Goal: Transaction & Acquisition: Purchase product/service

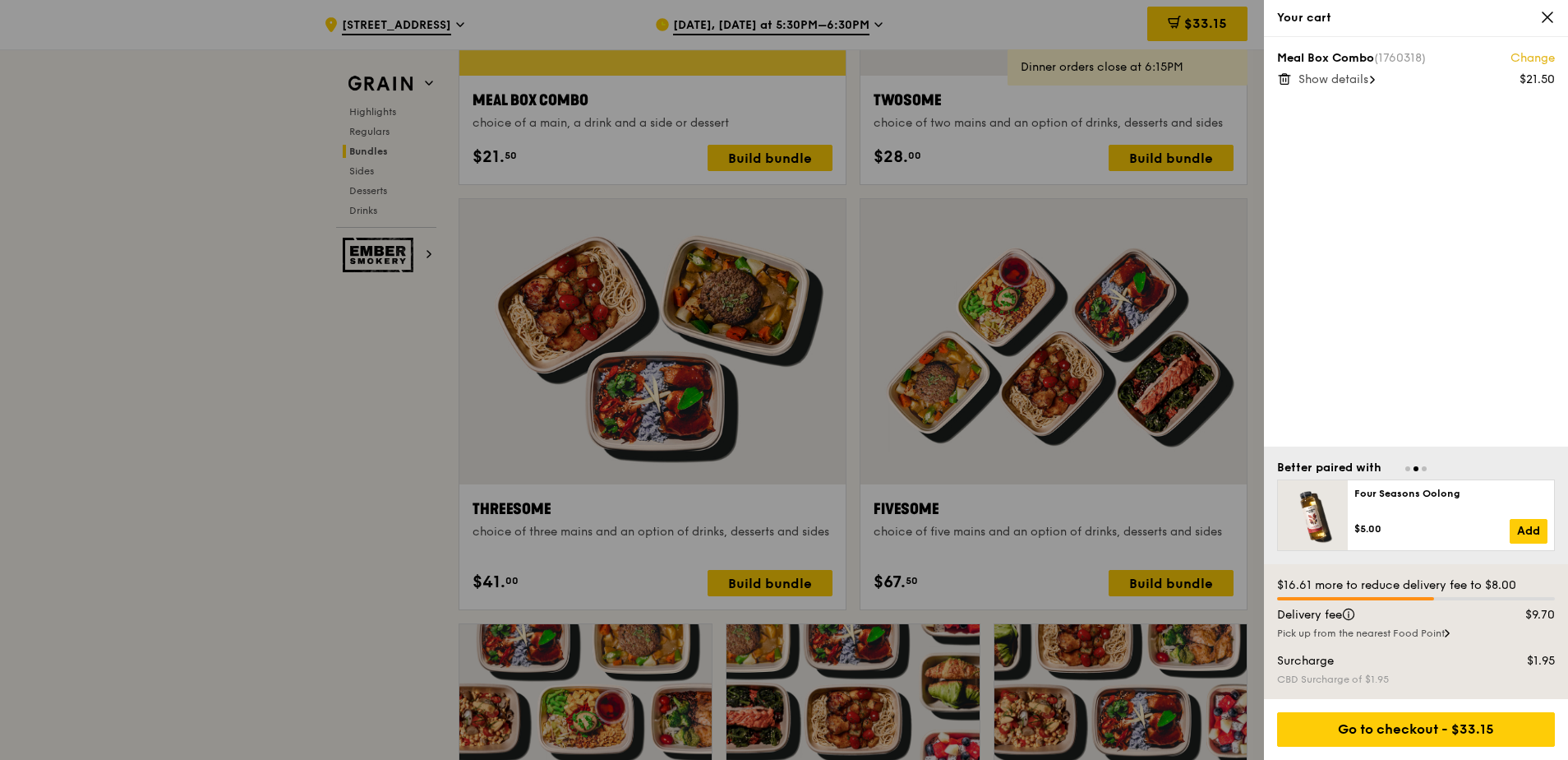
scroll to position [2713, 0]
click at [1443, 731] on div "Go to checkout - $33.15" at bounding box center [1415, 729] width 277 height 34
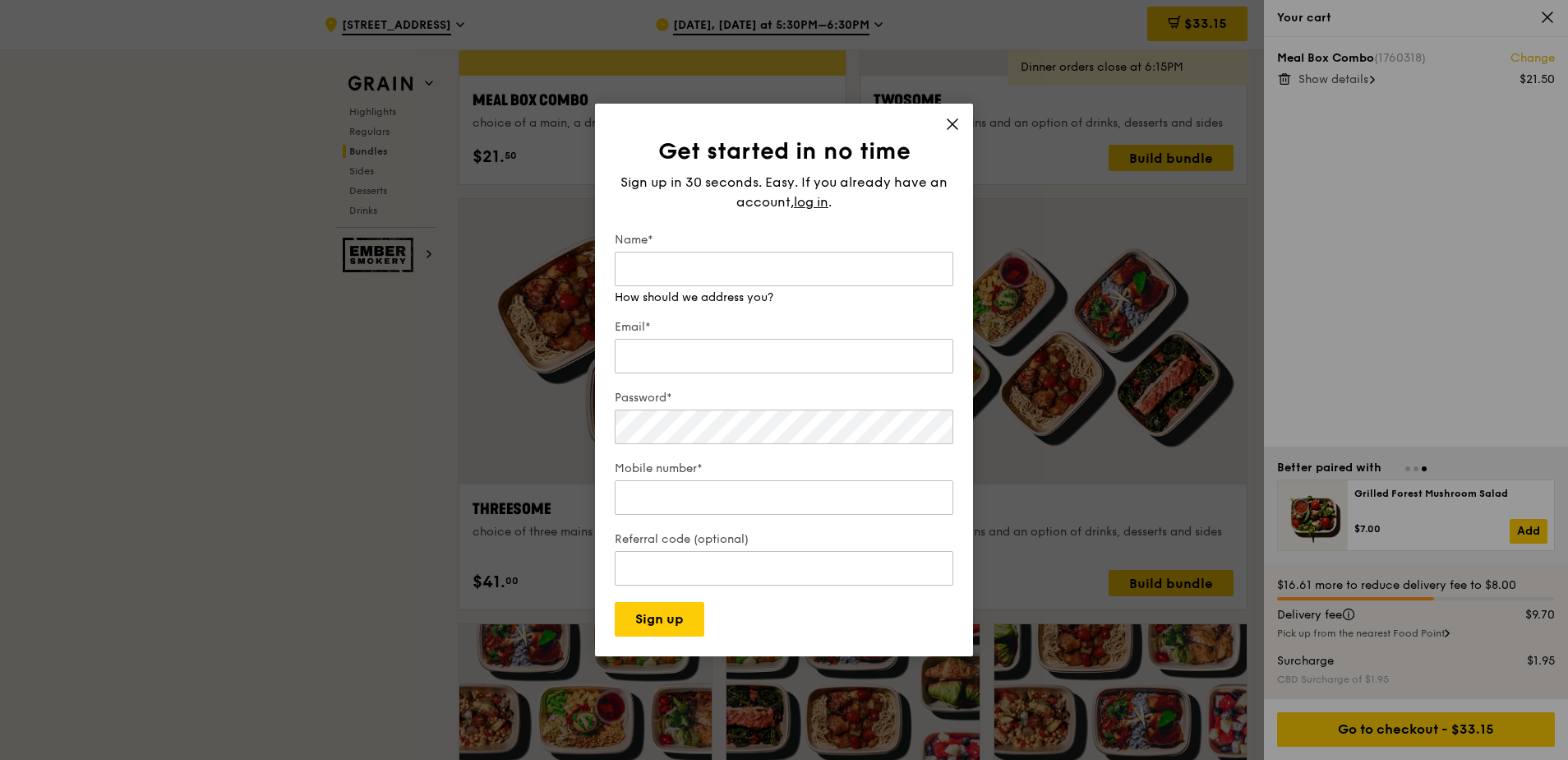
click at [956, 127] on icon at bounding box center [952, 124] width 14 height 14
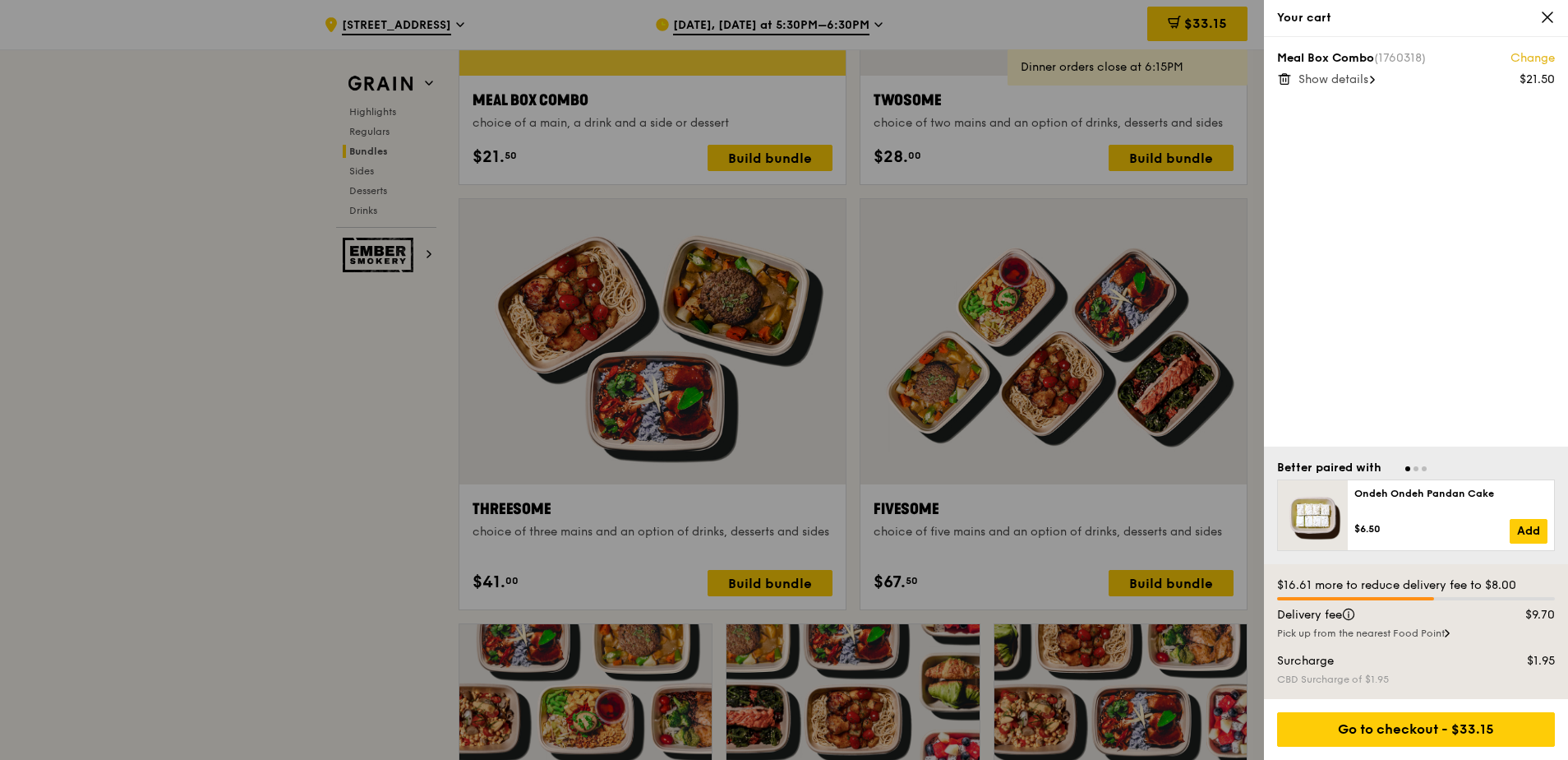
scroll to position [2466, 0]
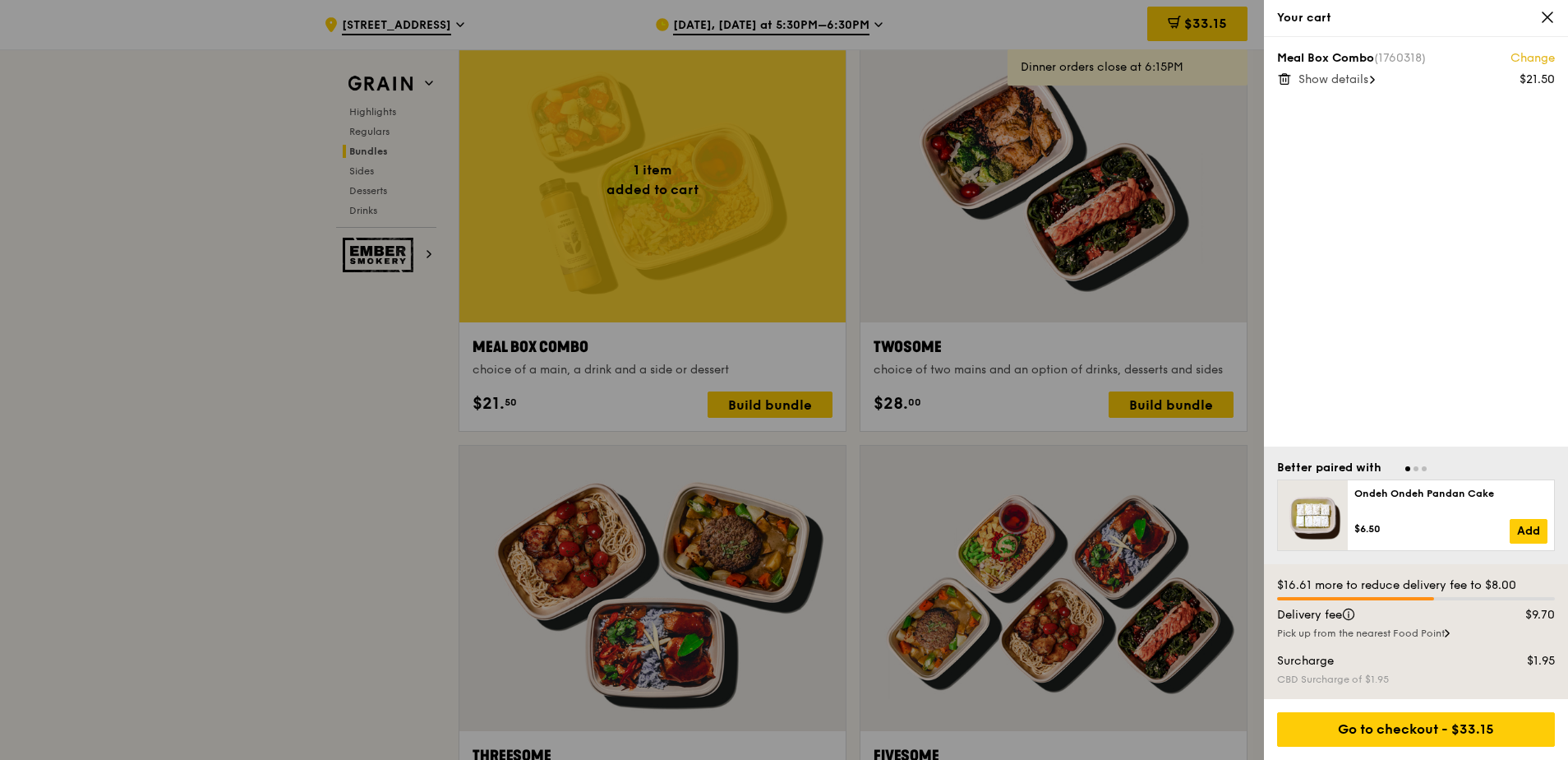
click at [1326, 89] on div "Meal Box Combo (1760318) Change $21.50 Show details" at bounding box center [1415, 242] width 304 height 410
click at [1321, 79] on span "Show details" at bounding box center [1334, 80] width 70 height 14
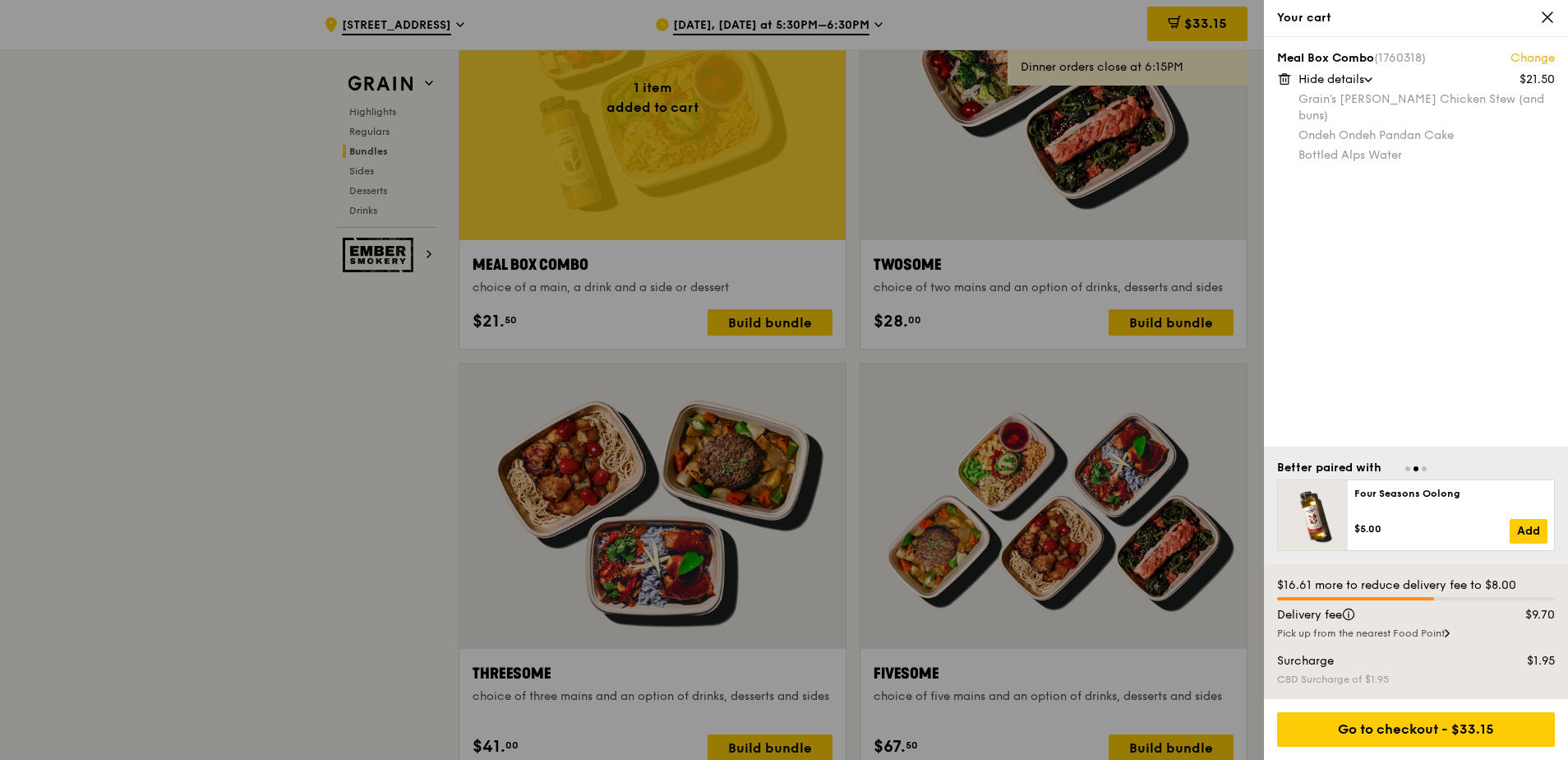
click at [1554, 23] on icon at bounding box center [1547, 17] width 14 height 14
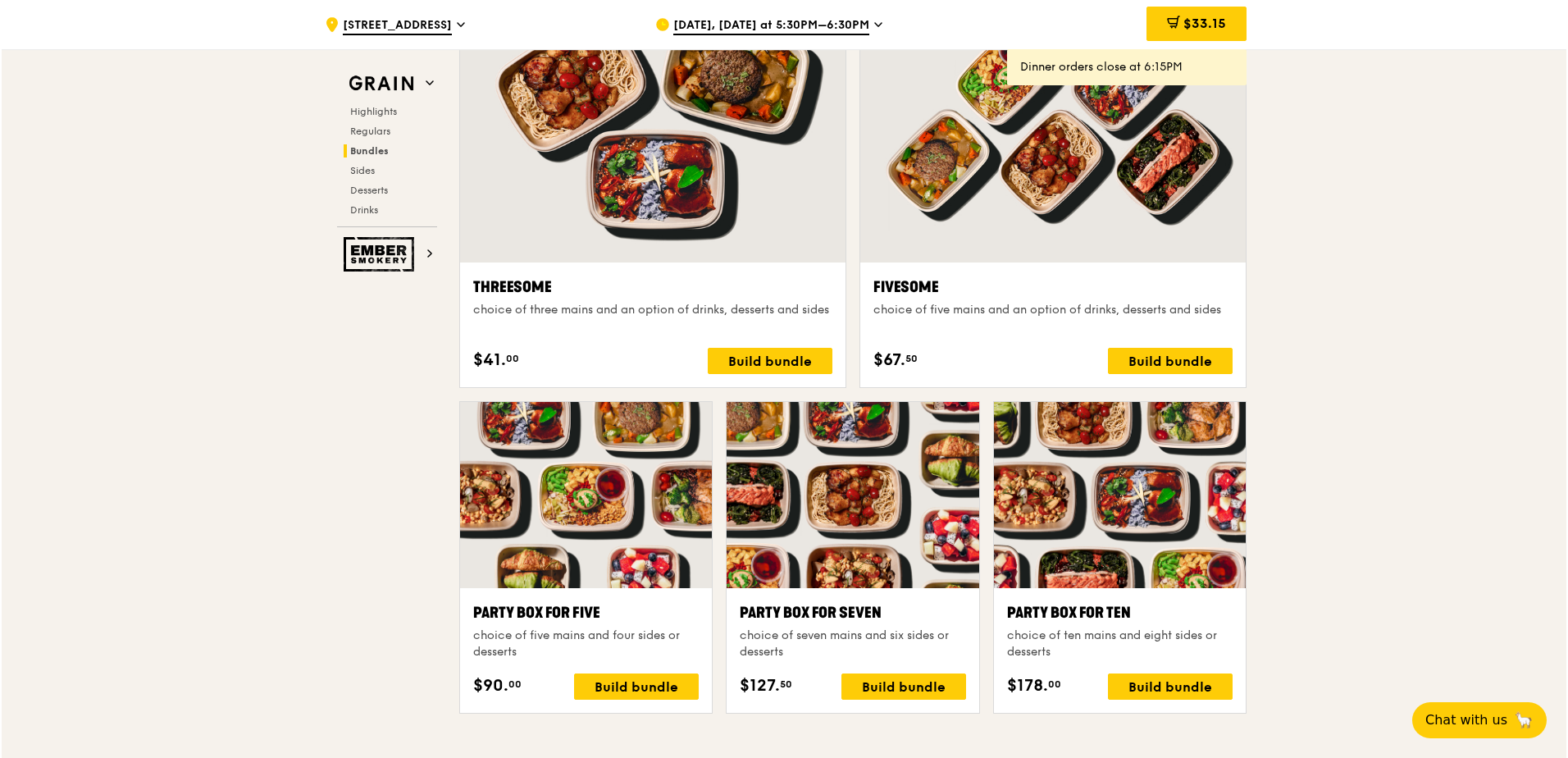
scroll to position [3198, 0]
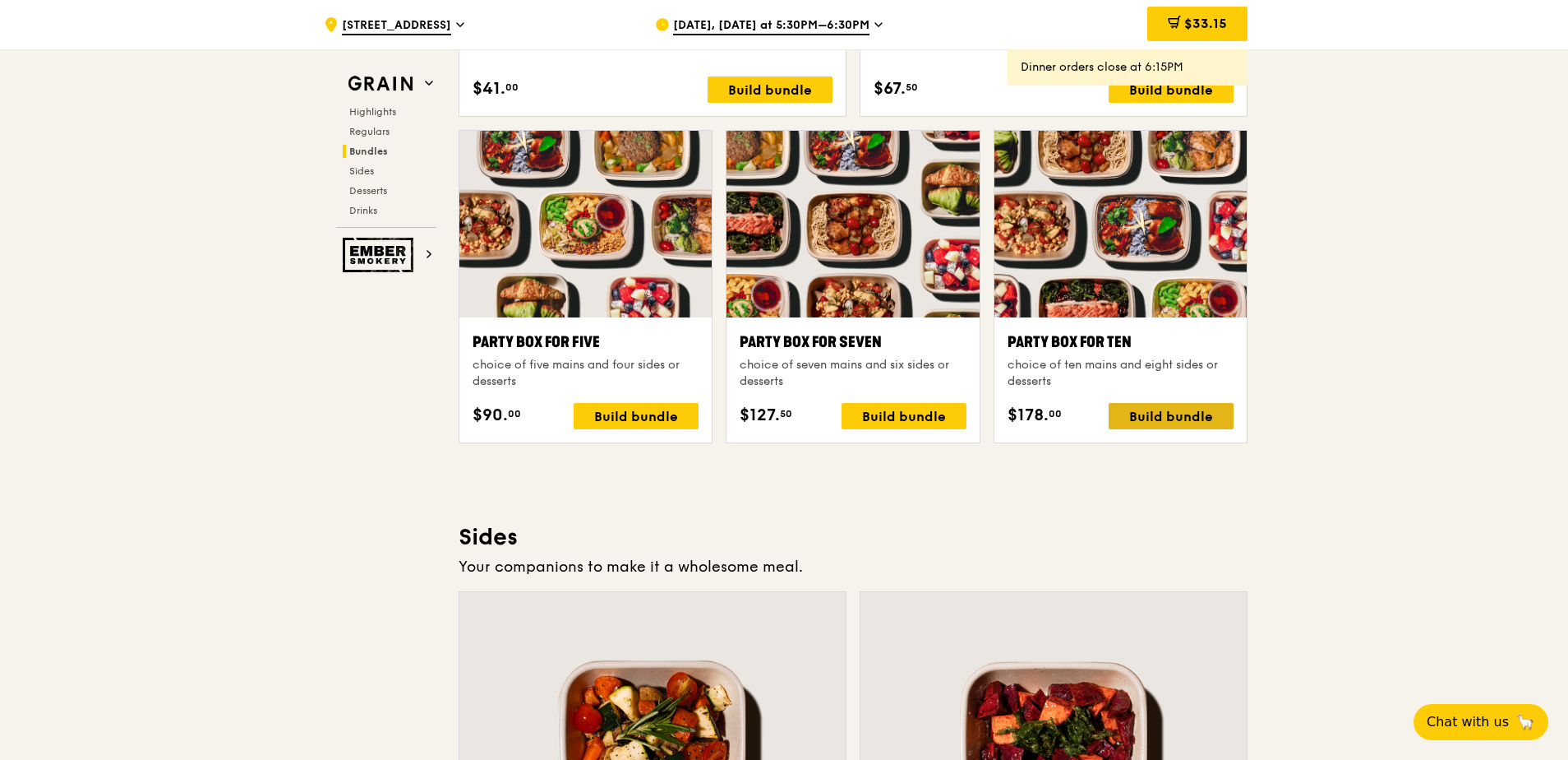
click at [1212, 420] on div "Build bundle" at bounding box center [1170, 415] width 125 height 26
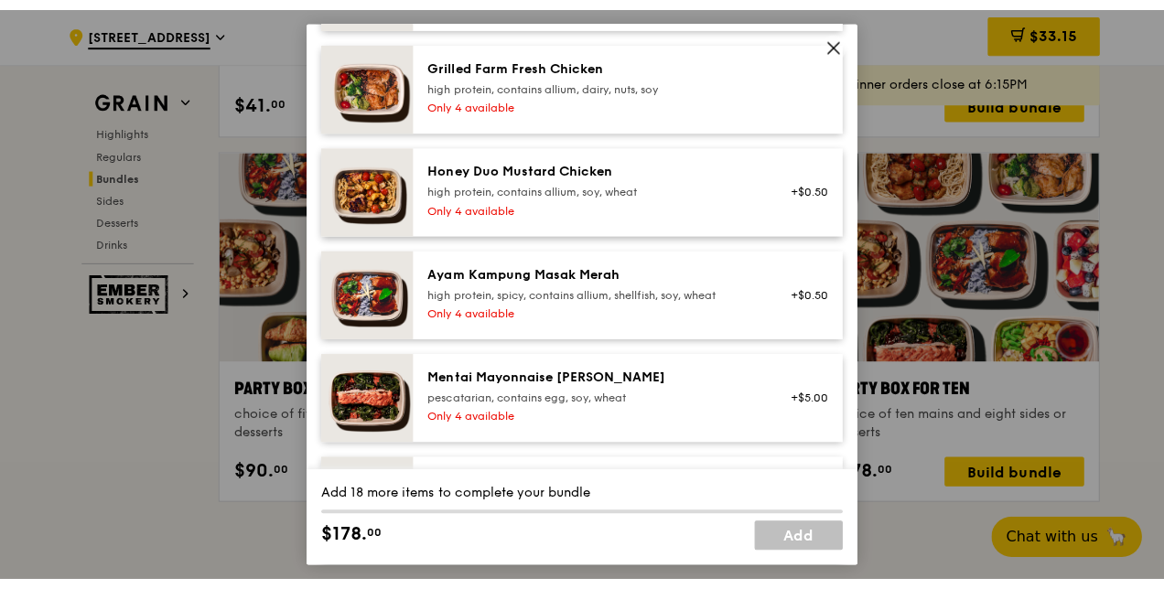
scroll to position [549, 0]
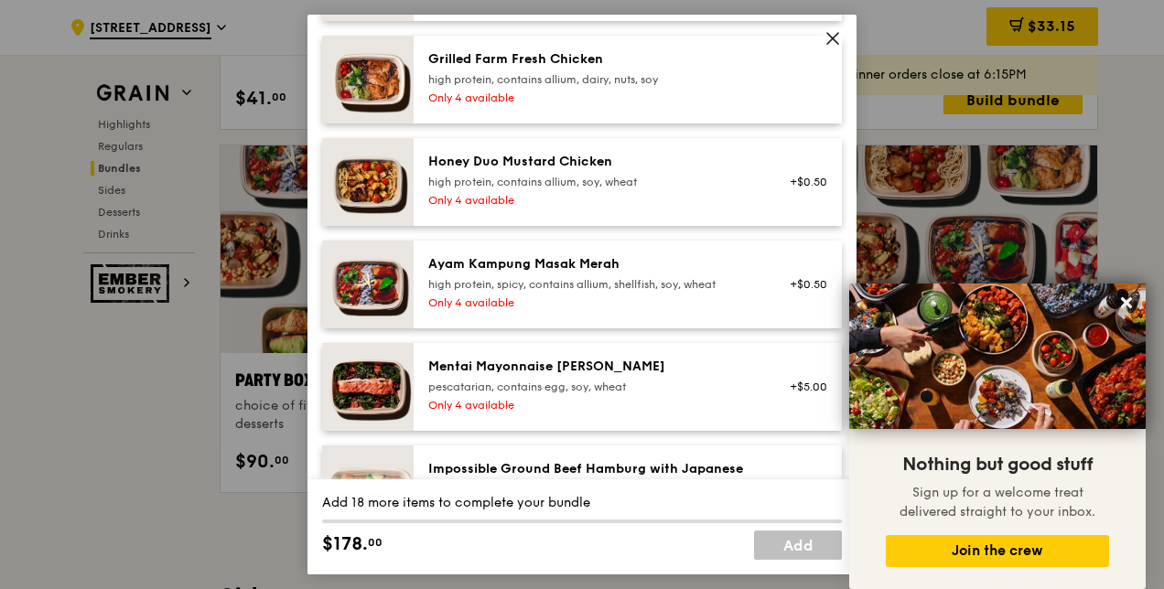
click at [840, 48] on span at bounding box center [832, 41] width 16 height 20
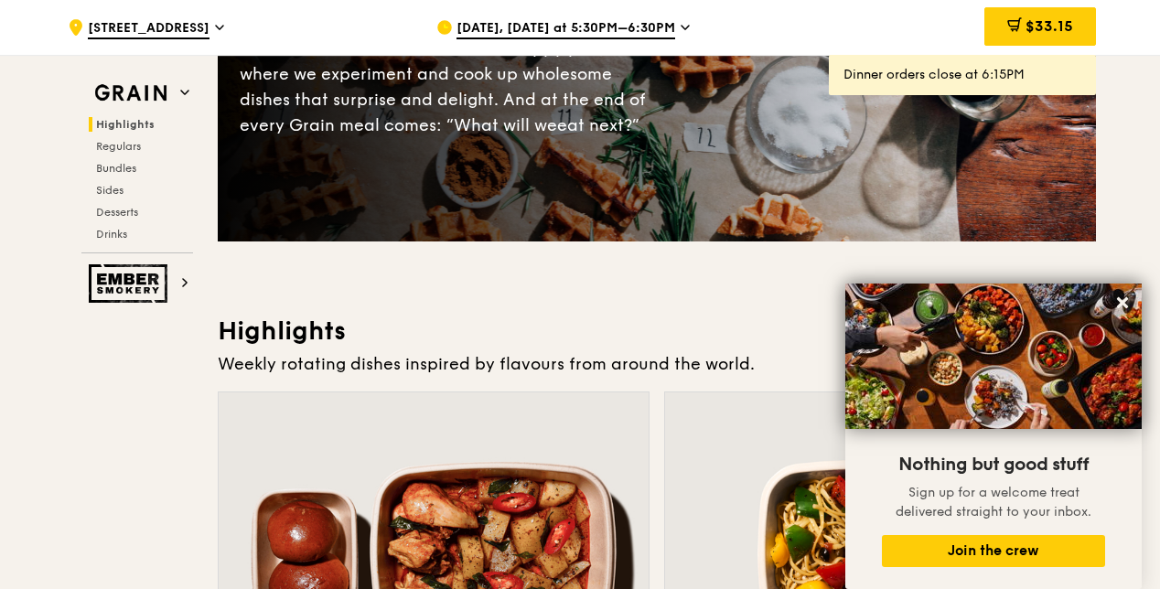
scroll to position [0, 0]
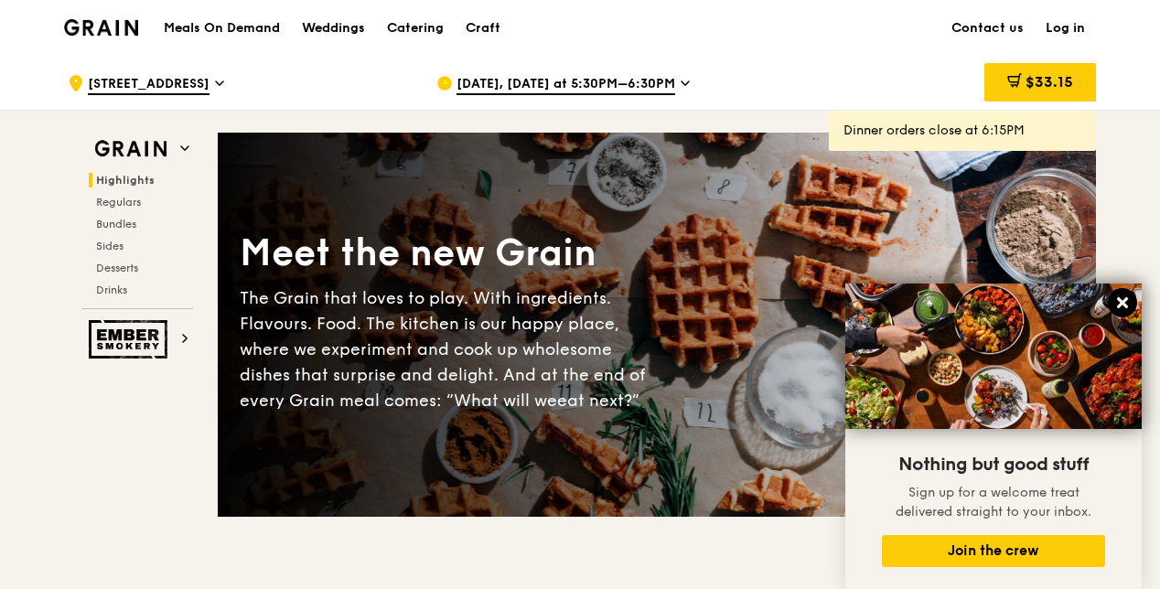
click at [1122, 302] on icon at bounding box center [1122, 302] width 11 height 11
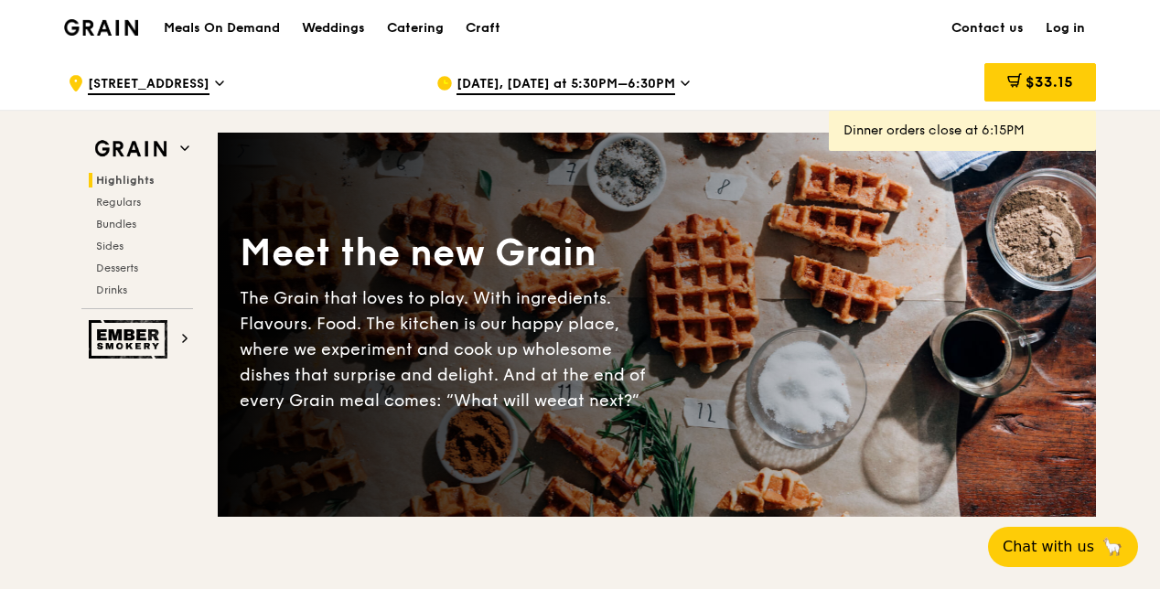
click at [1062, 30] on link "Log in" at bounding box center [1065, 28] width 61 height 55
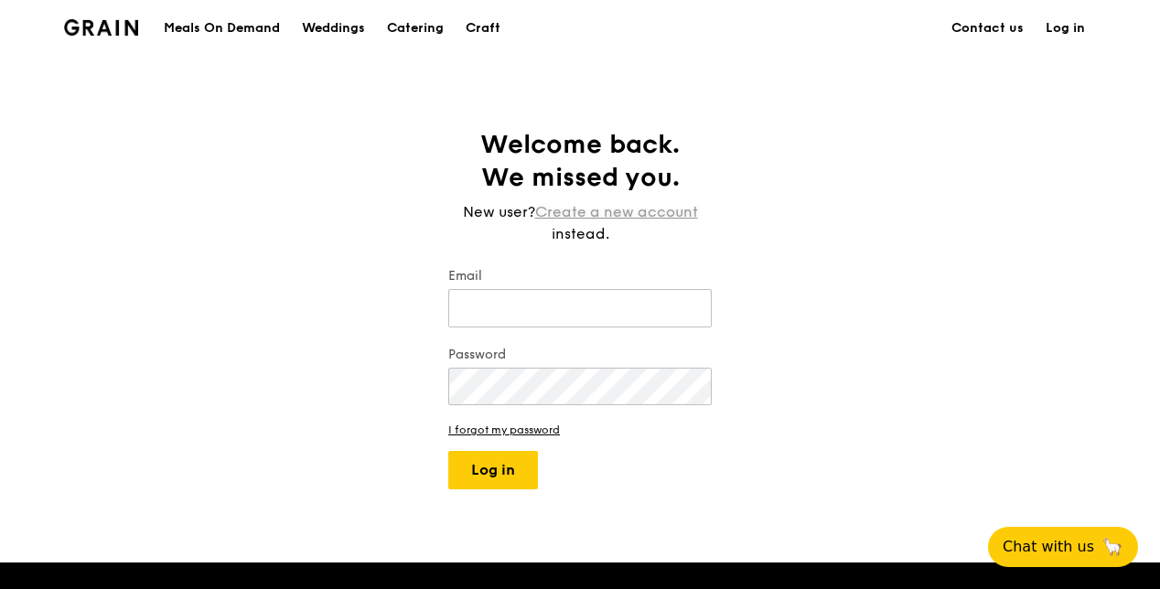
click at [602, 202] on link "Create a new account" at bounding box center [616, 212] width 163 height 22
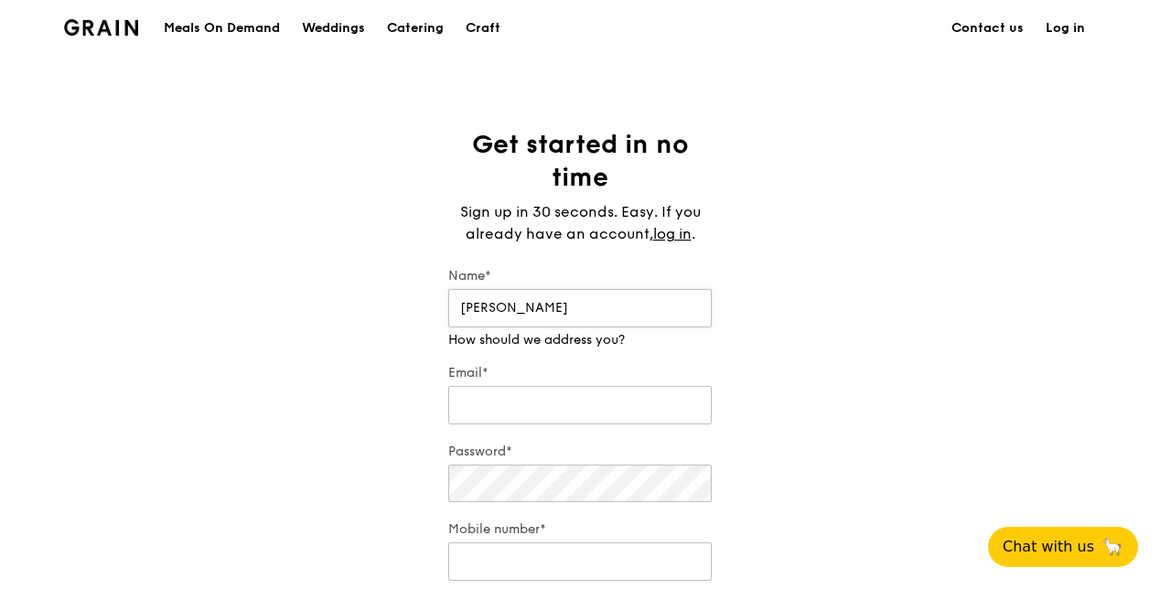
type input "[PERSON_NAME]"
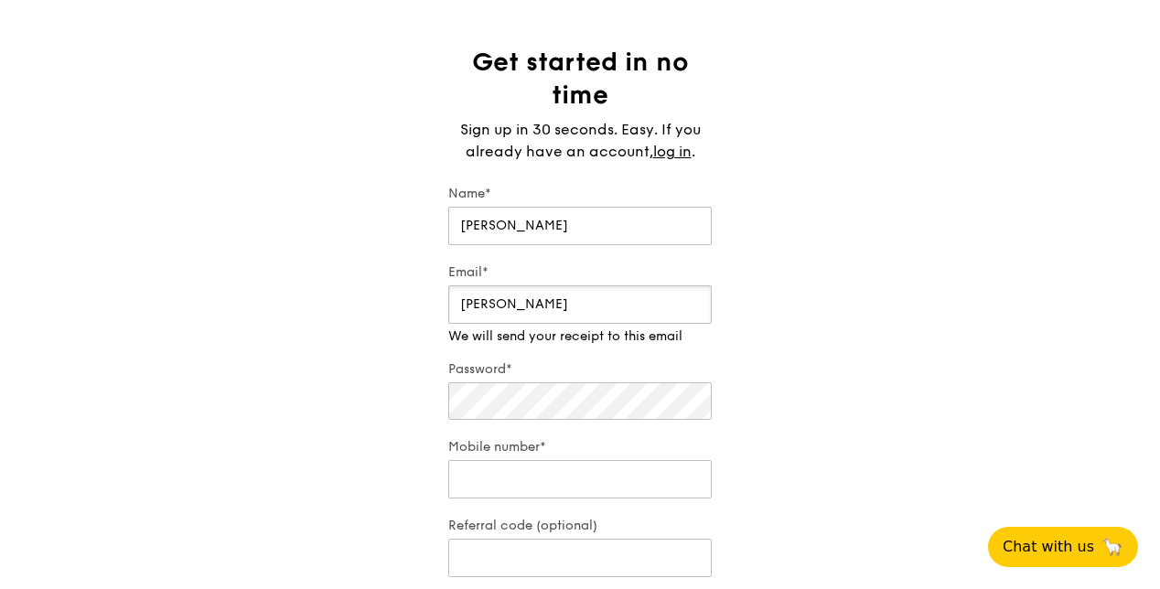
scroll to position [81, 0]
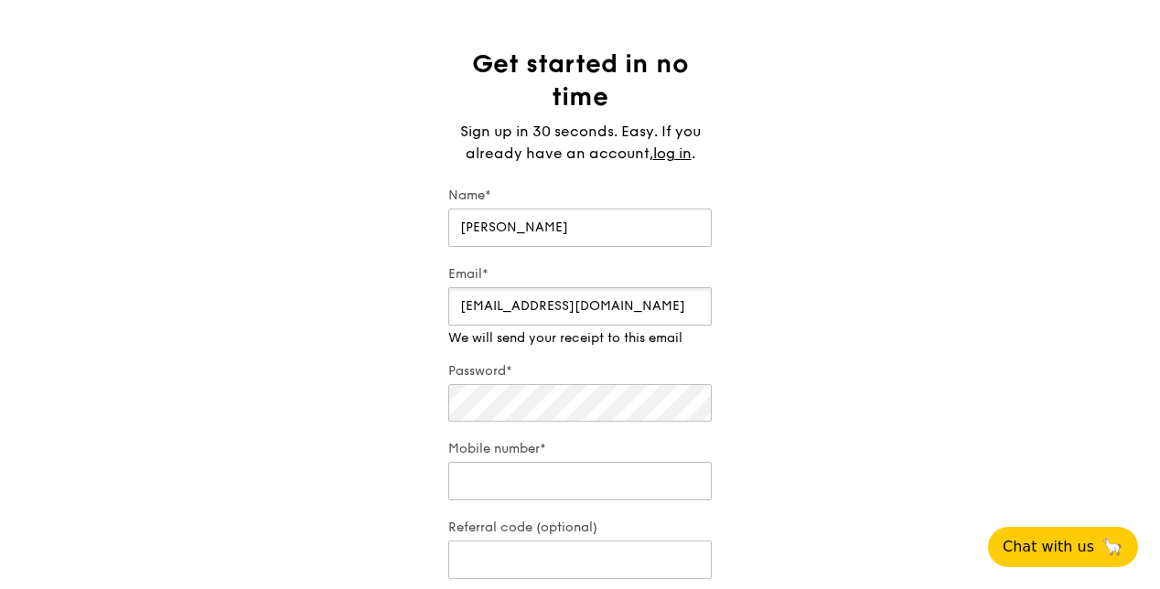
type input "[EMAIL_ADDRESS][DOMAIN_NAME]"
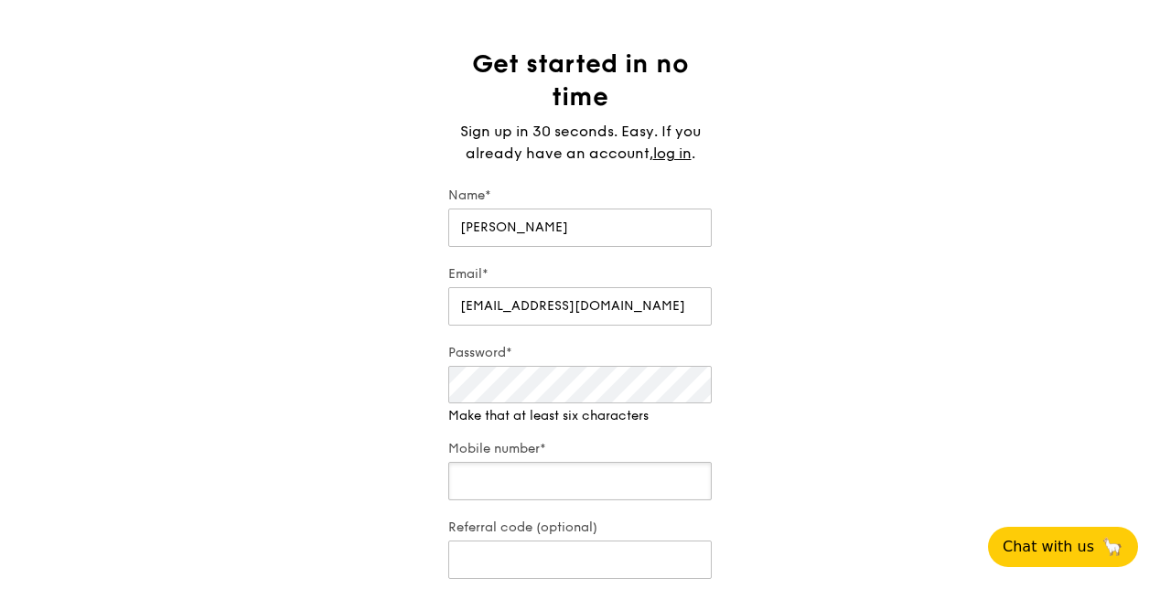
click at [544, 481] on div "Mobile number*" at bounding box center [580, 472] width 264 height 64
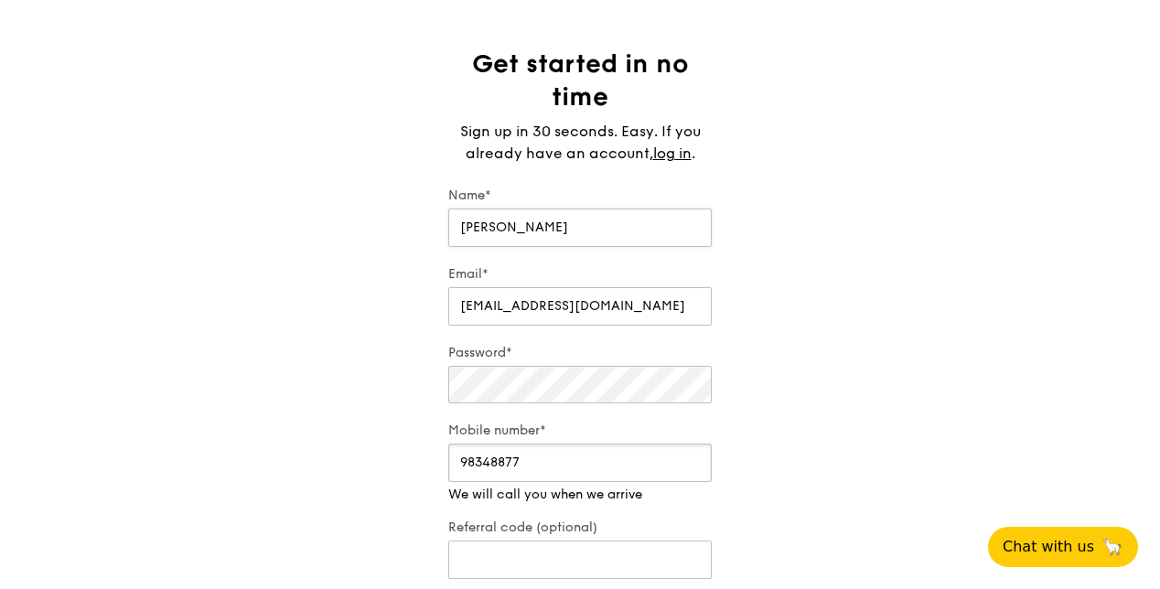
type input "98348877"
click at [561, 231] on input "[PERSON_NAME]" at bounding box center [580, 228] width 264 height 38
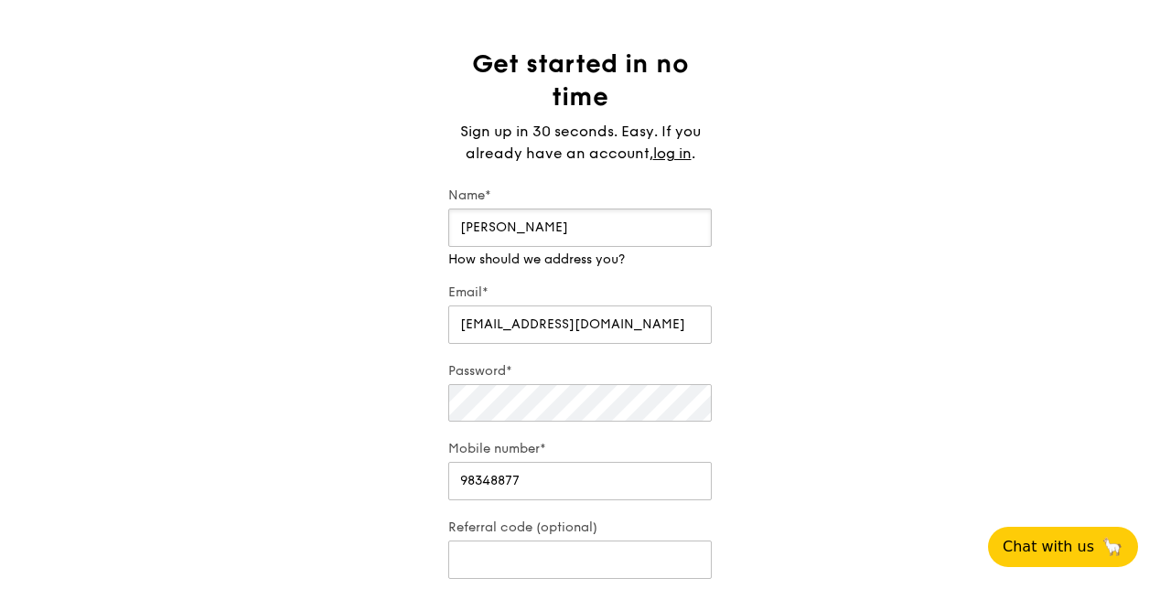
scroll to position [447, 0]
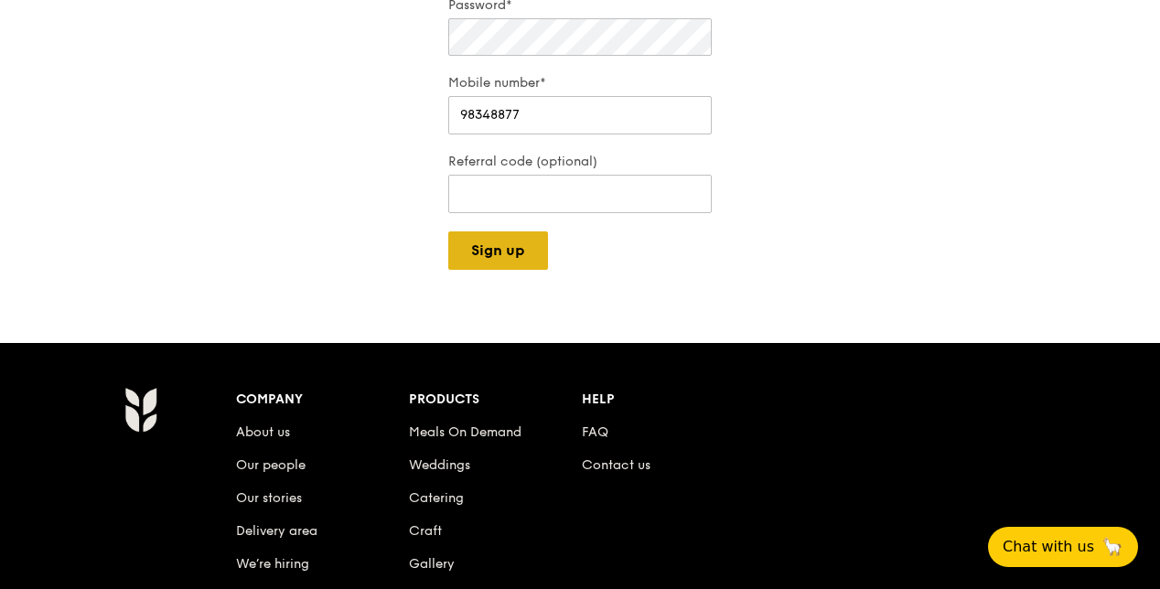
type input "[PERSON_NAME]"
click at [459, 238] on button "Sign up" at bounding box center [498, 251] width 100 height 38
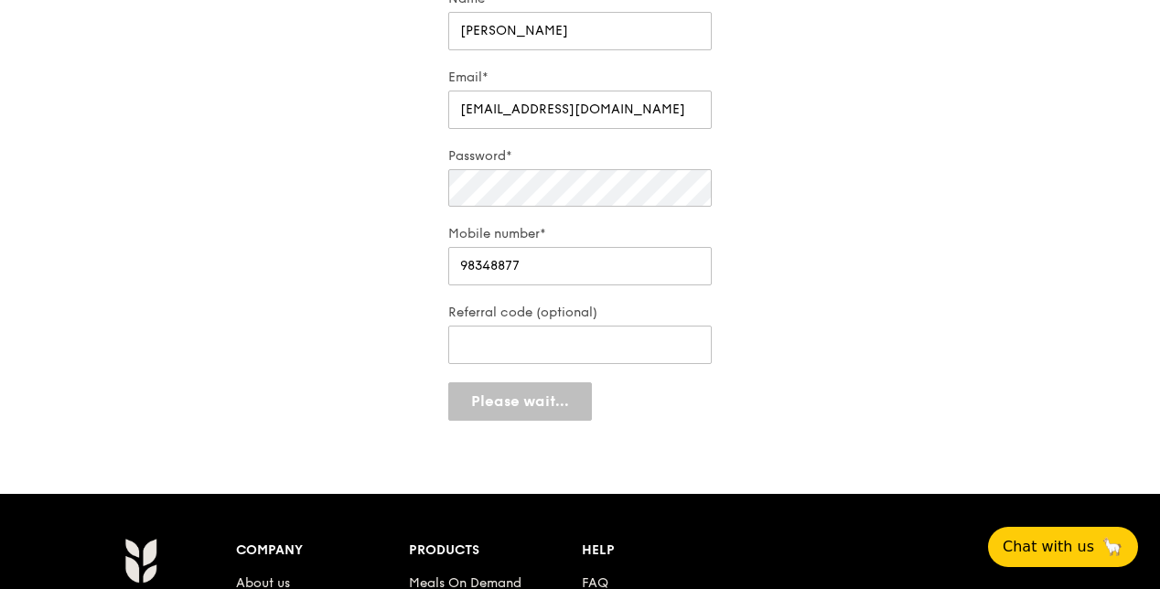
scroll to position [154, 0]
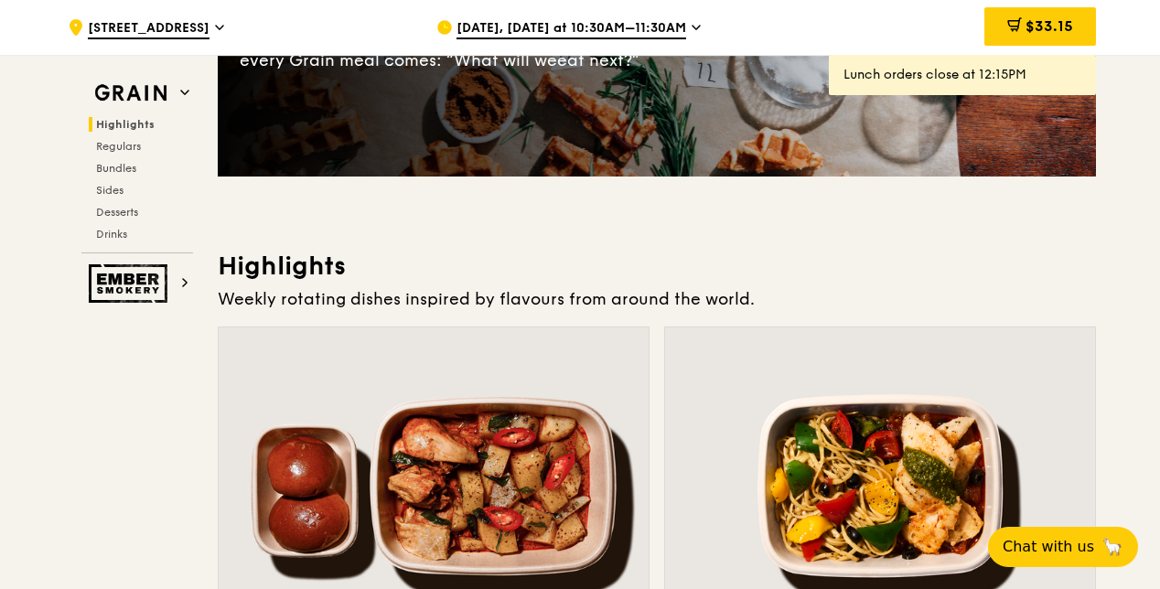
scroll to position [366, 0]
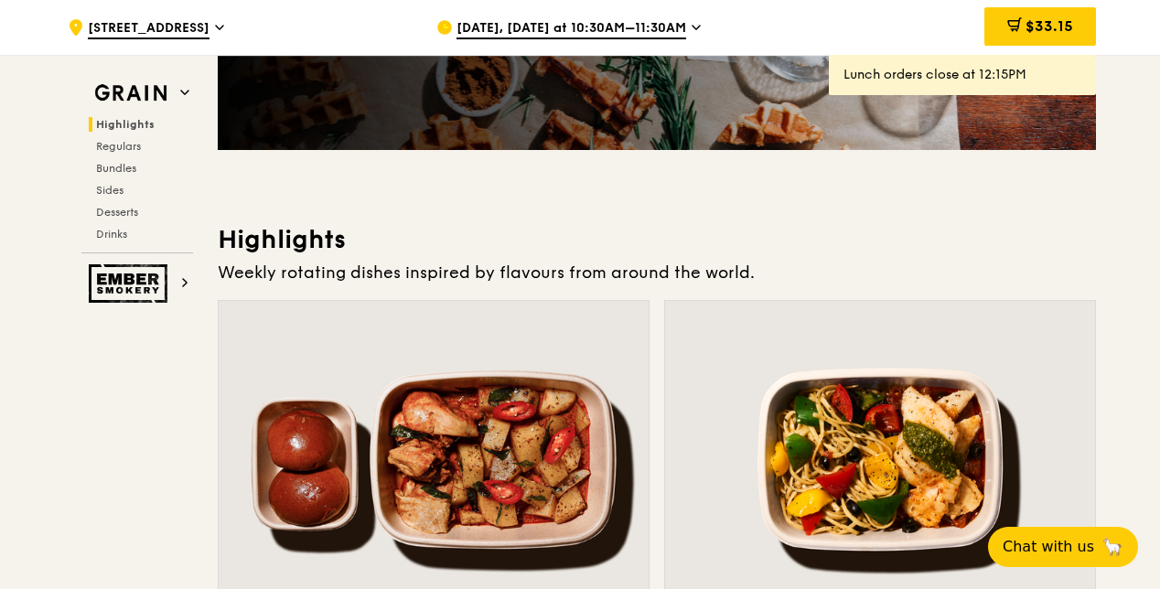
drag, startPoint x: 1008, startPoint y: 33, endPoint x: 1061, endPoint y: 119, distance: 101.1
click at [1009, 32] on span at bounding box center [1015, 27] width 15 height 20
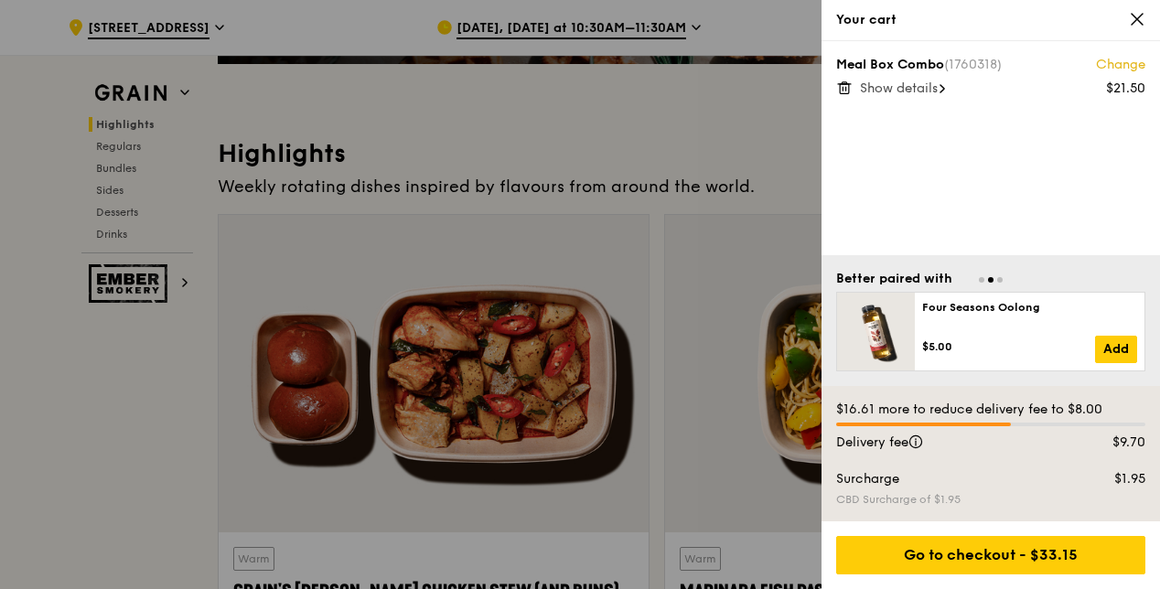
scroll to position [183, 0]
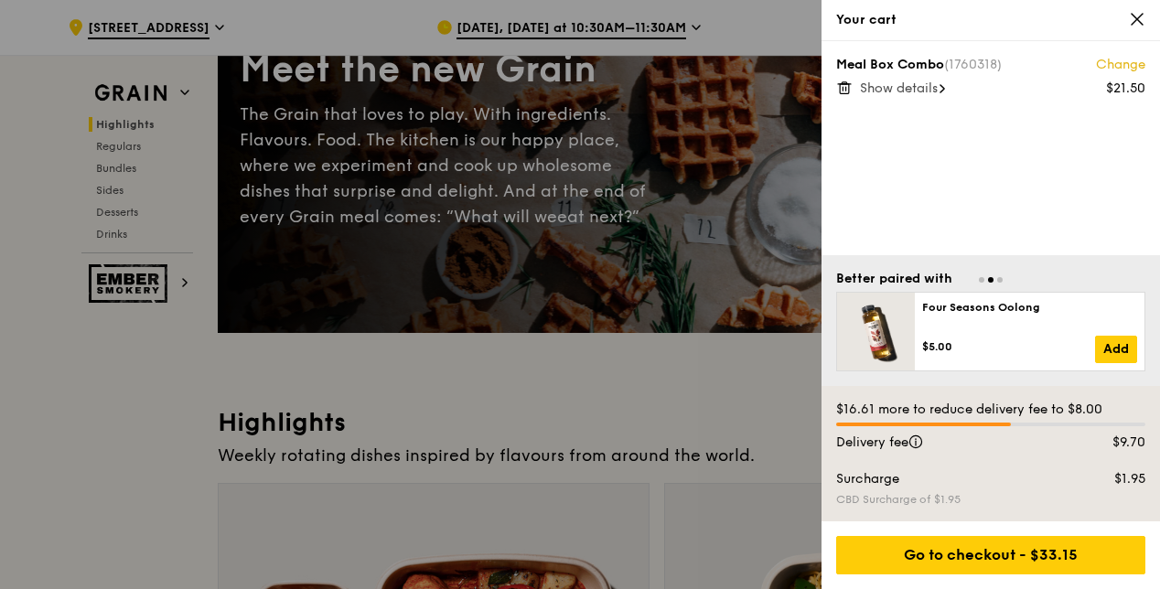
click at [928, 89] on span "Show details" at bounding box center [899, 89] width 78 height 16
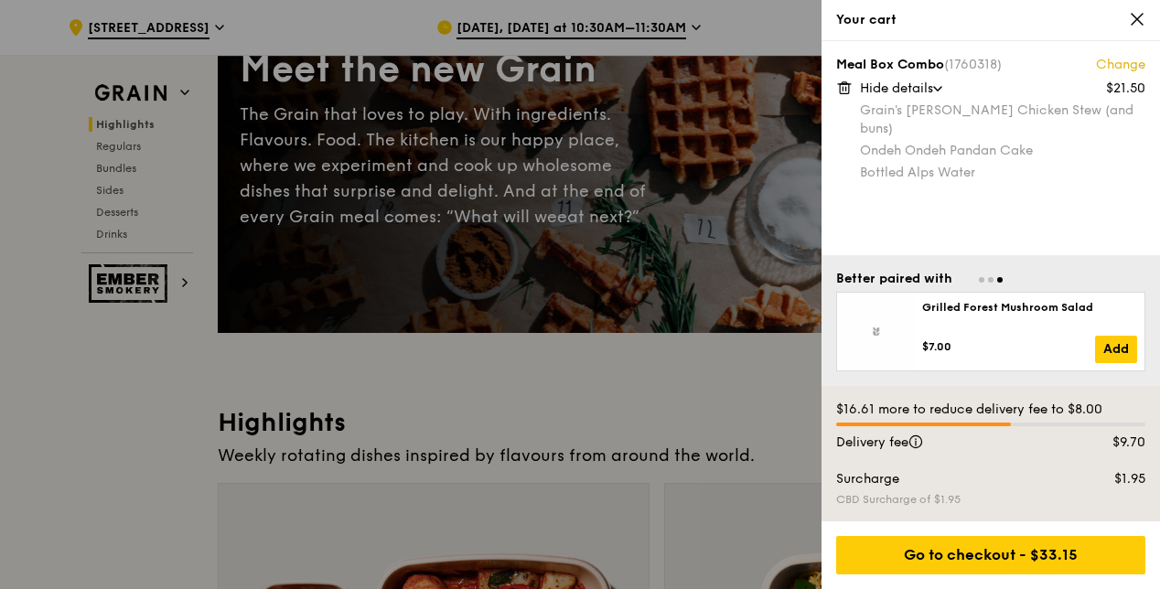
click at [1130, 18] on icon at bounding box center [1137, 19] width 16 height 16
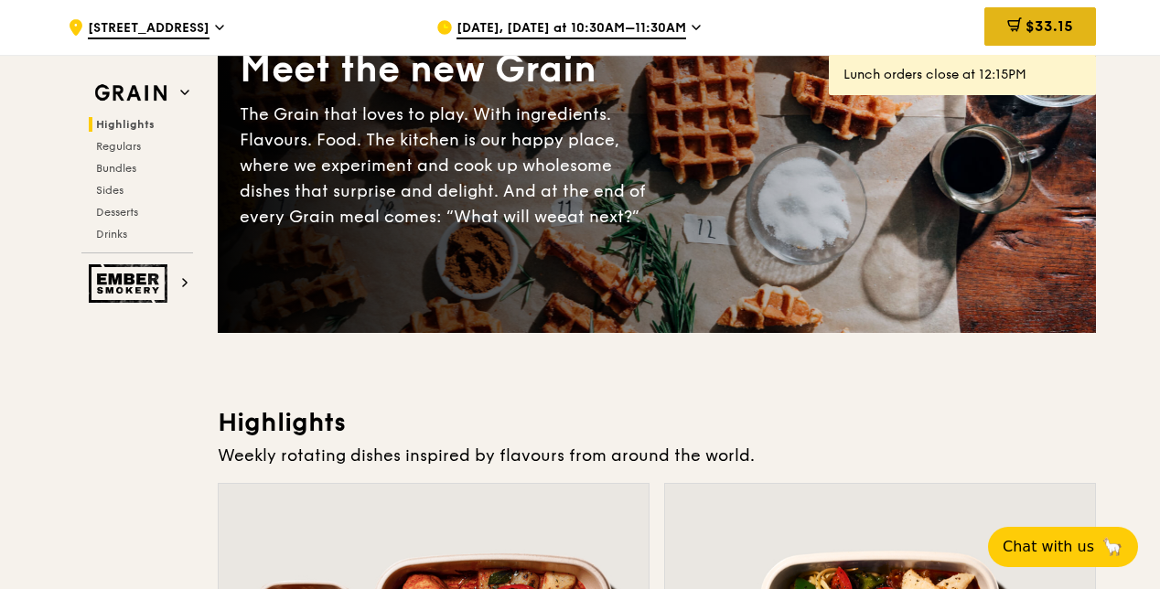
click at [1016, 25] on icon at bounding box center [1015, 24] width 15 height 15
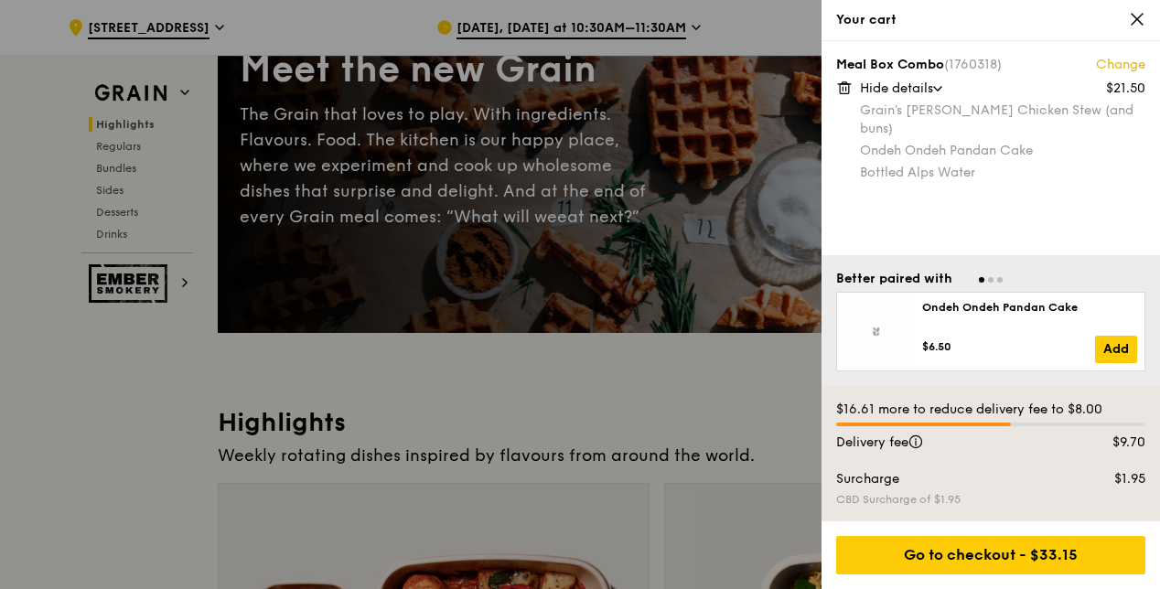
click at [1115, 64] on link "Change" at bounding box center [1120, 65] width 49 height 18
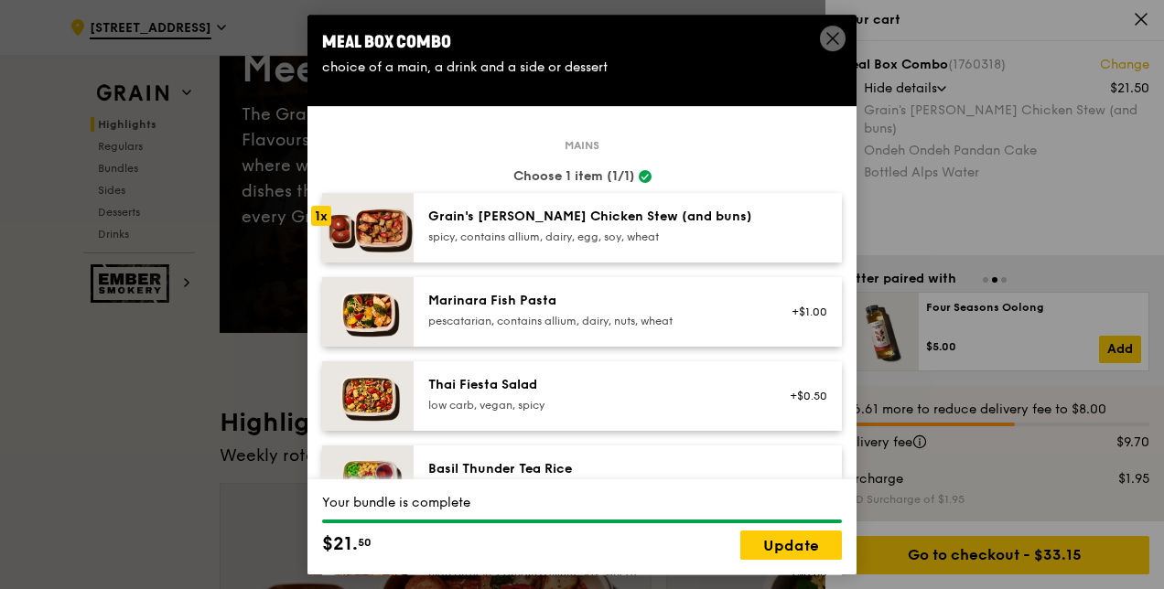
click at [828, 35] on icon at bounding box center [832, 38] width 11 height 11
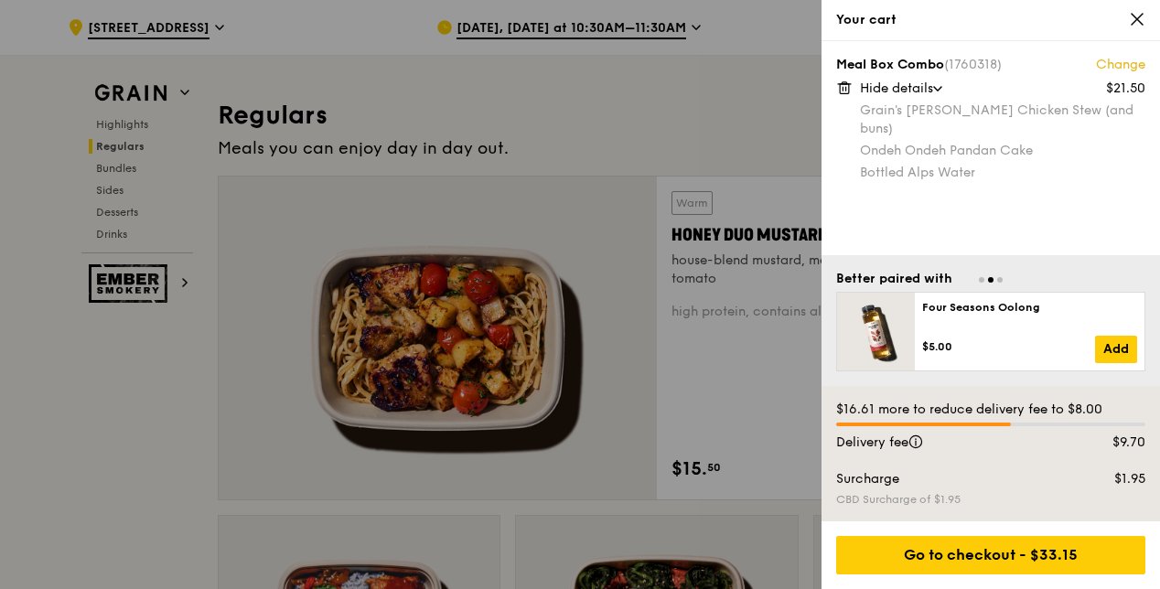
scroll to position [1464, 0]
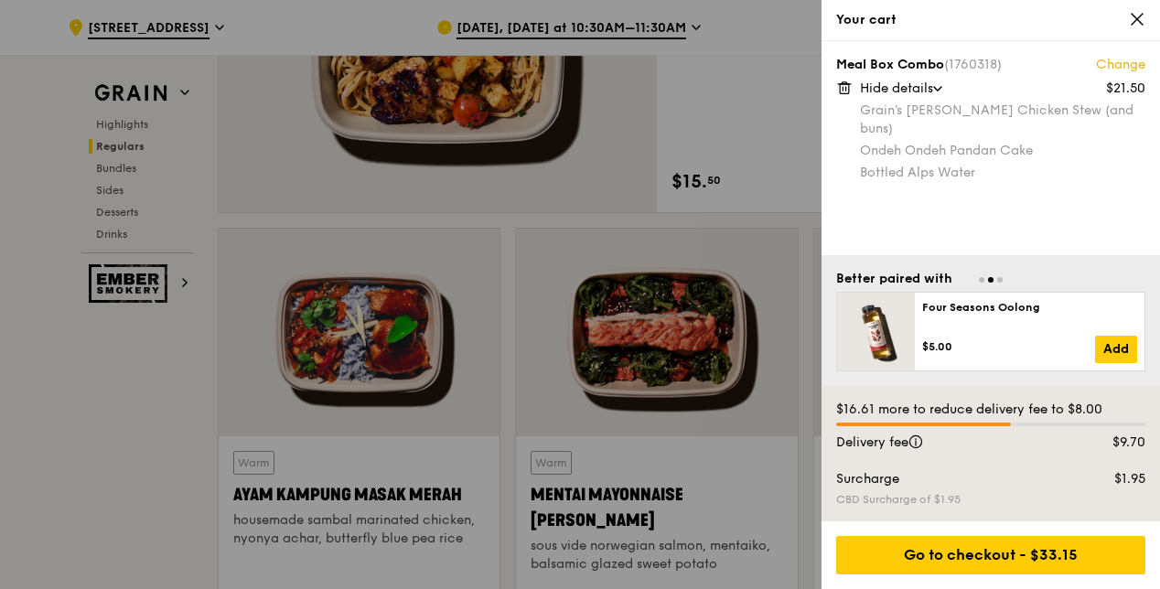
click at [1008, 550] on div "Go to checkout - $33.15" at bounding box center [990, 555] width 309 height 38
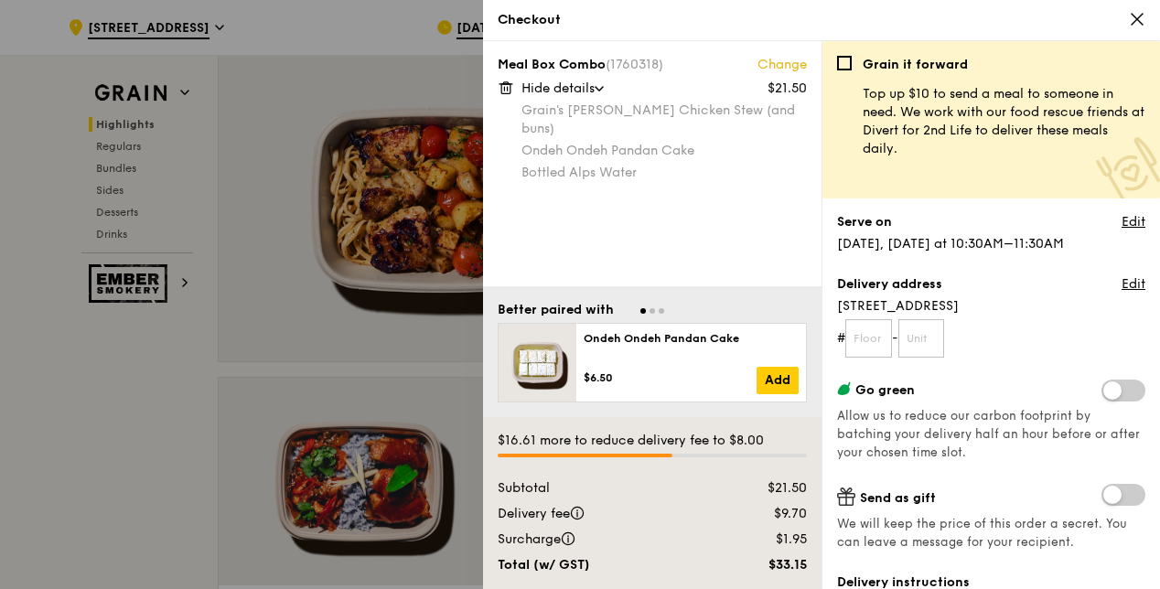
scroll to position [1190, 0]
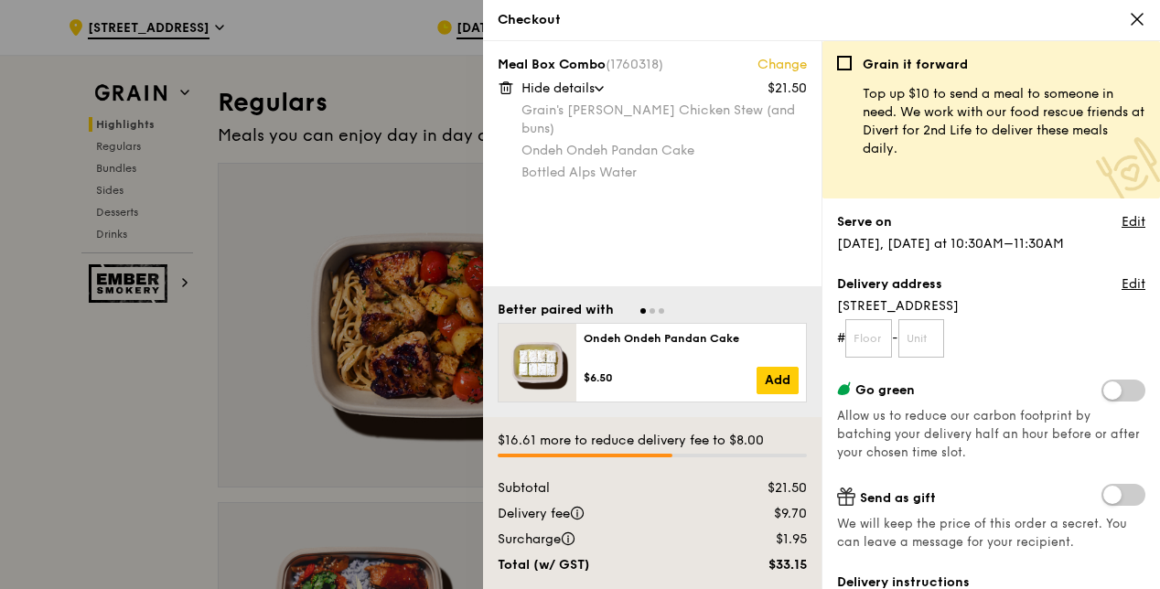
click at [1142, 15] on icon at bounding box center [1137, 19] width 11 height 11
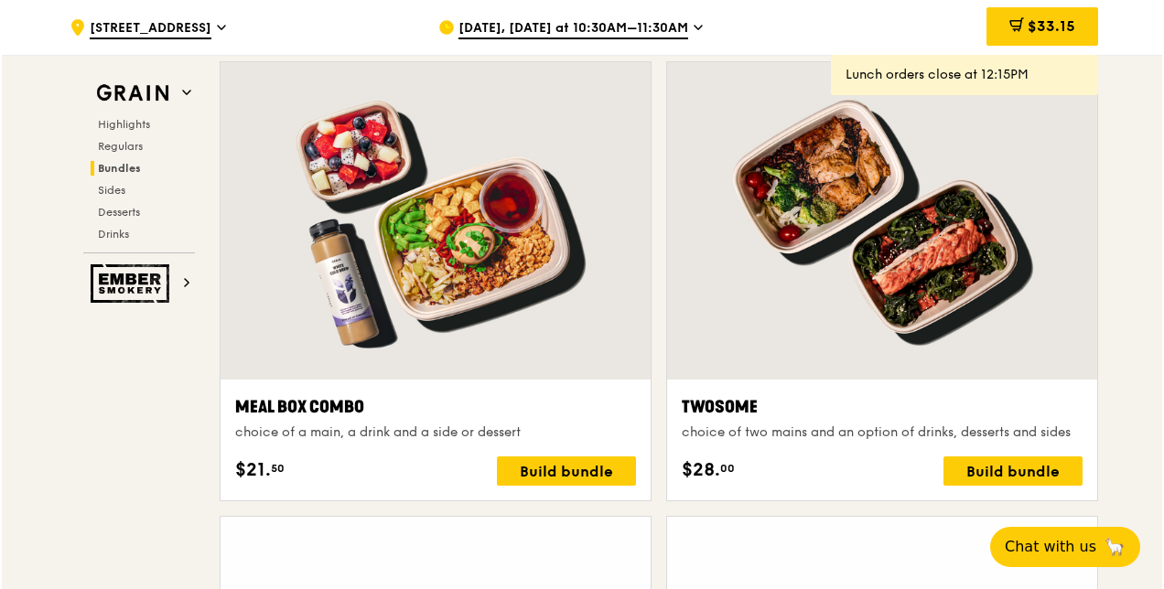
scroll to position [2745, 0]
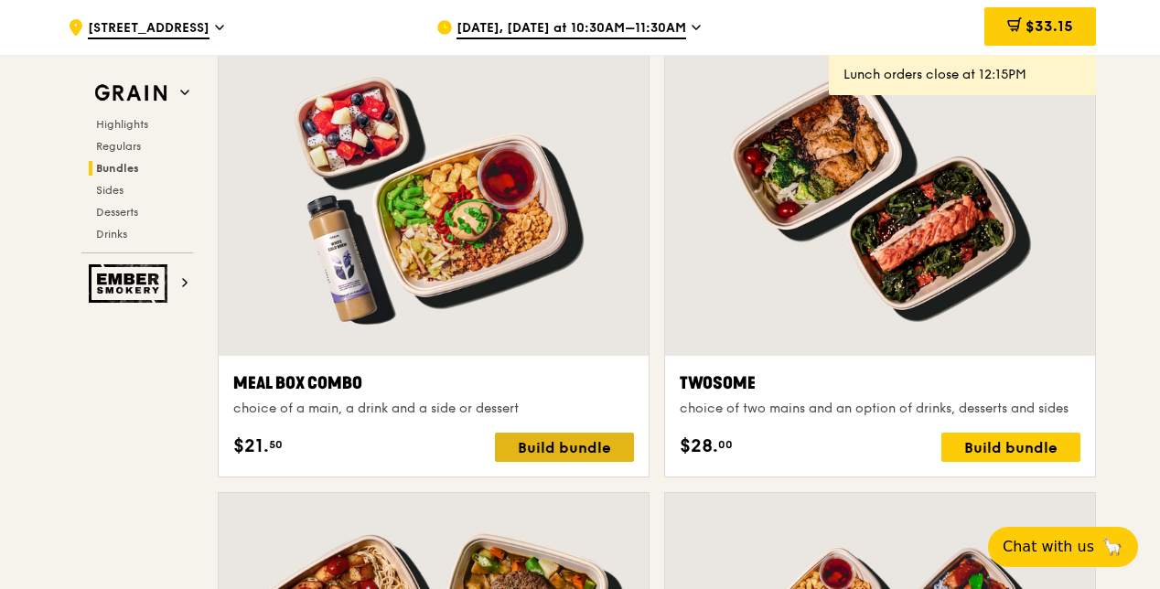
click at [581, 442] on div "Build bundle" at bounding box center [564, 447] width 139 height 29
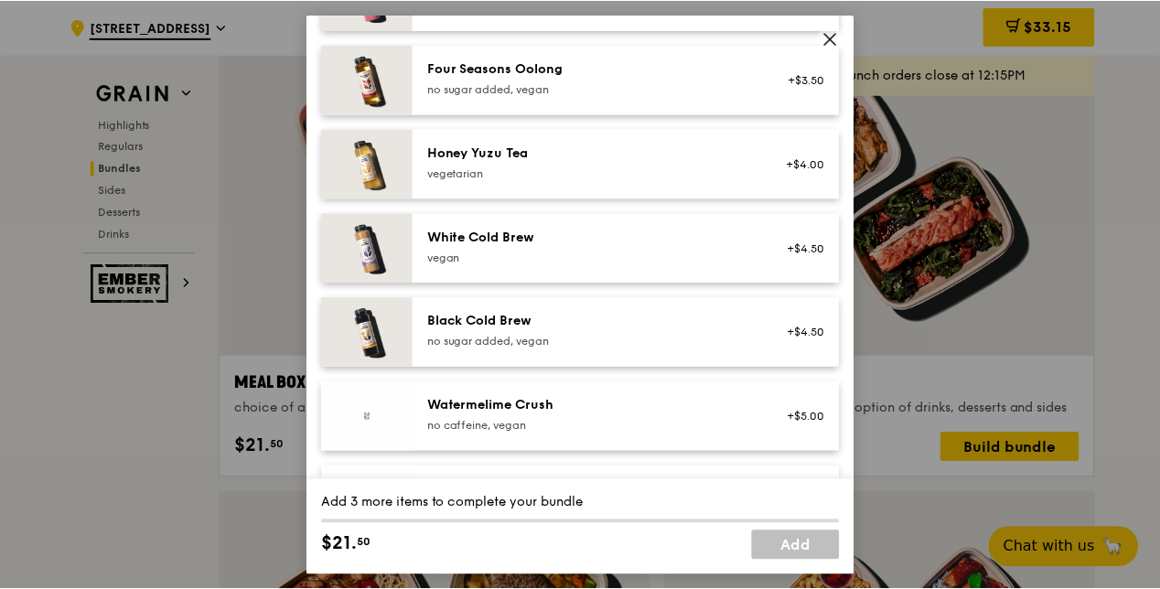
scroll to position [2288, 0]
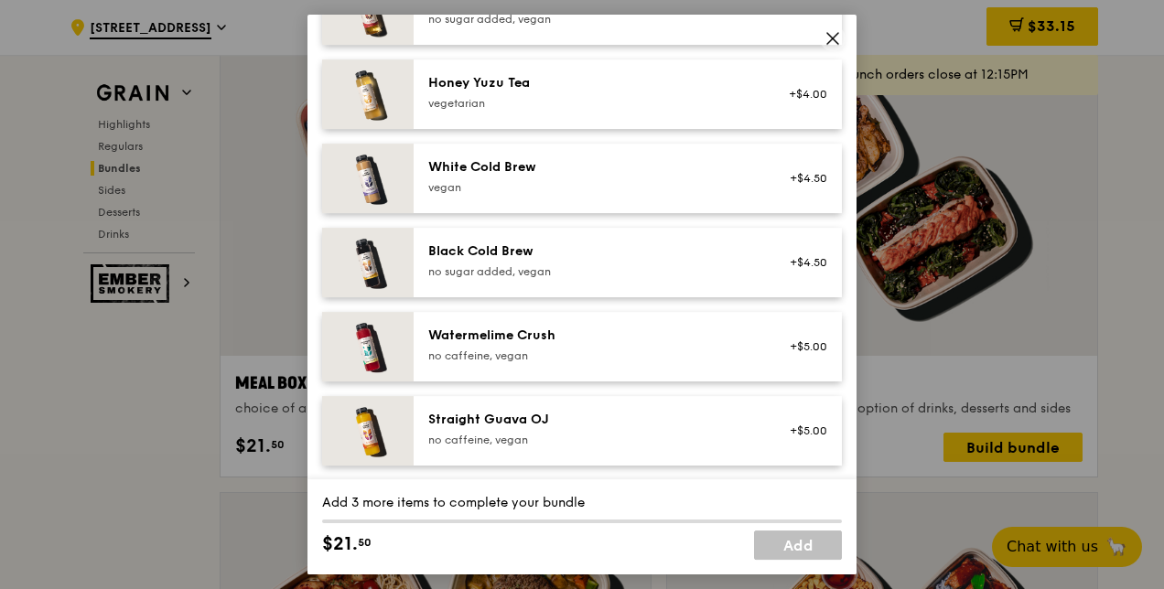
click at [836, 35] on icon at bounding box center [832, 38] width 11 height 11
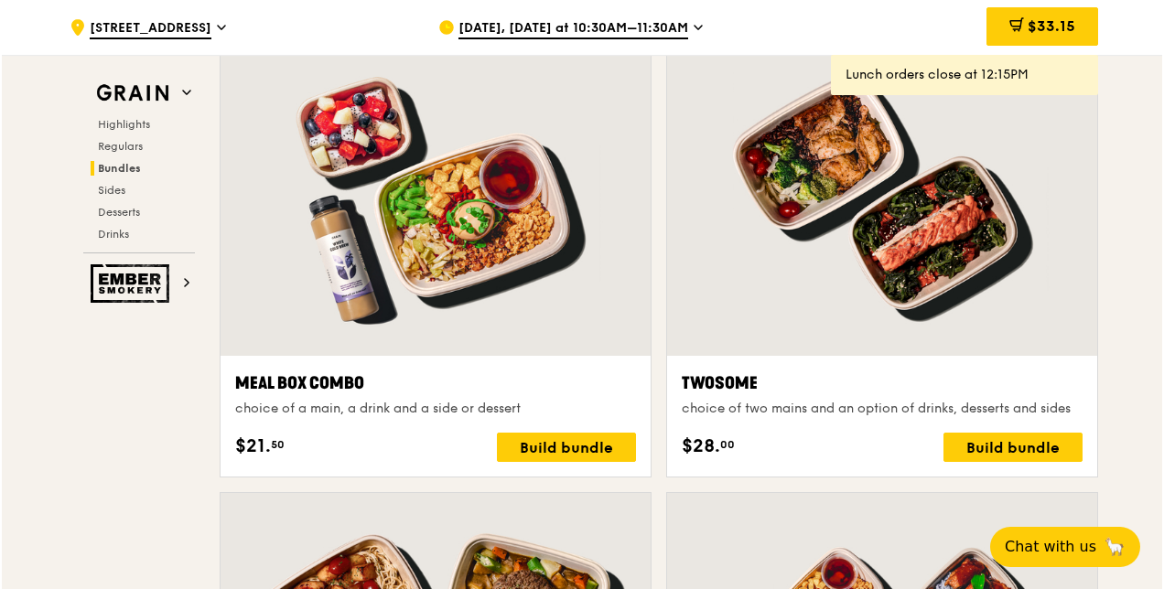
scroll to position [2654, 0]
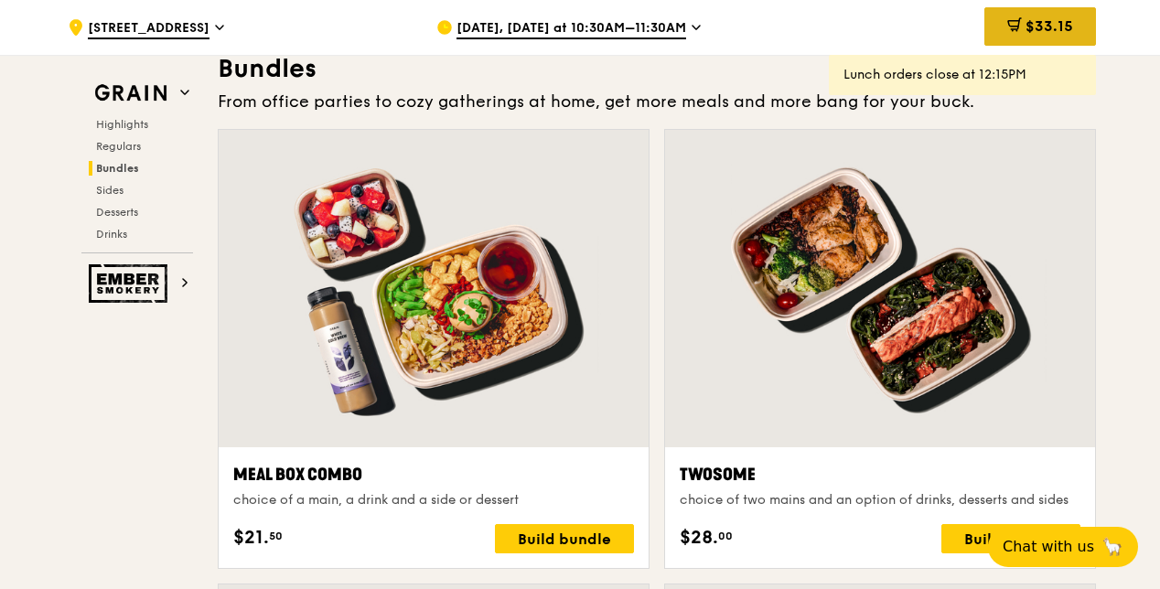
click at [1021, 22] on div "$33.15" at bounding box center [1041, 26] width 112 height 38
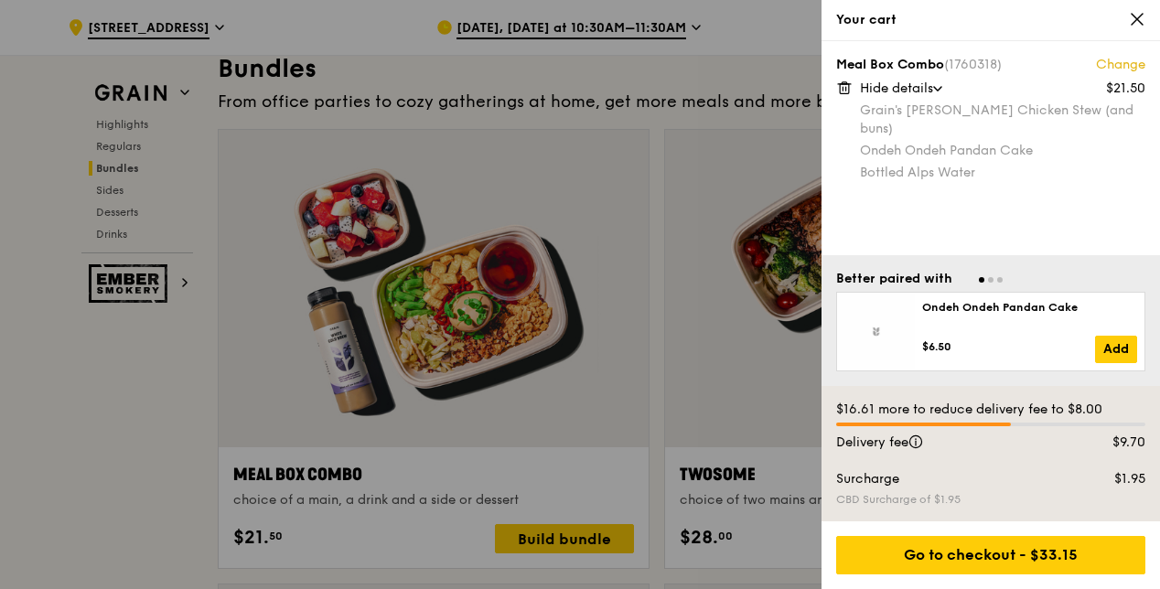
click at [1104, 64] on link "Change" at bounding box center [1120, 65] width 49 height 18
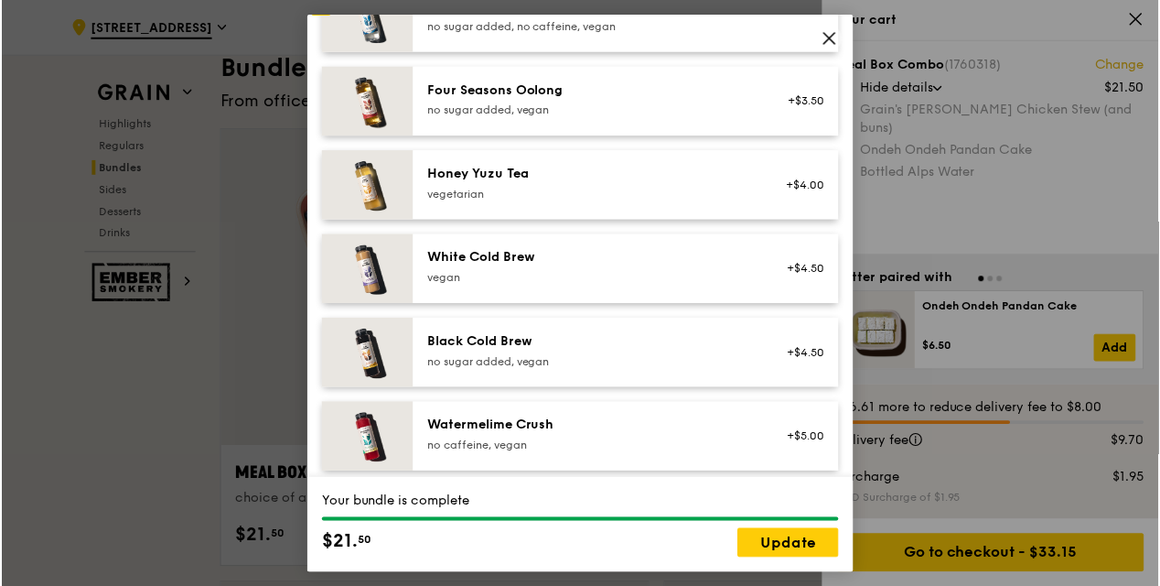
scroll to position [2288, 0]
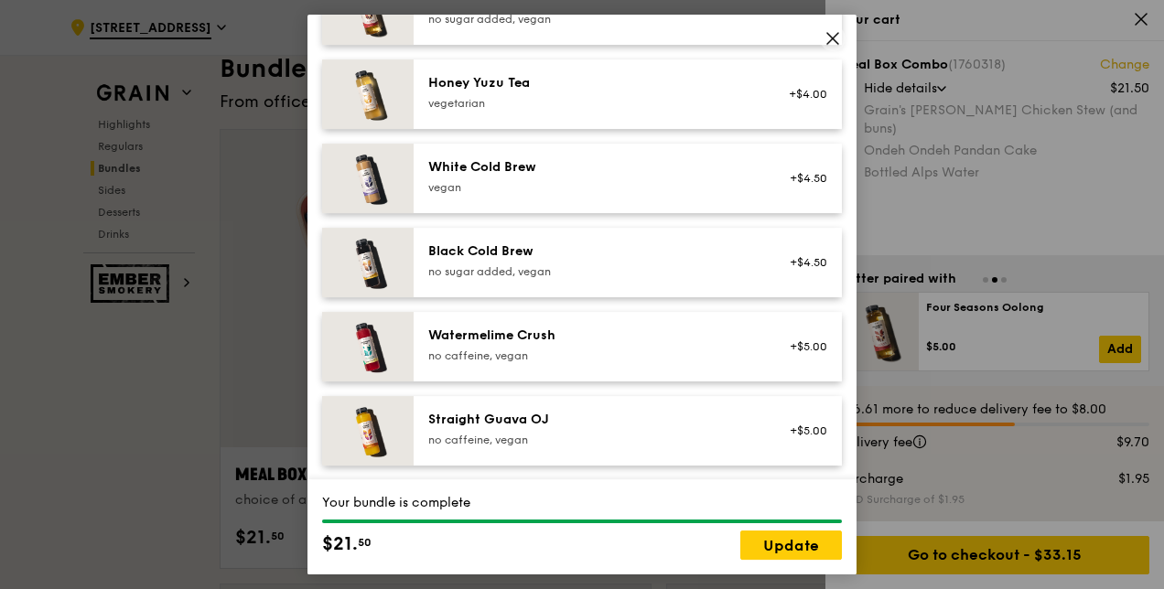
click at [836, 36] on icon at bounding box center [832, 38] width 16 height 16
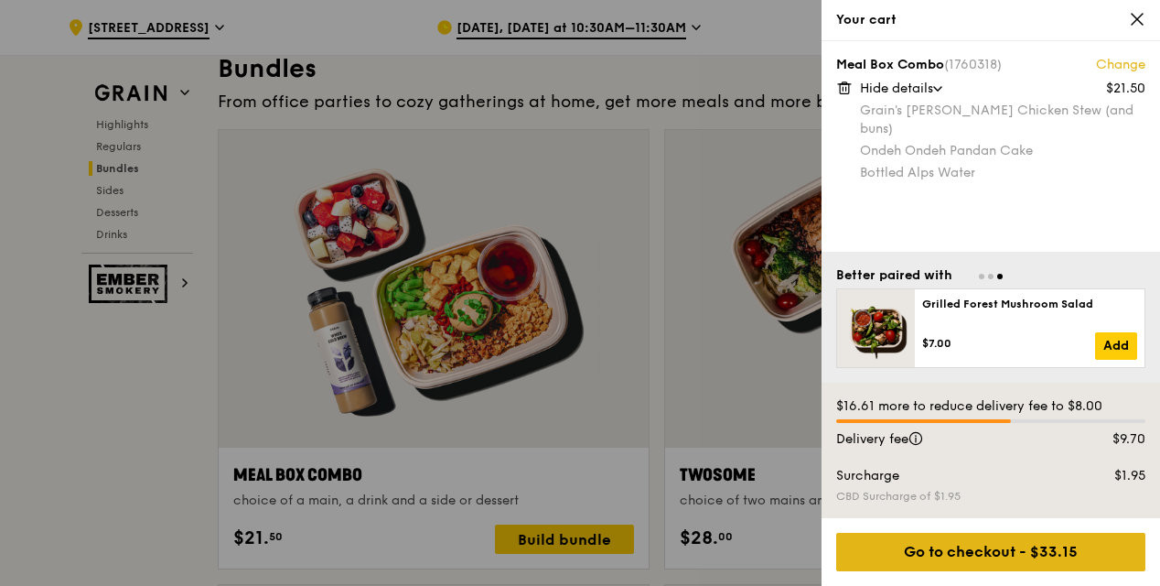
click at [979, 556] on div "Go to checkout - $33.15" at bounding box center [990, 552] width 309 height 38
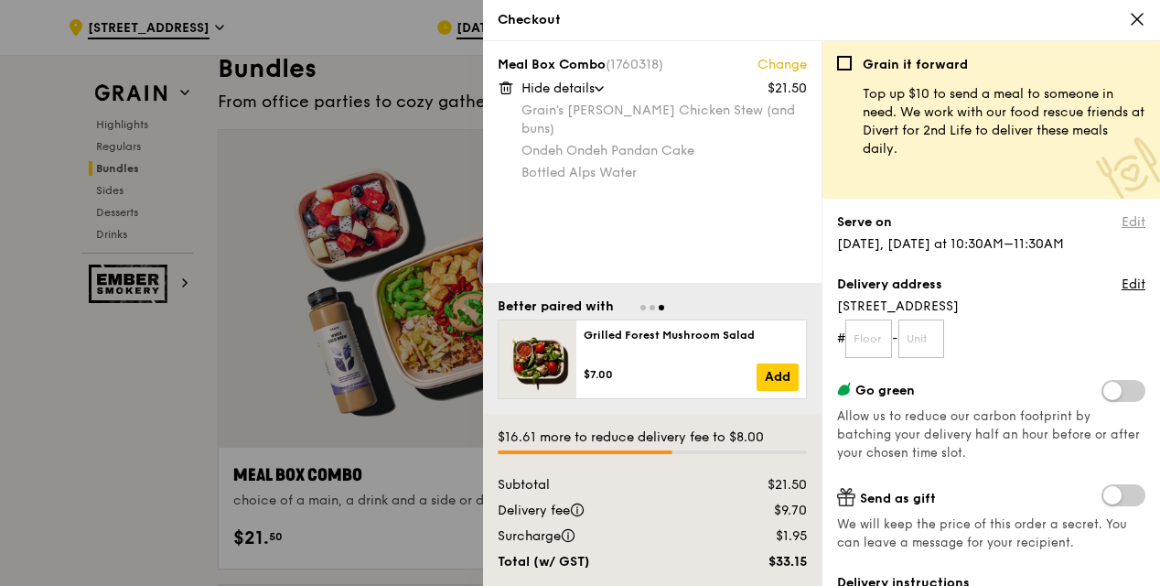
click at [1122, 217] on link "Edit" at bounding box center [1134, 222] width 24 height 18
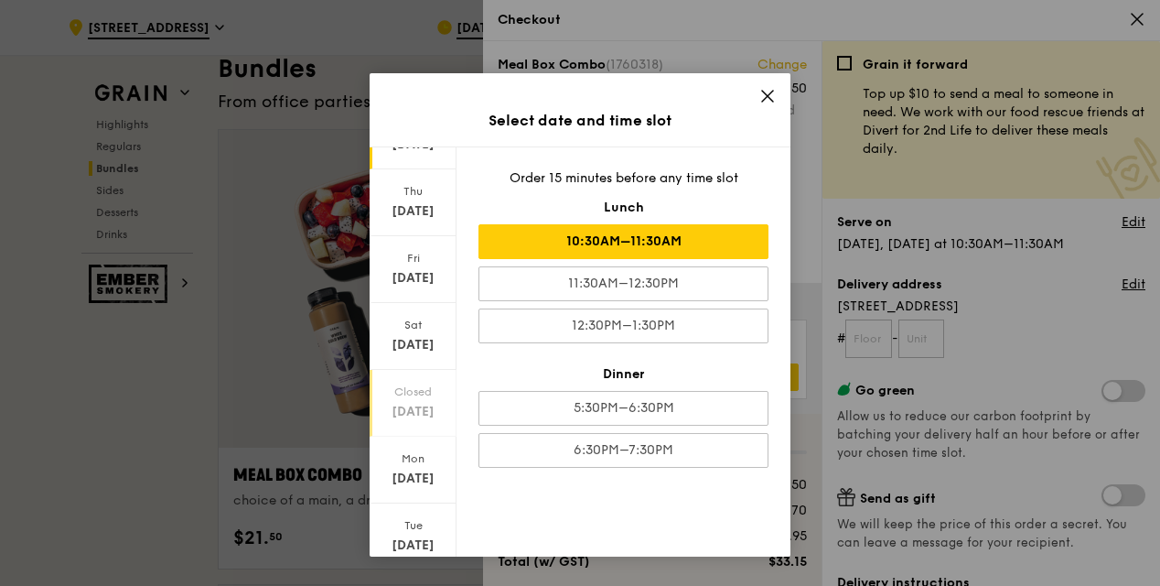
scroll to position [95, 0]
click at [415, 470] on div "[DATE]" at bounding box center [412, 476] width 81 height 18
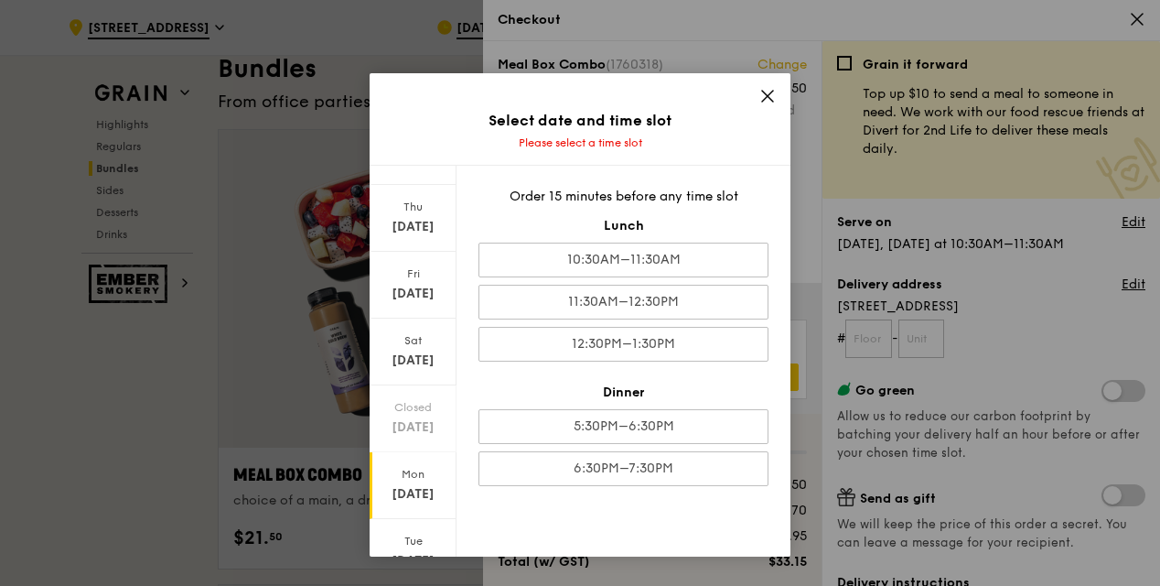
click at [761, 92] on icon at bounding box center [768, 96] width 16 height 16
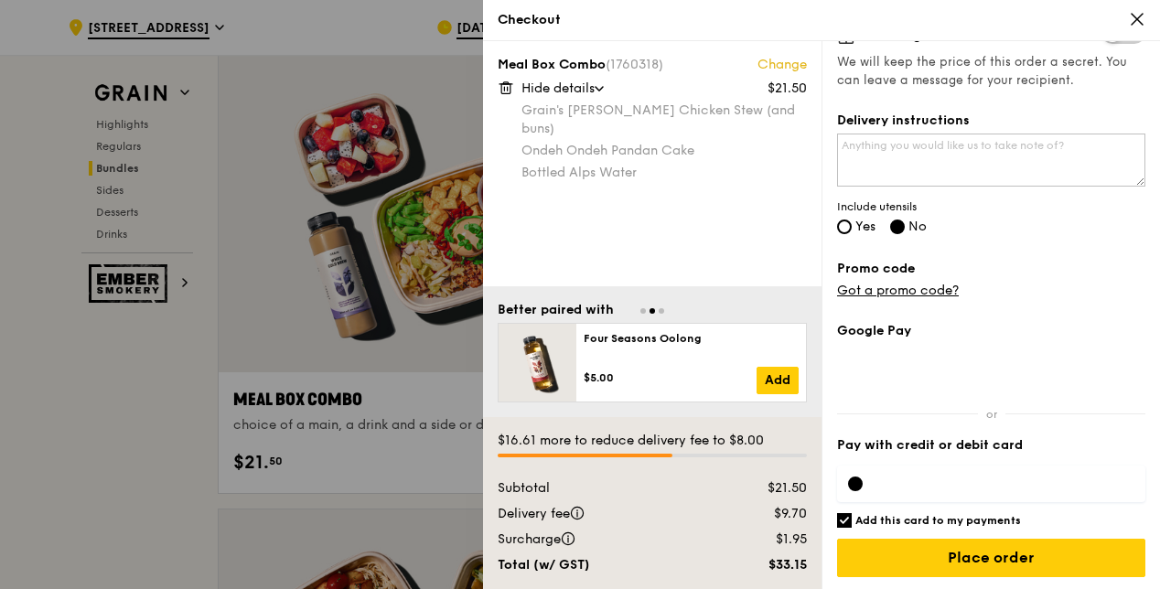
scroll to position [2562, 0]
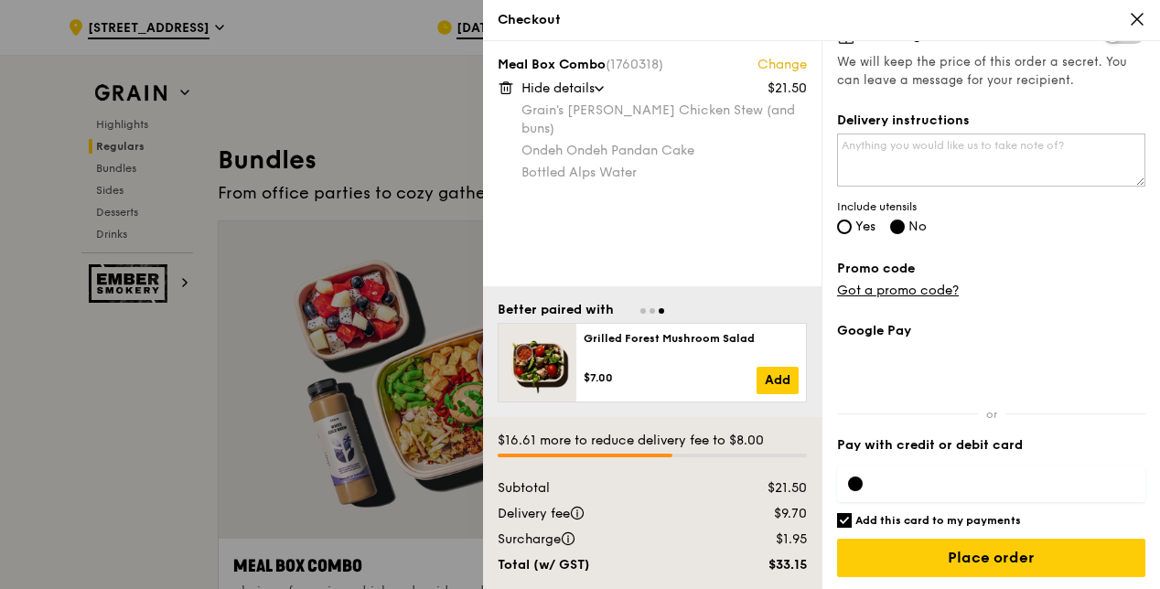
click at [1138, 17] on icon at bounding box center [1137, 19] width 11 height 11
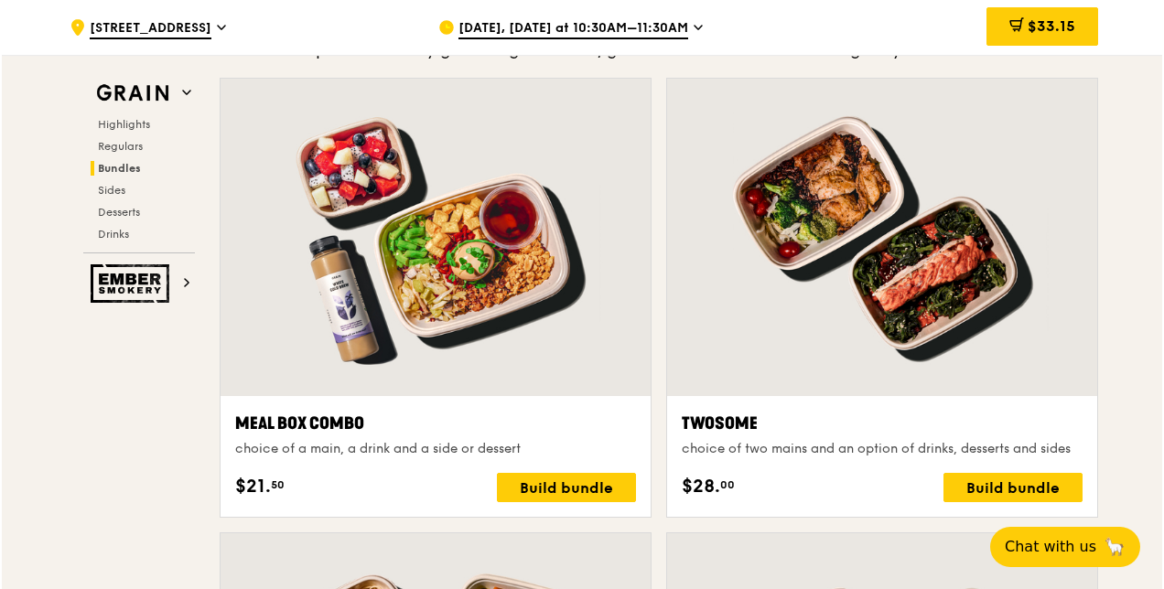
scroll to position [2837, 0]
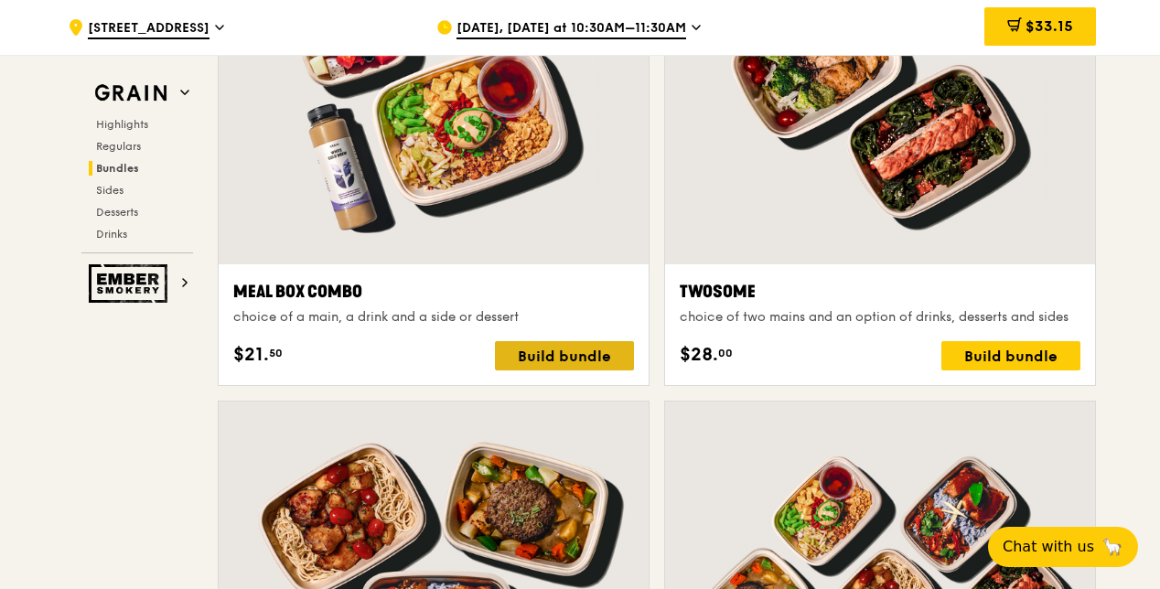
click at [533, 346] on div "Build bundle" at bounding box center [564, 355] width 139 height 29
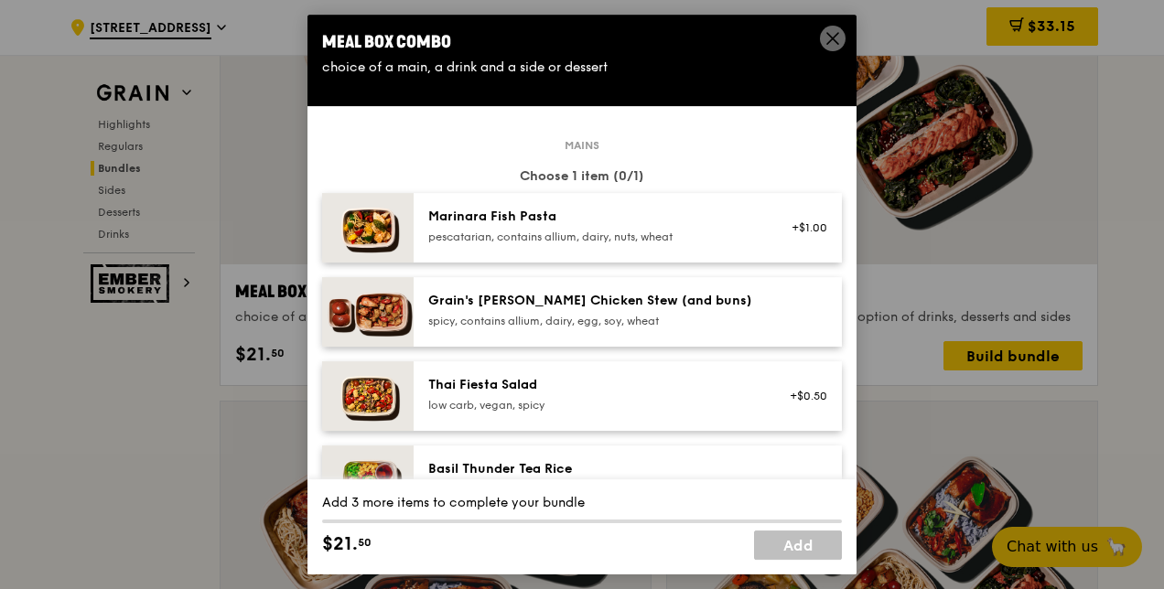
click at [606, 307] on div "Grain's [PERSON_NAME] Chicken Stew (and buns)" at bounding box center [592, 301] width 329 height 18
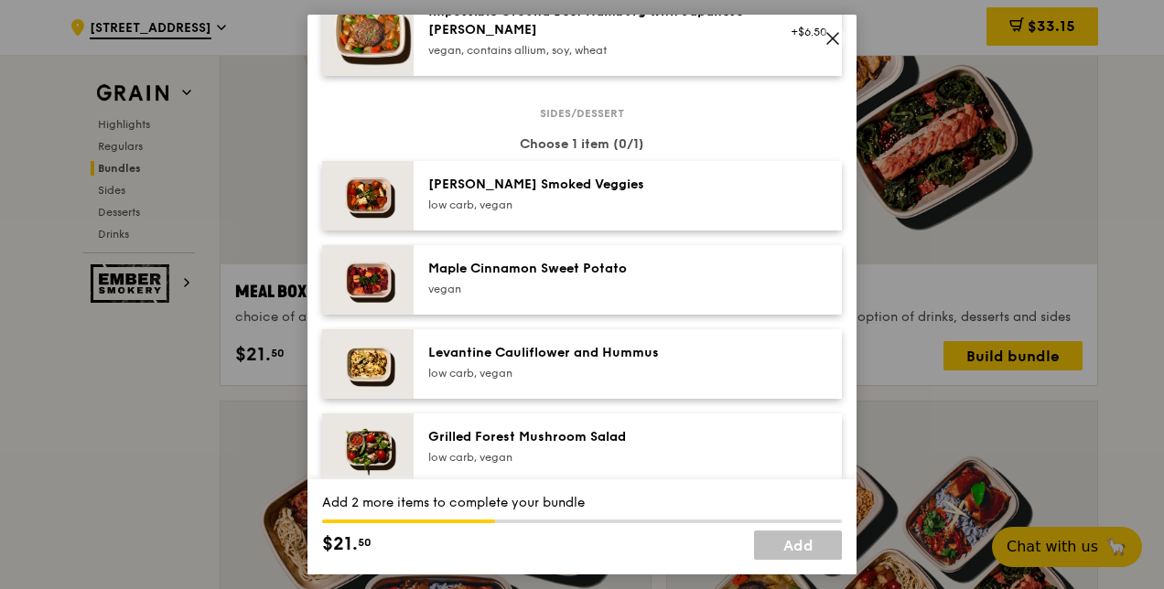
click at [544, 210] on div "low carb, vegan" at bounding box center [592, 205] width 329 height 15
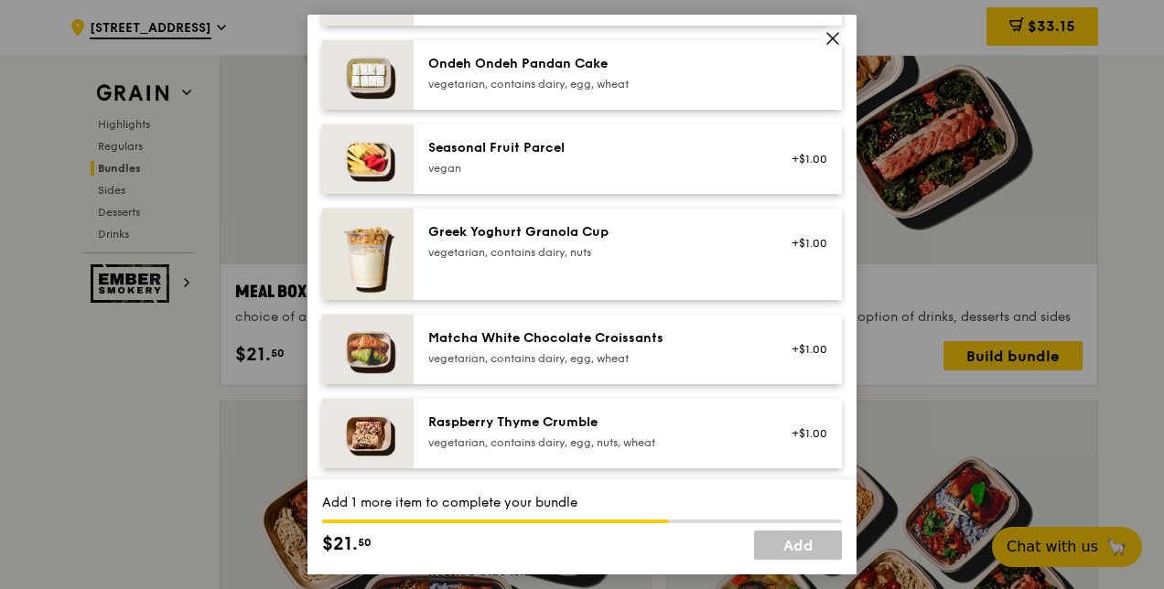
scroll to position [1464, 0]
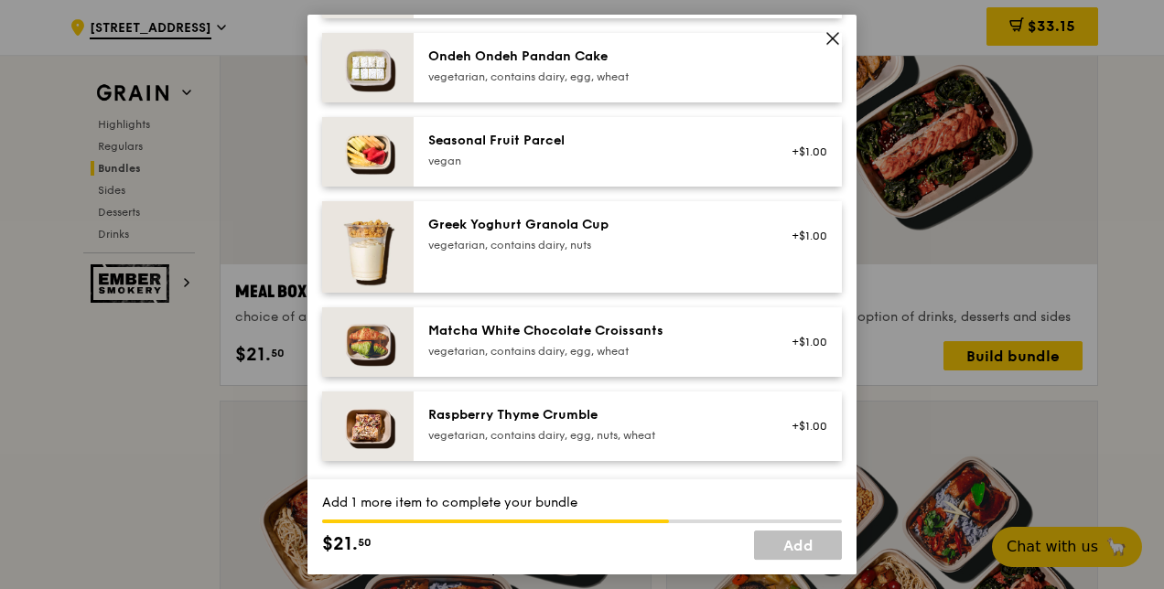
click at [511, 62] on div "Ondeh Ondeh Pandan Cake" at bounding box center [592, 57] width 329 height 18
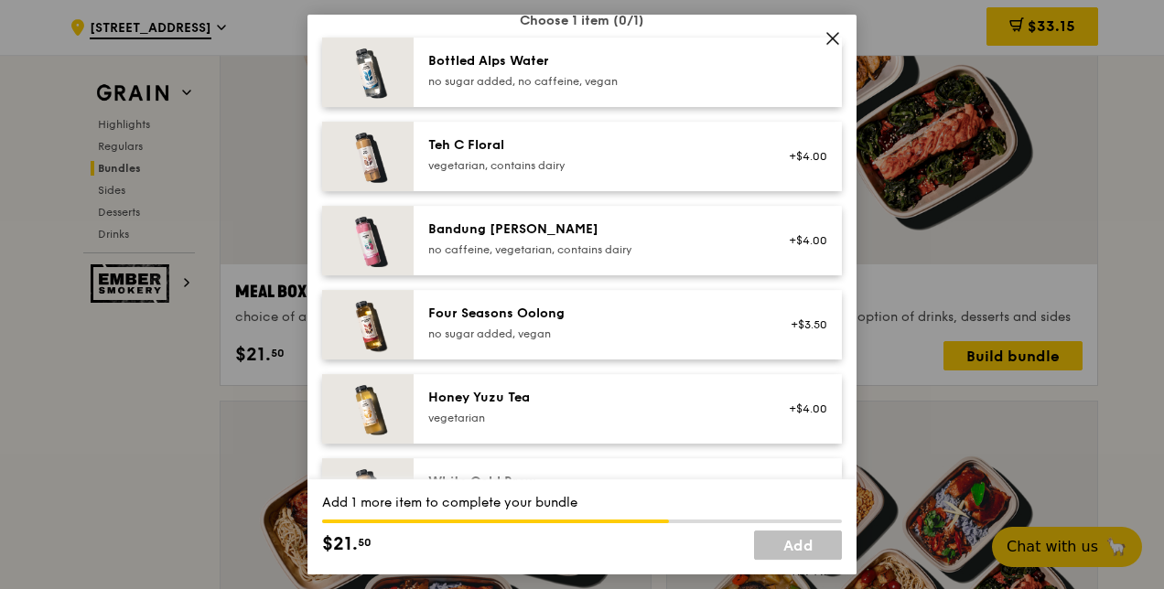
scroll to position [1922, 0]
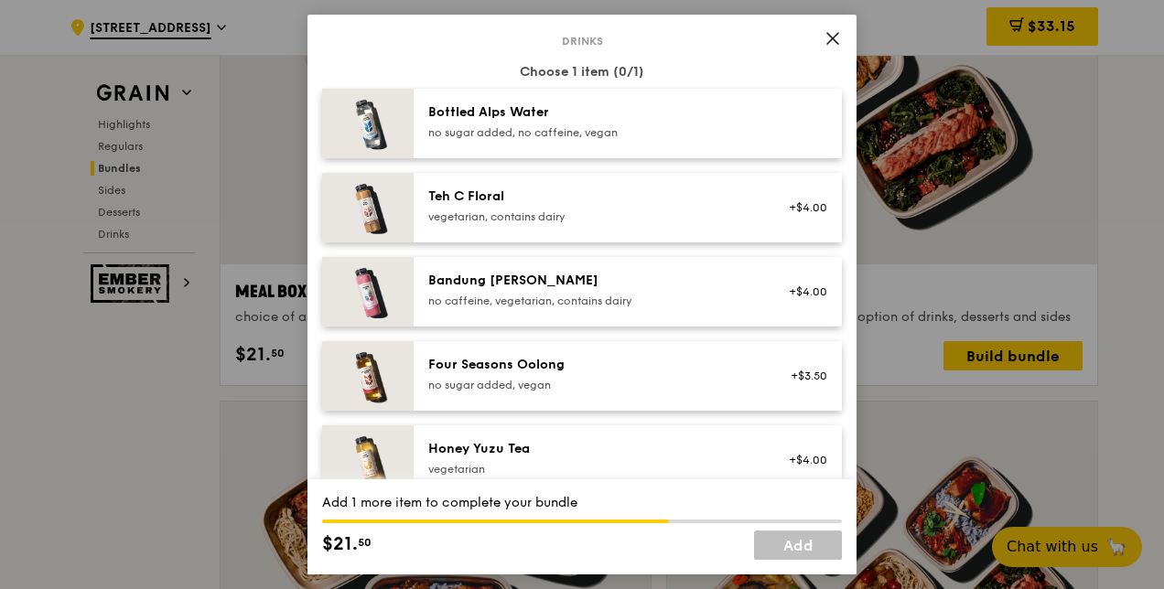
click at [518, 128] on div "no sugar added, no caffeine, vegan" at bounding box center [592, 132] width 329 height 15
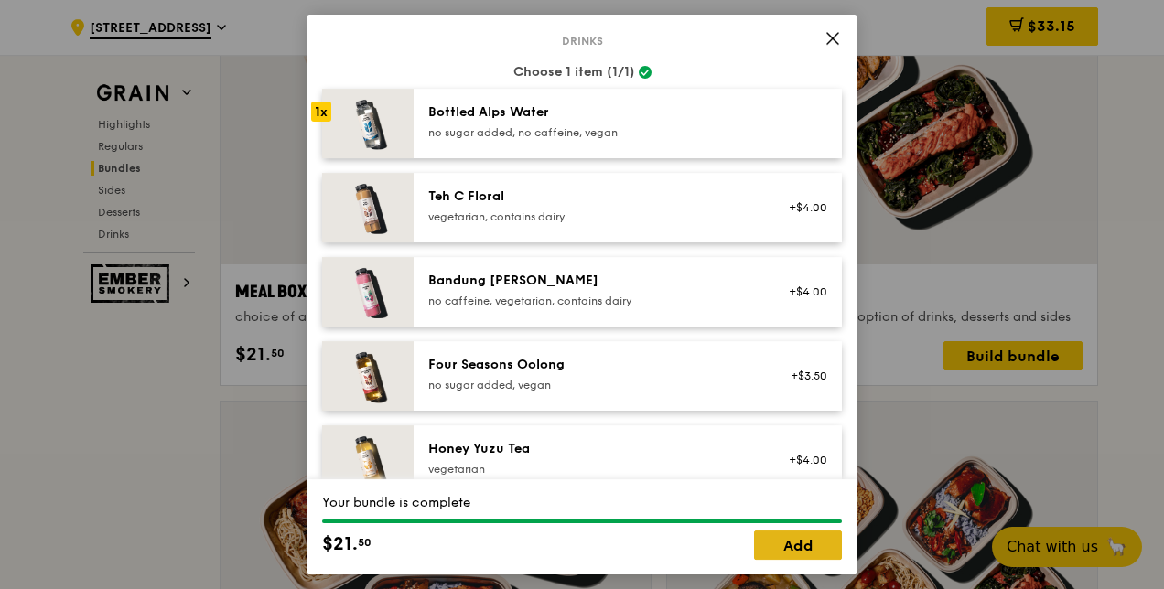
click at [807, 542] on link "Add" at bounding box center [798, 545] width 88 height 29
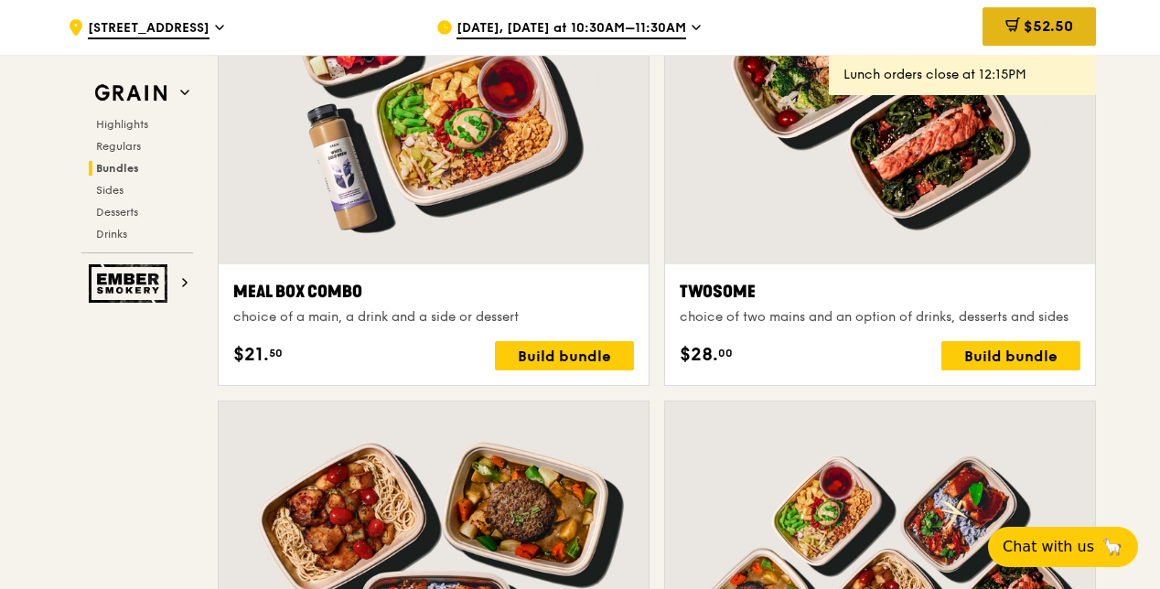
click at [1024, 22] on span "$52.50" at bounding box center [1048, 25] width 49 height 17
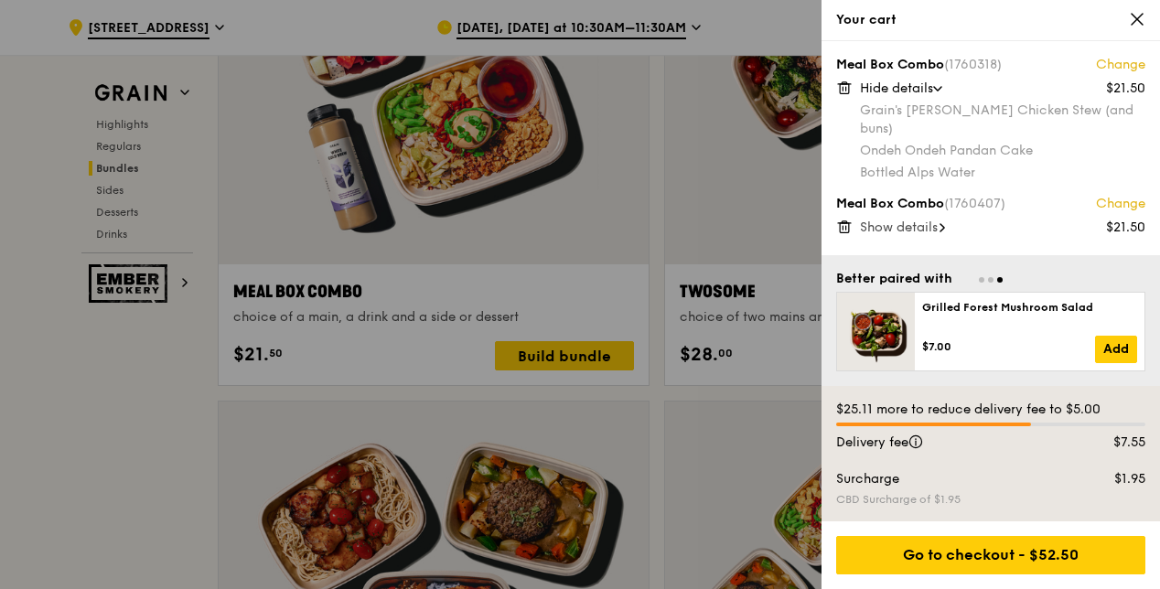
click at [1145, 16] on icon at bounding box center [1137, 19] width 16 height 16
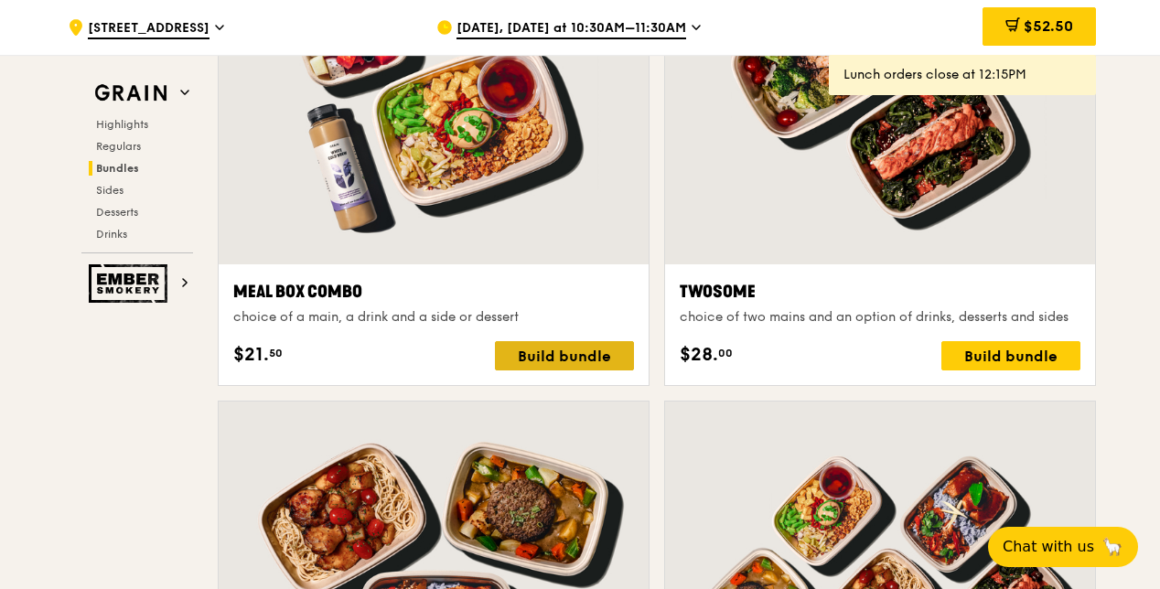
click at [533, 345] on div "Build bundle" at bounding box center [564, 355] width 139 height 29
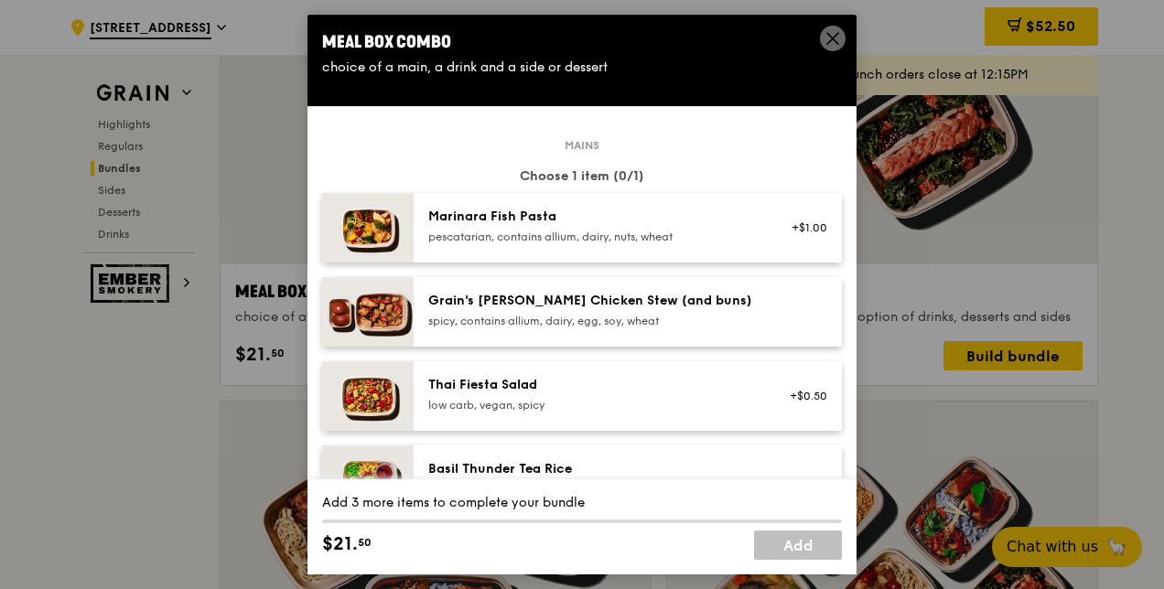
click at [578, 306] on div "Grain's [PERSON_NAME] Chicken Stew (and buns)" at bounding box center [592, 301] width 329 height 18
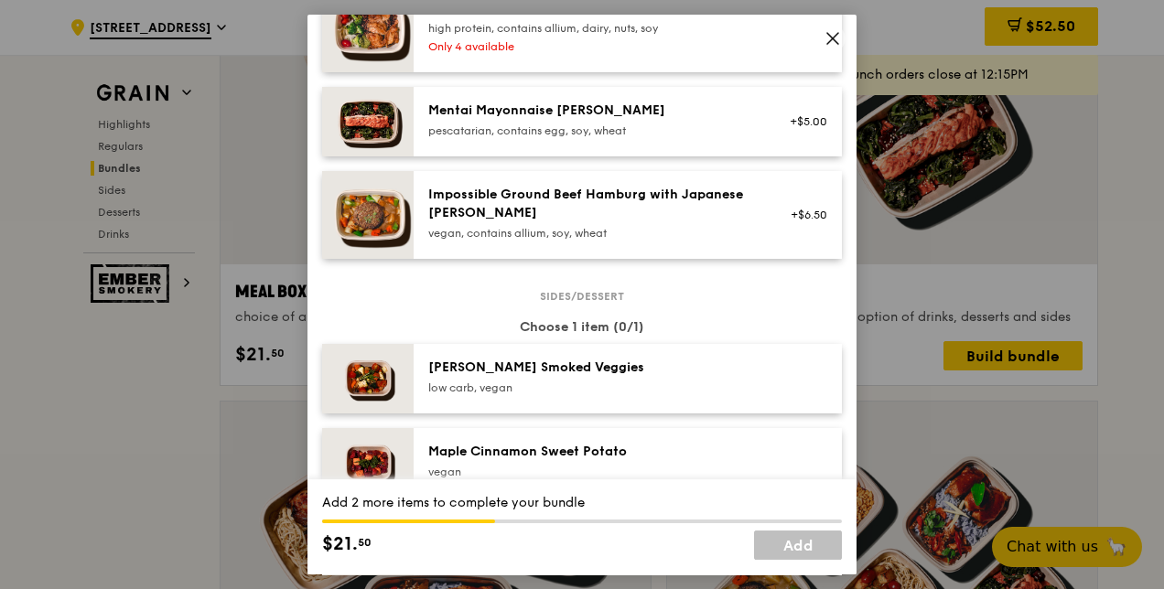
click at [500, 361] on div "[PERSON_NAME] Smoked Veggies" at bounding box center [592, 368] width 329 height 18
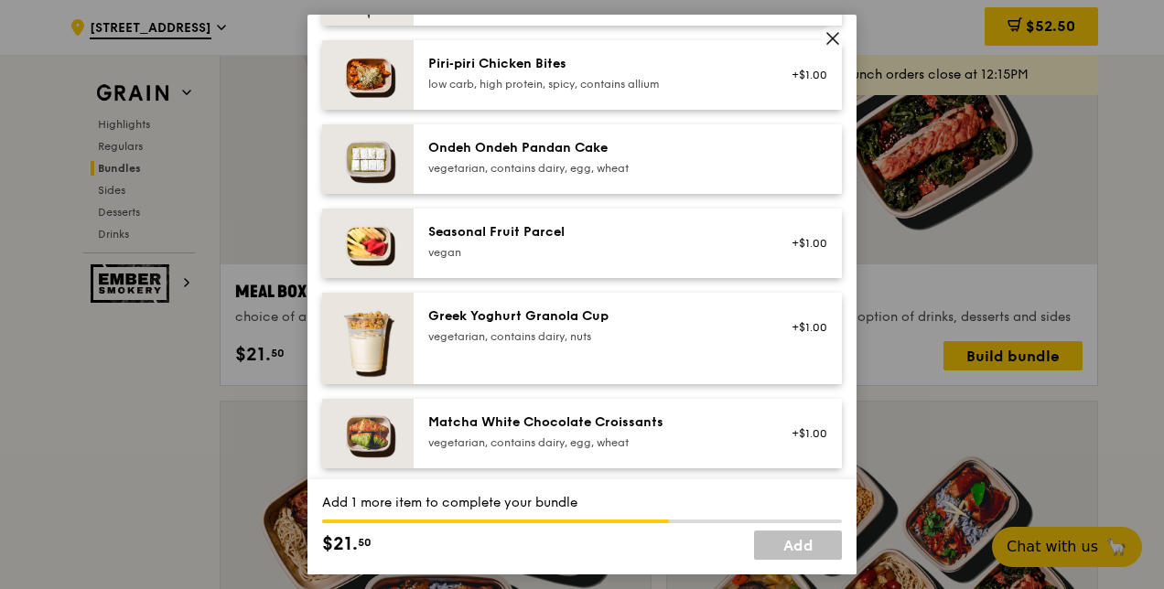
click at [463, 167] on div "vegetarian, contains dairy, egg, wheat" at bounding box center [592, 168] width 329 height 15
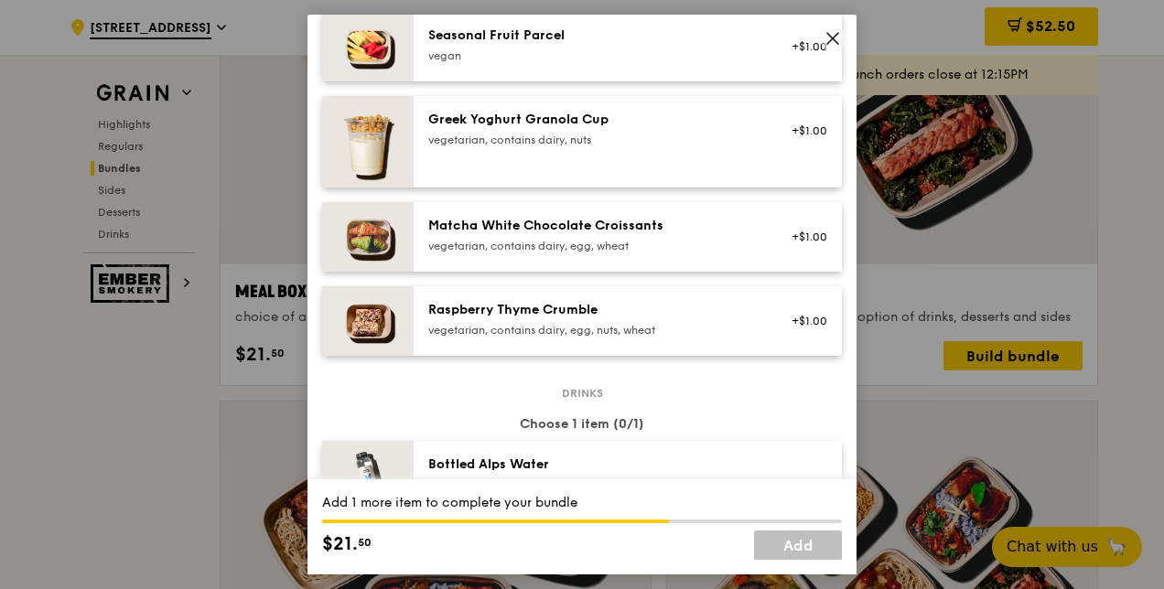
scroll to position [1830, 0]
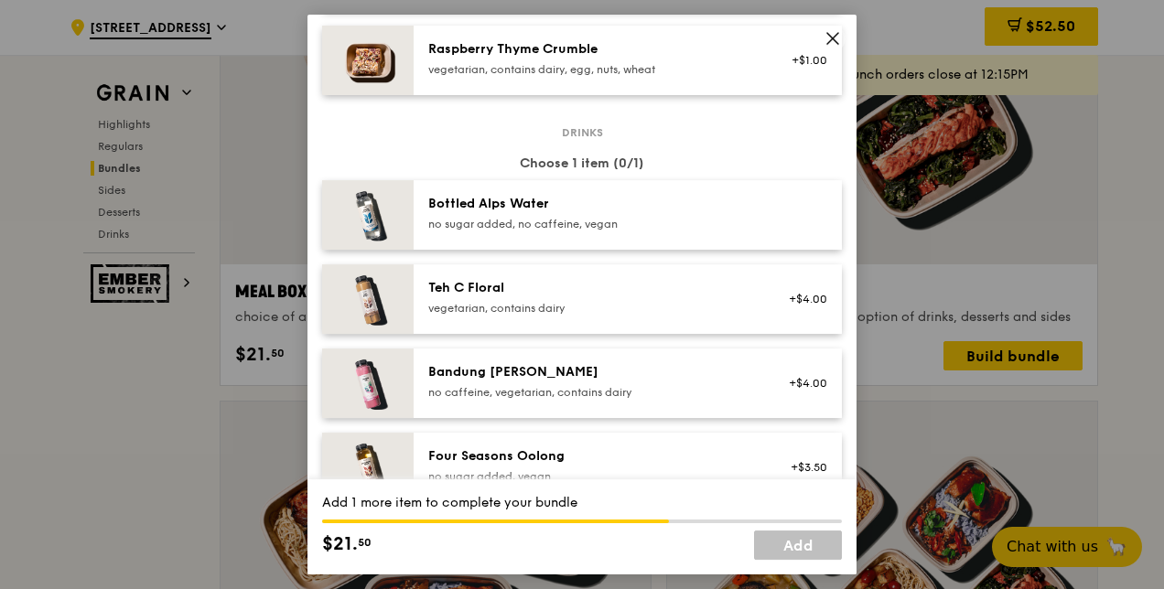
click at [478, 210] on div "Bottled Alps Water" at bounding box center [592, 204] width 329 height 18
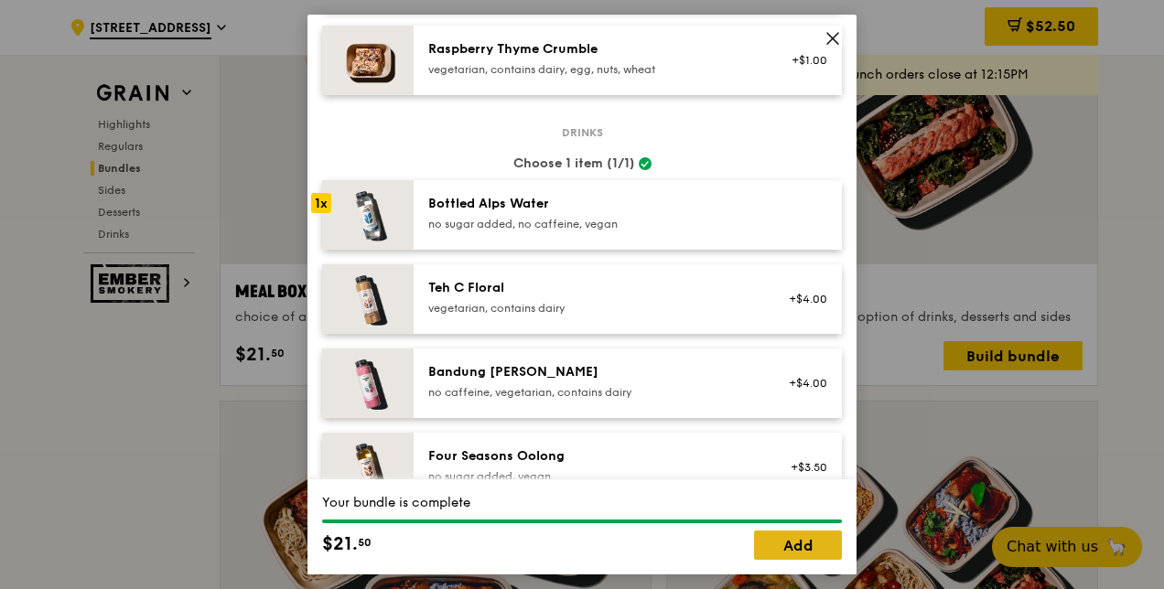
click at [822, 543] on link "Add" at bounding box center [798, 545] width 88 height 29
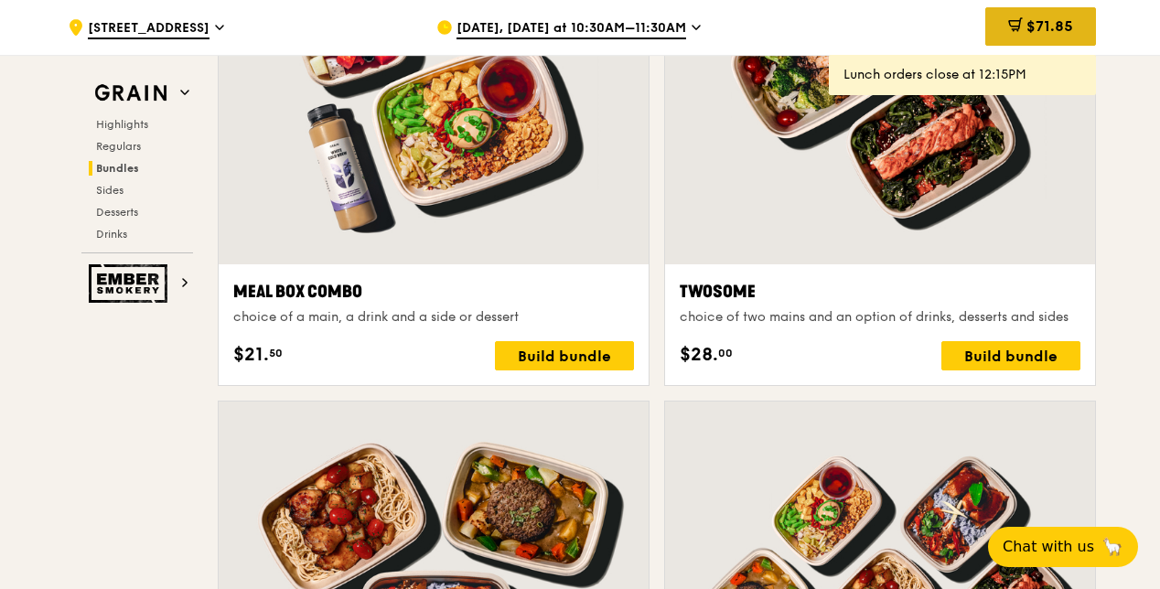
click at [1017, 26] on icon at bounding box center [1017, 23] width 10 height 11
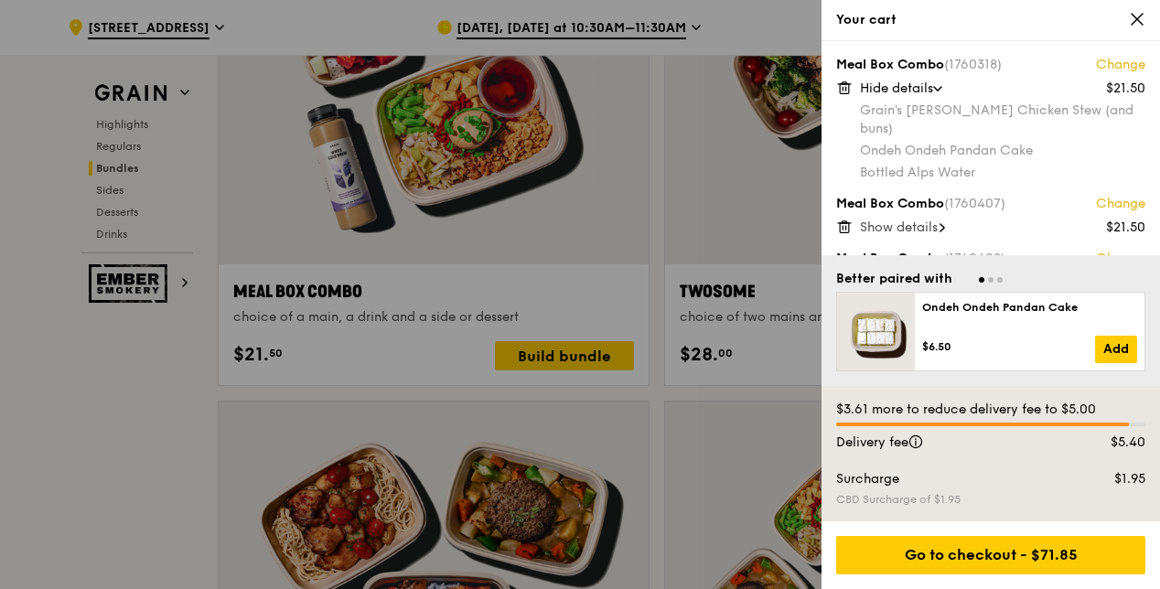
click at [1141, 23] on icon at bounding box center [1137, 19] width 11 height 11
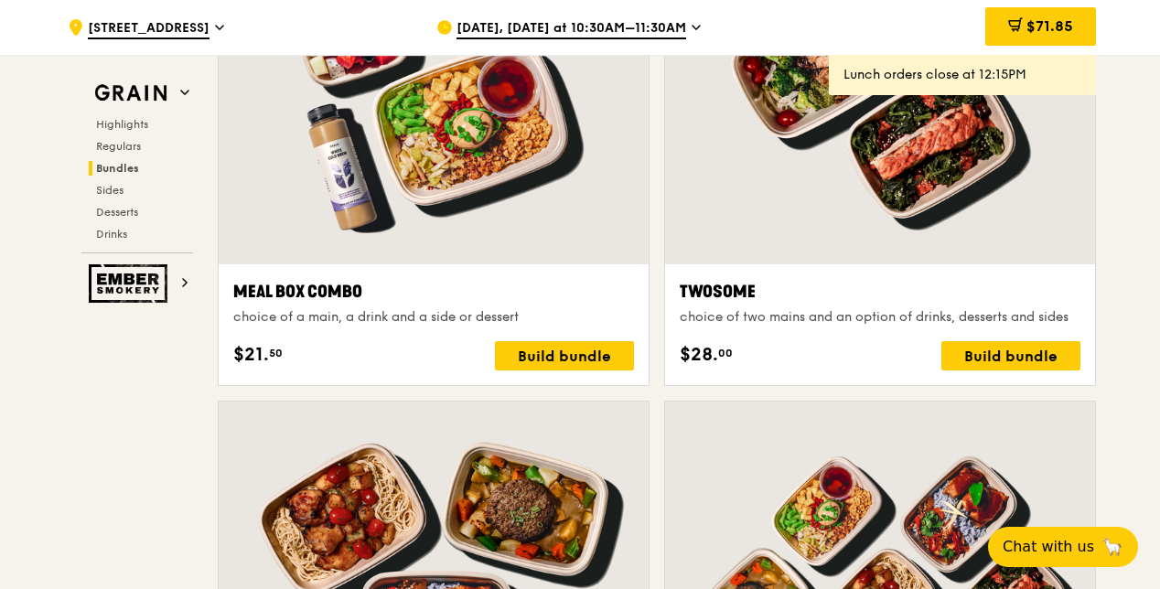
click at [497, 350] on div "$21. 50 Build bundle" at bounding box center [433, 355] width 401 height 29
click at [511, 356] on div "Build bundle" at bounding box center [564, 355] width 139 height 29
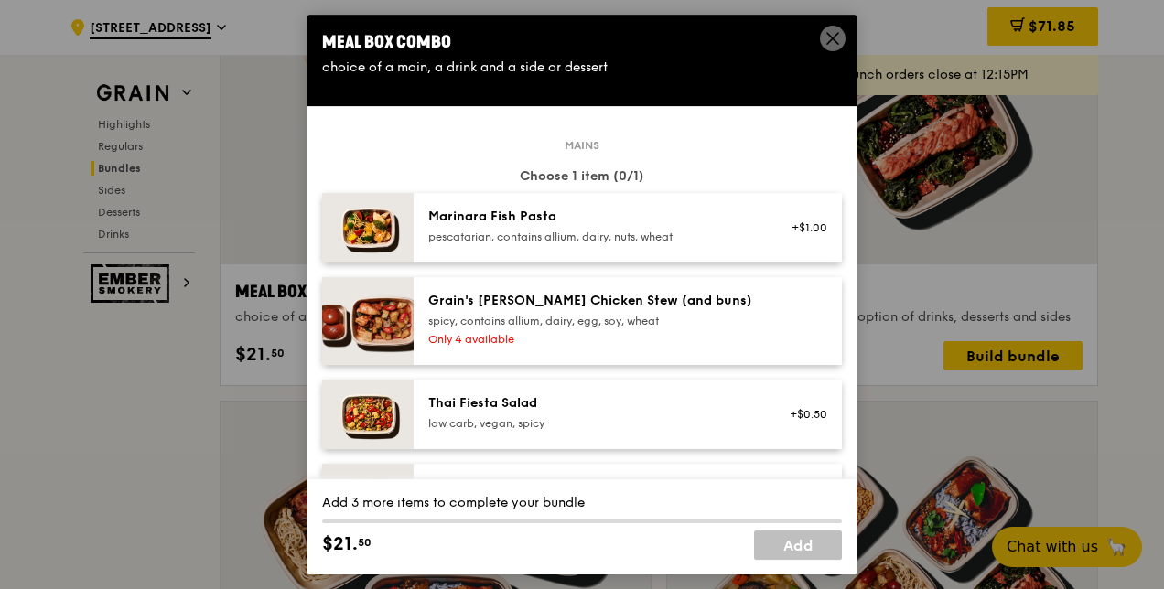
click at [582, 225] on div "Marinara Fish Pasta" at bounding box center [592, 217] width 329 height 18
click at [517, 203] on div "Marinara Fish Pasta pescatarian, contains allium, dairy, nuts, wheat +$1.00" at bounding box center [628, 228] width 428 height 70
click at [497, 324] on div "spicy, contains allium, dairy, egg, soy, wheat" at bounding box center [592, 321] width 329 height 15
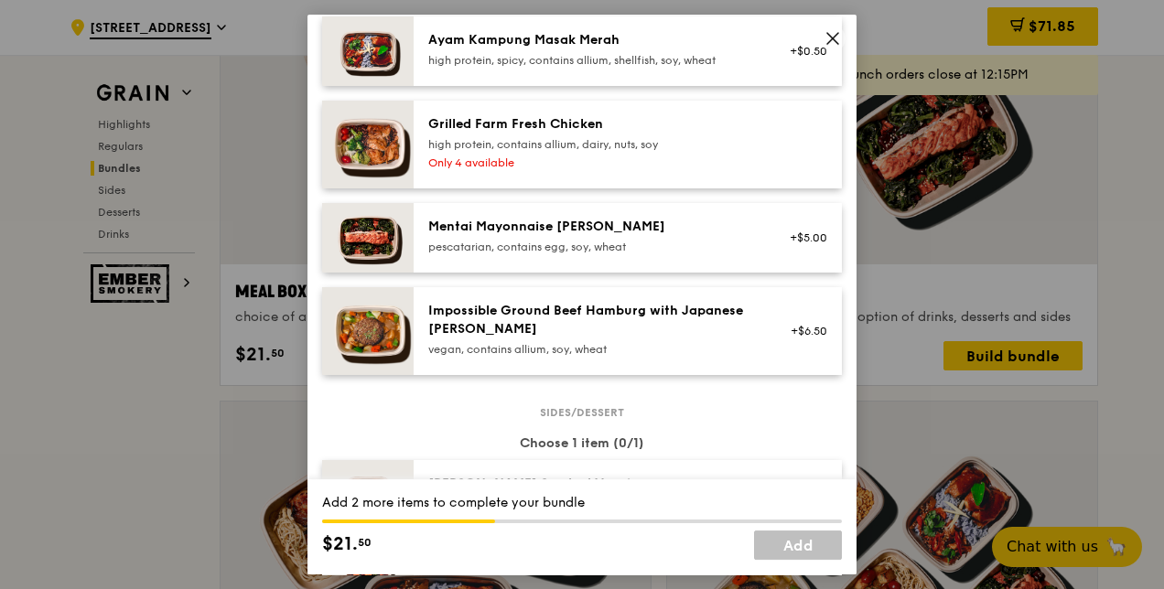
scroll to position [732, 0]
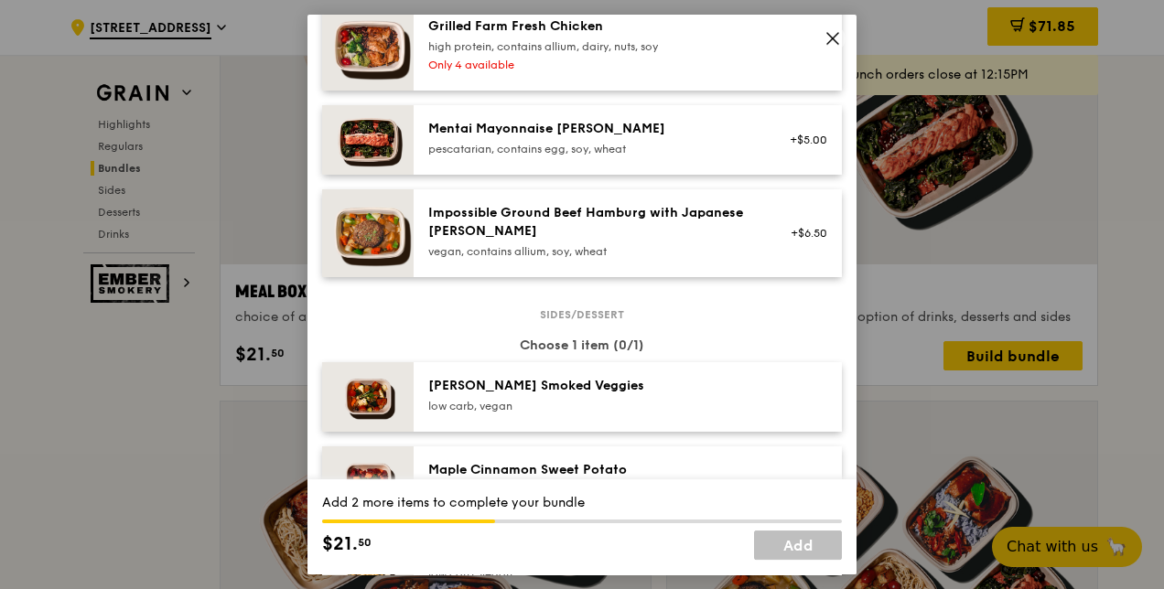
click at [555, 388] on div "[PERSON_NAME] Smoked Veggies" at bounding box center [592, 386] width 329 height 18
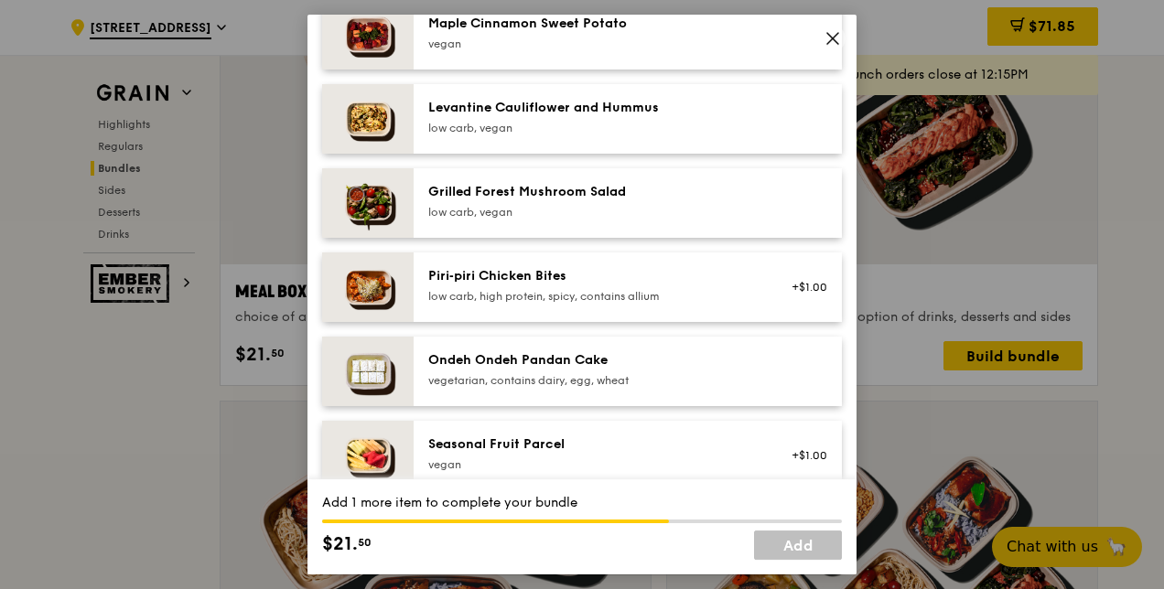
scroll to position [1190, 0]
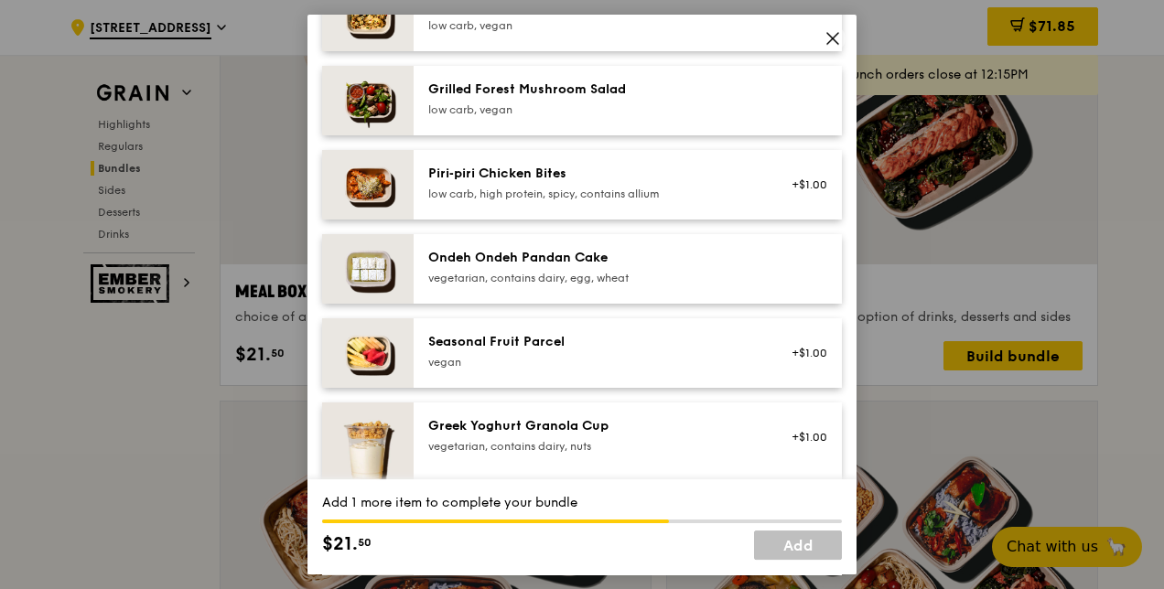
click at [518, 273] on div "vegetarian, contains dairy, egg, wheat" at bounding box center [592, 278] width 329 height 15
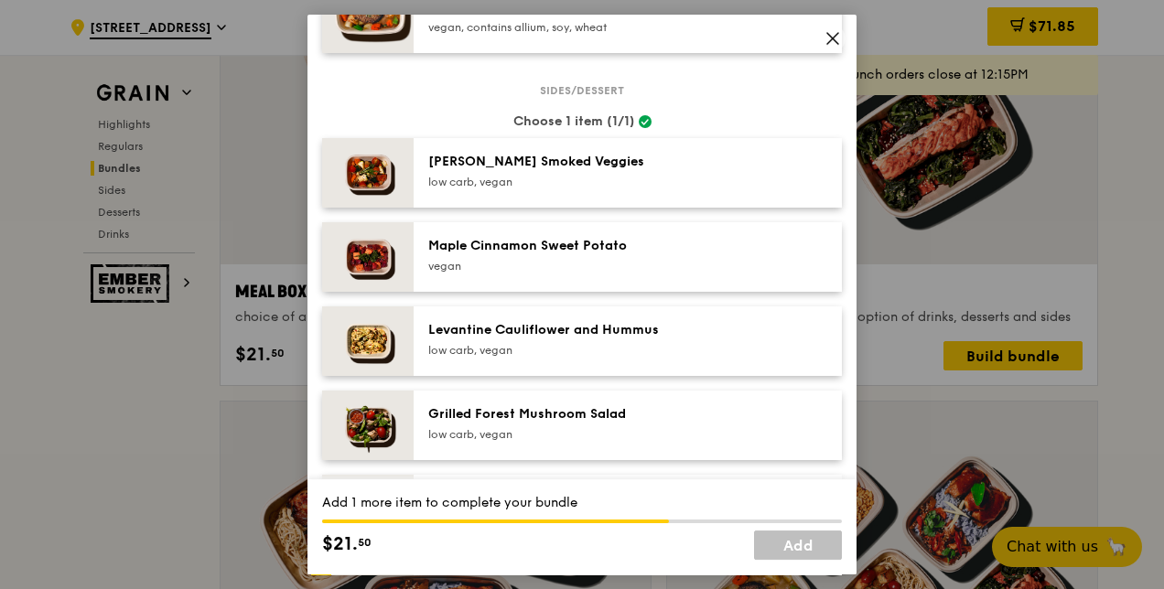
scroll to position [915, 0]
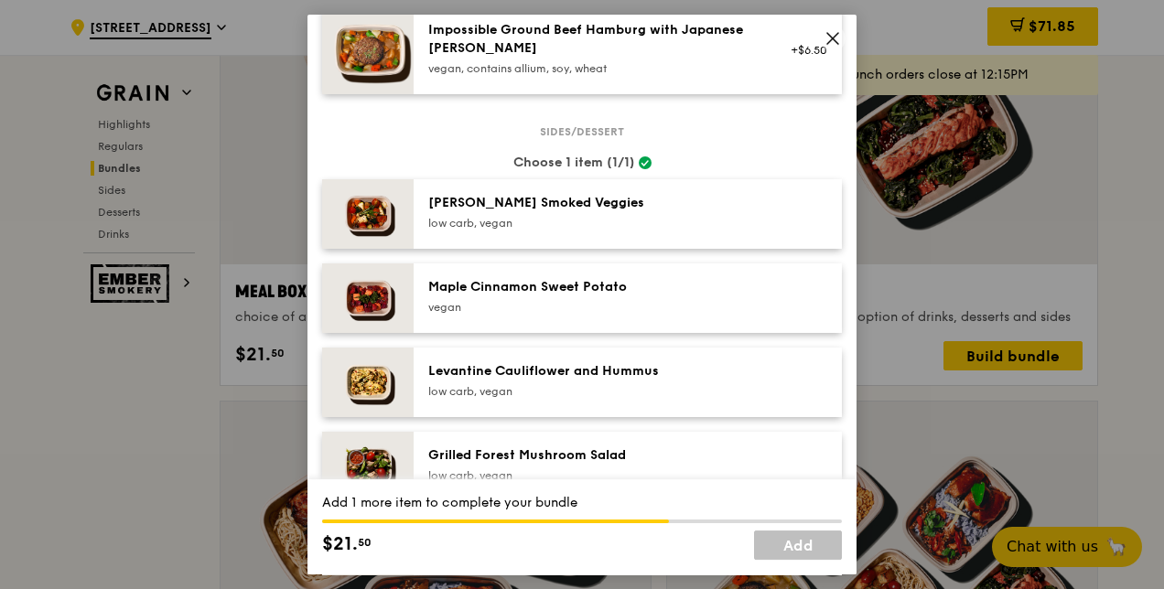
click at [517, 214] on div "[PERSON_NAME] Smoked Veggies low carb, vegan" at bounding box center [592, 212] width 329 height 37
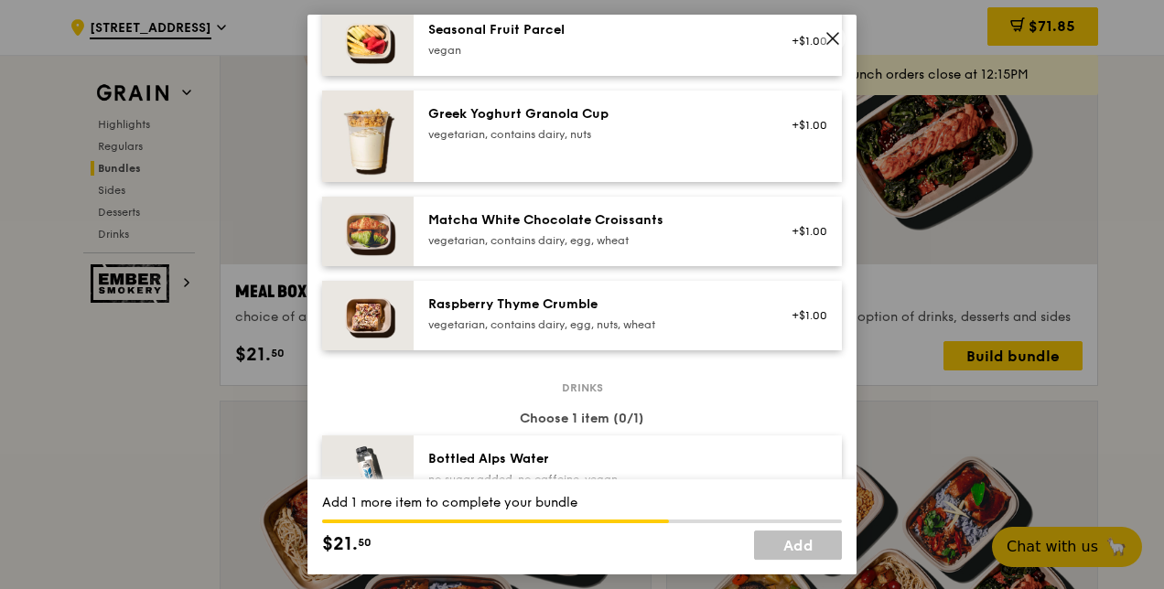
scroll to position [1647, 0]
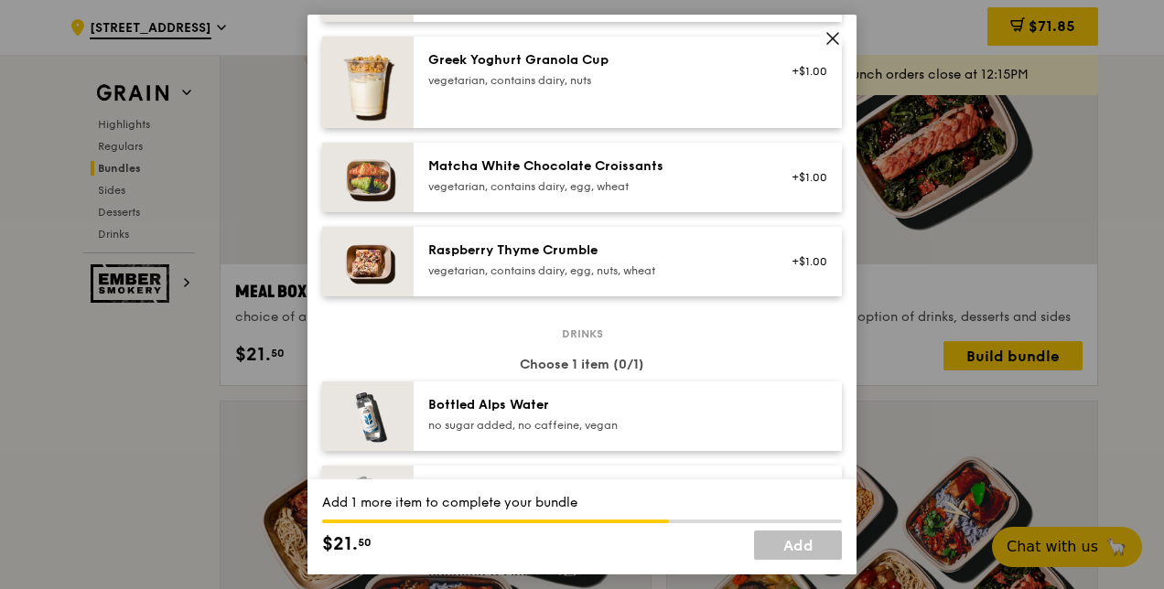
click at [556, 450] on div "Bottled Alps Water no sugar added, no caffeine, vegan" at bounding box center [628, 417] width 428 height 70
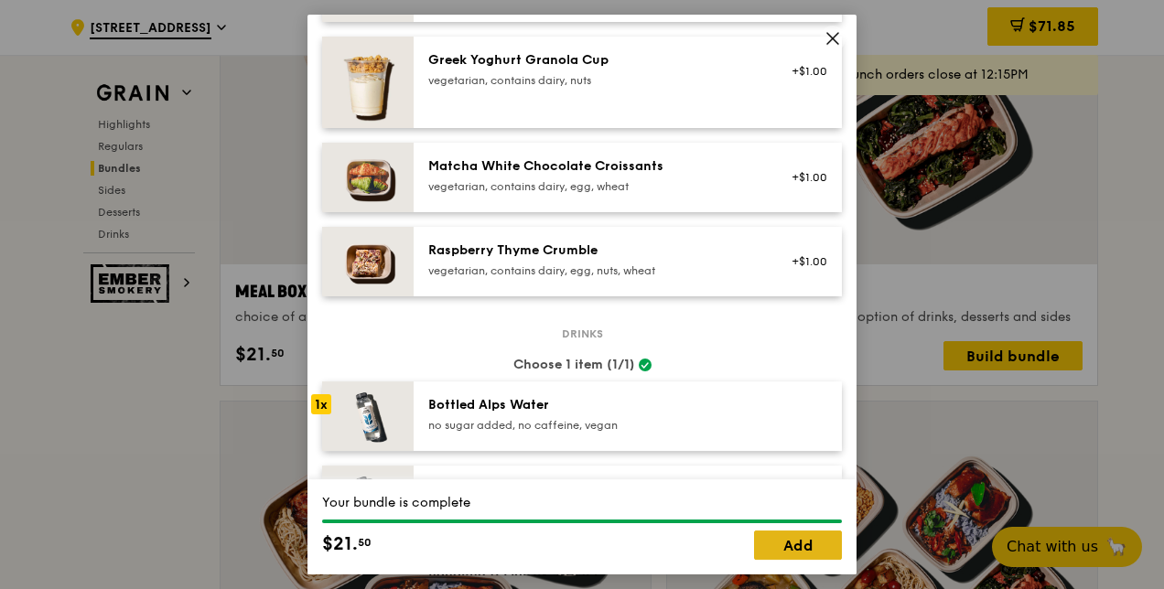
click at [794, 542] on link "Add" at bounding box center [798, 545] width 88 height 29
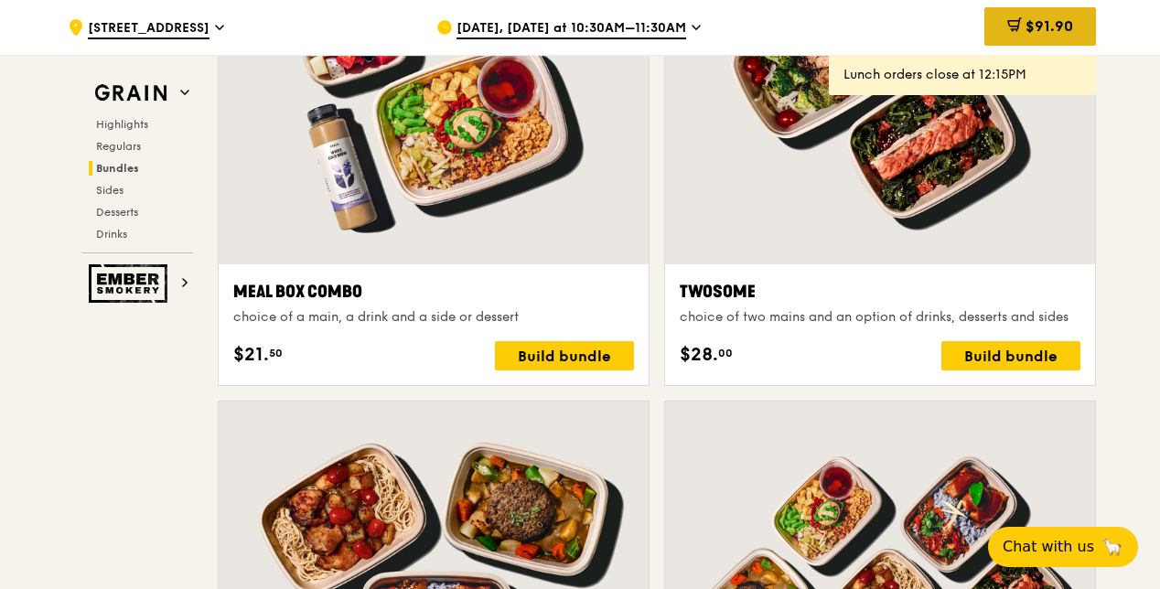
click at [1020, 24] on div "$91.90" at bounding box center [1041, 26] width 112 height 38
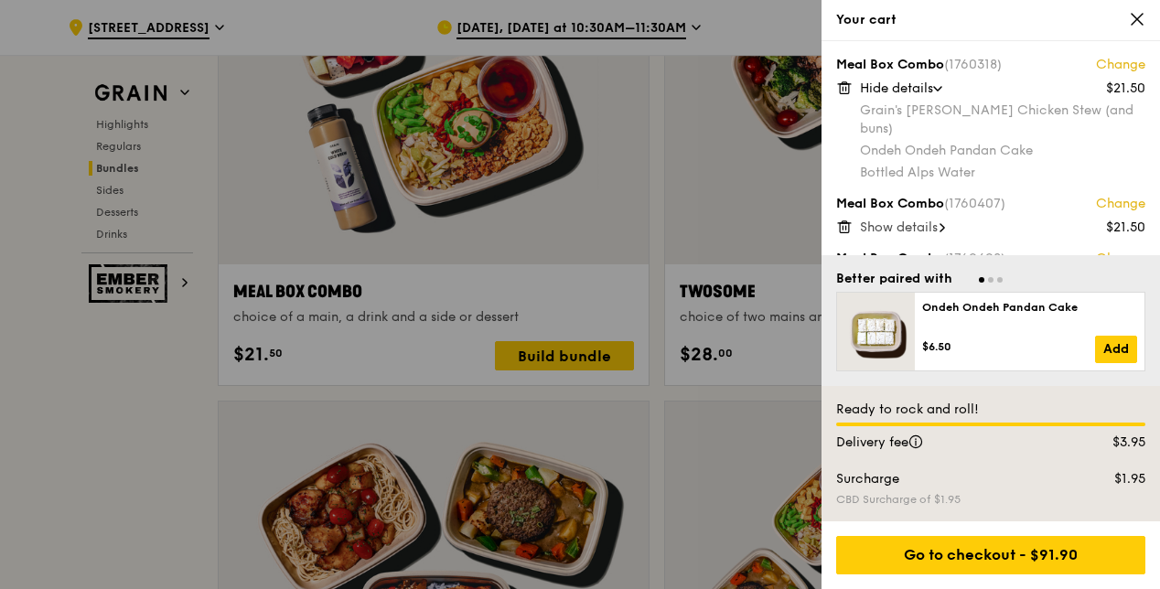
click at [1135, 13] on icon at bounding box center [1137, 19] width 16 height 16
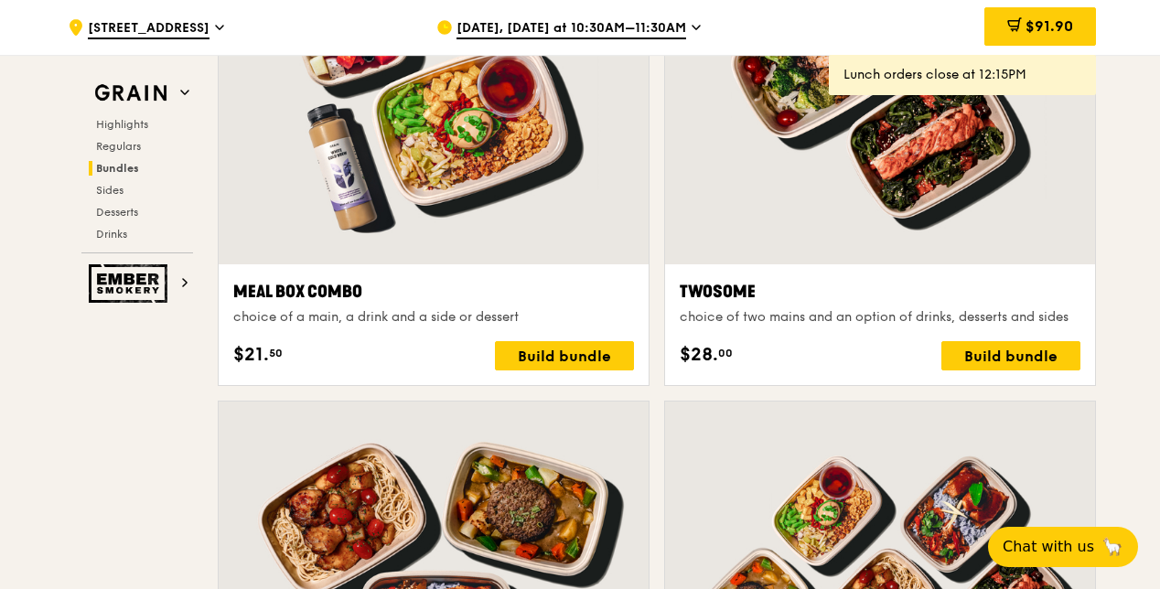
click at [533, 27] on span "[DATE], [DATE] at 10:30AM–11:30AM" at bounding box center [572, 29] width 230 height 20
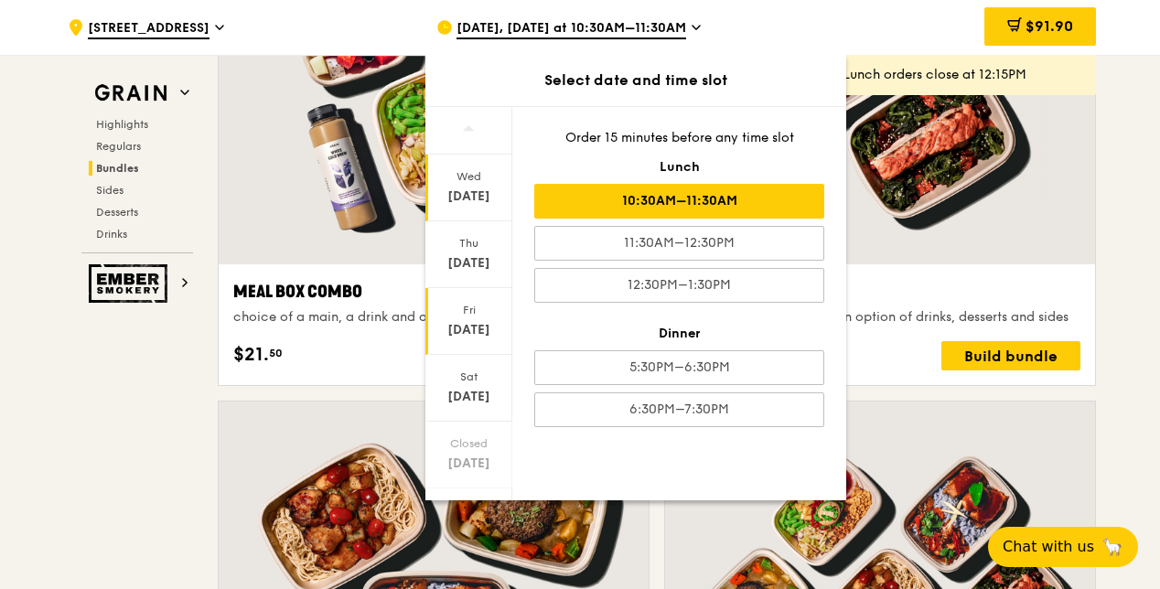
click at [480, 329] on div "[DATE]" at bounding box center [468, 330] width 81 height 18
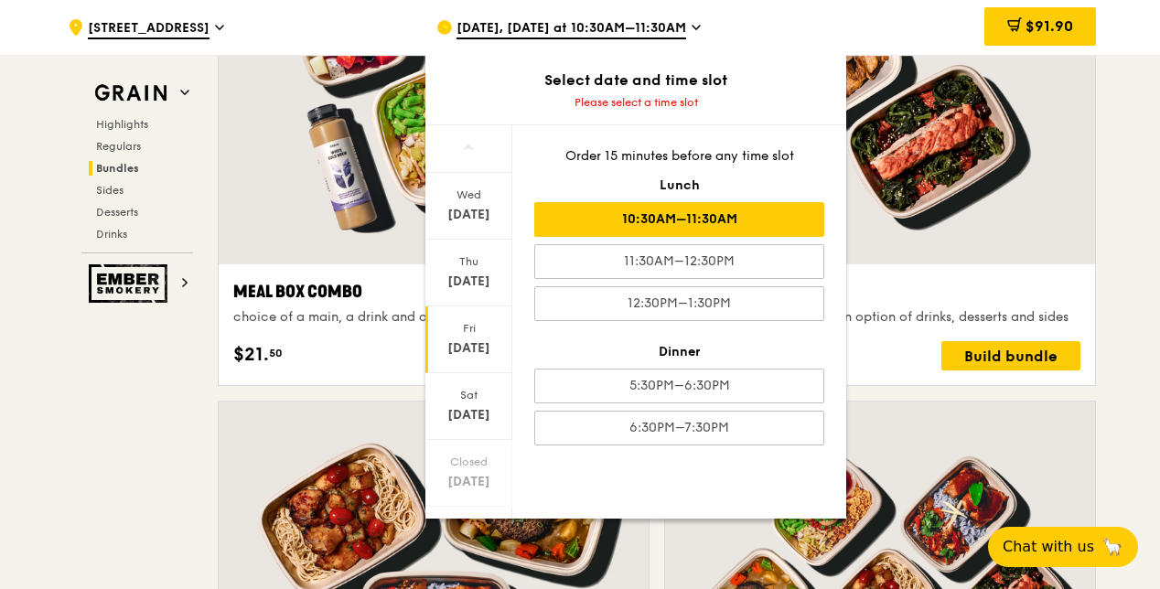
click at [662, 229] on div "10:30AM–11:30AM" at bounding box center [679, 219] width 290 height 35
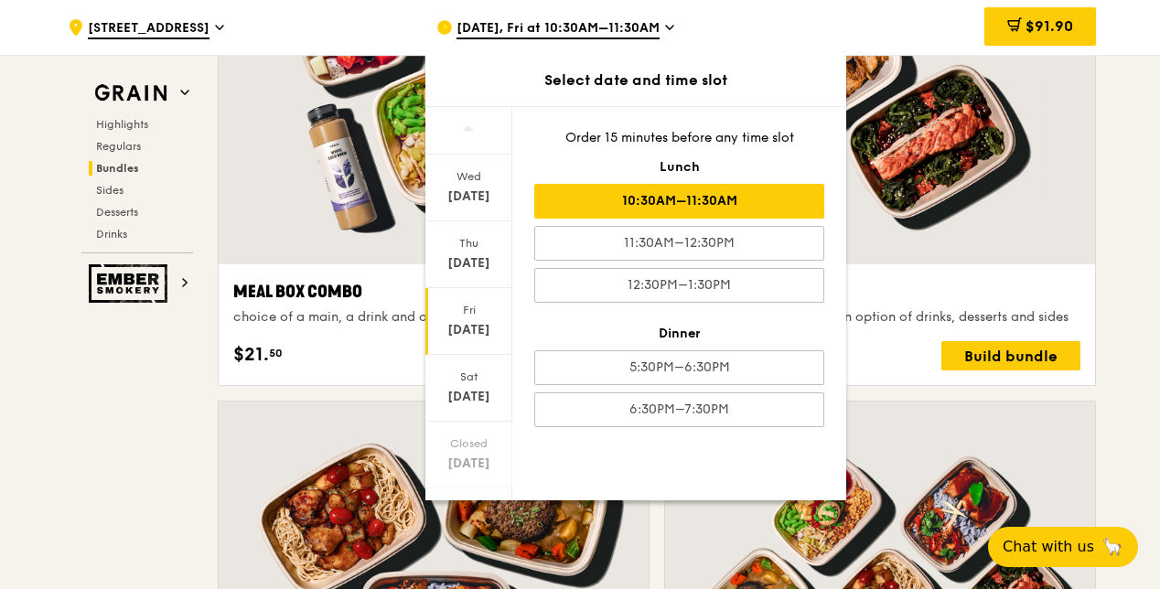
click at [956, 325] on div "Twosome choice of two mains and an option of drinks, desserts and sides $28. 00…" at bounding box center [880, 325] width 401 height 92
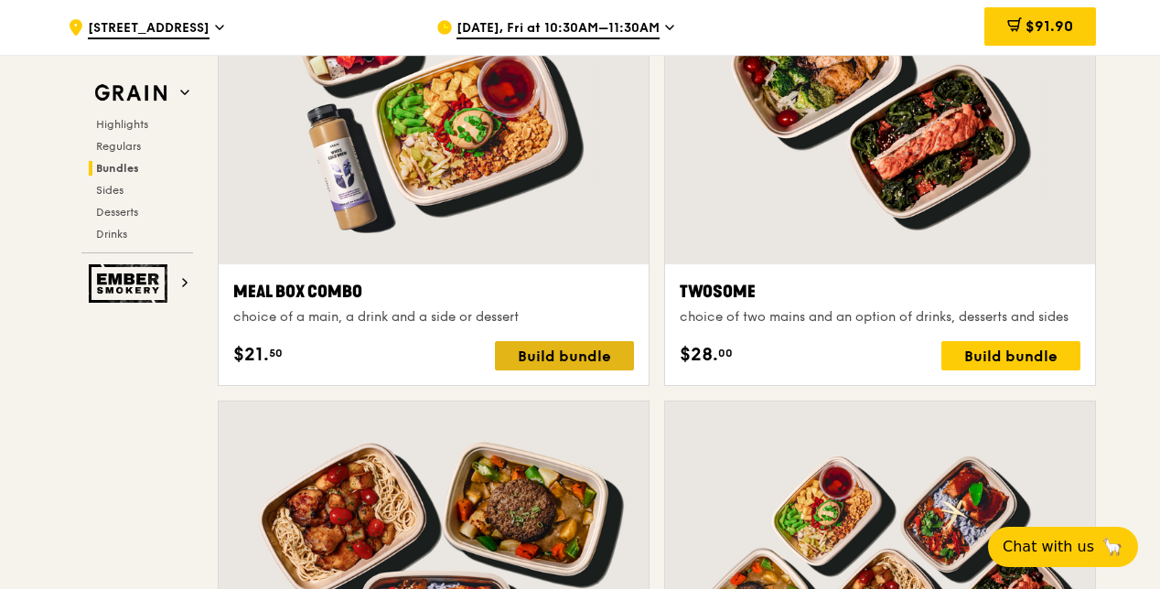
click at [544, 361] on div "Build bundle" at bounding box center [564, 355] width 139 height 29
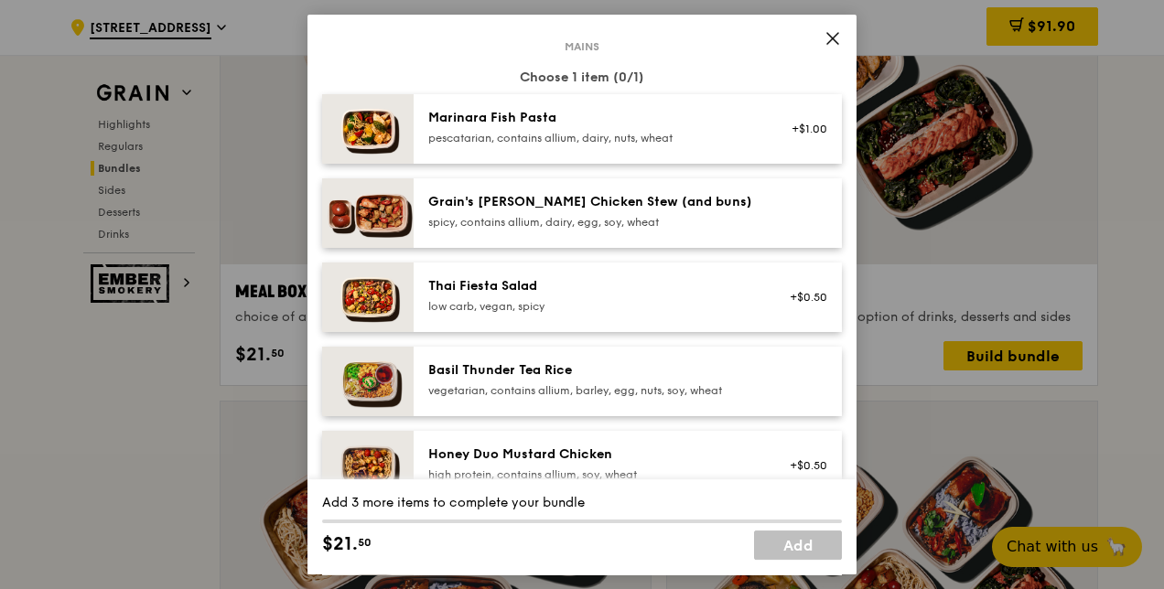
scroll to position [92, 0]
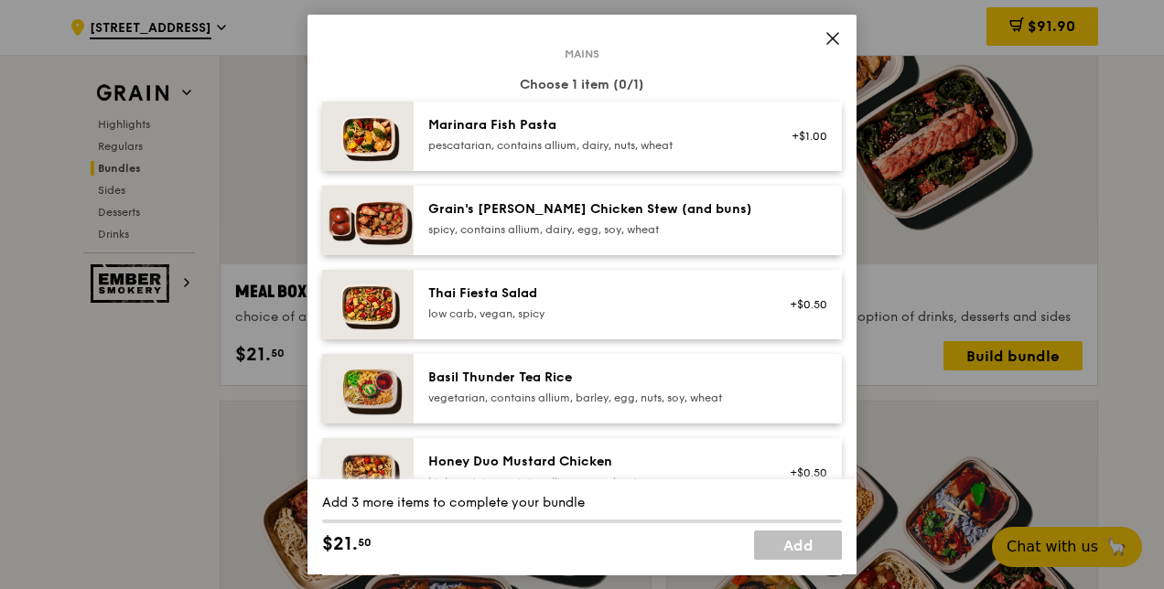
click at [555, 231] on div "spicy, contains allium, dairy, egg, soy, wheat" at bounding box center [592, 229] width 329 height 15
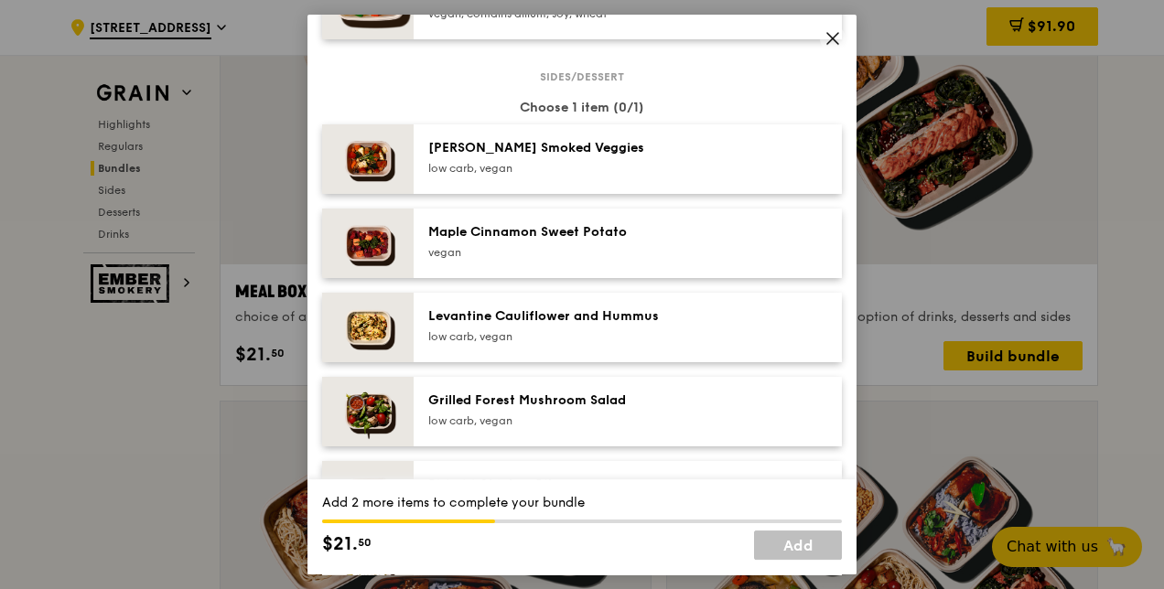
click at [489, 251] on div "vegan" at bounding box center [592, 252] width 329 height 15
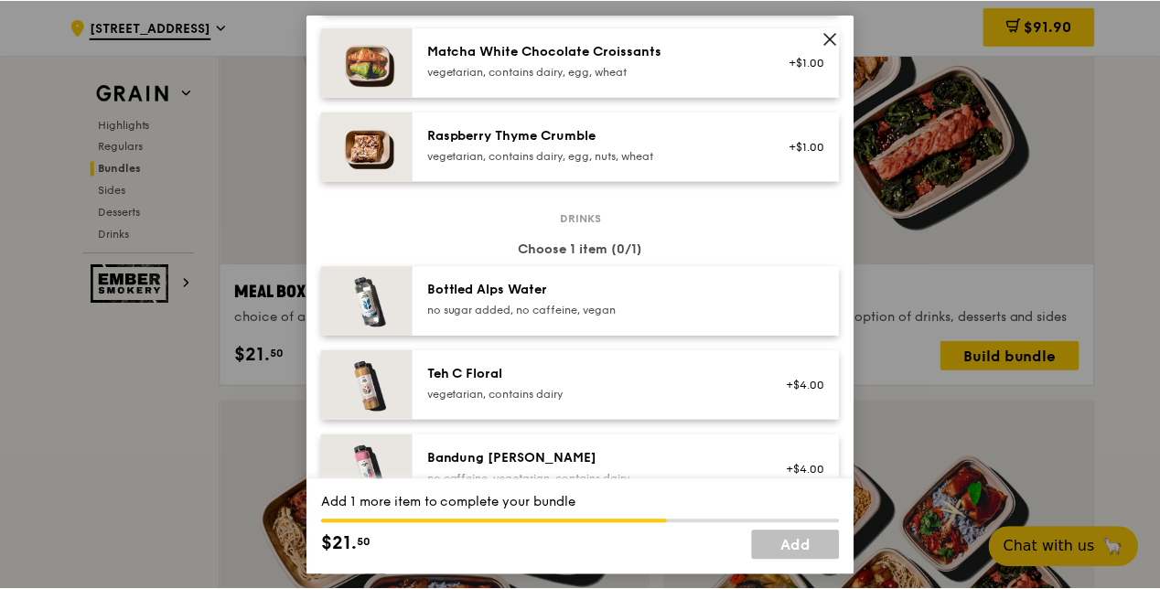
scroll to position [1739, 0]
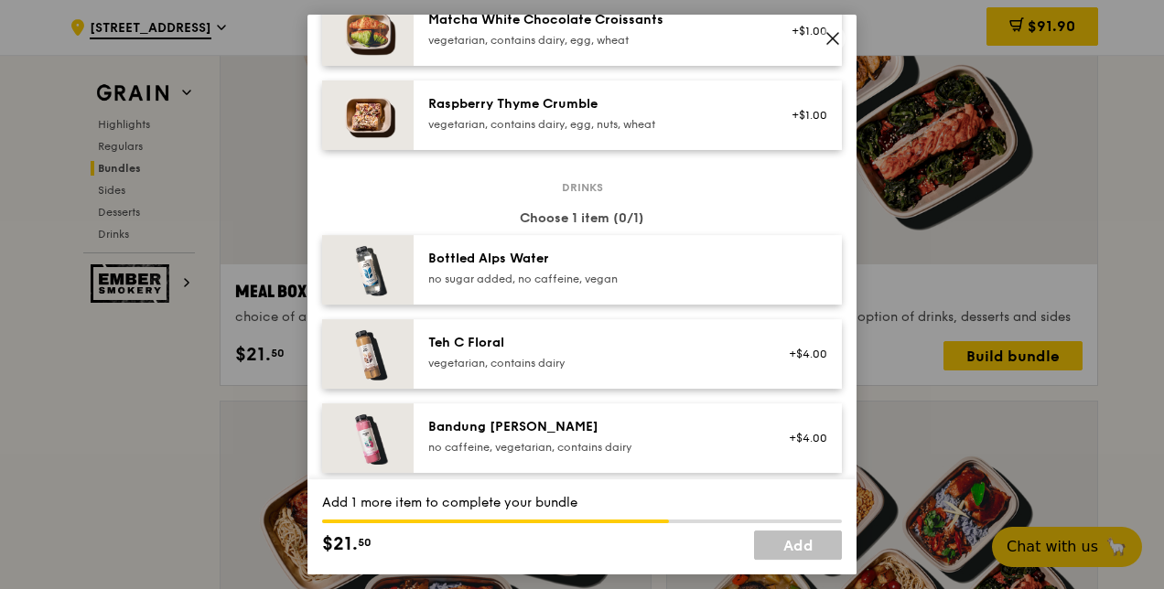
click at [529, 264] on div "Bottled Alps Water" at bounding box center [592, 259] width 329 height 18
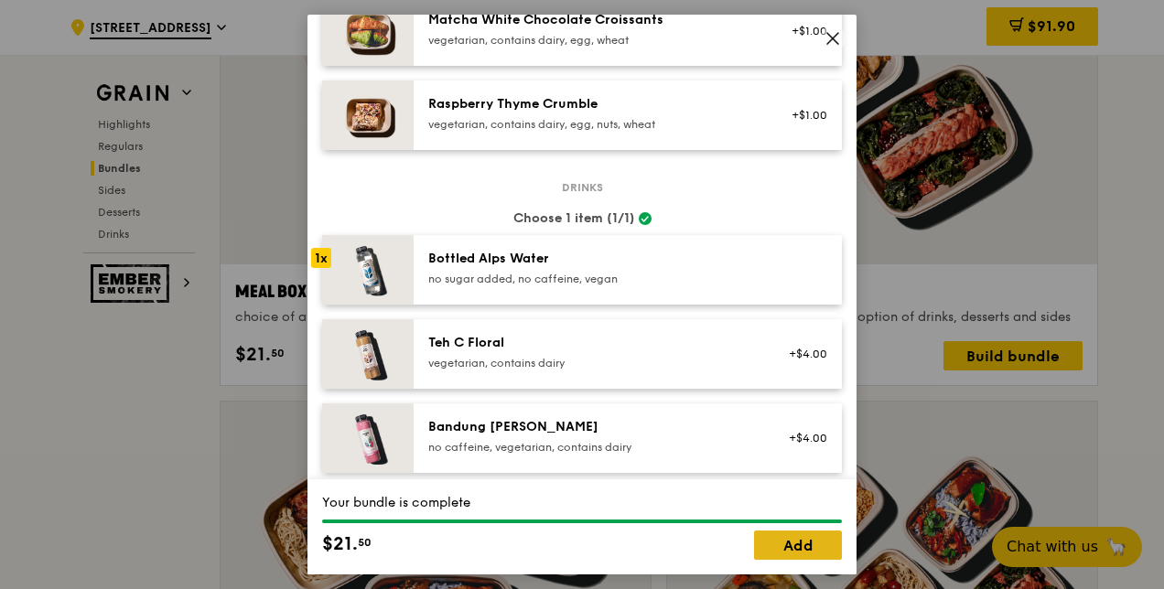
click at [798, 537] on link "Add" at bounding box center [798, 545] width 88 height 29
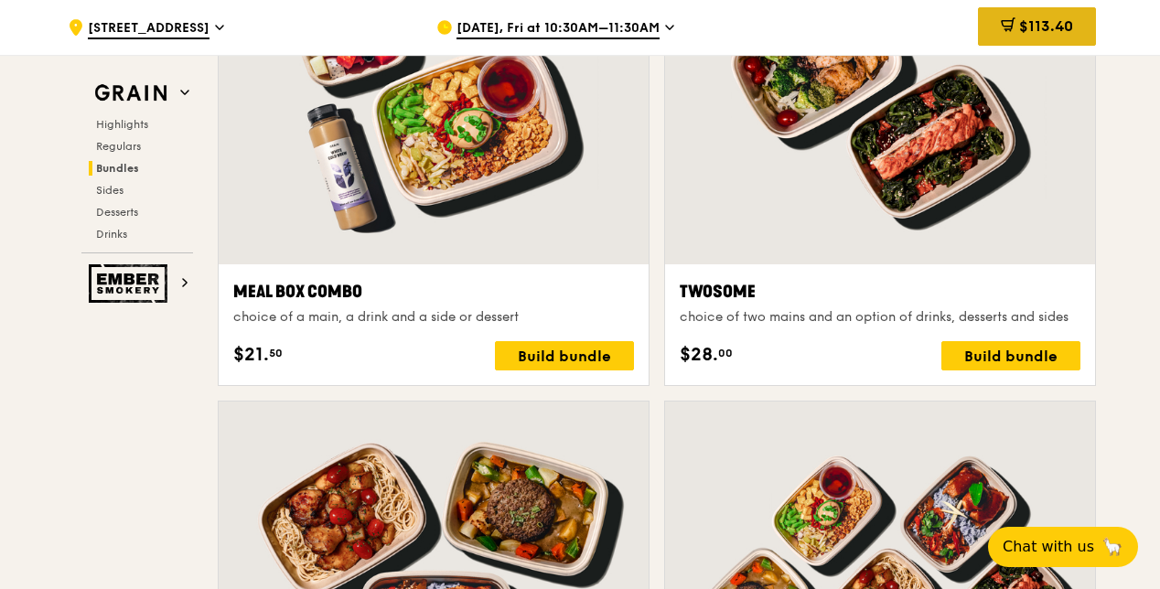
click at [986, 27] on div "$113.40" at bounding box center [1037, 26] width 118 height 38
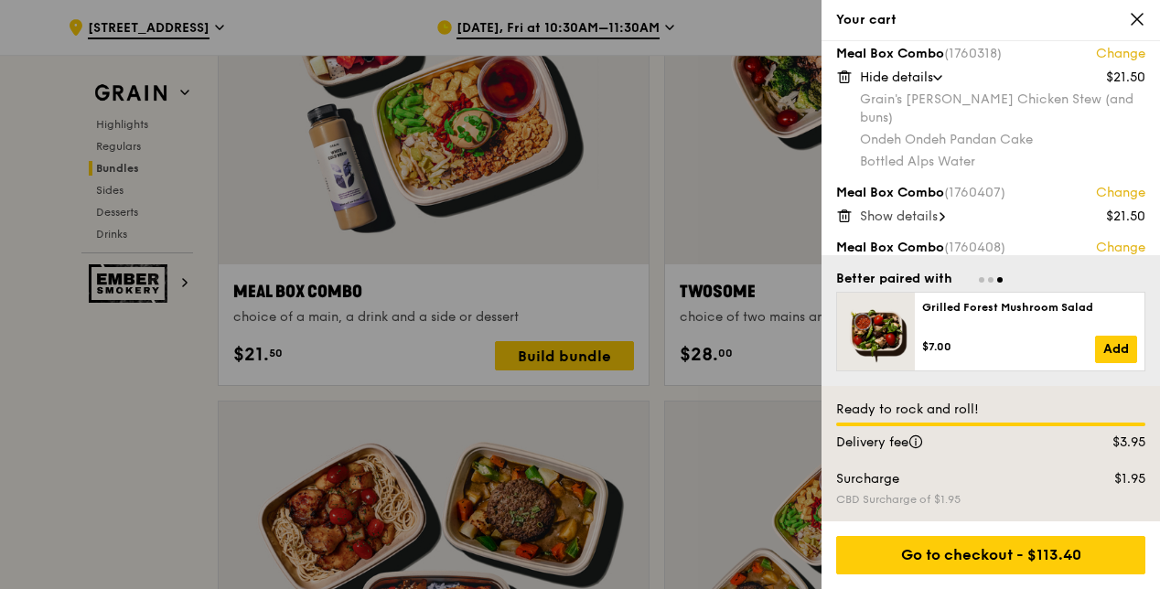
scroll to position [0, 0]
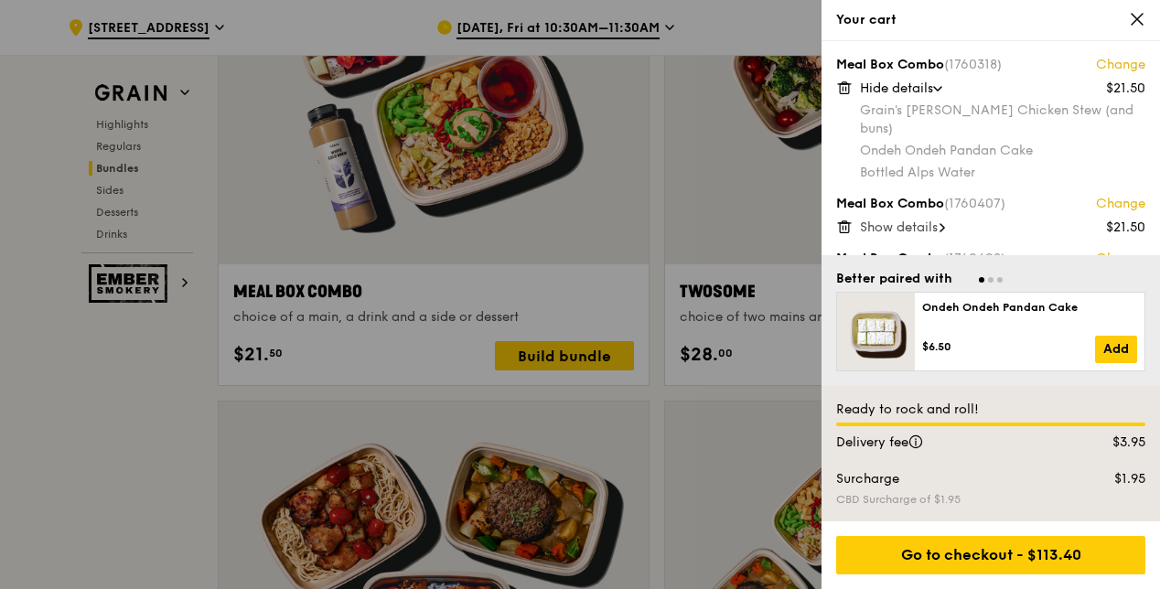
click at [891, 91] on span "Hide details" at bounding box center [896, 89] width 73 height 16
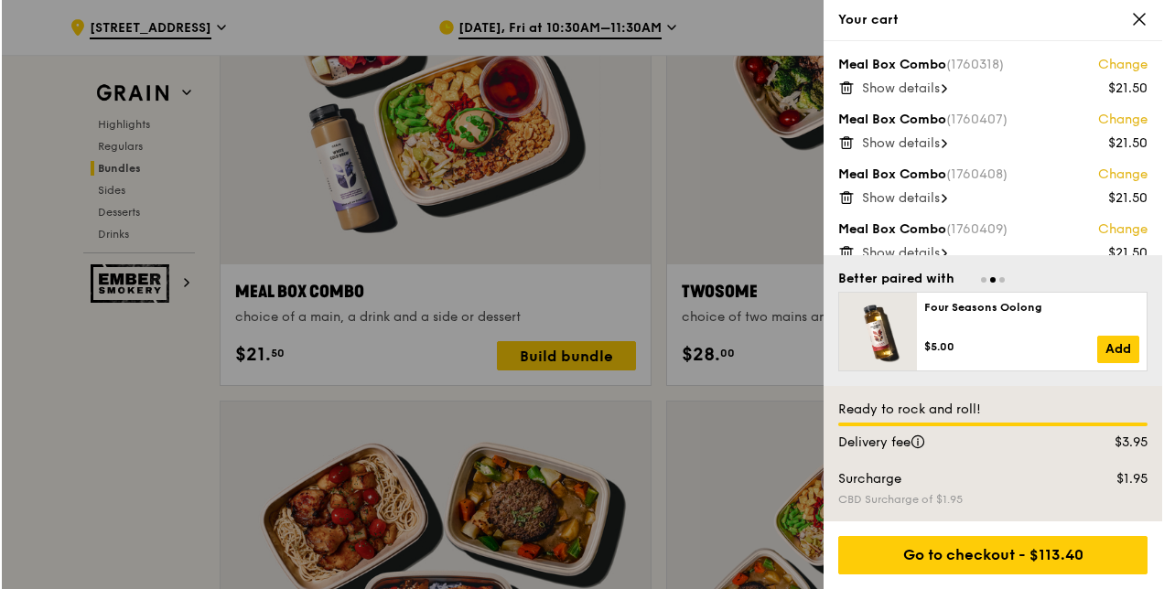
scroll to position [73, 0]
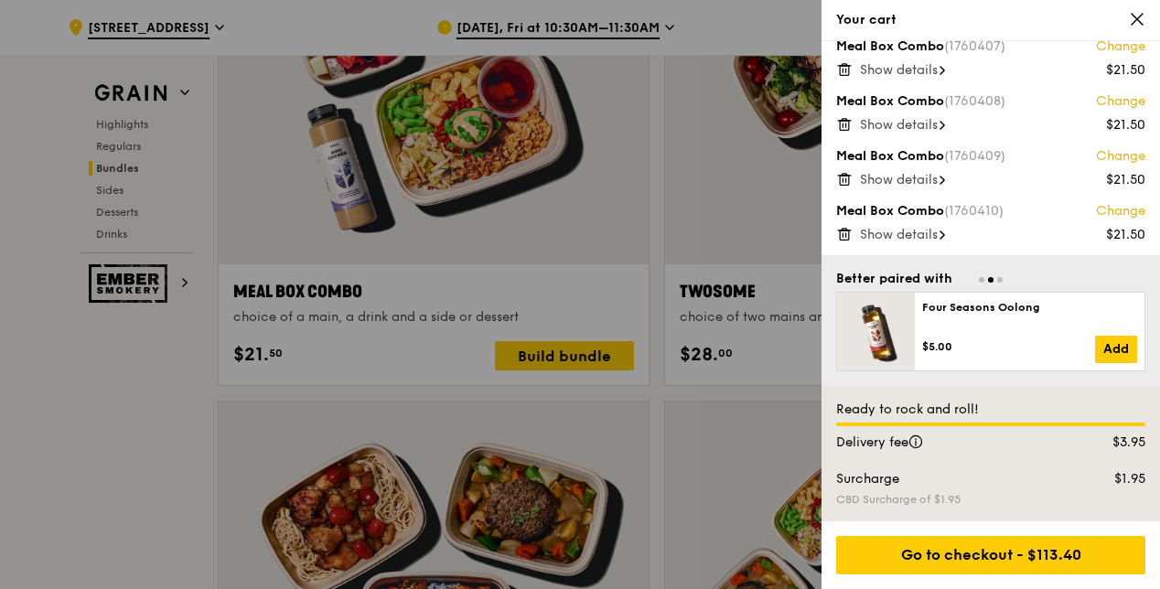
click at [1139, 15] on icon at bounding box center [1137, 19] width 16 height 16
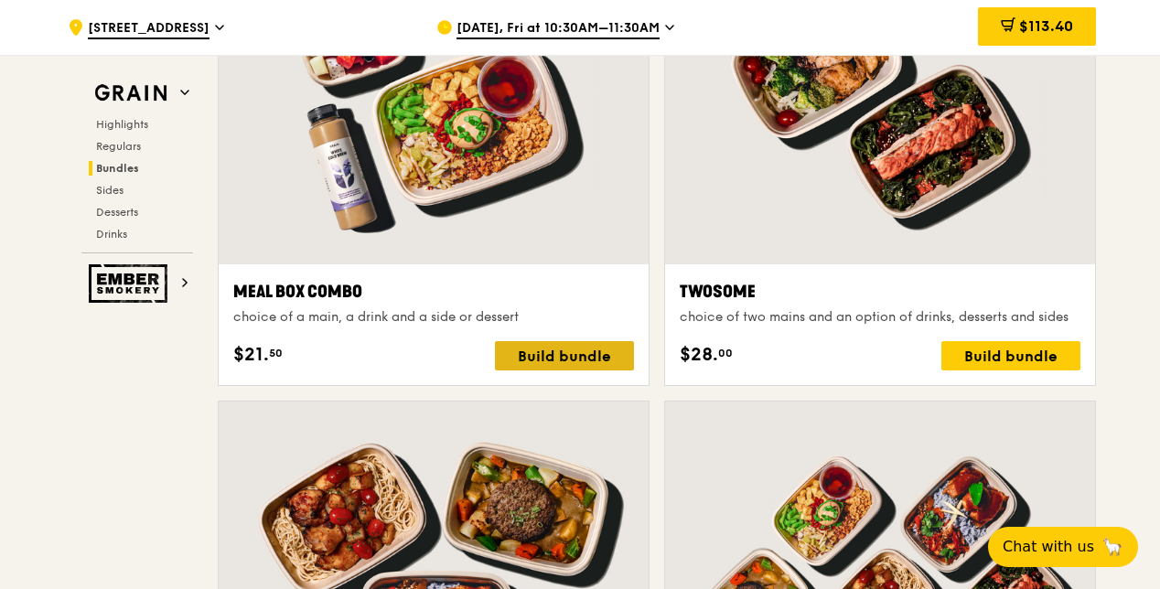
click at [609, 342] on div "Build bundle" at bounding box center [564, 355] width 139 height 29
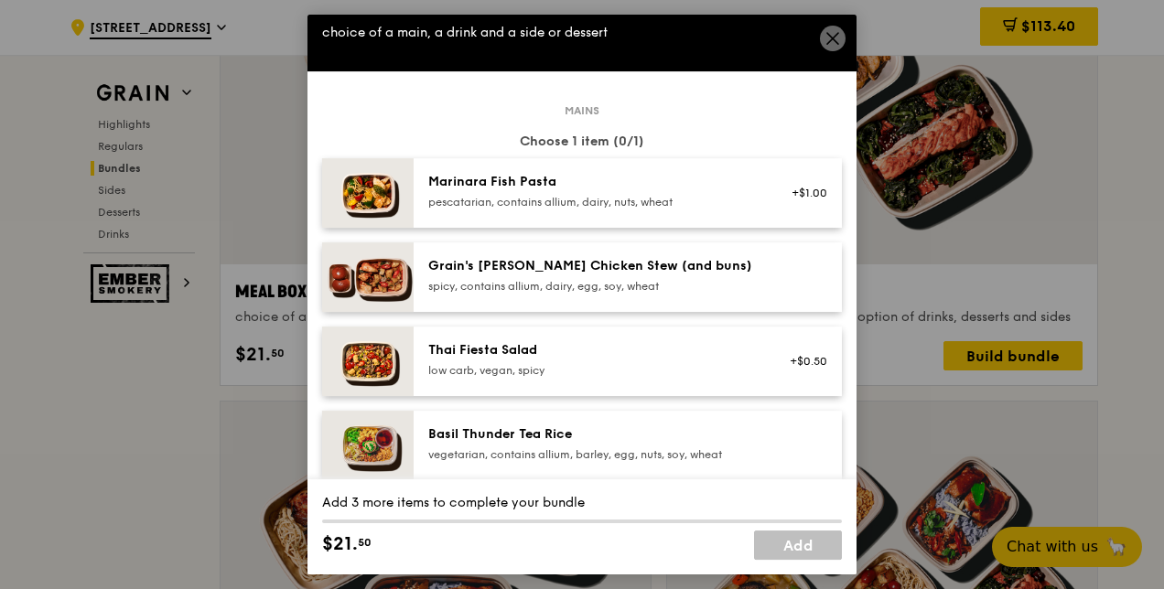
scroll to position [0, 0]
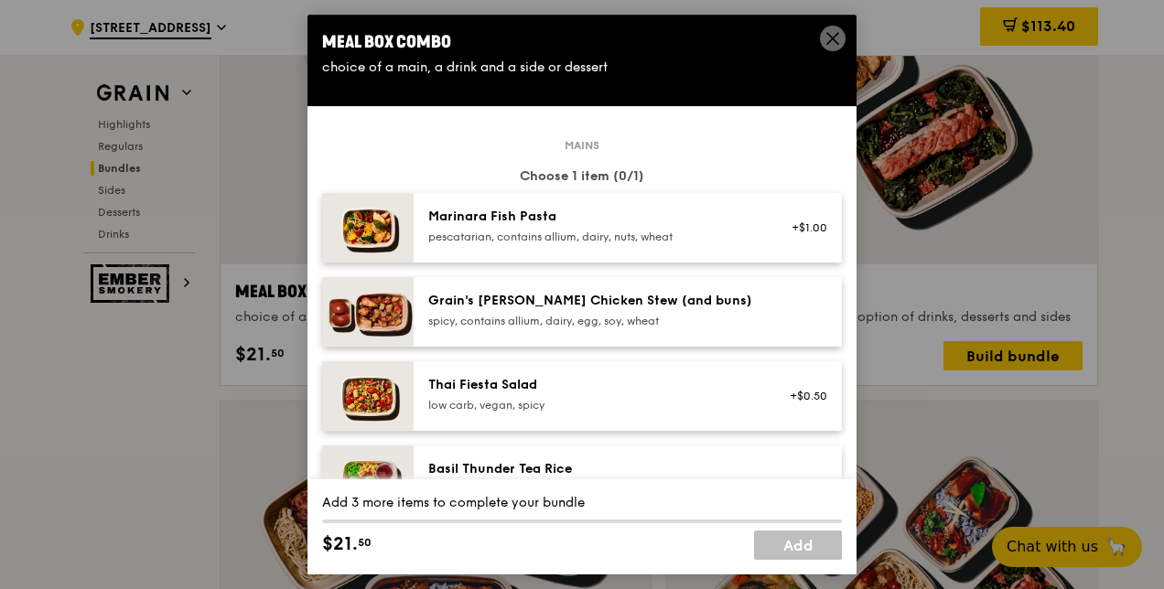
click at [620, 313] on div "Grain's [PERSON_NAME] Chicken Stew (and buns) spicy, contains allium, dairy, eg…" at bounding box center [592, 310] width 329 height 37
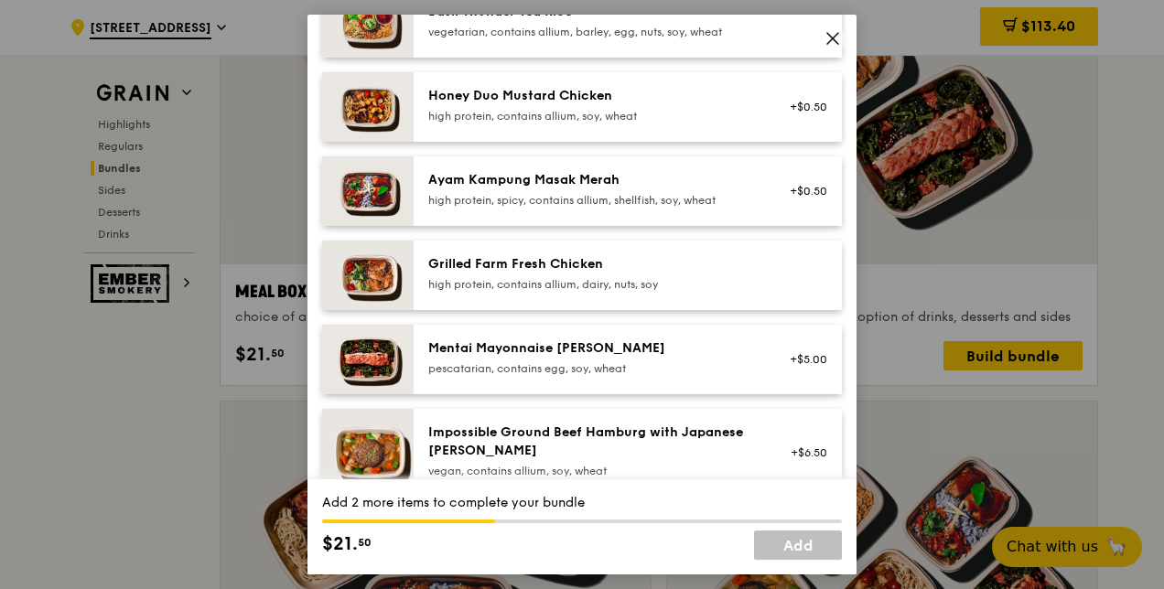
scroll to position [1007, 0]
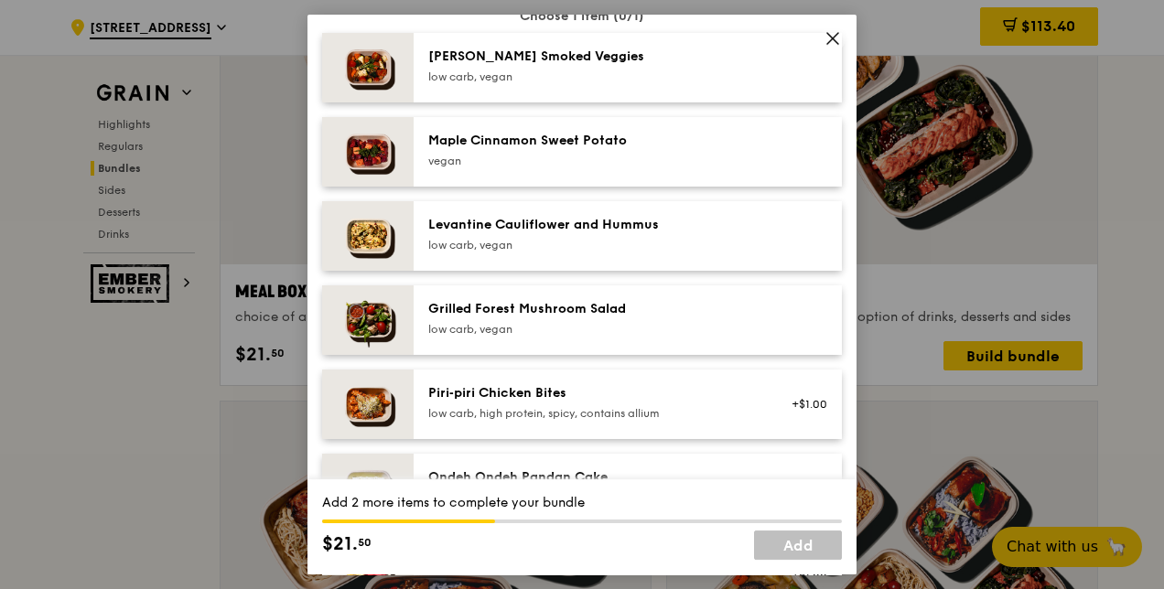
click at [512, 190] on div "Sides/dessert Choose 1 item (0/1) [PERSON_NAME] Smoked Veggies low carb, vegan …" at bounding box center [582, 440] width 520 height 912
click at [512, 225] on div "Levantine Cauliflower and Hummus" at bounding box center [592, 225] width 329 height 18
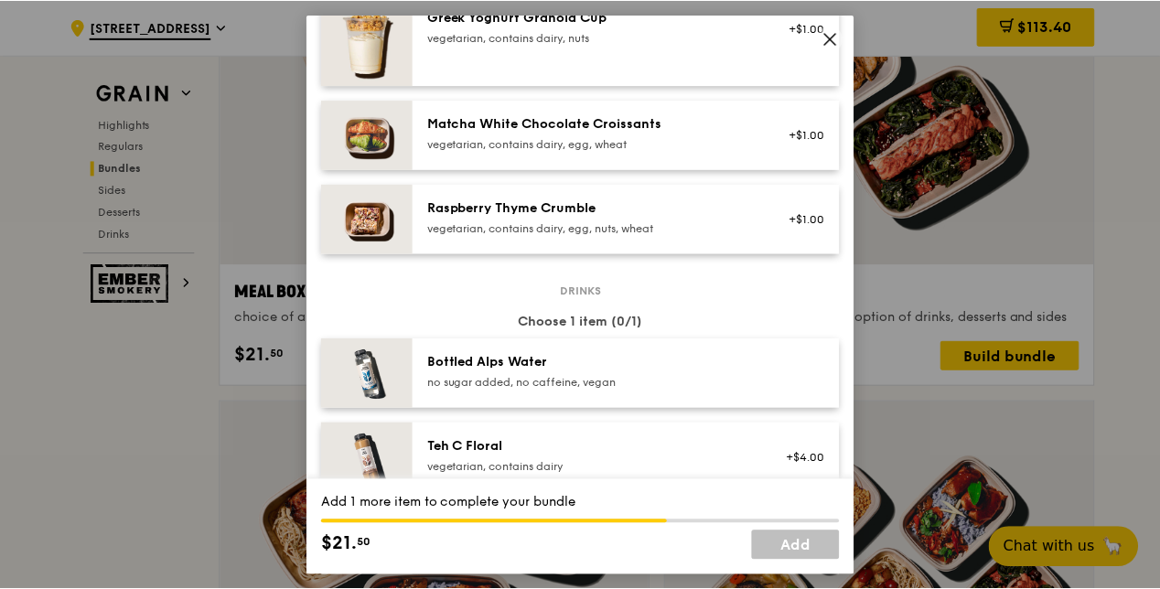
scroll to position [1739, 0]
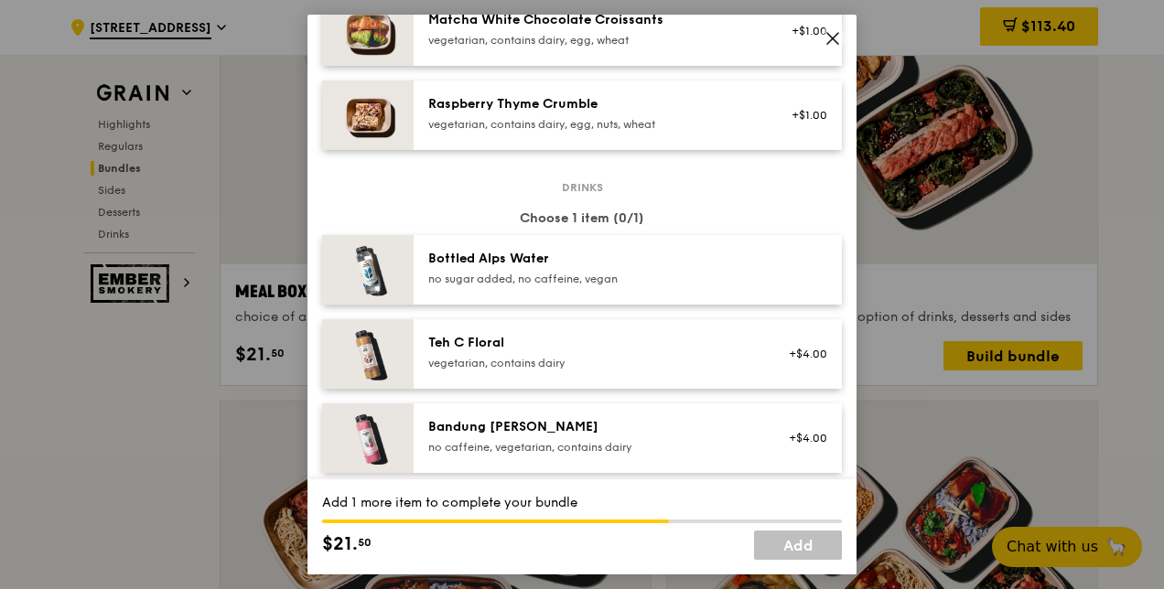
click at [553, 275] on div "no sugar added, no caffeine, vegan" at bounding box center [592, 279] width 329 height 15
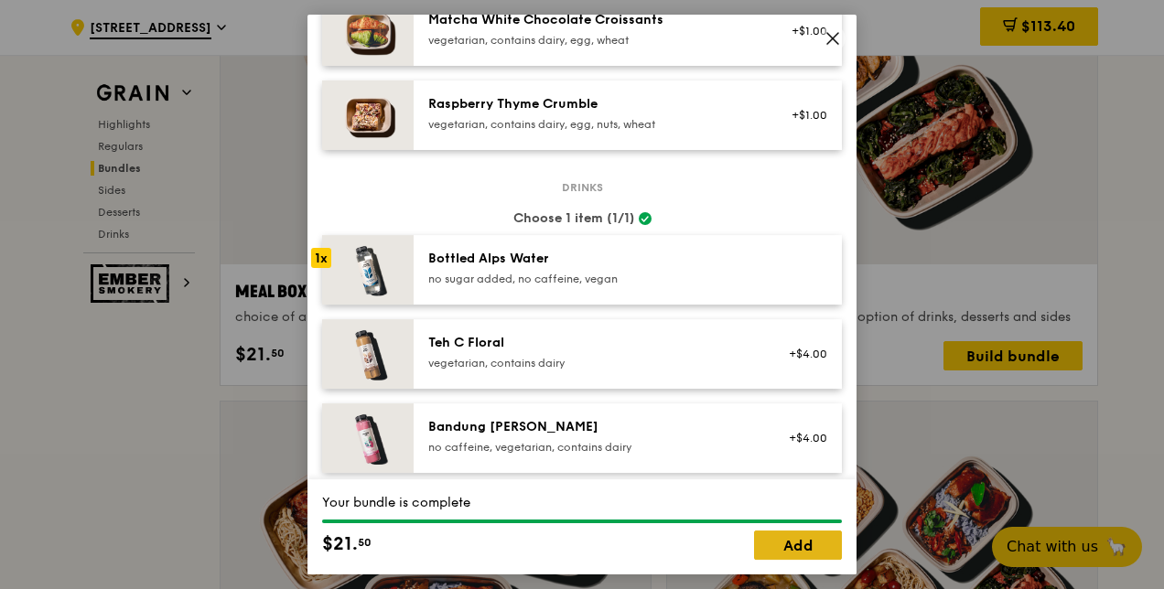
click at [796, 544] on link "Add" at bounding box center [798, 545] width 88 height 29
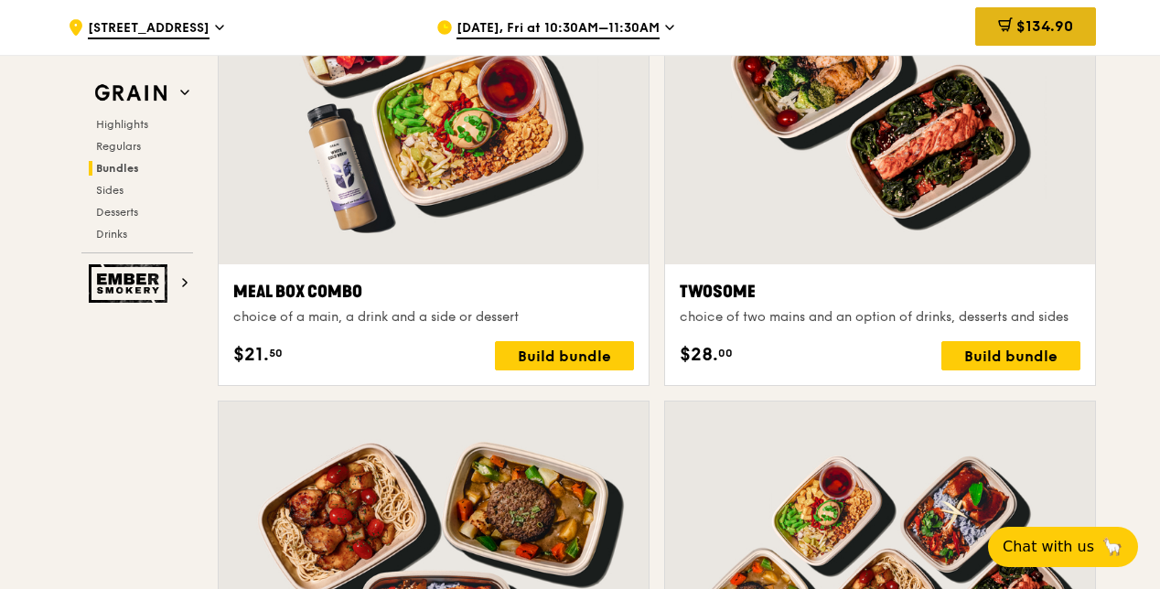
click at [1000, 27] on icon at bounding box center [1005, 24] width 15 height 15
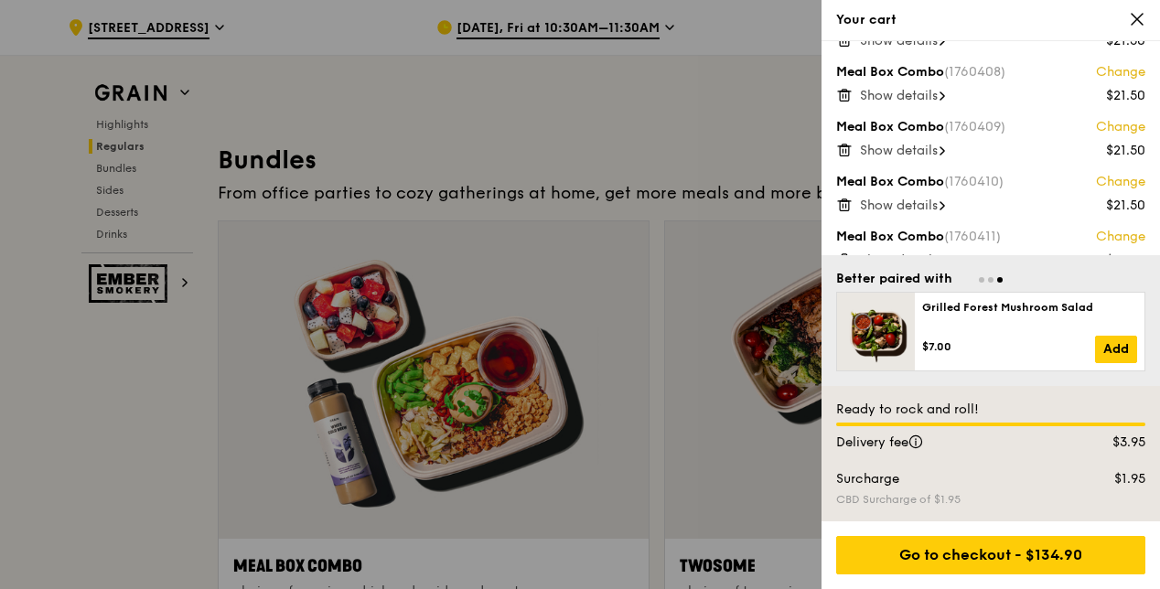
scroll to position [128, 0]
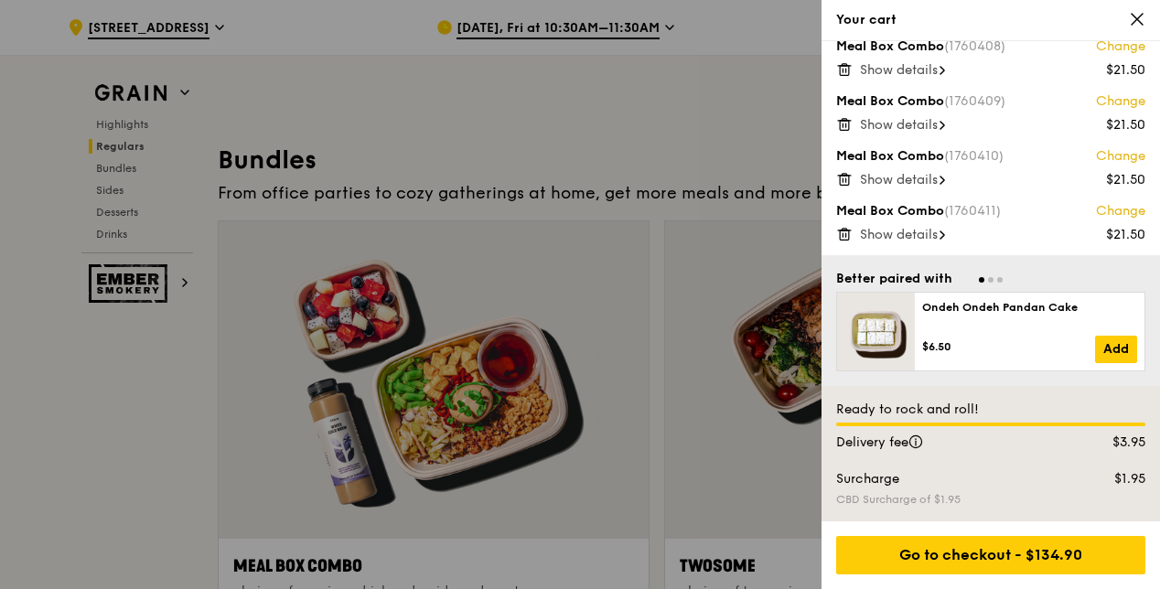
click at [1136, 18] on icon at bounding box center [1137, 19] width 16 height 16
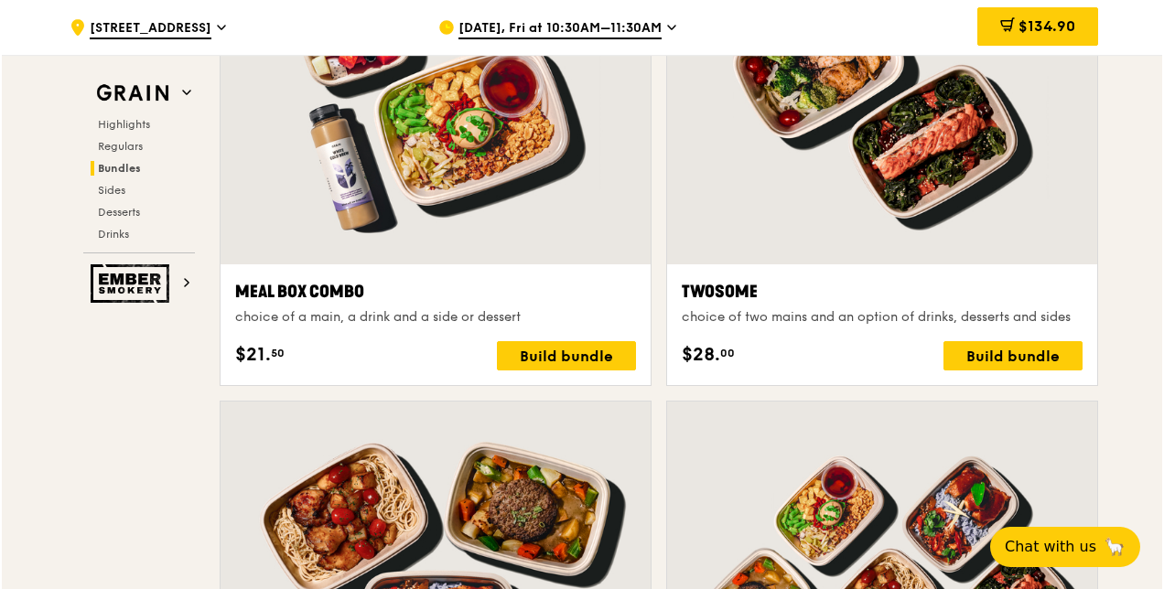
scroll to position [2837, 0]
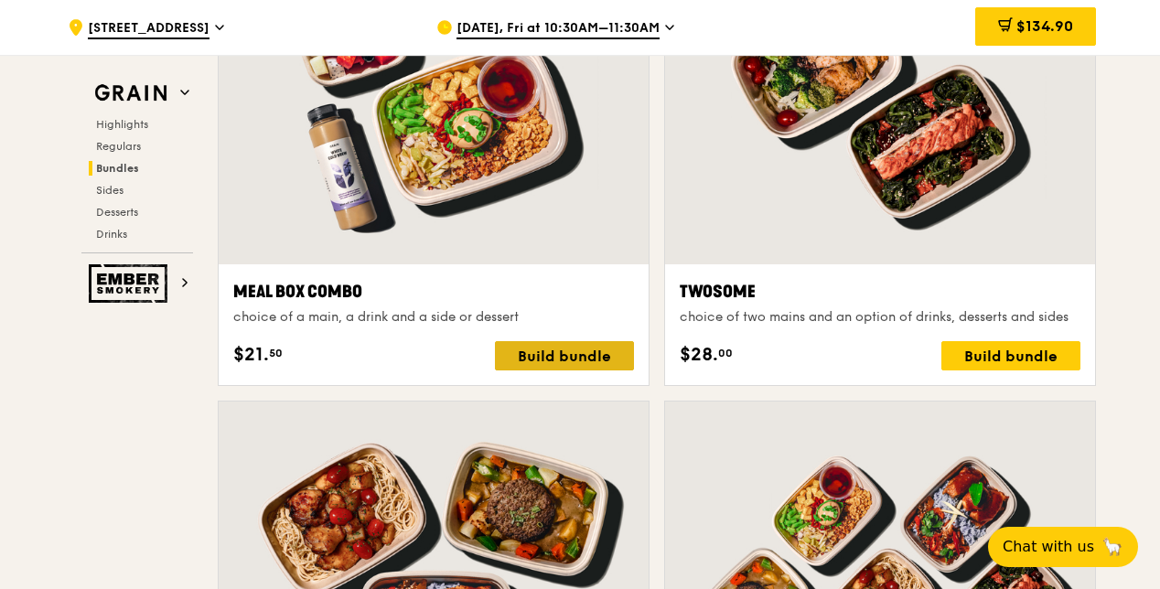
click at [555, 368] on div "Build bundle" at bounding box center [564, 355] width 139 height 29
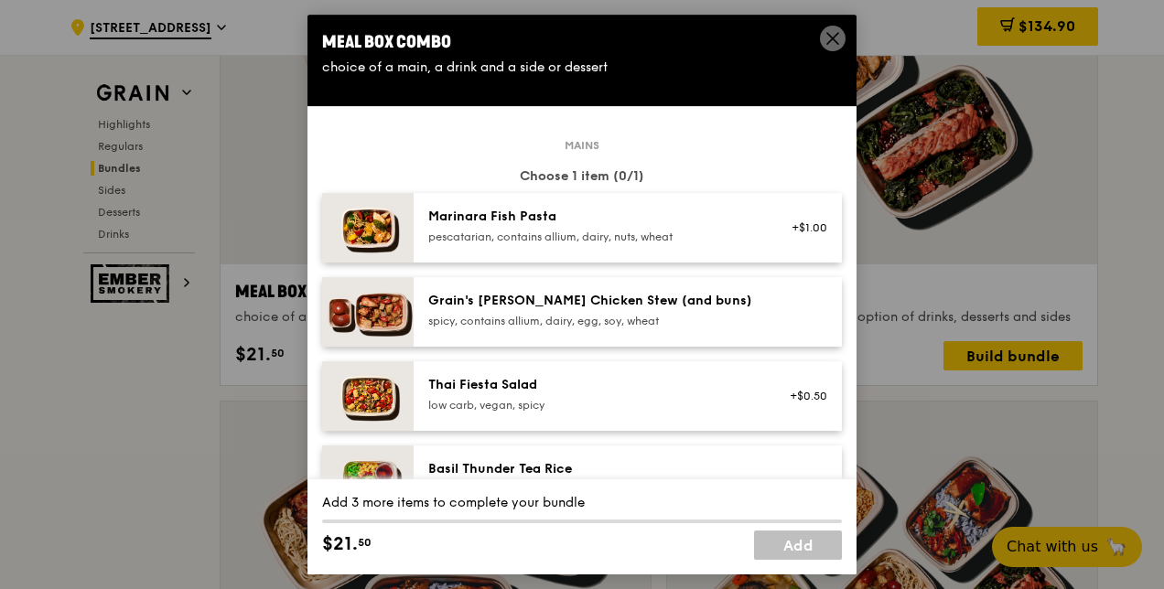
click at [469, 295] on div "Grain's [PERSON_NAME] Chicken Stew (and buns)" at bounding box center [592, 301] width 329 height 18
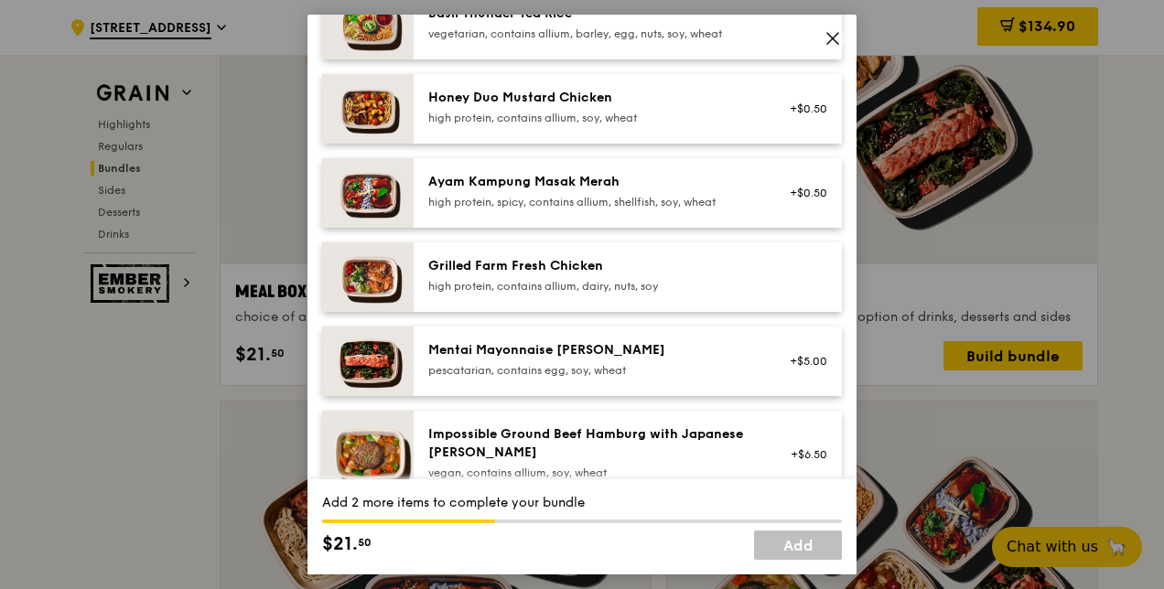
scroll to position [458, 0]
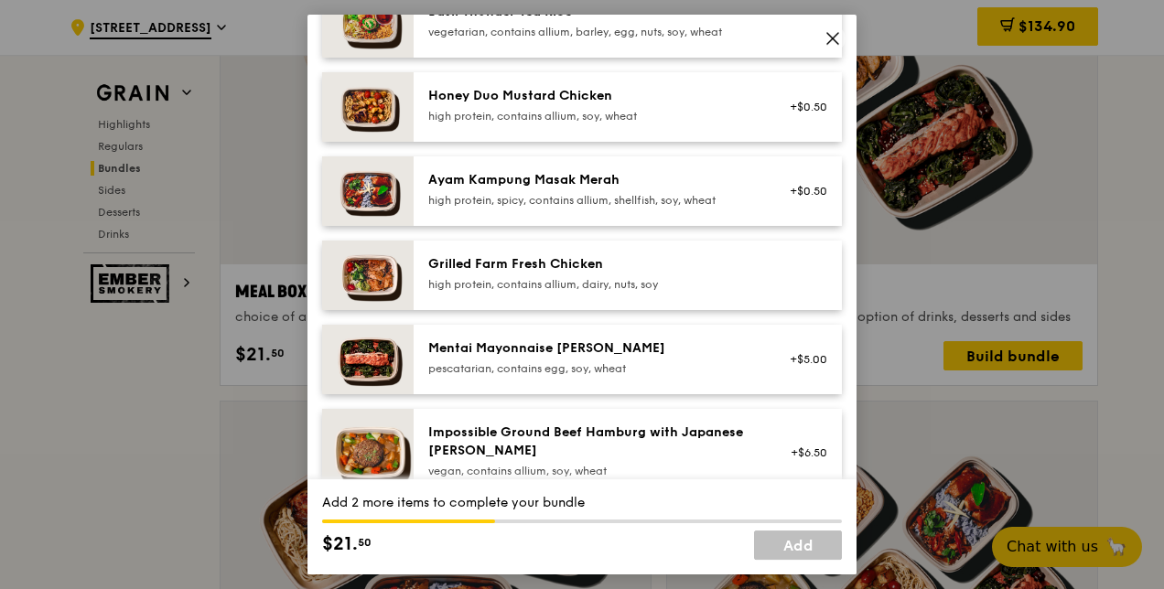
click at [489, 291] on div "high protein, contains allium, dairy, nuts, soy" at bounding box center [592, 284] width 329 height 15
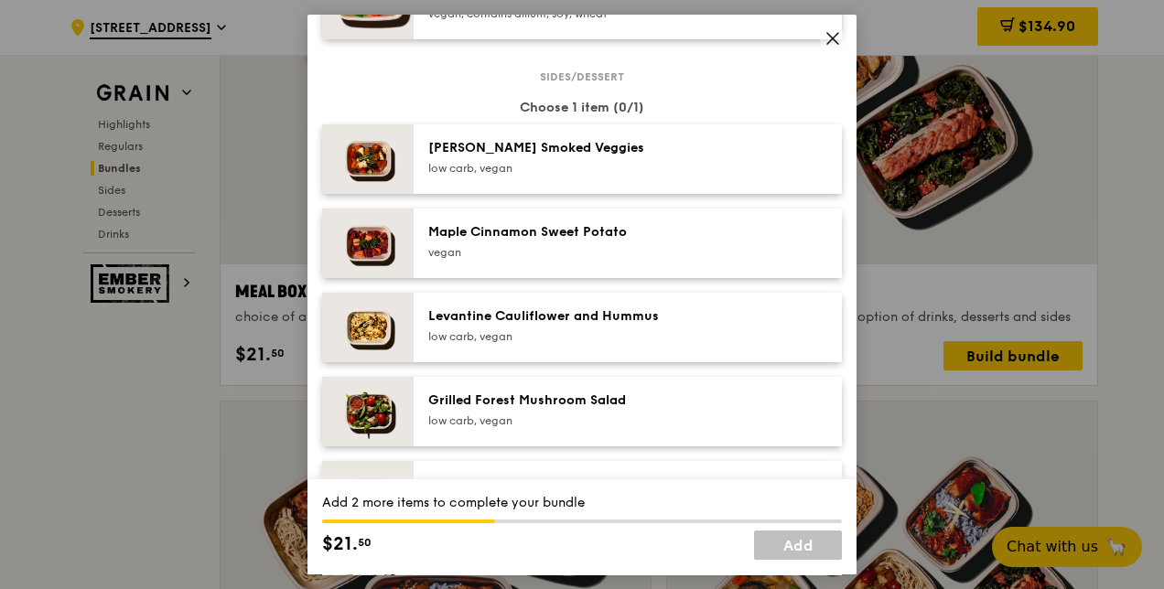
click at [501, 253] on div "vegan" at bounding box center [592, 252] width 329 height 15
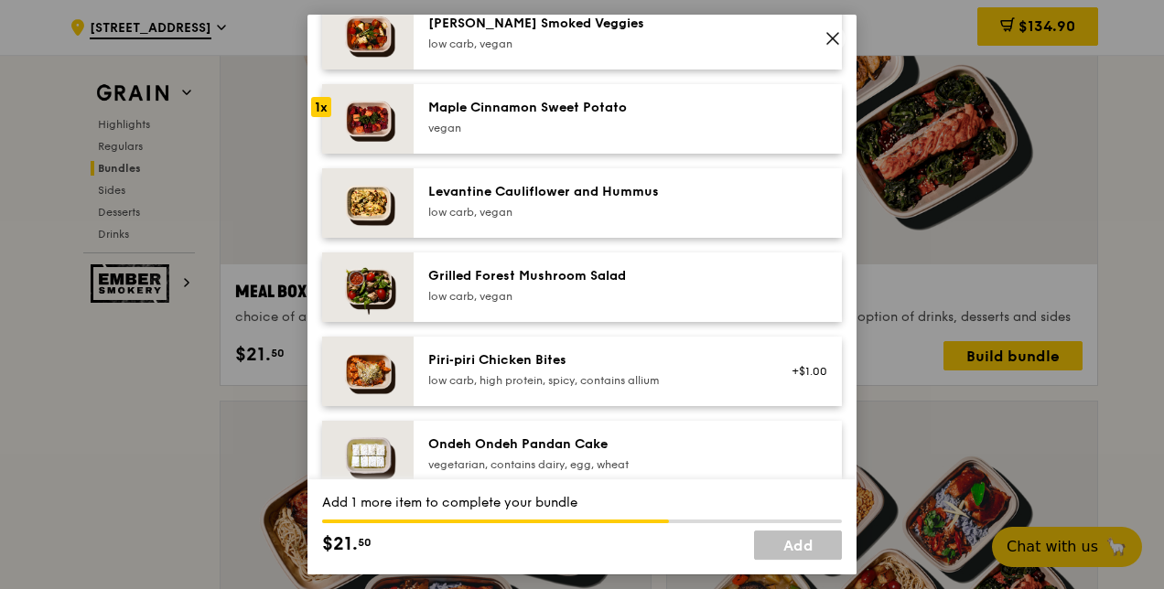
scroll to position [1373, 0]
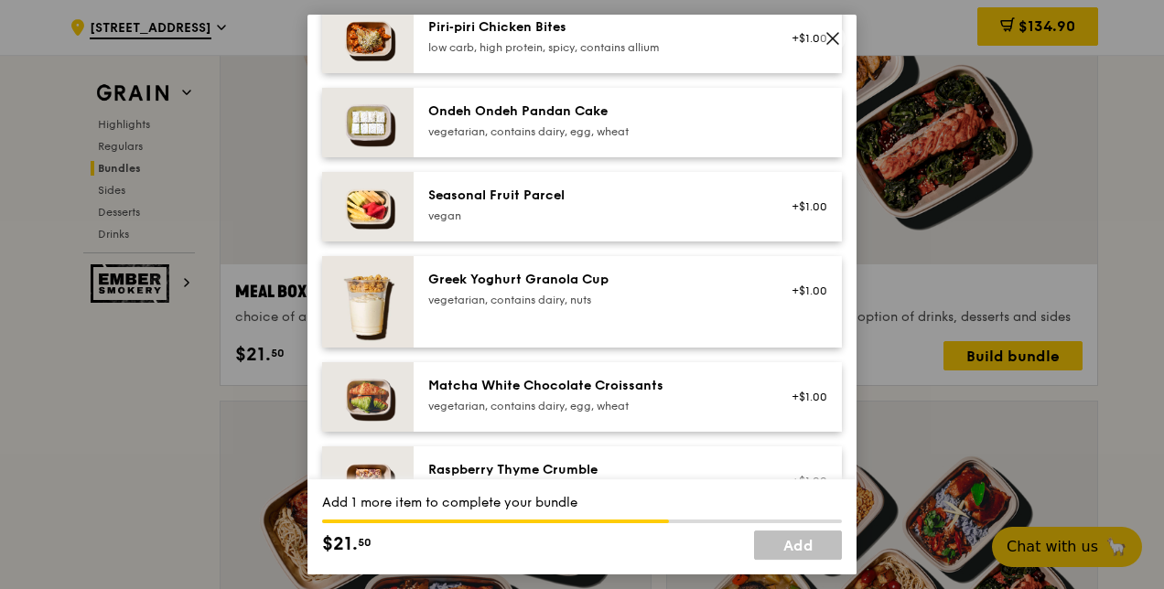
click at [532, 128] on div "vegetarian, contains dairy, egg, wheat" at bounding box center [592, 131] width 329 height 15
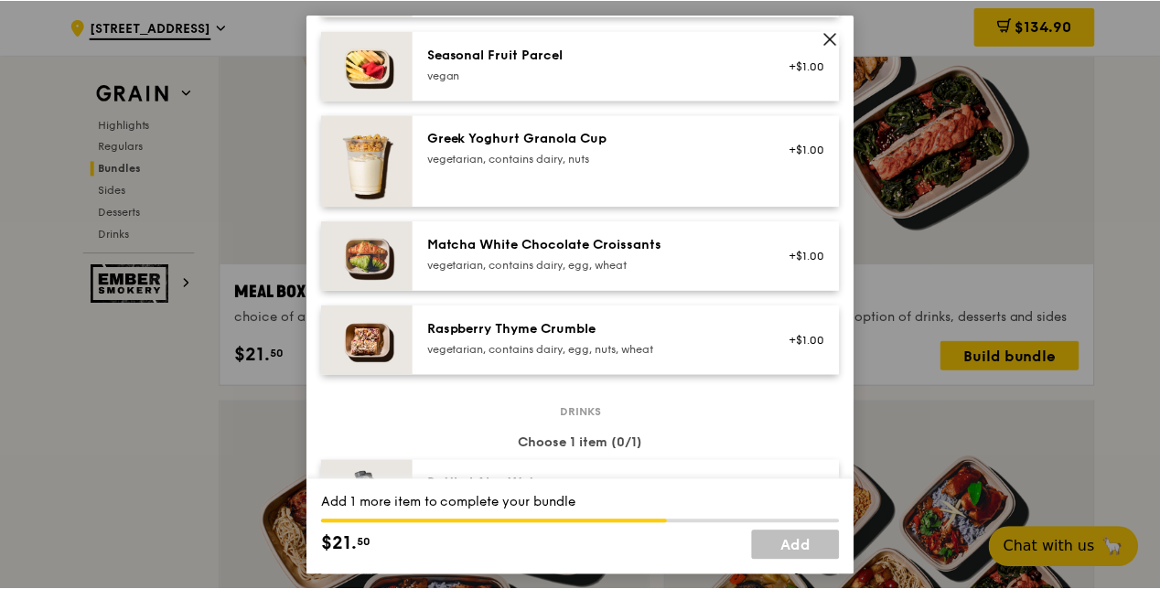
scroll to position [1739, 0]
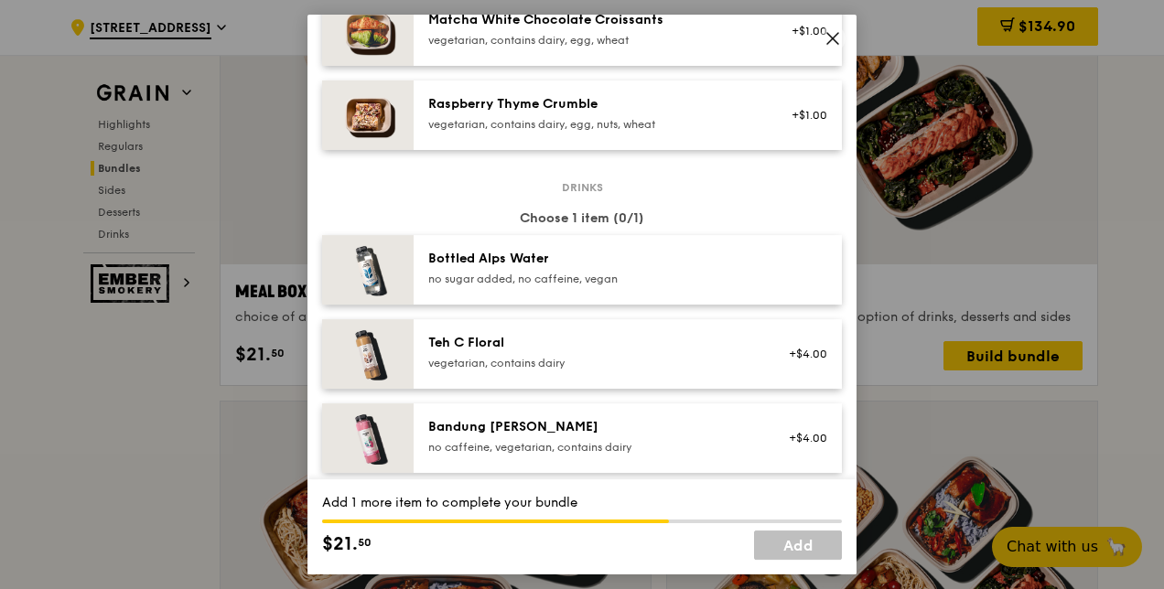
click at [551, 268] on div "Bottled Alps Water no sugar added, no caffeine, vegan" at bounding box center [592, 268] width 329 height 37
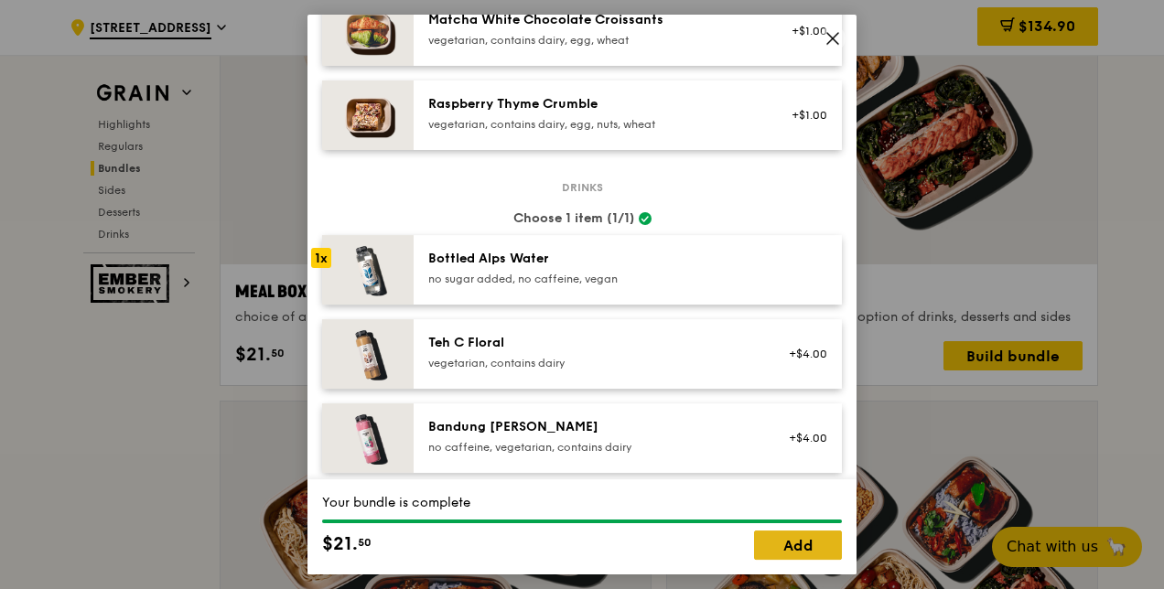
click at [788, 544] on link "Add" at bounding box center [798, 545] width 88 height 29
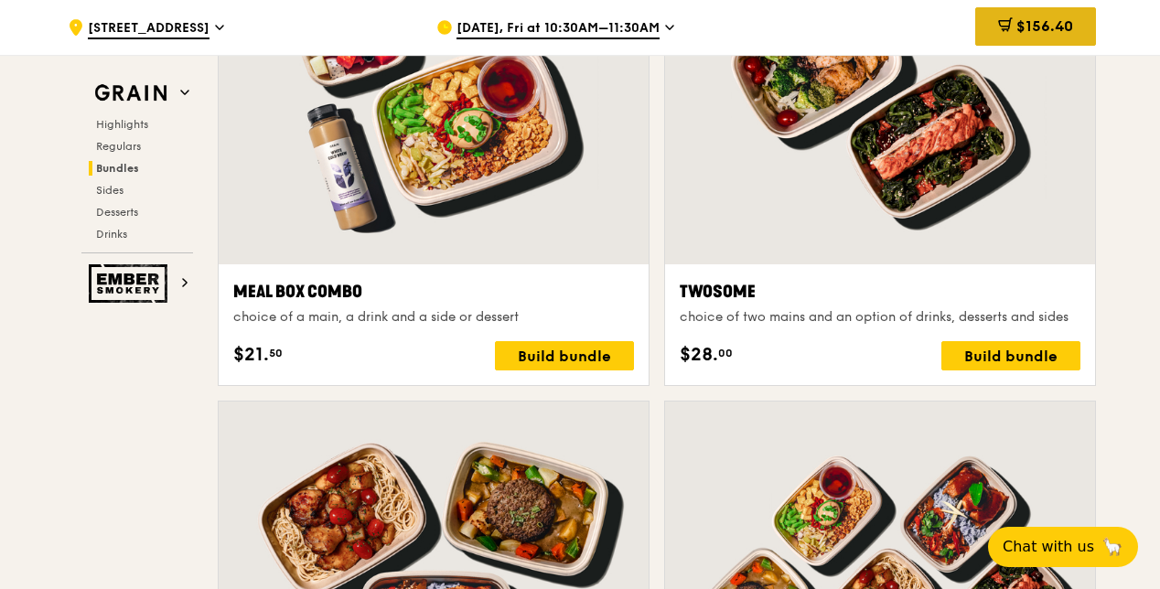
click at [1017, 35] on span "$156.40" at bounding box center [1045, 25] width 57 height 17
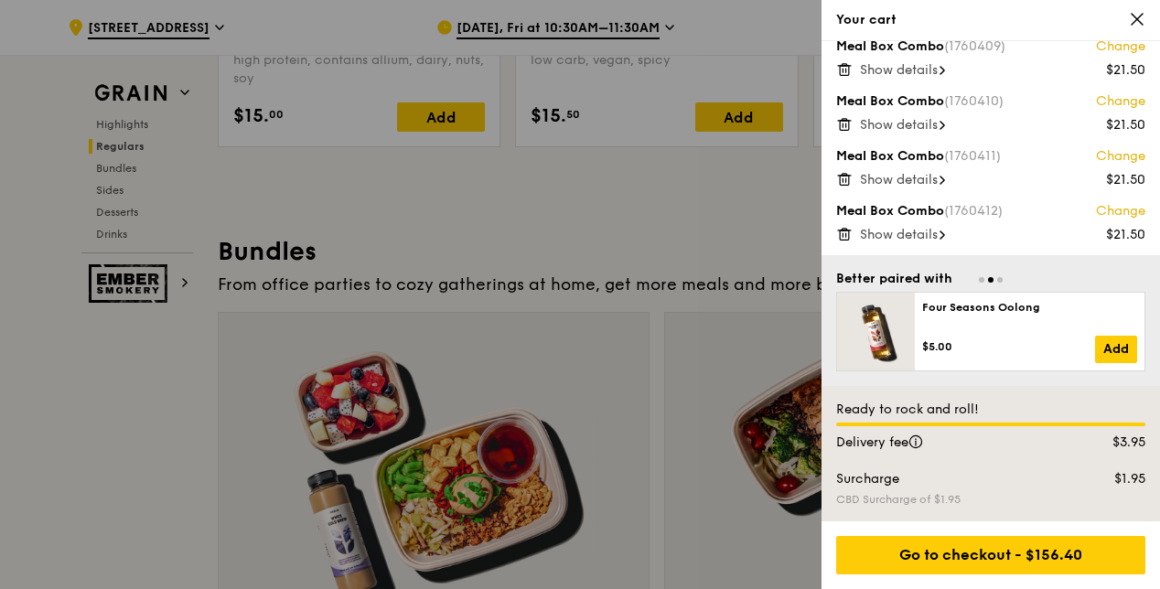
scroll to position [2562, 0]
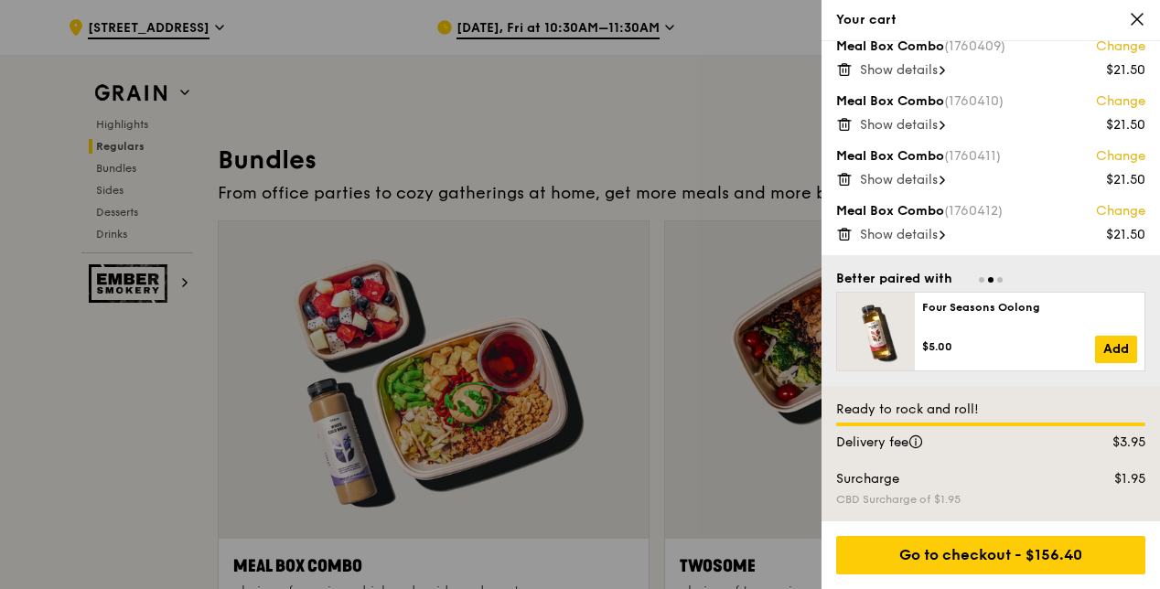
click at [1144, 21] on icon at bounding box center [1137, 19] width 16 height 16
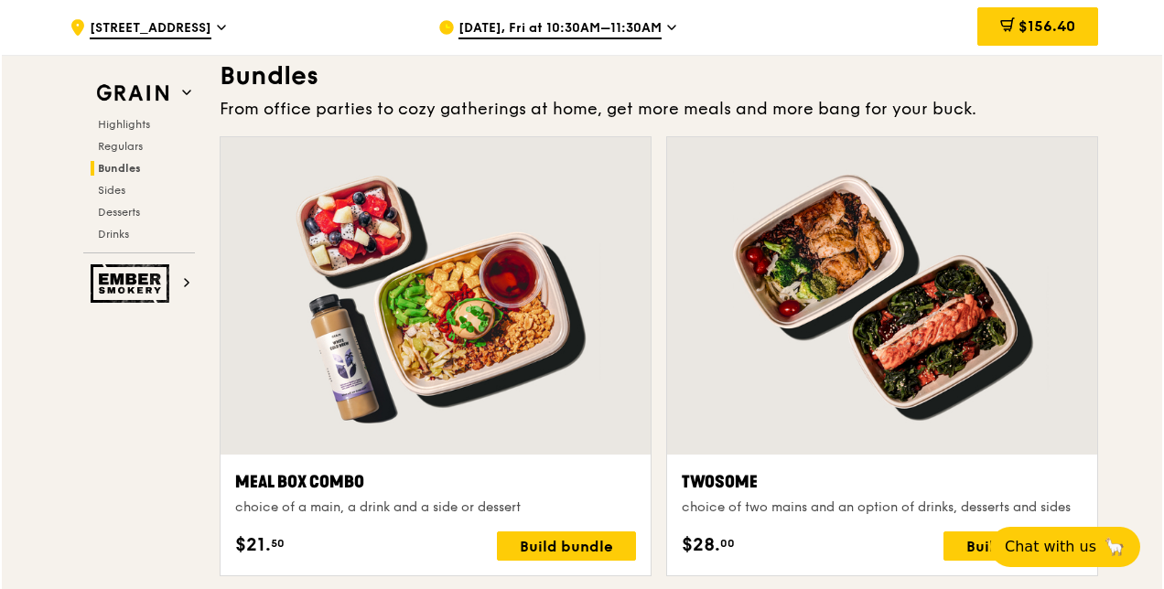
scroll to position [2745, 0]
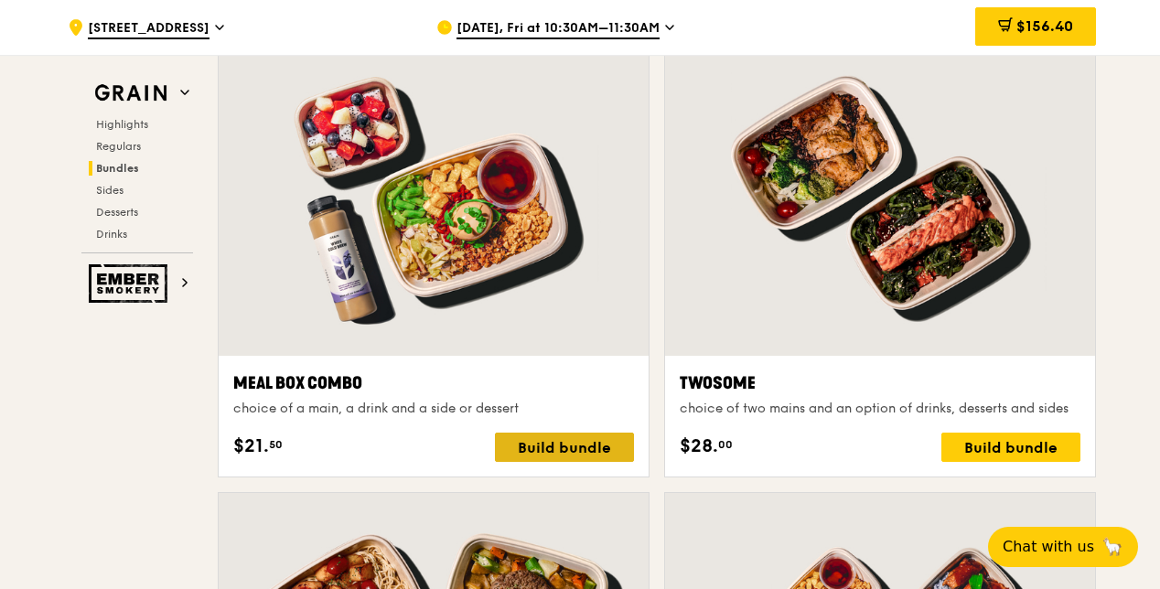
click at [511, 434] on div "Build bundle" at bounding box center [564, 447] width 139 height 29
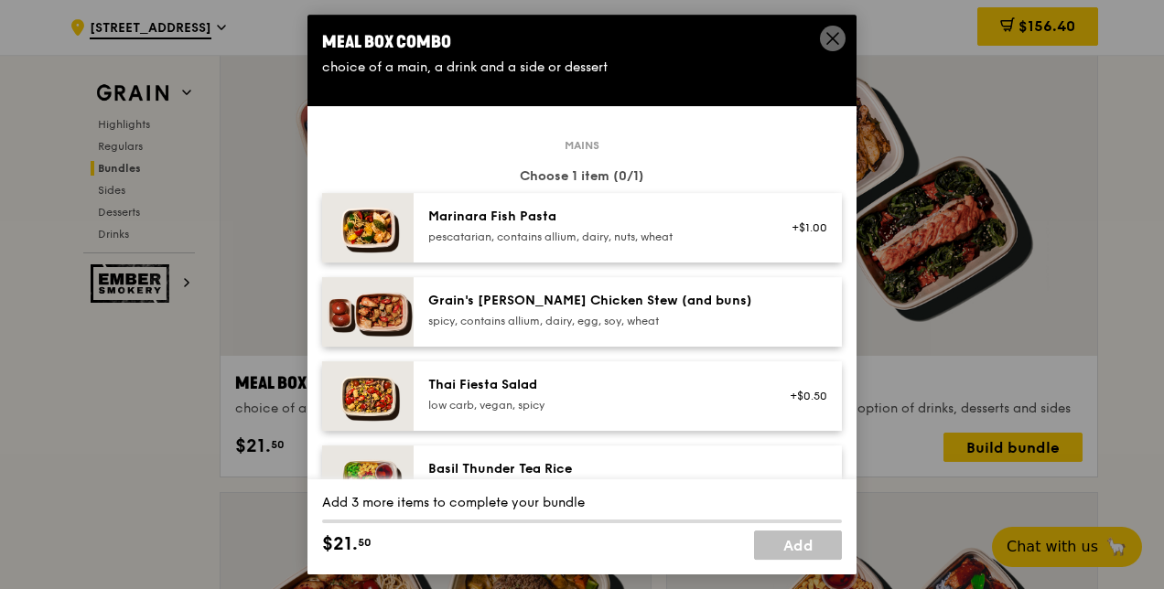
click at [561, 312] on div "Grain's [PERSON_NAME] Chicken Stew (and buns) spicy, contains allium, dairy, eg…" at bounding box center [592, 310] width 329 height 37
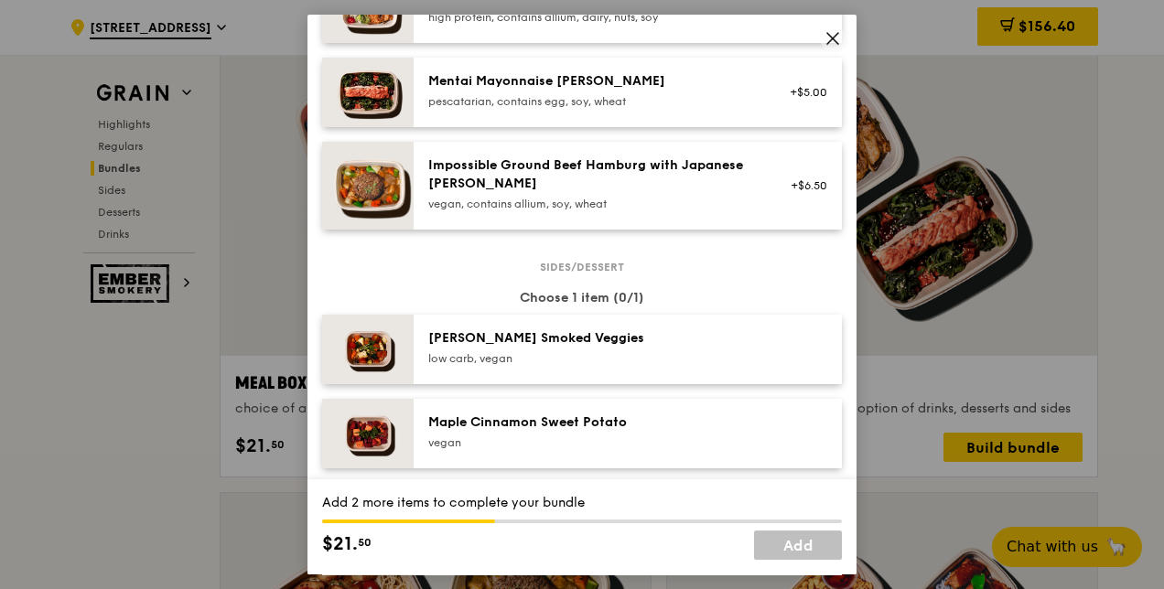
scroll to position [824, 0]
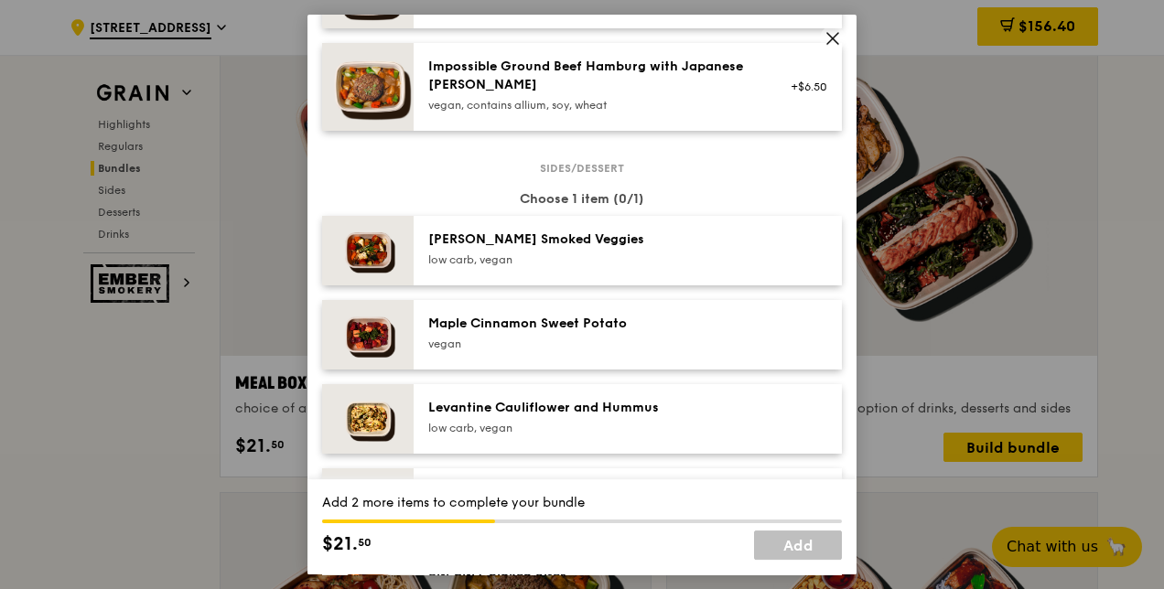
click at [516, 328] on div "Maple Cinnamon Sweet Potato" at bounding box center [592, 324] width 329 height 18
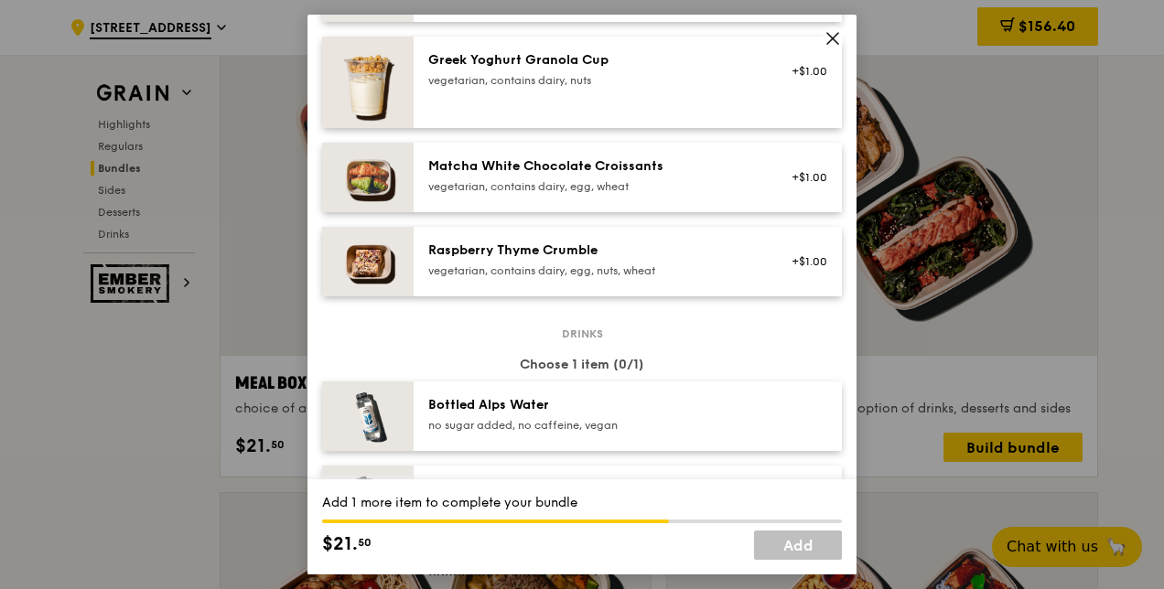
scroll to position [1647, 0]
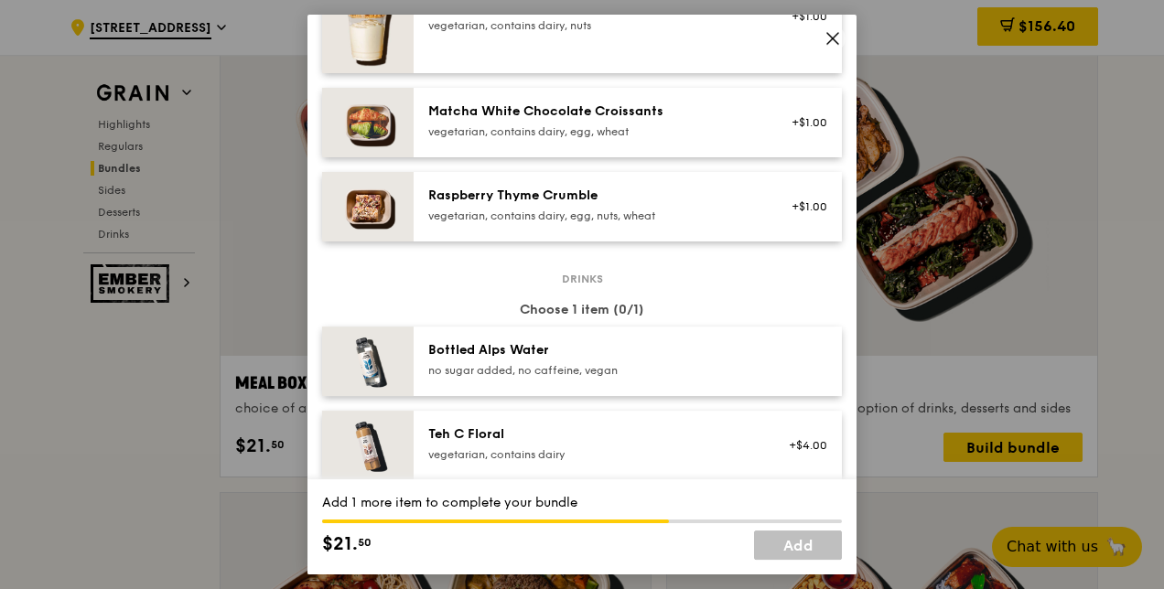
click at [490, 378] on div "Bottled Alps Water no sugar added, no caffeine, vegan" at bounding box center [592, 361] width 350 height 40
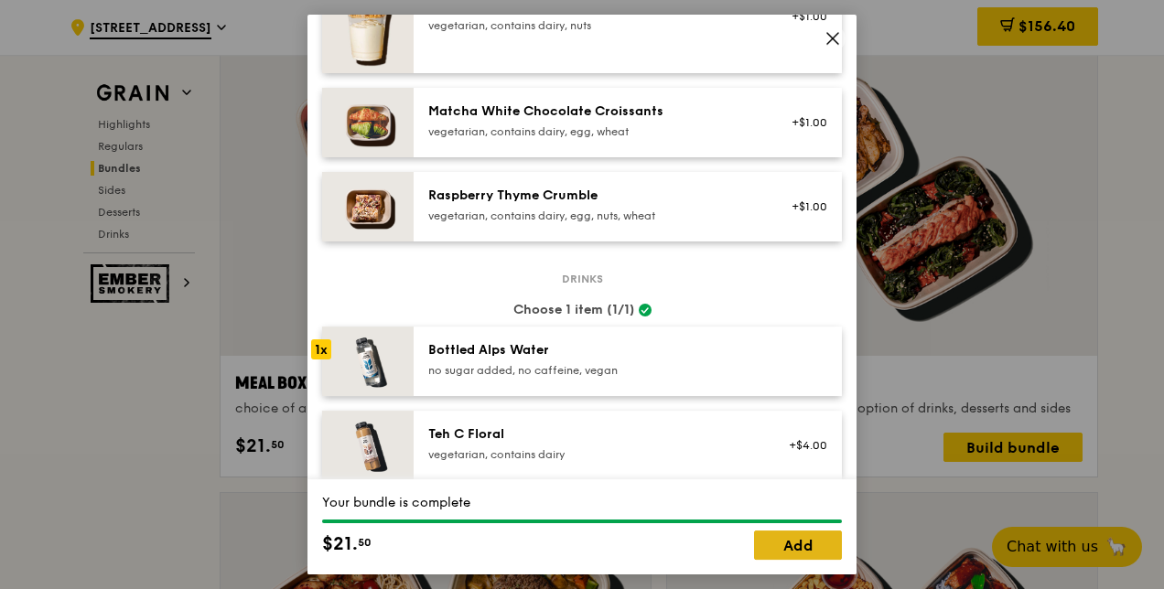
click at [798, 544] on link "Add" at bounding box center [798, 545] width 88 height 29
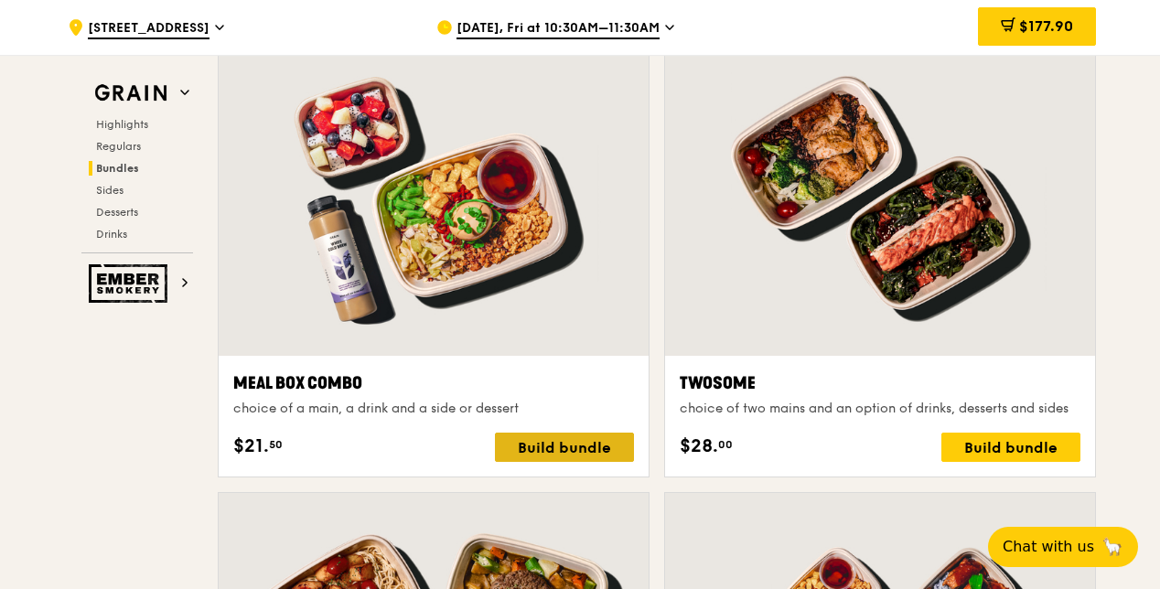
click at [547, 439] on div "Build bundle" at bounding box center [564, 447] width 139 height 29
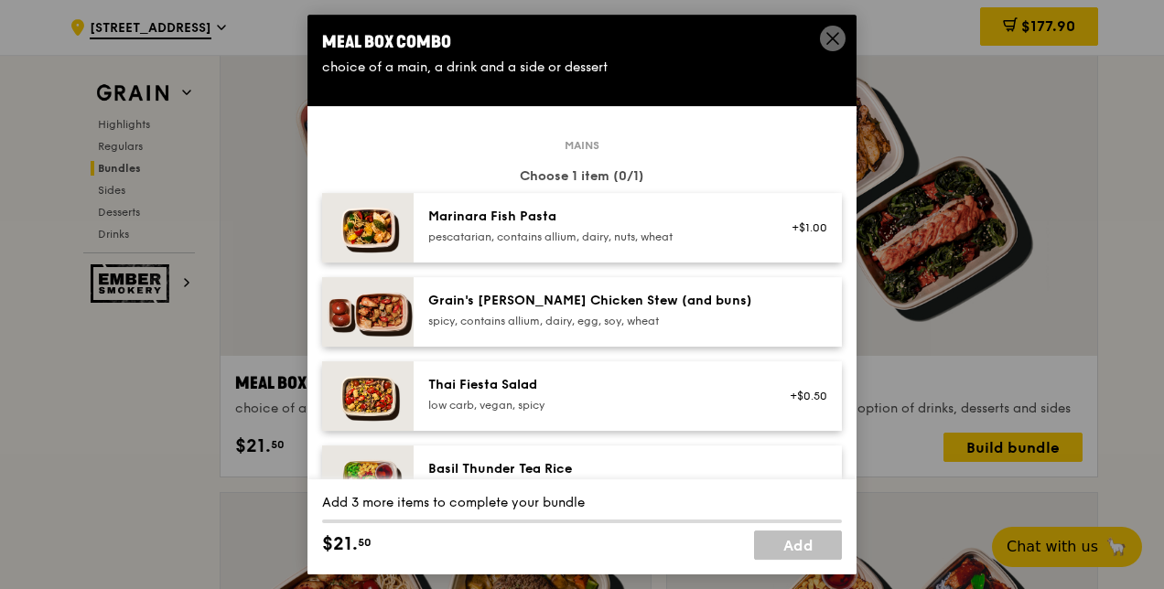
click at [469, 312] on div "Grain's [PERSON_NAME] Chicken Stew (and buns) spicy, contains allium, dairy, eg…" at bounding box center [592, 310] width 329 height 37
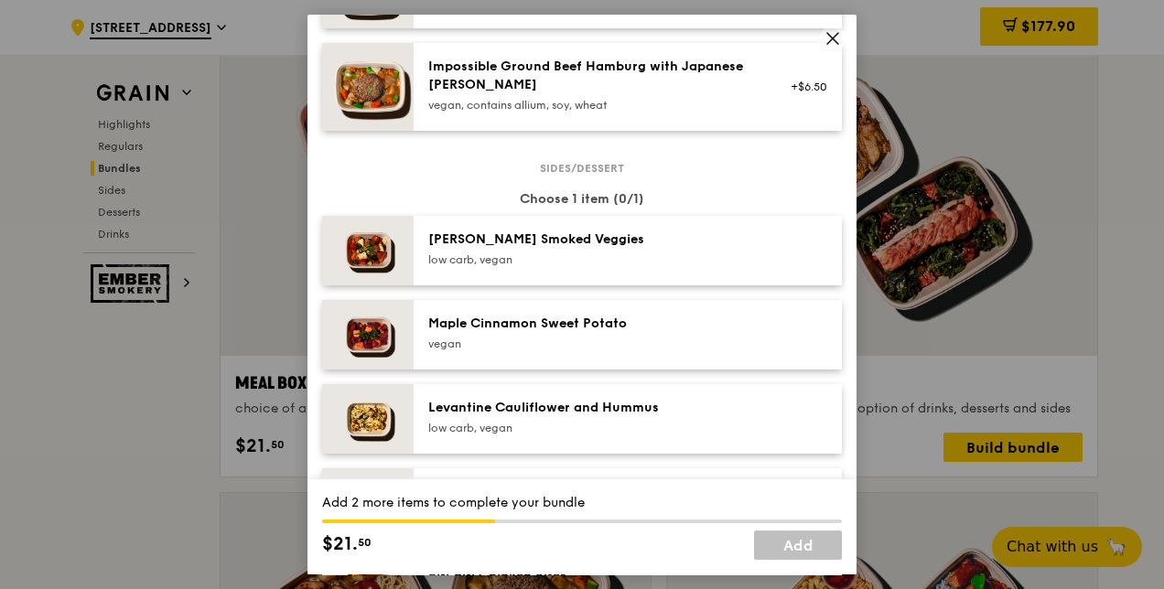
click at [487, 332] on div "Maple Cinnamon Sweet Potato" at bounding box center [592, 324] width 329 height 18
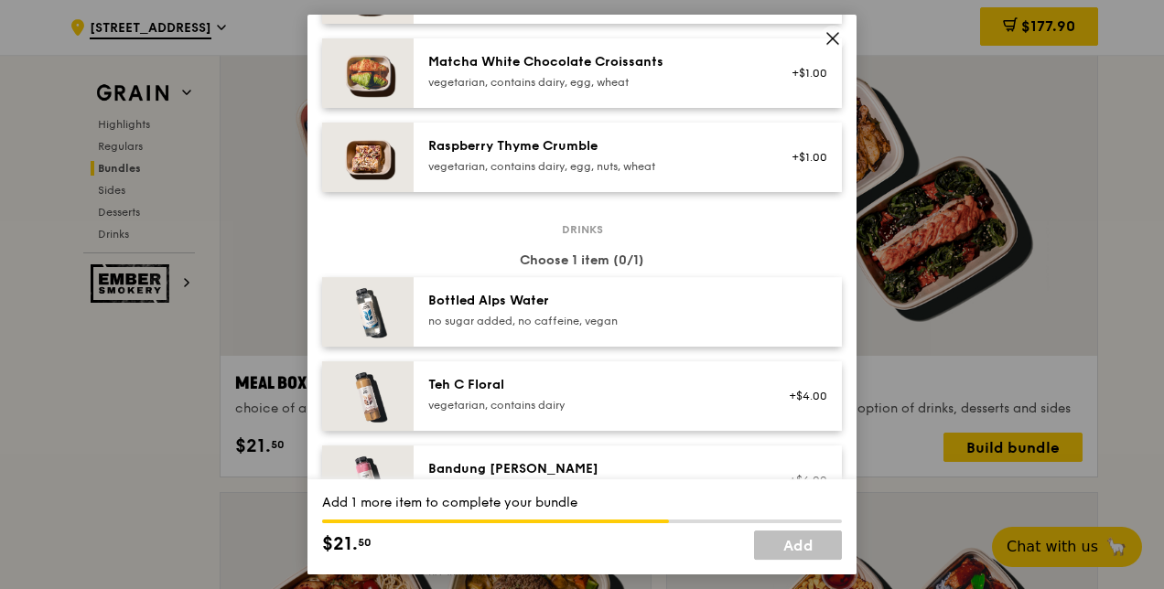
scroll to position [1739, 0]
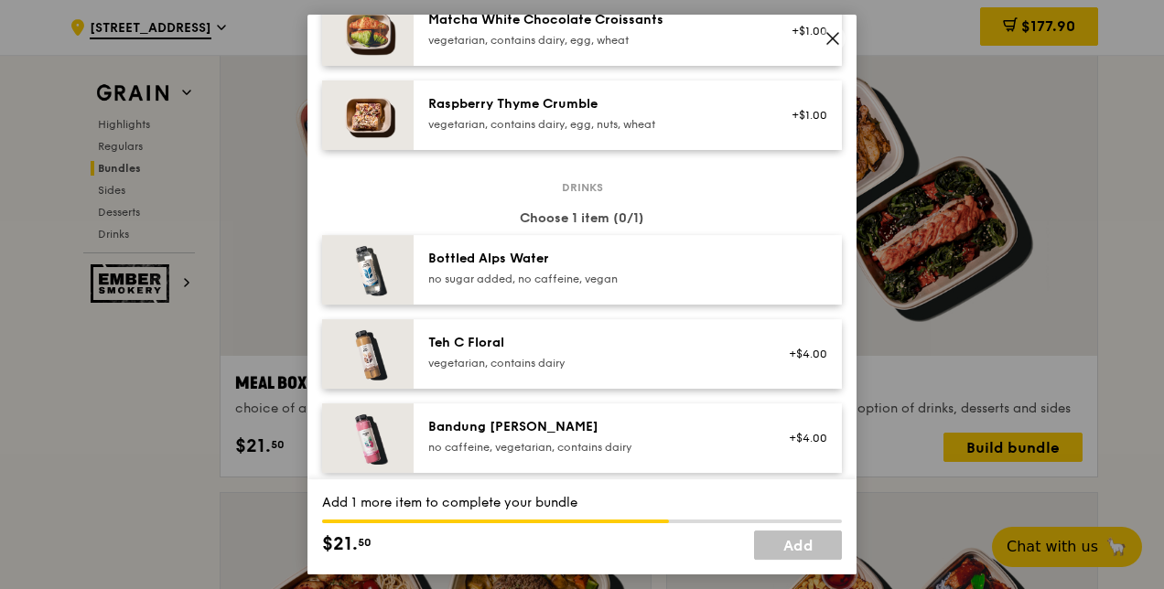
click at [503, 276] on div "no sugar added, no caffeine, vegan" at bounding box center [592, 279] width 329 height 15
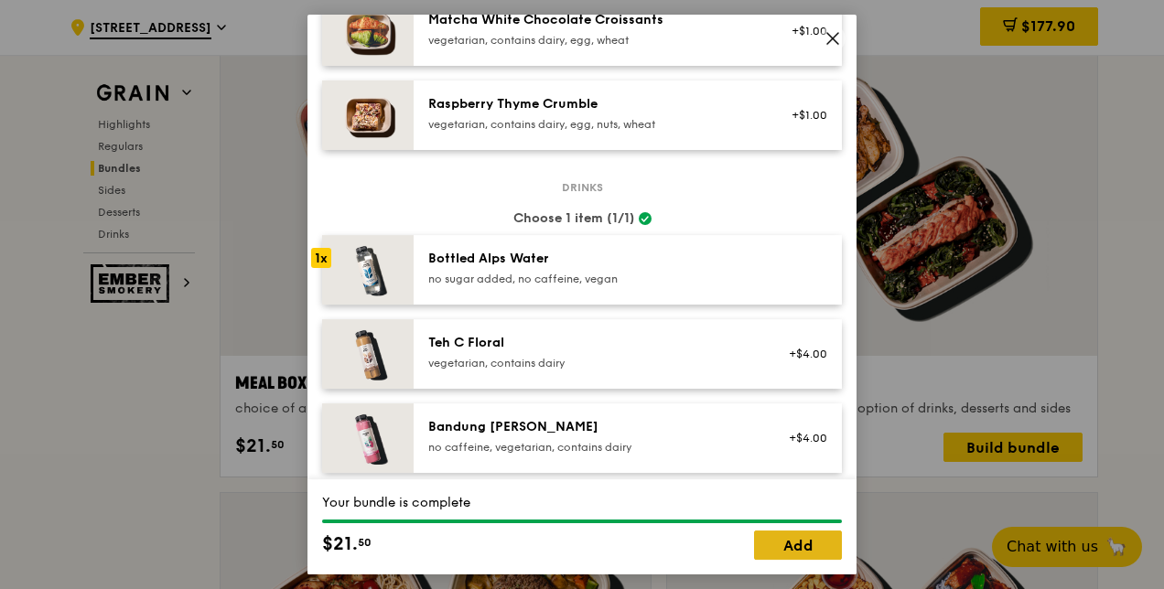
click at [767, 555] on link "Add" at bounding box center [798, 545] width 88 height 29
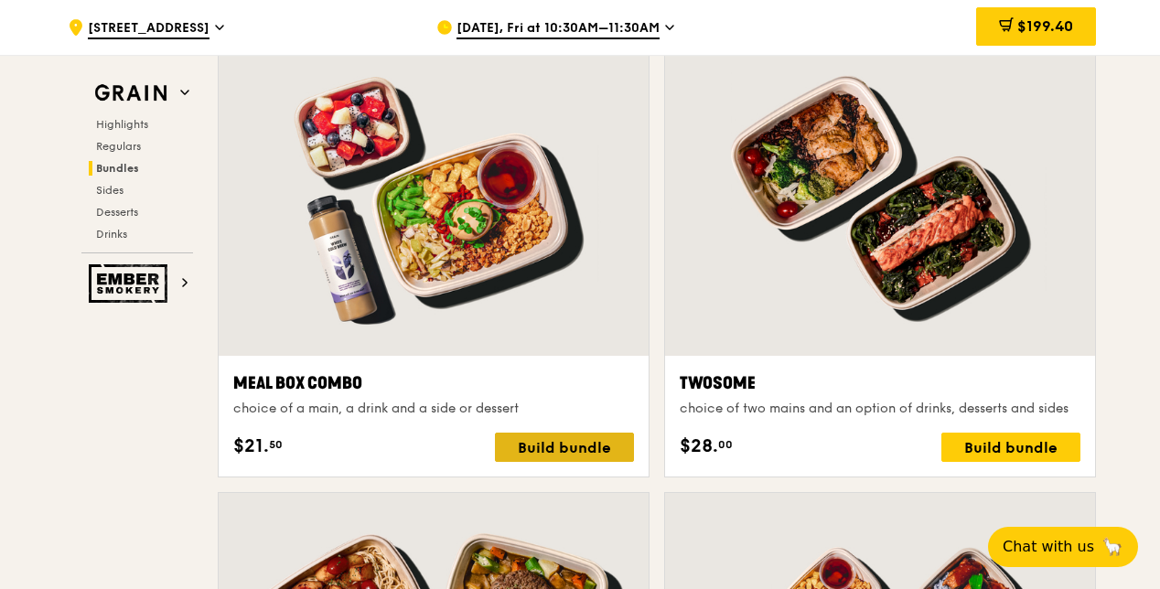
click at [536, 441] on div "Build bundle" at bounding box center [564, 447] width 139 height 29
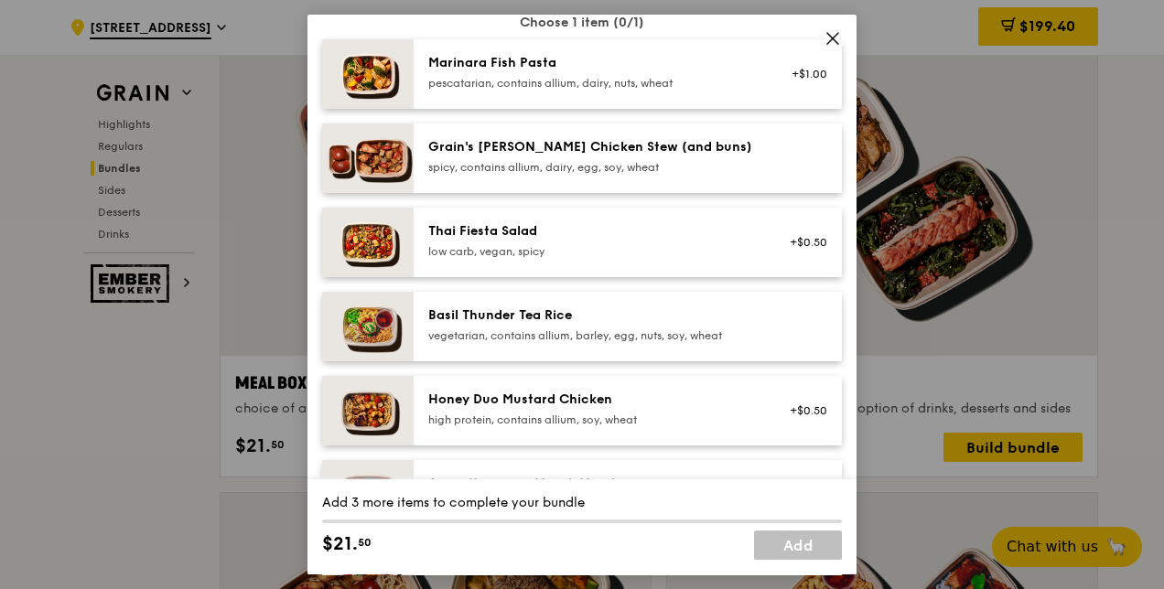
scroll to position [275, 0]
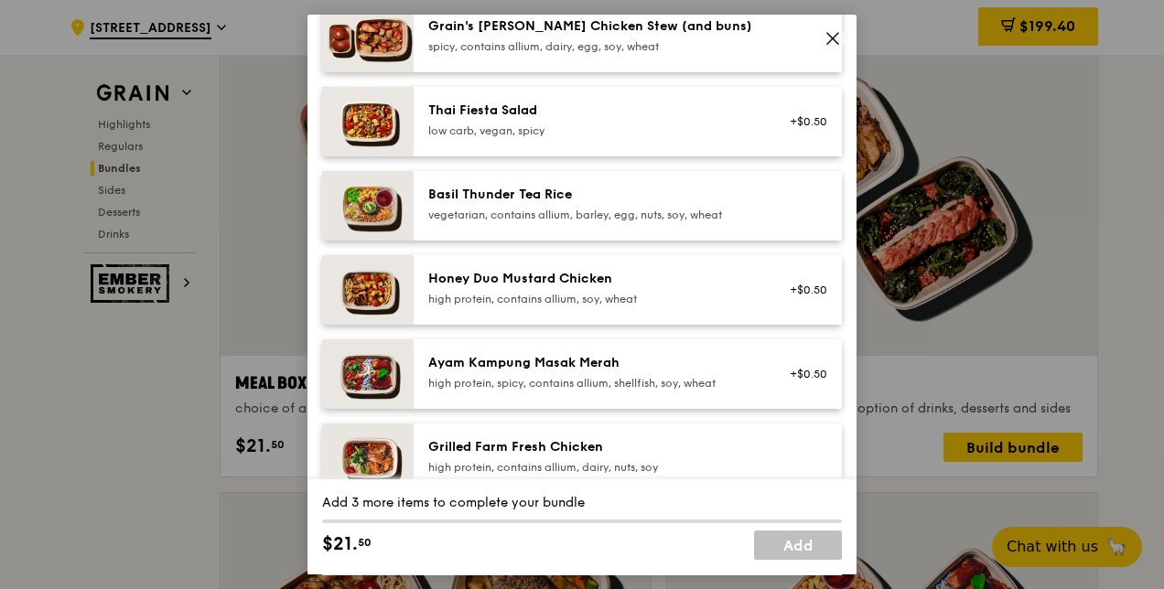
click at [502, 433] on div "Grilled Farm Fresh Chicken high protein, contains allium, dairy, nuts, soy" at bounding box center [628, 459] width 428 height 70
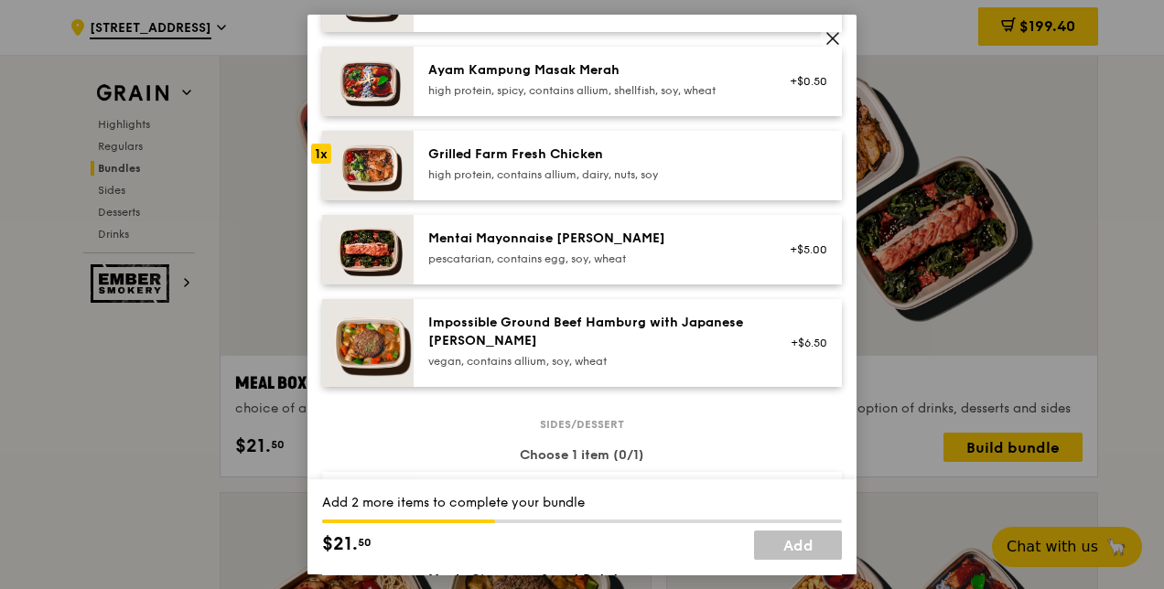
scroll to position [641, 0]
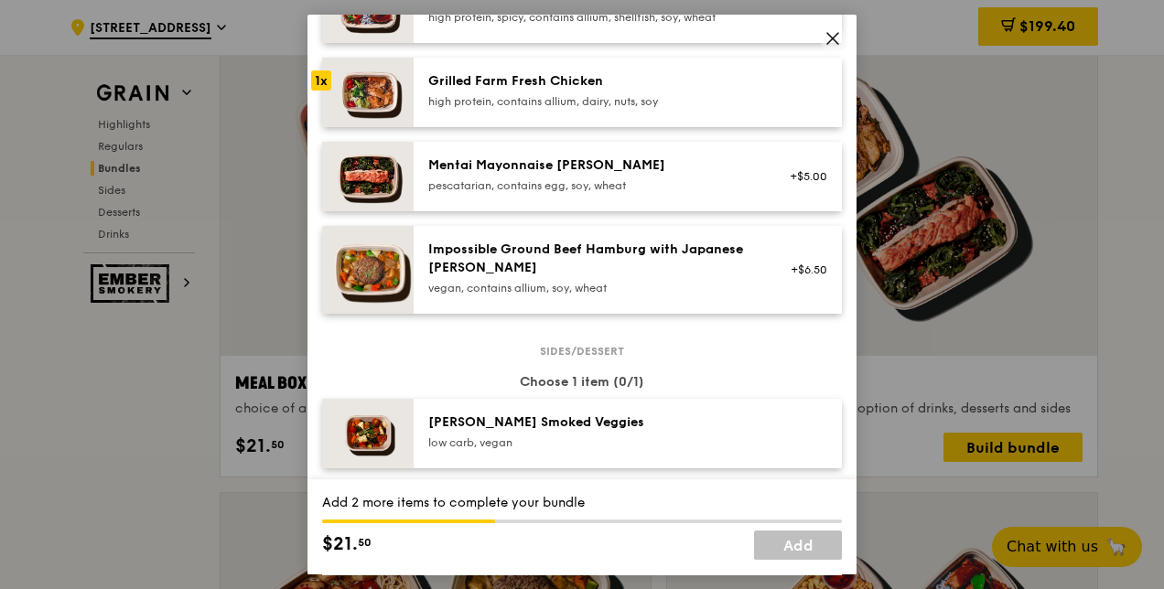
click at [503, 414] on div "[PERSON_NAME] Smoked Veggies" at bounding box center [592, 423] width 329 height 18
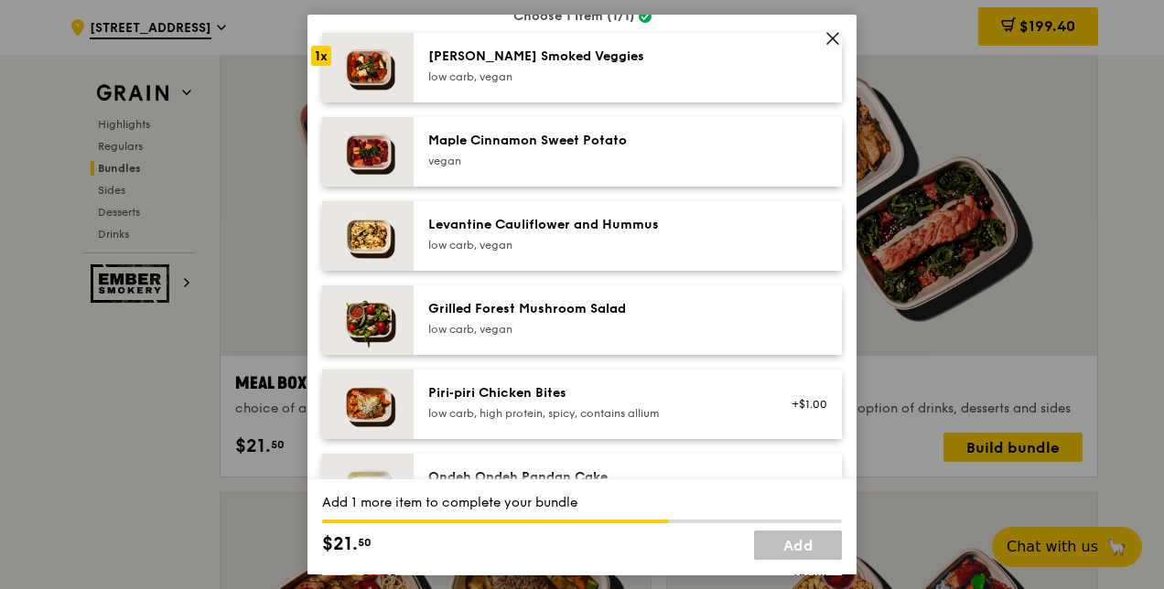
scroll to position [1190, 0]
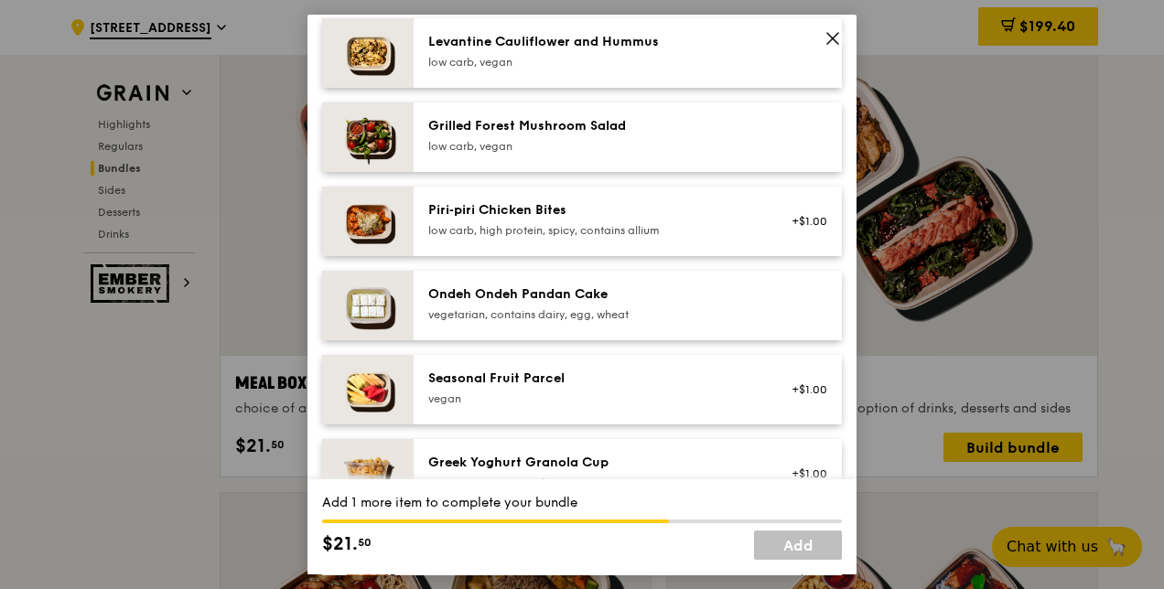
click at [481, 302] on div "Ondeh Ondeh Pandan Cake" at bounding box center [592, 295] width 329 height 18
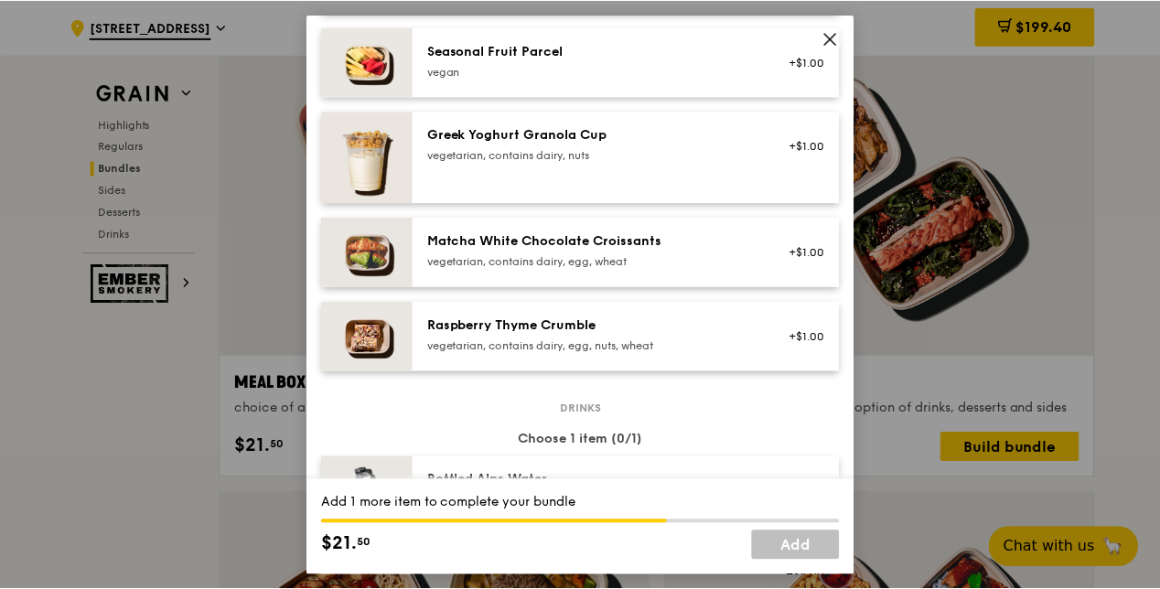
scroll to position [1556, 0]
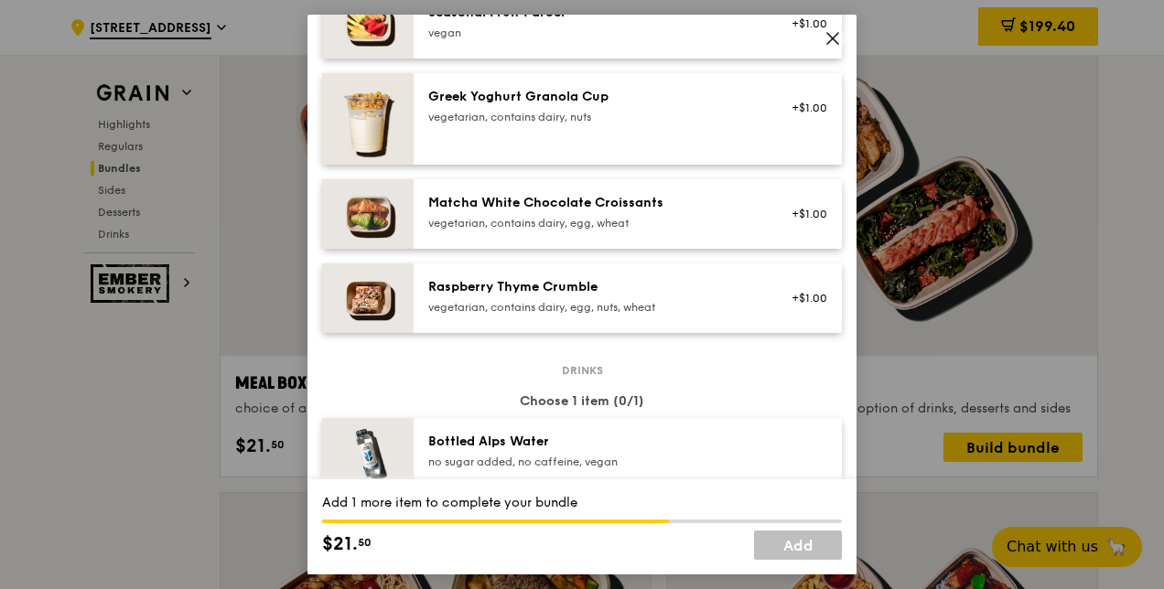
click at [496, 419] on div "Bottled Alps Water no sugar added, no caffeine, vegan" at bounding box center [628, 453] width 428 height 70
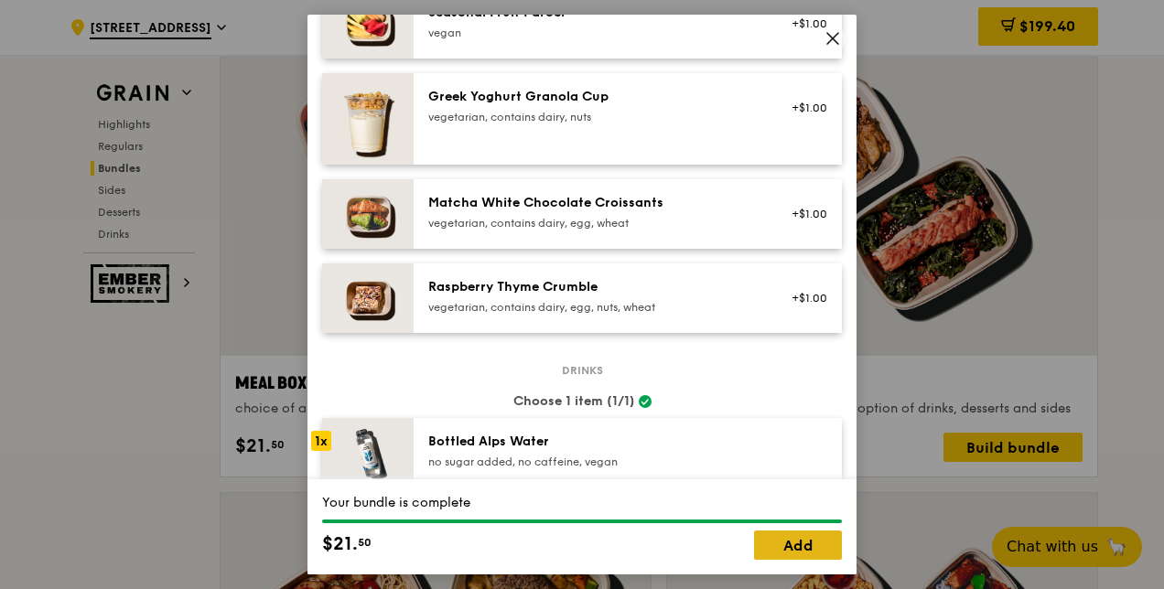
click at [765, 546] on link "Add" at bounding box center [798, 545] width 88 height 29
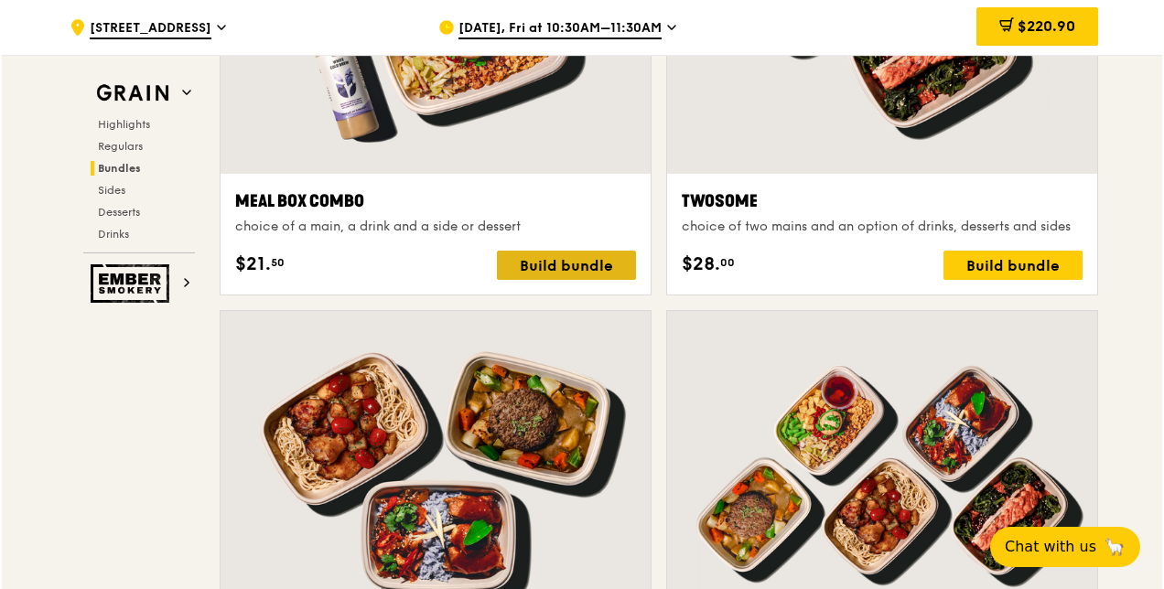
scroll to position [2928, 0]
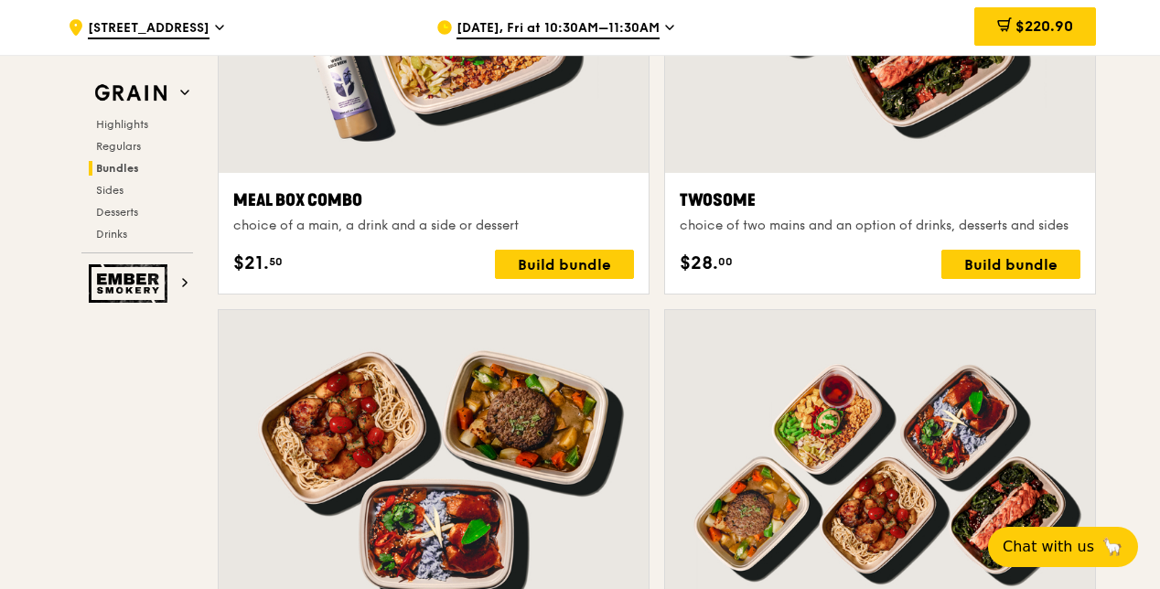
click at [559, 243] on div "Meal Box Combo choice of a main, a drink and a side or dessert $21. 50 Build bu…" at bounding box center [433, 234] width 401 height 92
click at [553, 256] on div "Build bundle" at bounding box center [564, 264] width 139 height 29
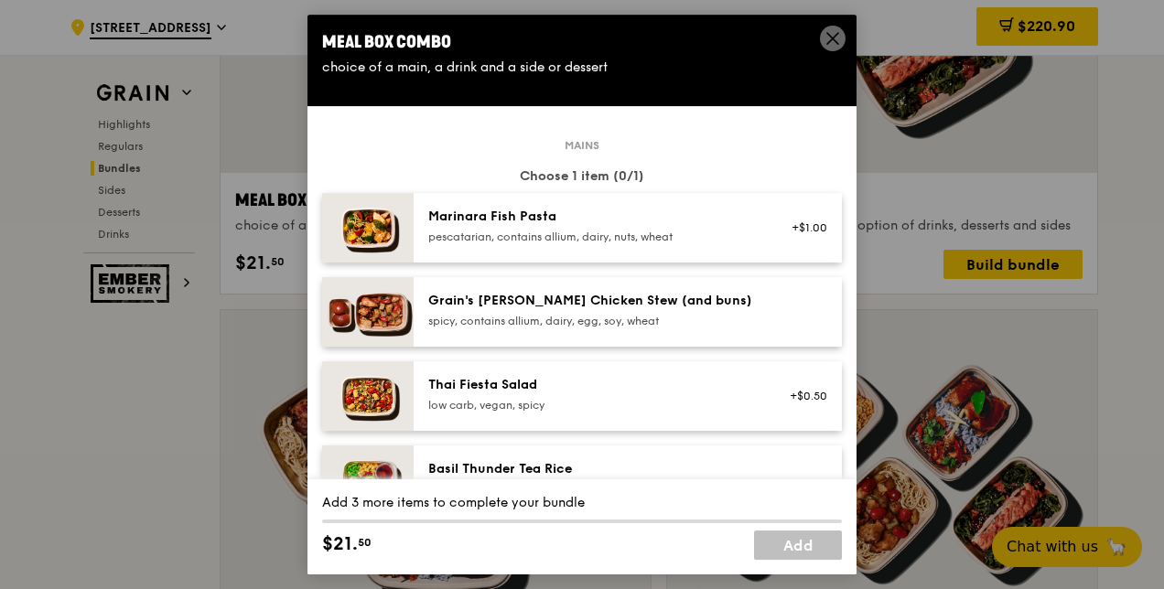
click at [499, 318] on div "spicy, contains allium, dairy, egg, soy, wheat" at bounding box center [592, 321] width 329 height 15
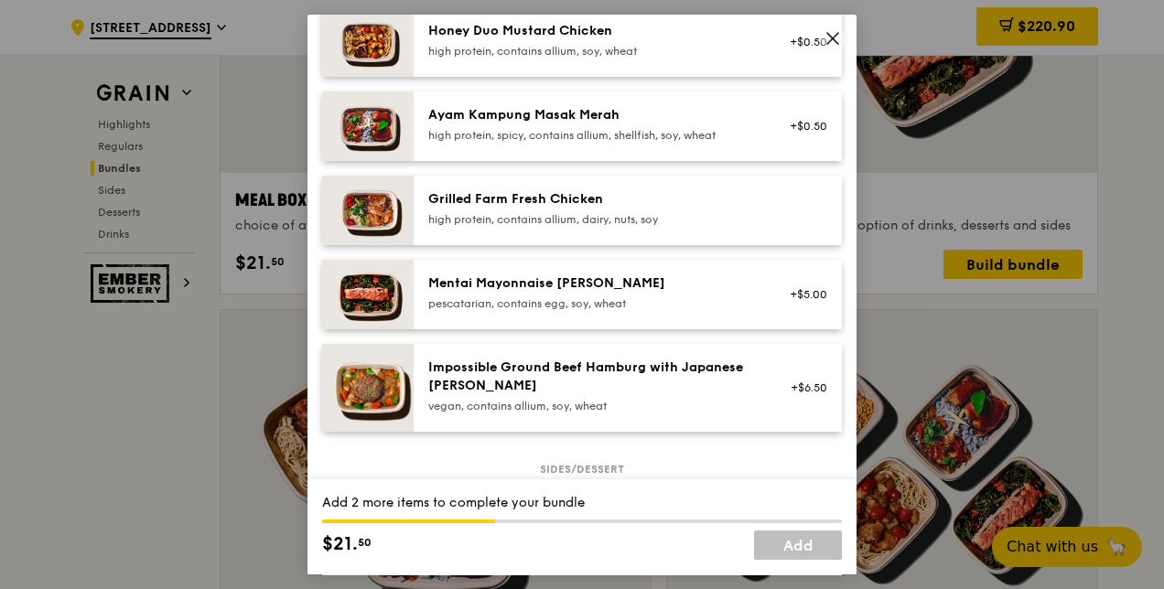
scroll to position [641, 0]
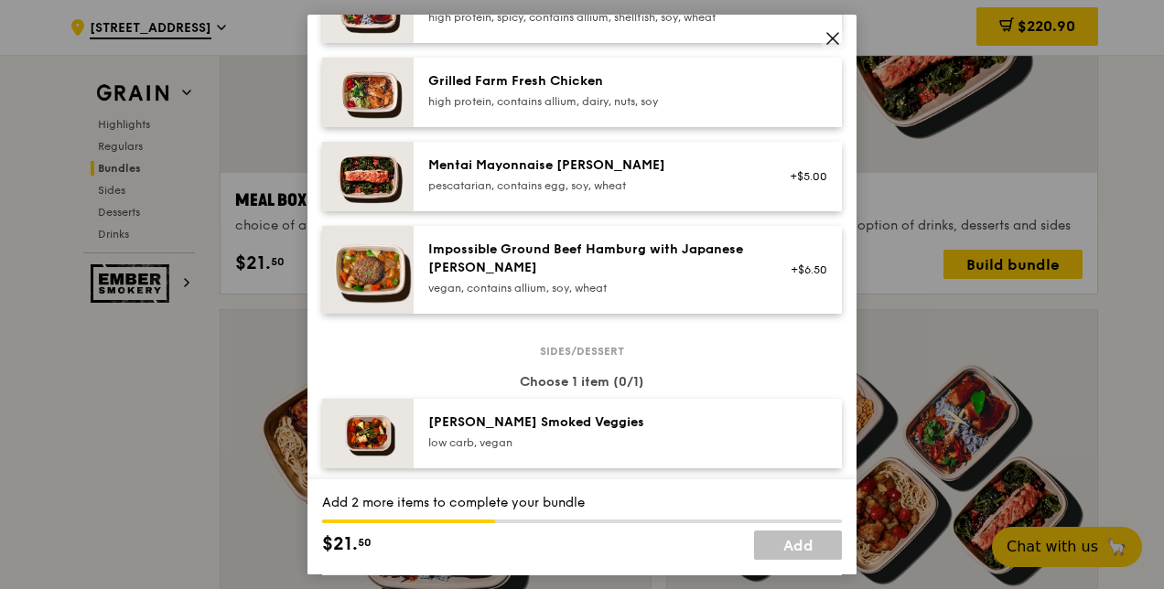
click at [501, 417] on div "[PERSON_NAME] Smoked Veggies" at bounding box center [592, 423] width 329 height 18
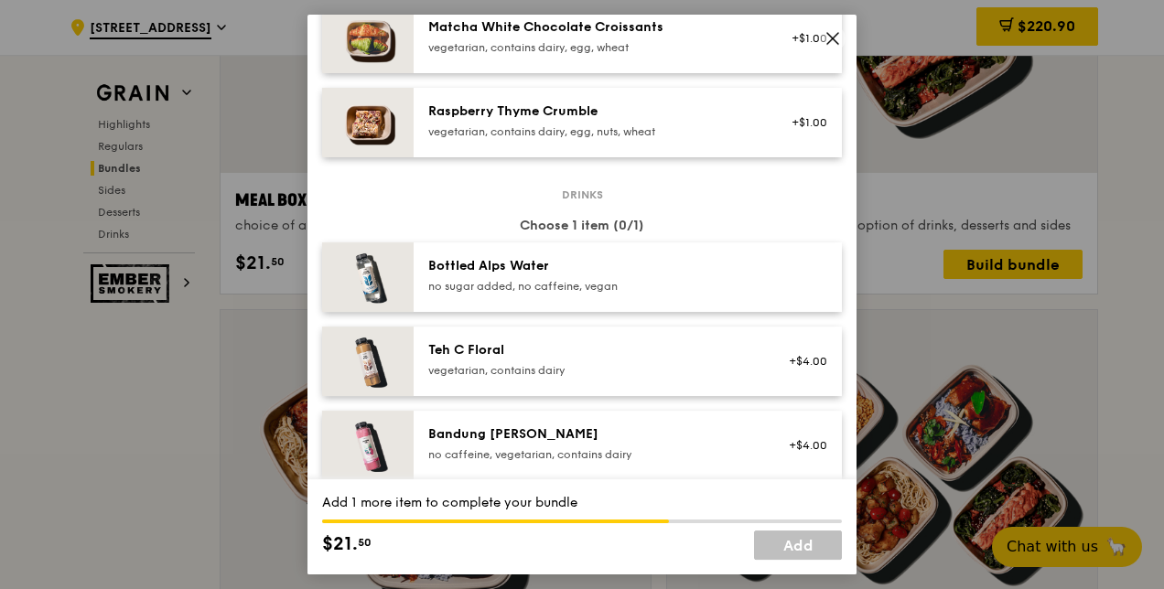
scroll to position [1739, 0]
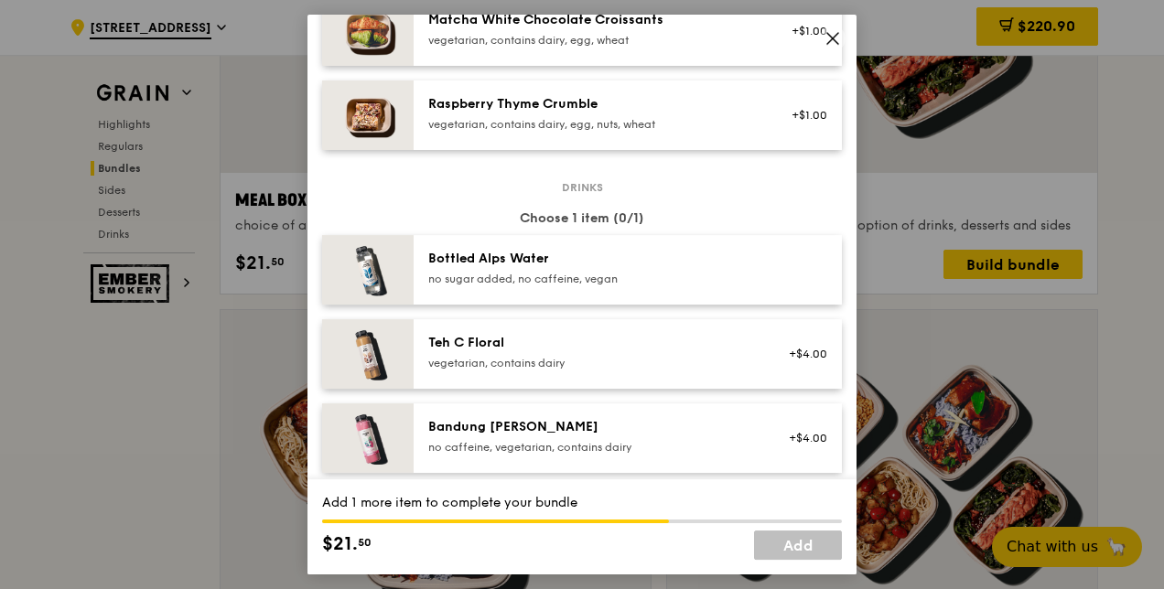
click at [463, 319] on div "Teh C Floral vegetarian, contains dairy +$4.00" at bounding box center [628, 354] width 428 height 70
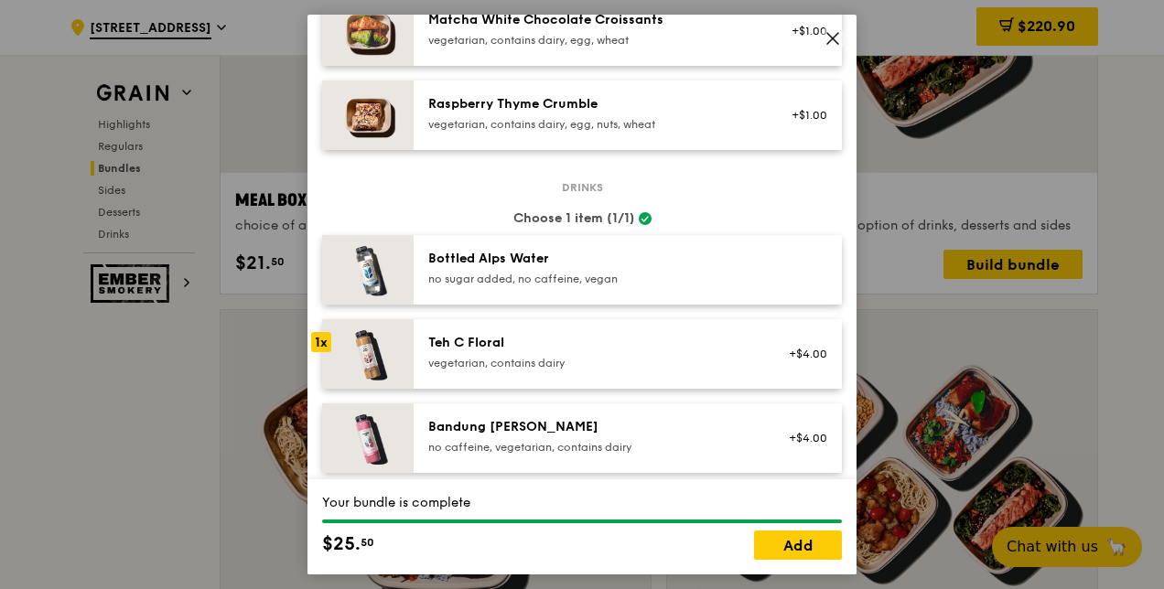
click at [454, 272] on div "no sugar added, no caffeine, vegan" at bounding box center [592, 279] width 329 height 15
click at [766, 543] on link "Add" at bounding box center [798, 545] width 88 height 29
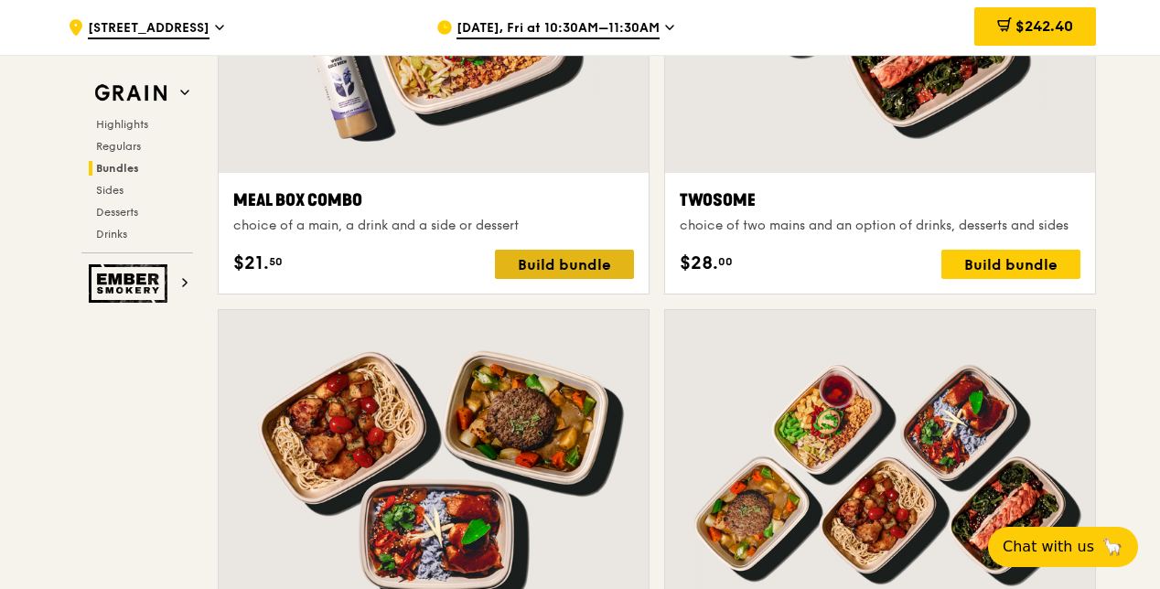
click at [524, 257] on div "Build bundle" at bounding box center [564, 264] width 139 height 29
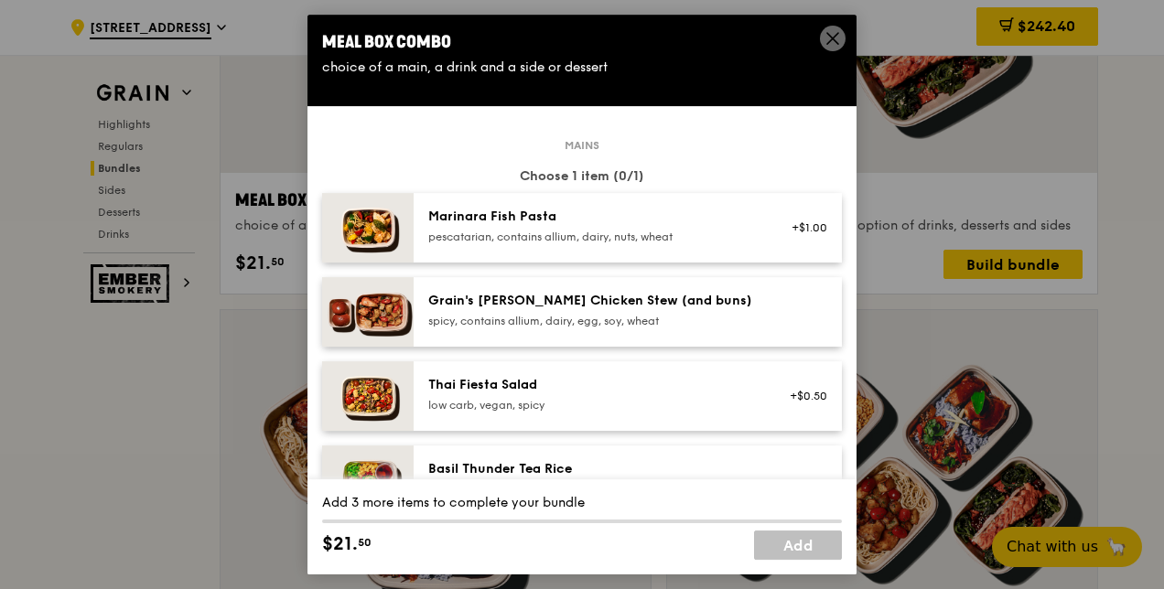
click at [458, 323] on div "spicy, contains allium, dairy, egg, soy, wheat" at bounding box center [592, 321] width 329 height 15
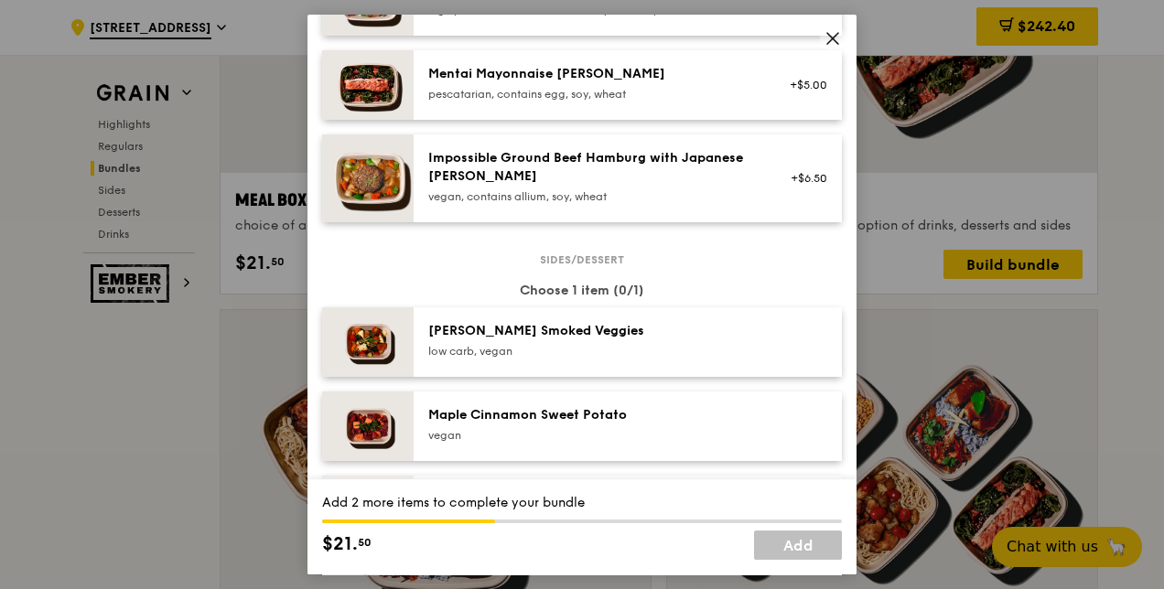
click at [466, 332] on div "[PERSON_NAME] Smoked Veggies" at bounding box center [592, 331] width 329 height 18
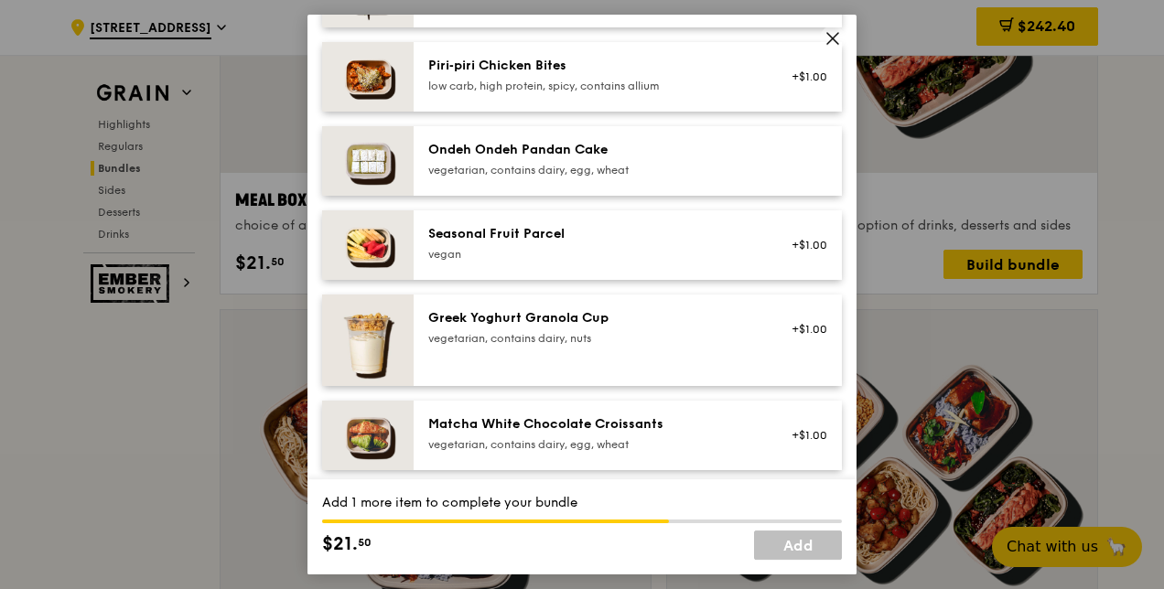
scroll to position [1556, 0]
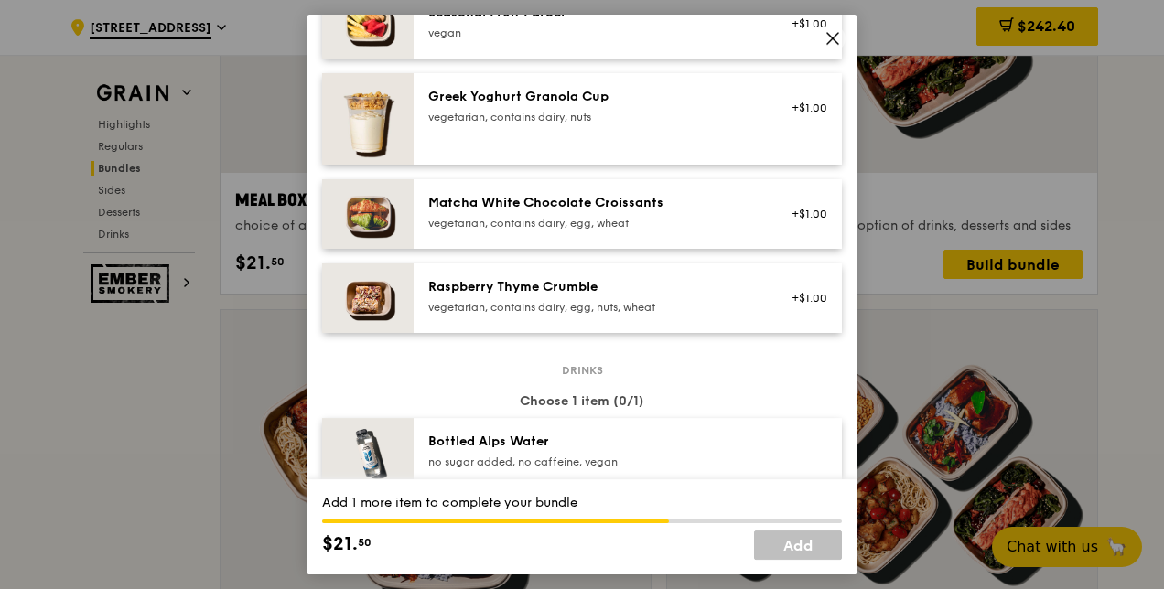
click at [462, 445] on div "Bottled Alps Water" at bounding box center [592, 442] width 329 height 18
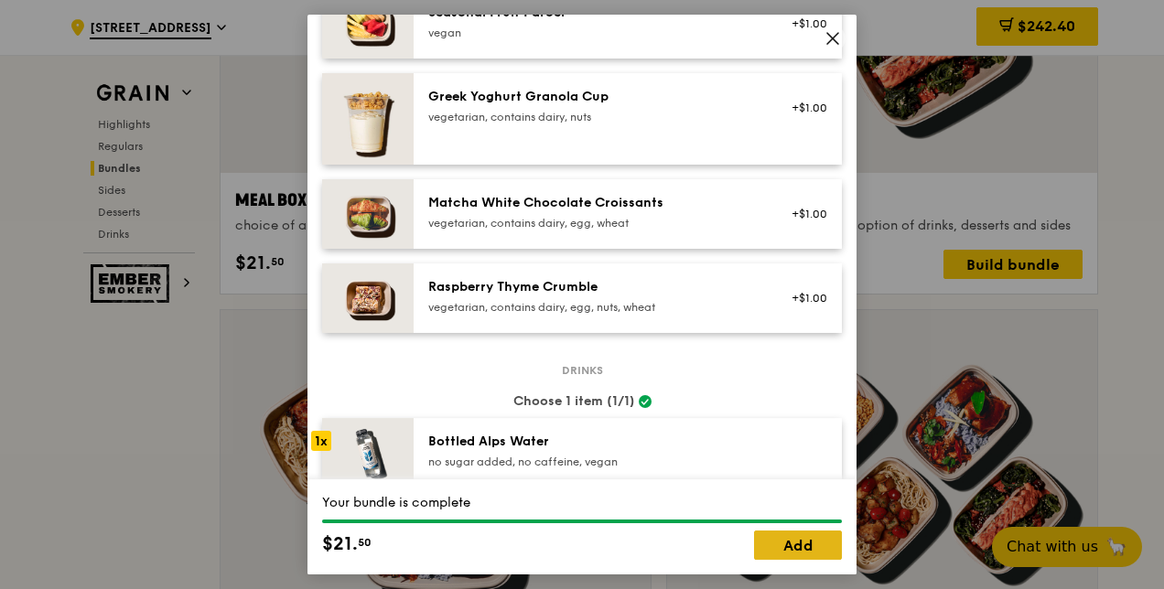
click at [786, 540] on link "Add" at bounding box center [798, 545] width 88 height 29
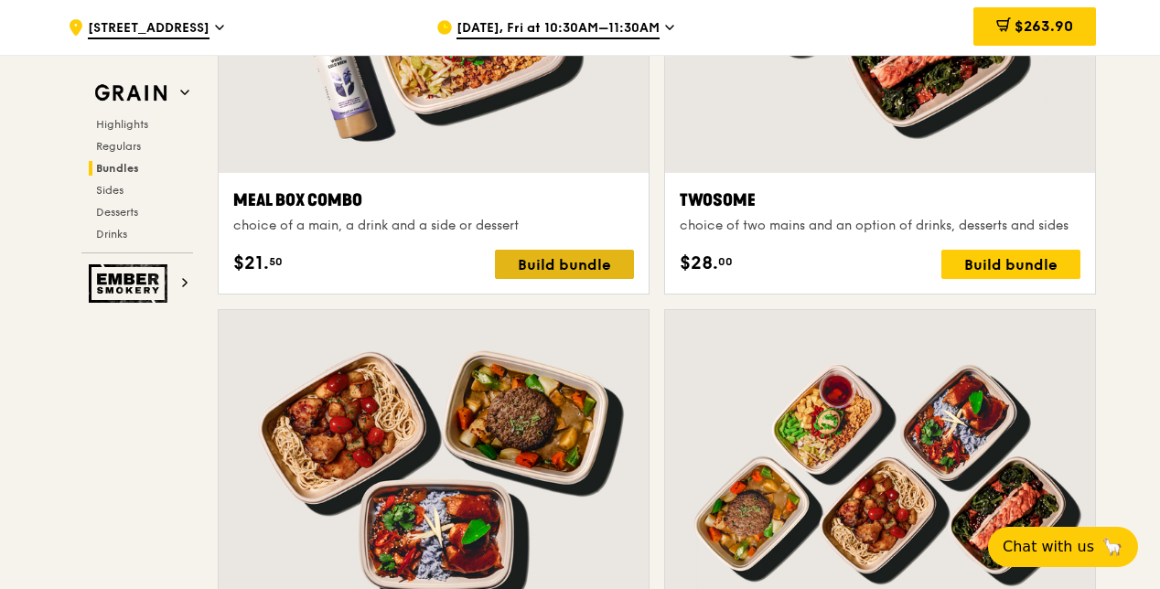
click at [553, 258] on div "Build bundle" at bounding box center [564, 264] width 139 height 29
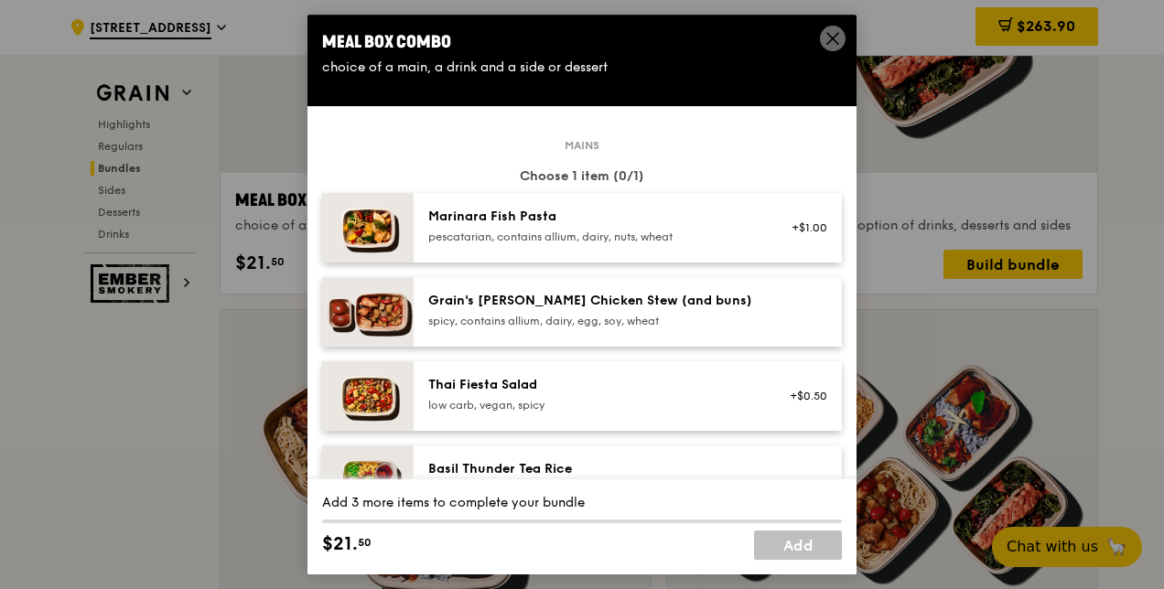
drag, startPoint x: 553, startPoint y: 258, endPoint x: 481, endPoint y: 298, distance: 82.0
click at [481, 298] on div "Grain's [PERSON_NAME] Chicken Stew (and buns)" at bounding box center [592, 301] width 329 height 18
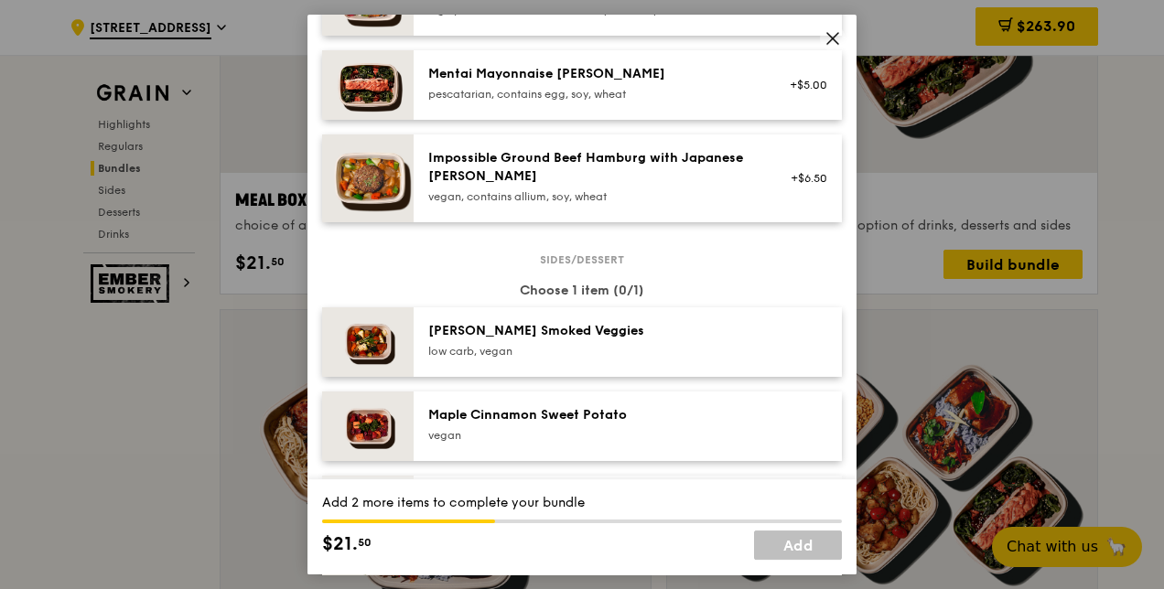
click at [480, 338] on div "[PERSON_NAME] Smoked Veggies" at bounding box center [592, 331] width 329 height 18
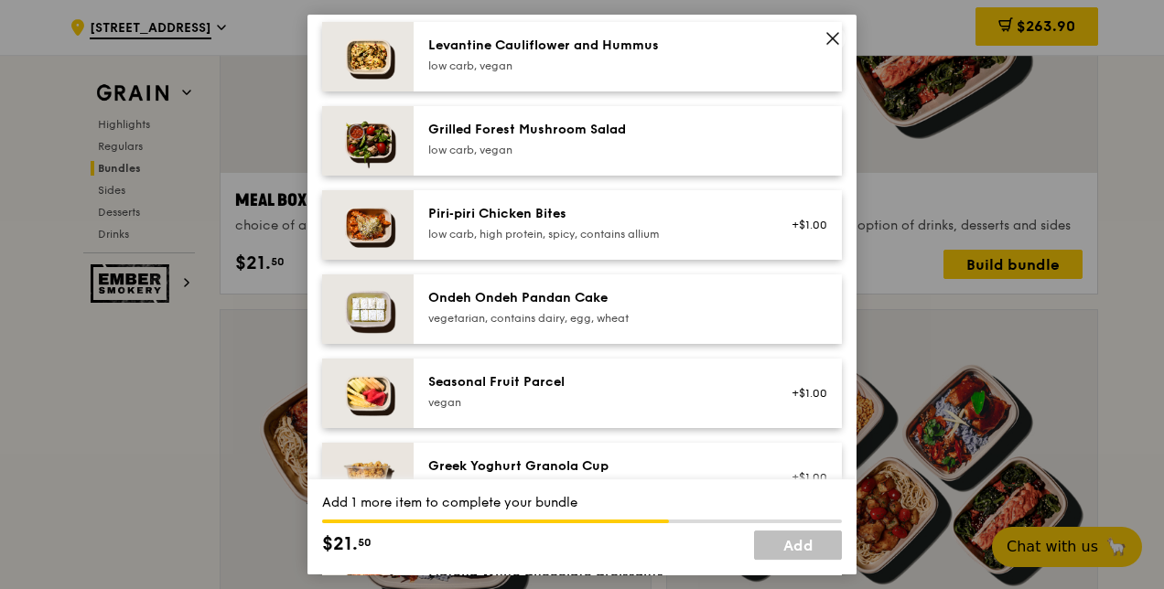
scroll to position [1190, 0]
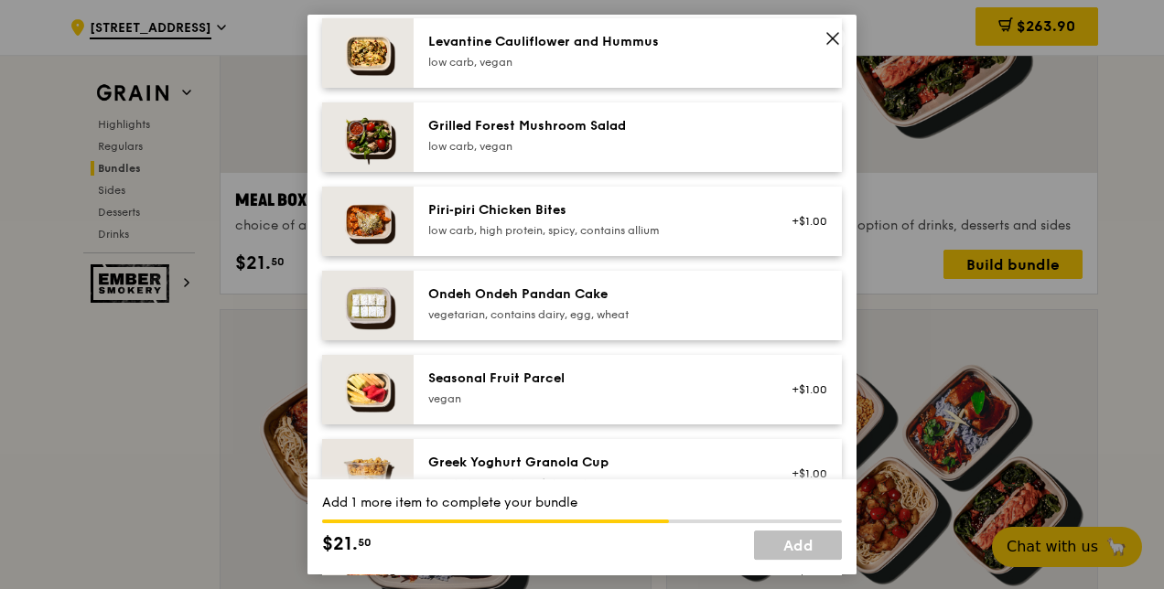
click at [487, 315] on div "vegetarian, contains dairy, egg, wheat" at bounding box center [592, 314] width 329 height 15
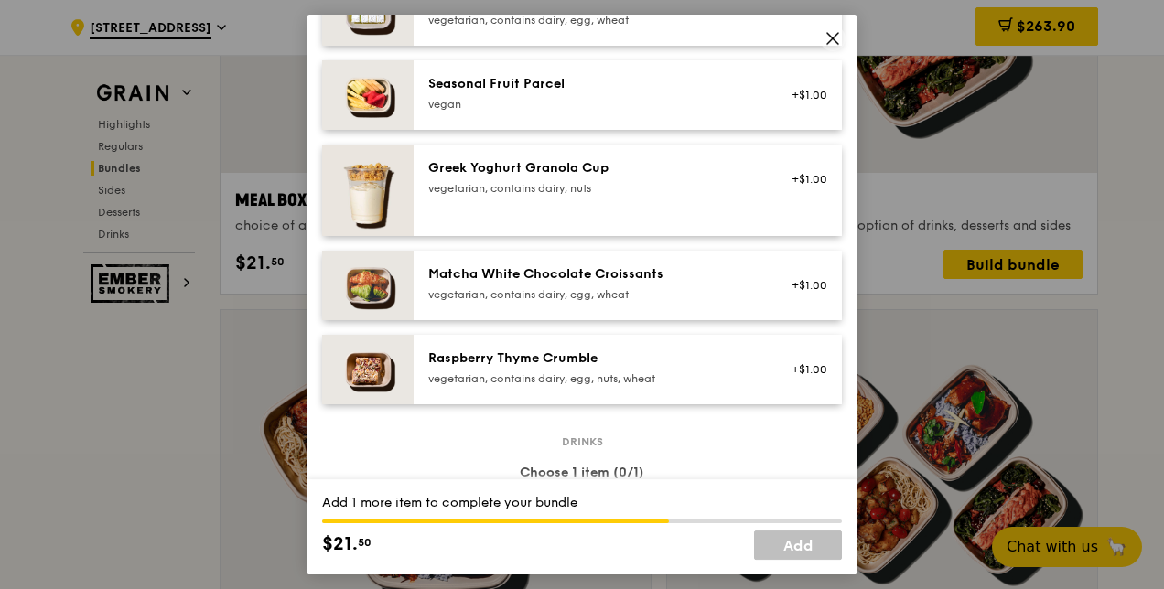
scroll to position [1556, 0]
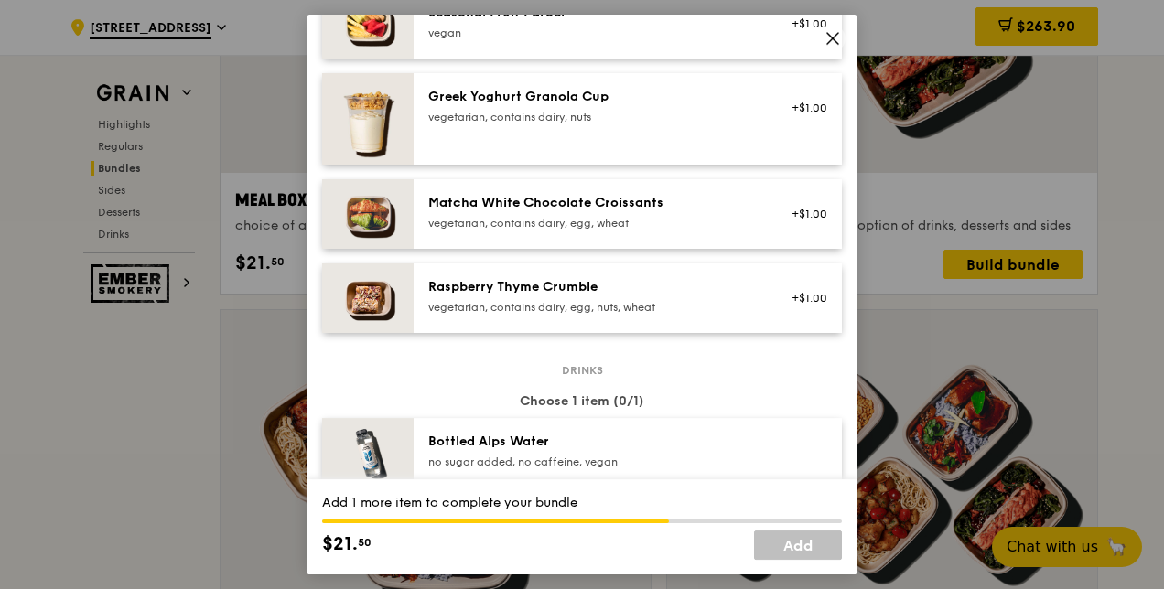
click at [530, 439] on div "Bottled Alps Water" at bounding box center [592, 442] width 329 height 18
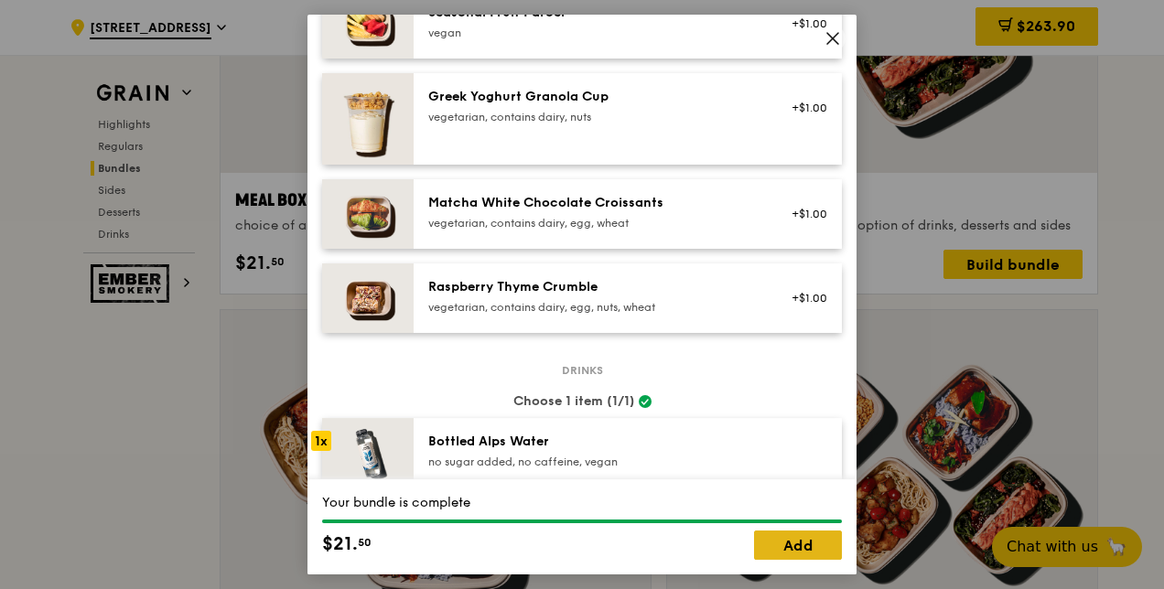
click at [793, 539] on link "Add" at bounding box center [798, 545] width 88 height 29
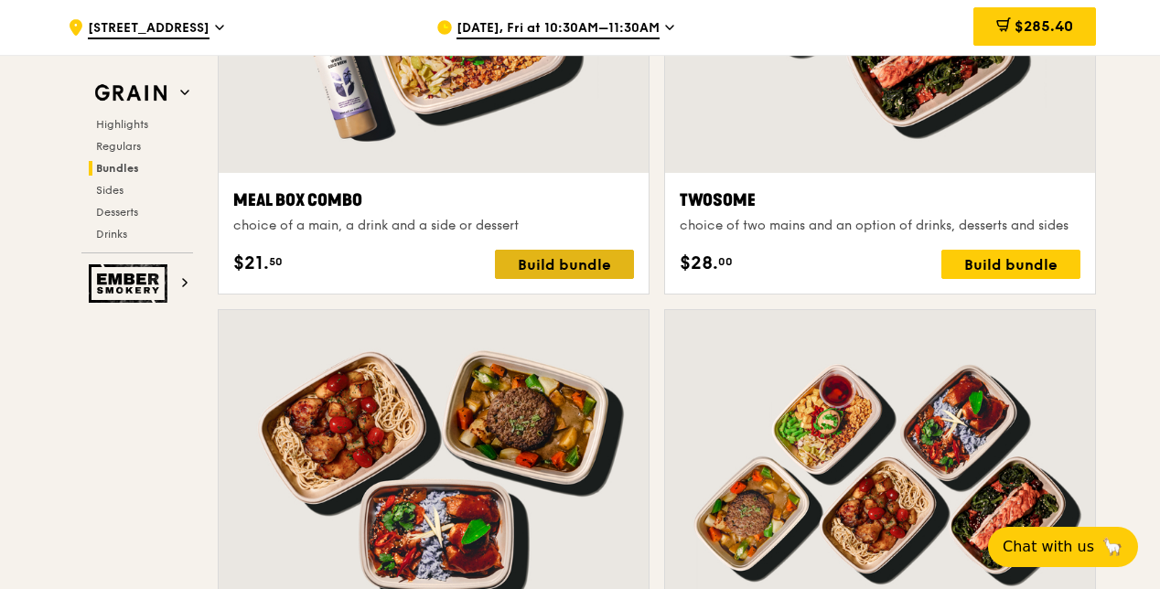
click at [551, 257] on div "Build bundle" at bounding box center [564, 264] width 139 height 29
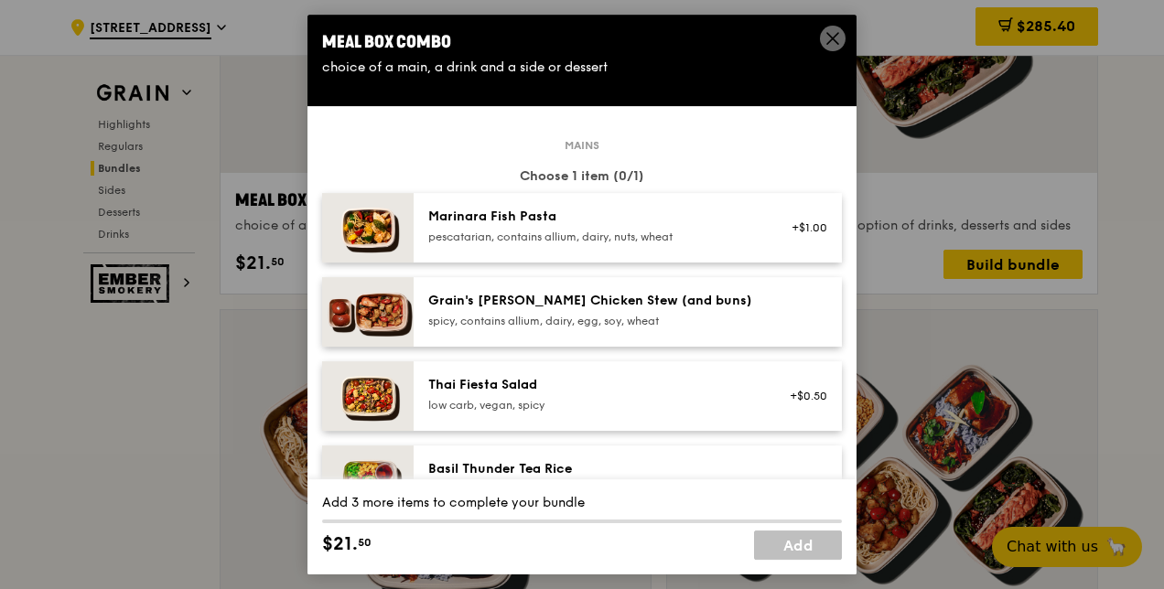
click at [449, 307] on div "Grain's [PERSON_NAME] Chicken Stew (and buns)" at bounding box center [592, 301] width 329 height 18
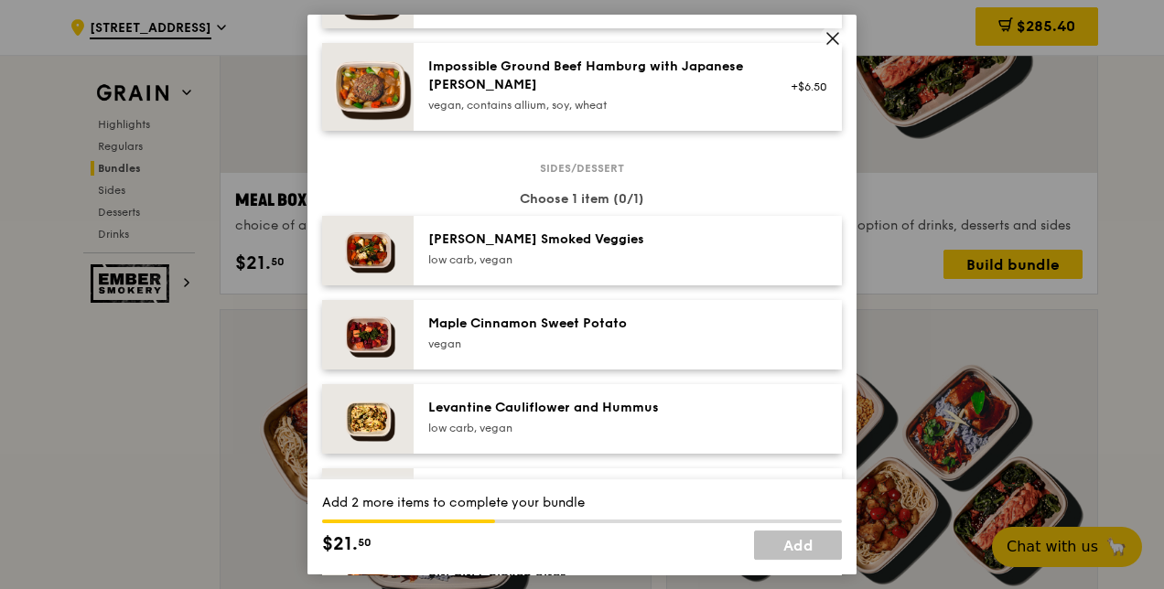
click at [458, 326] on div "Maple Cinnamon Sweet Potato" at bounding box center [592, 324] width 329 height 18
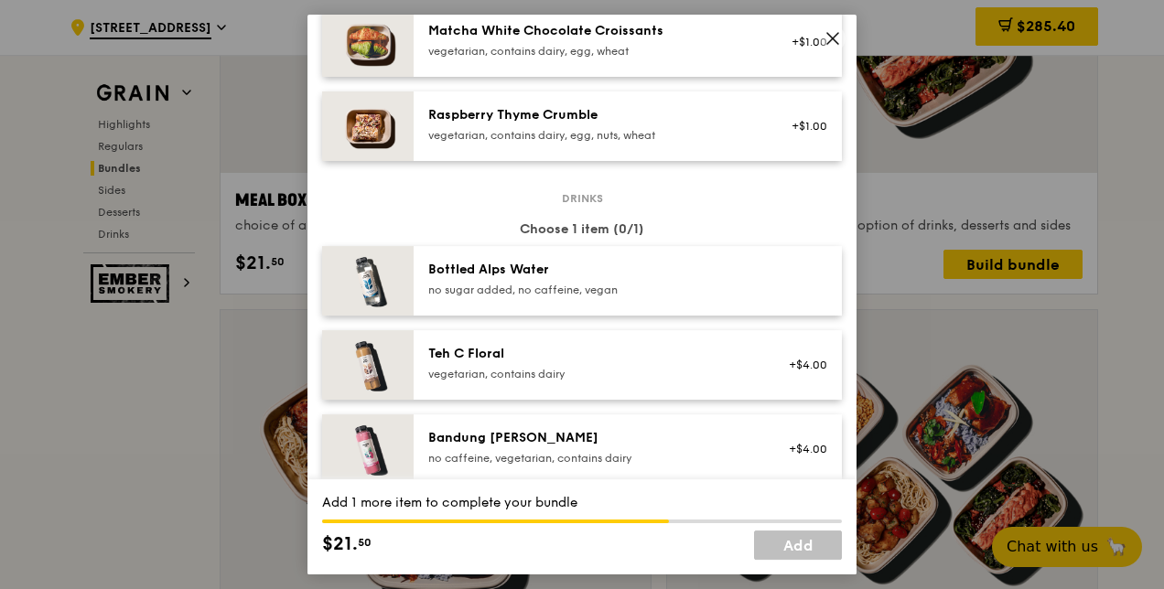
scroll to position [1739, 0]
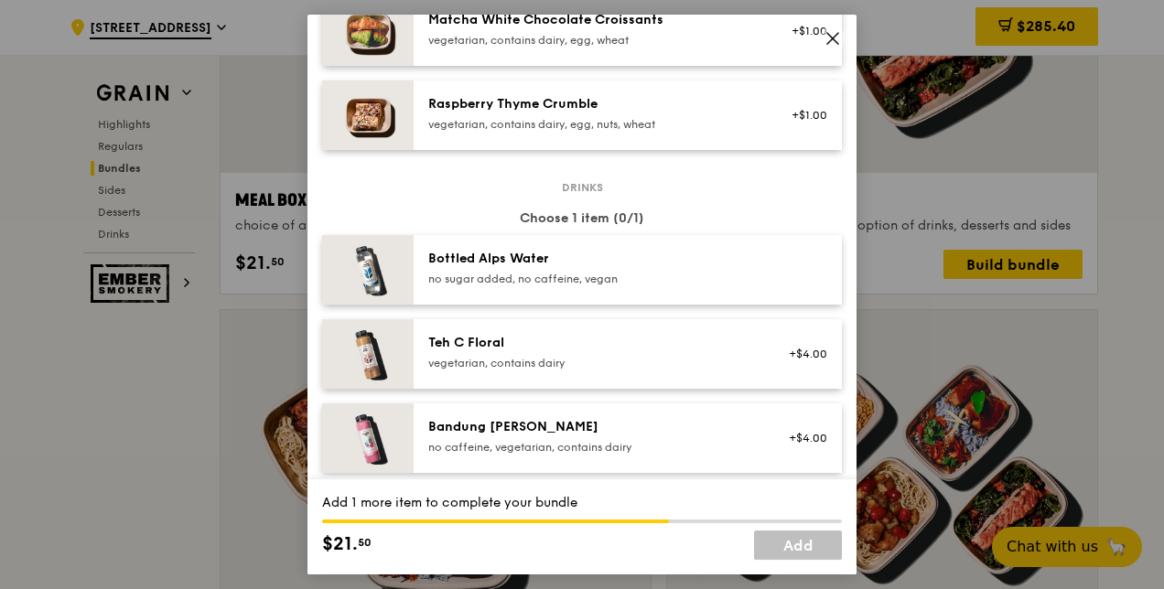
click at [469, 269] on div "Bottled Alps Water no sugar added, no caffeine, vegan" at bounding box center [592, 268] width 329 height 37
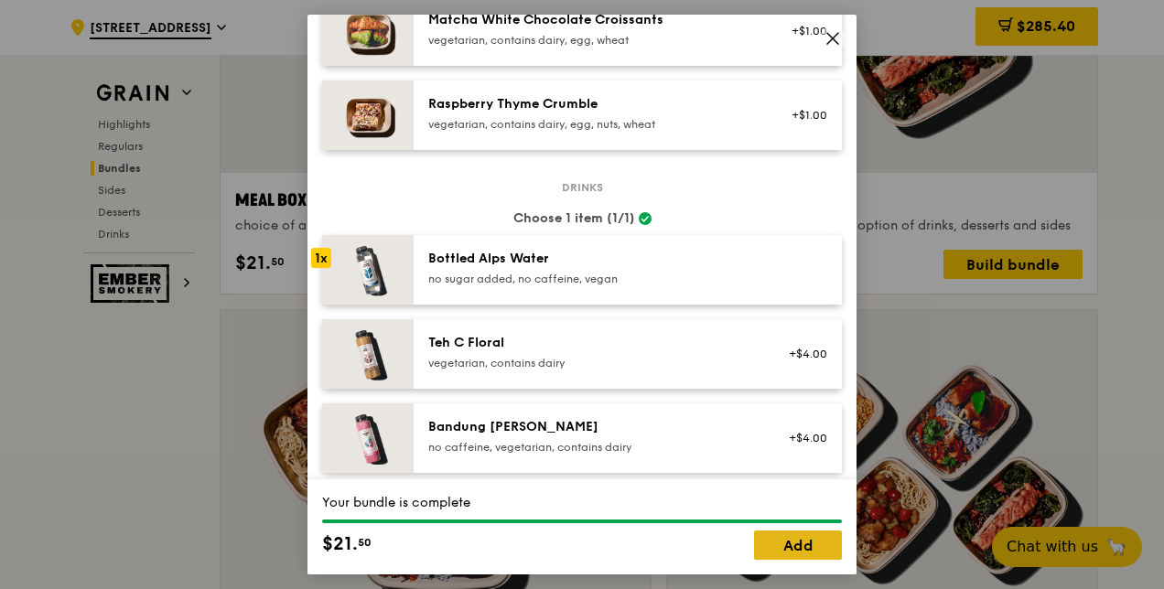
drag, startPoint x: 787, startPoint y: 549, endPoint x: 786, endPoint y: 540, distance: 9.2
click at [786, 545] on link "Add" at bounding box center [798, 545] width 88 height 29
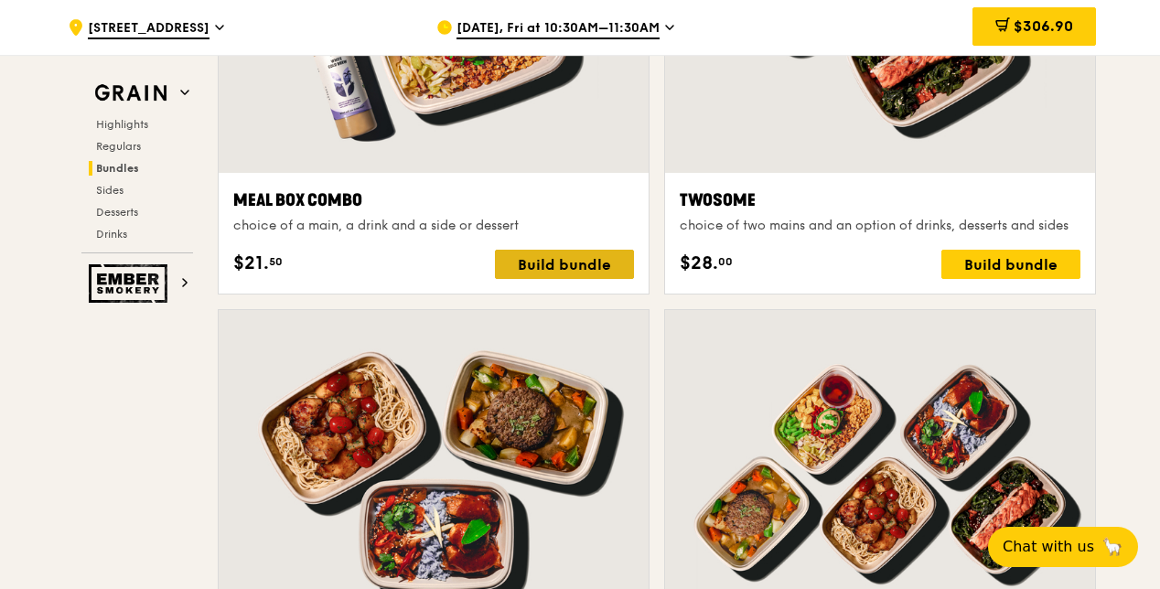
click at [541, 257] on div "Build bundle" at bounding box center [564, 264] width 139 height 29
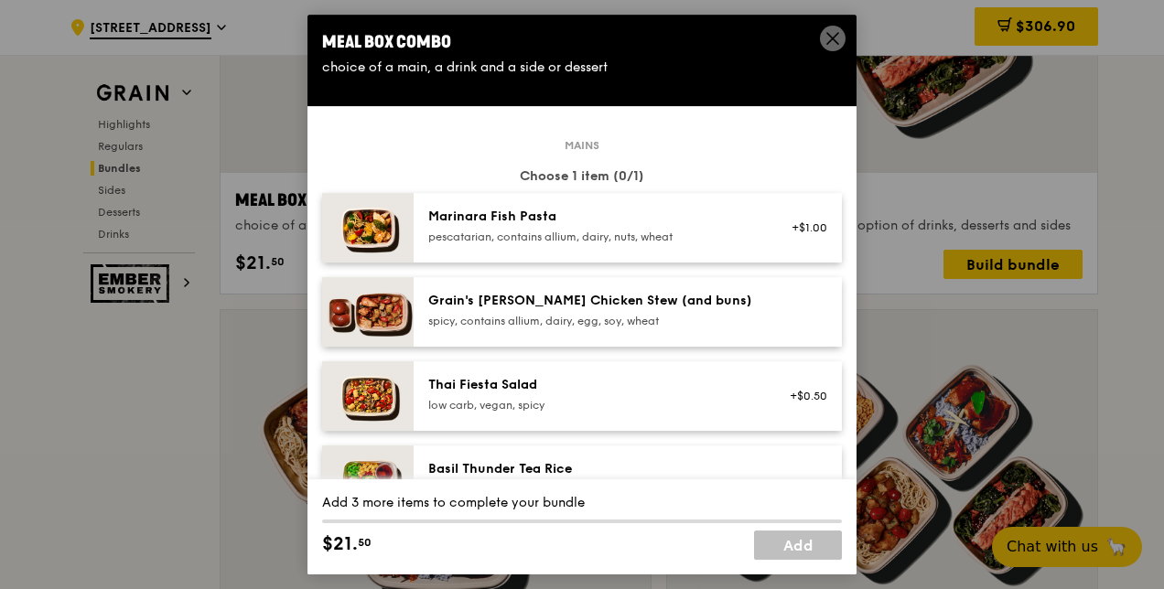
click at [452, 314] on div "spicy, contains allium, dairy, egg, soy, wheat" at bounding box center [592, 321] width 329 height 15
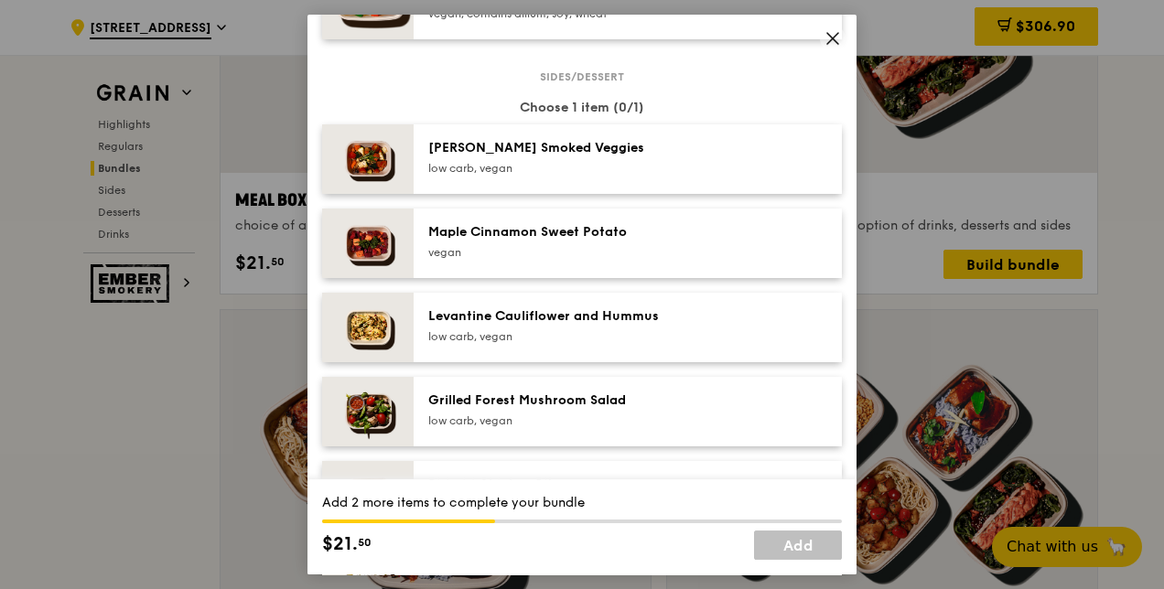
click at [441, 258] on div "vegan" at bounding box center [592, 252] width 329 height 15
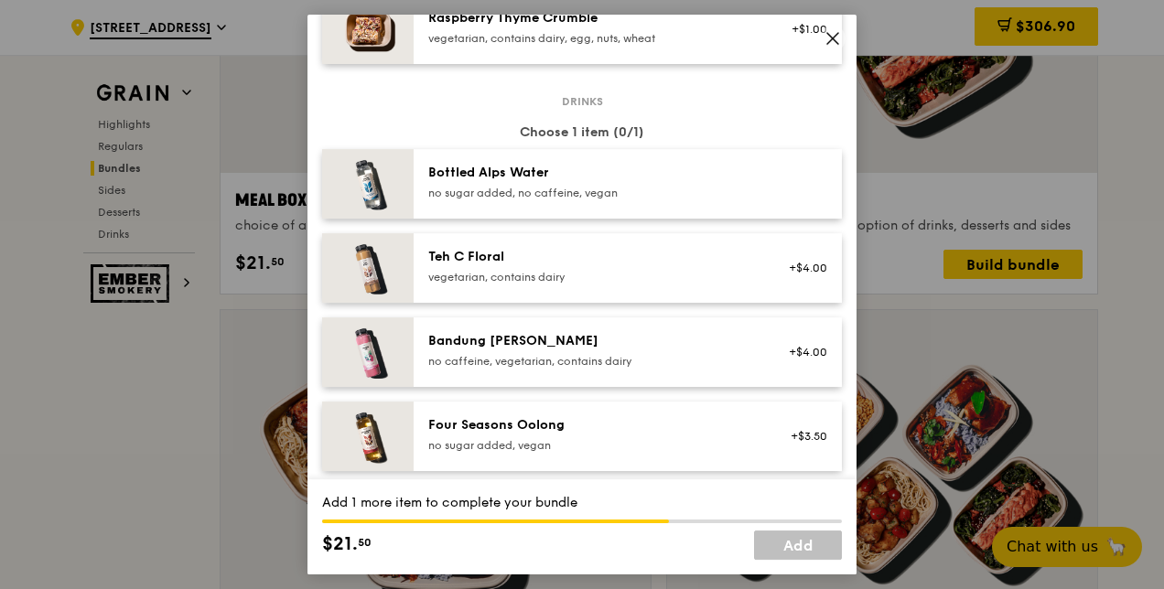
scroll to position [1830, 0]
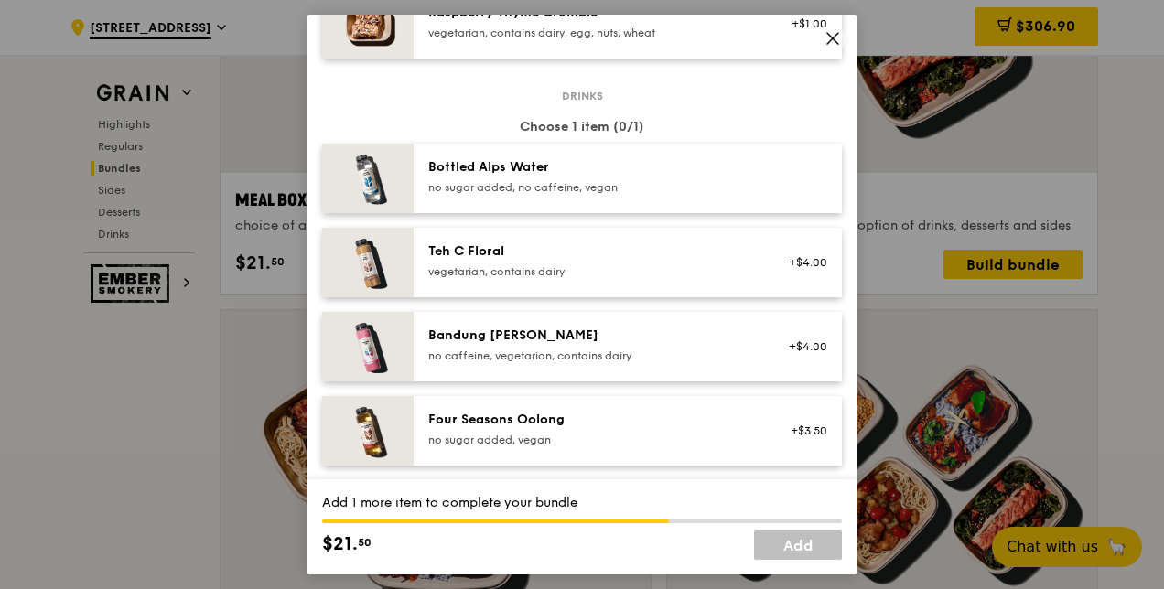
click at [464, 212] on div "Drinks Choose 1 item (0/1) Bottled Alps Water no sugar added, no caffeine, vega…" at bounding box center [582, 491] width 520 height 792
click at [464, 190] on div "no sugar added, no caffeine, vegan" at bounding box center [592, 187] width 329 height 15
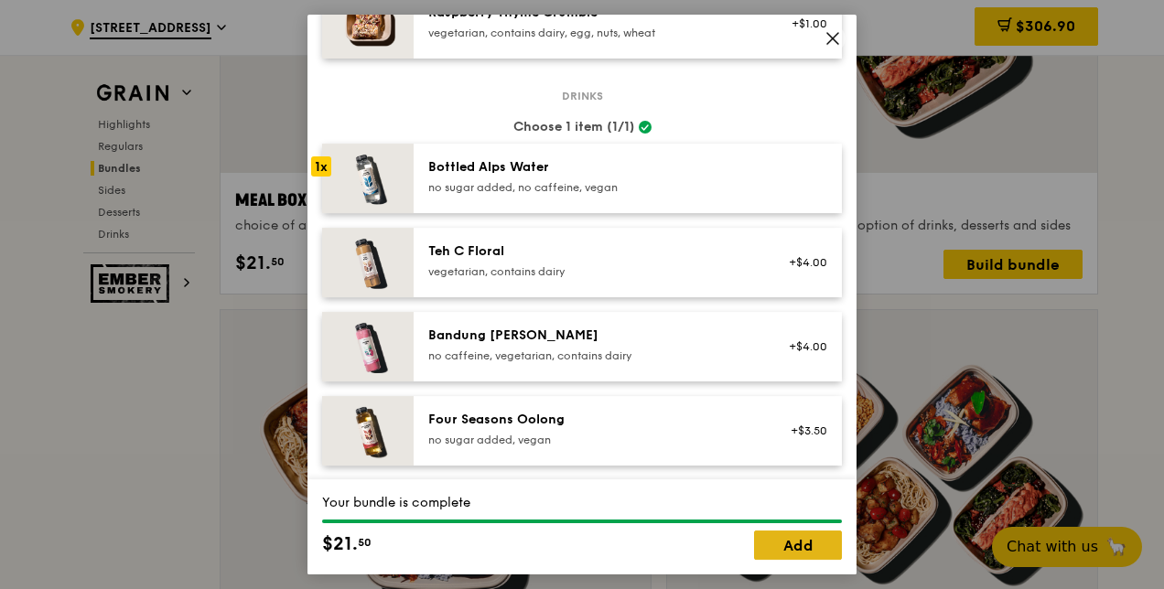
click at [778, 544] on link "Add" at bounding box center [798, 545] width 88 height 29
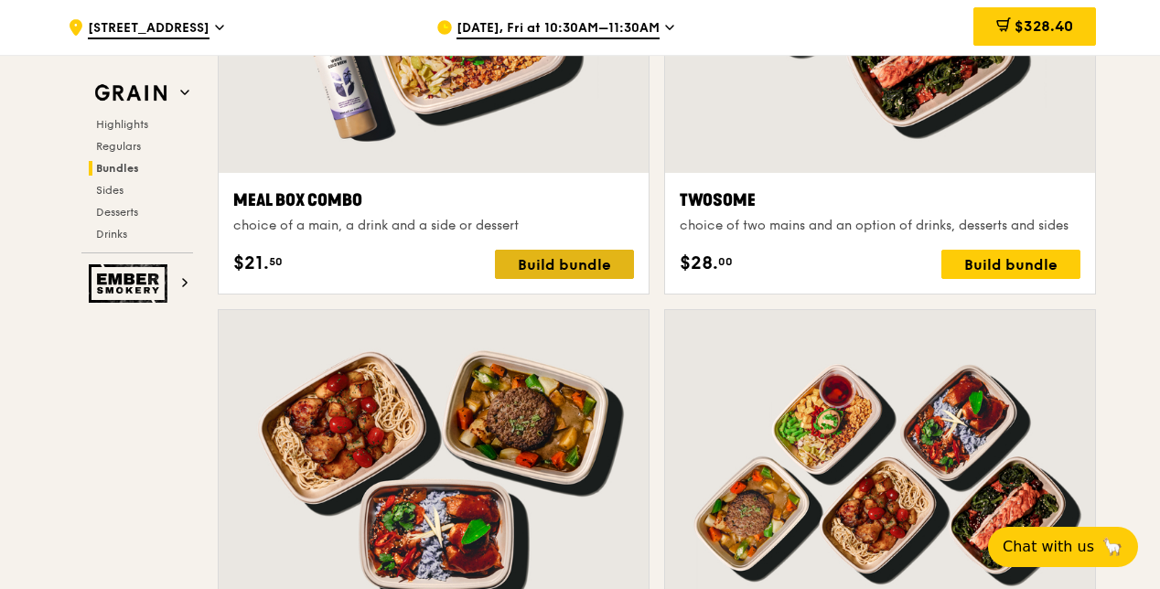
click at [586, 253] on div "Build bundle" at bounding box center [564, 264] width 139 height 29
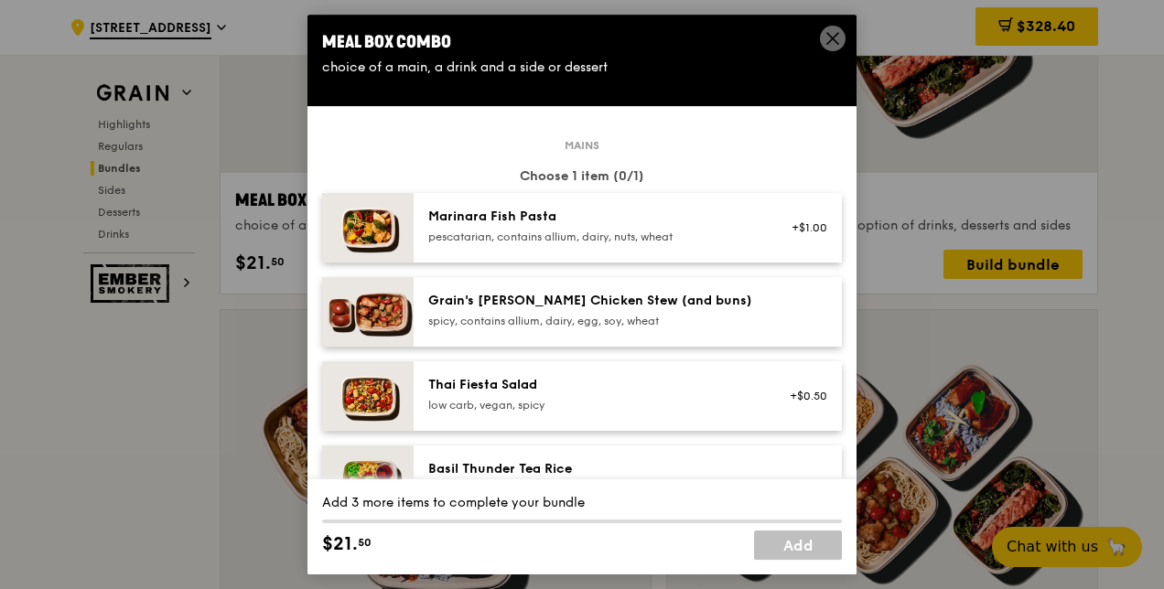
click at [460, 308] on div "Grain's [PERSON_NAME] Chicken Stew (and buns)" at bounding box center [592, 301] width 329 height 18
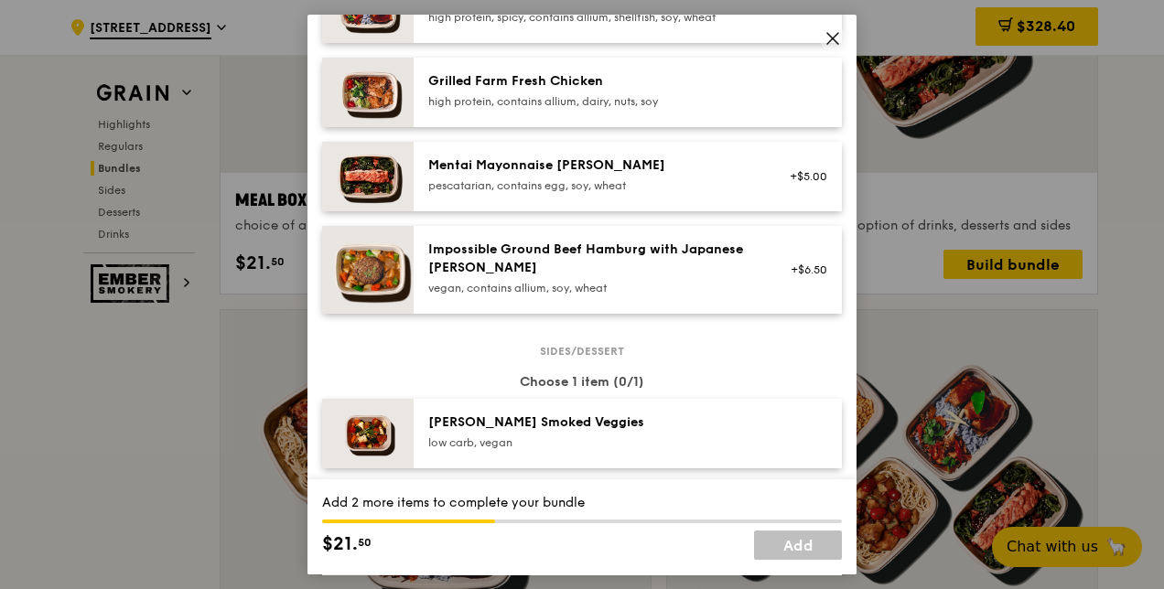
scroll to position [1190, 0]
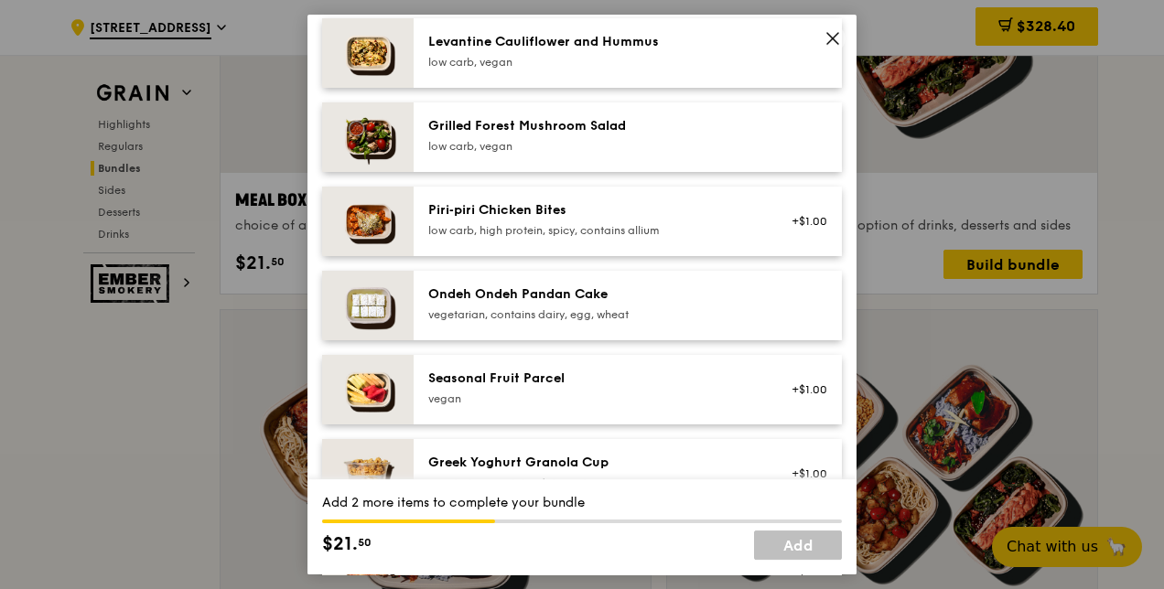
click at [493, 150] on div "low carb, vegan" at bounding box center [592, 146] width 329 height 15
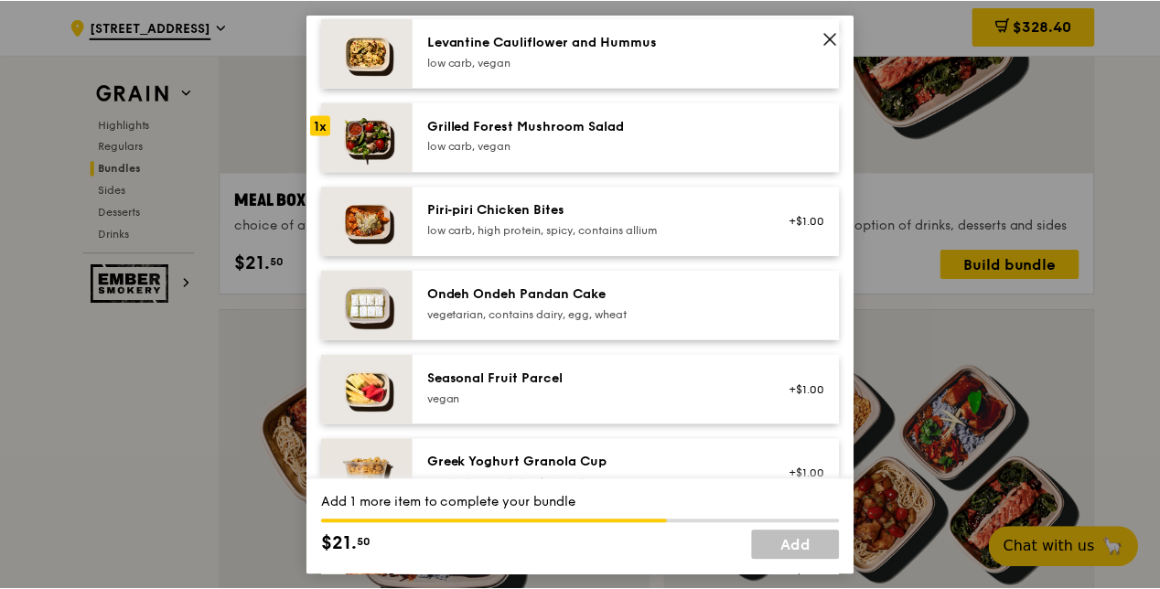
scroll to position [1556, 0]
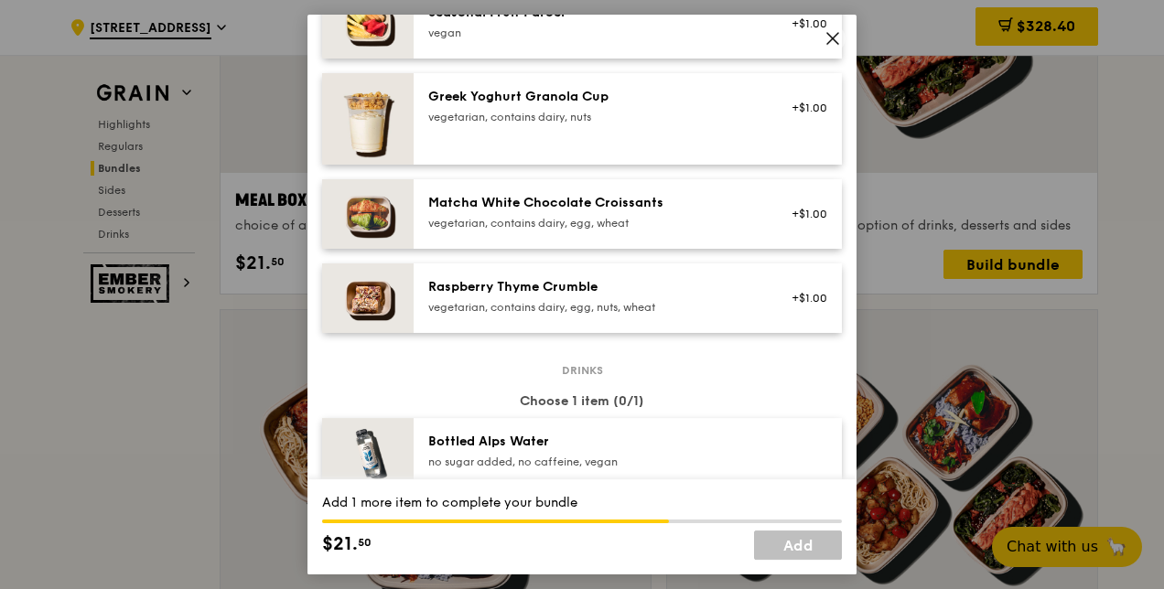
click at [585, 445] on div "Bottled Alps Water" at bounding box center [592, 442] width 329 height 18
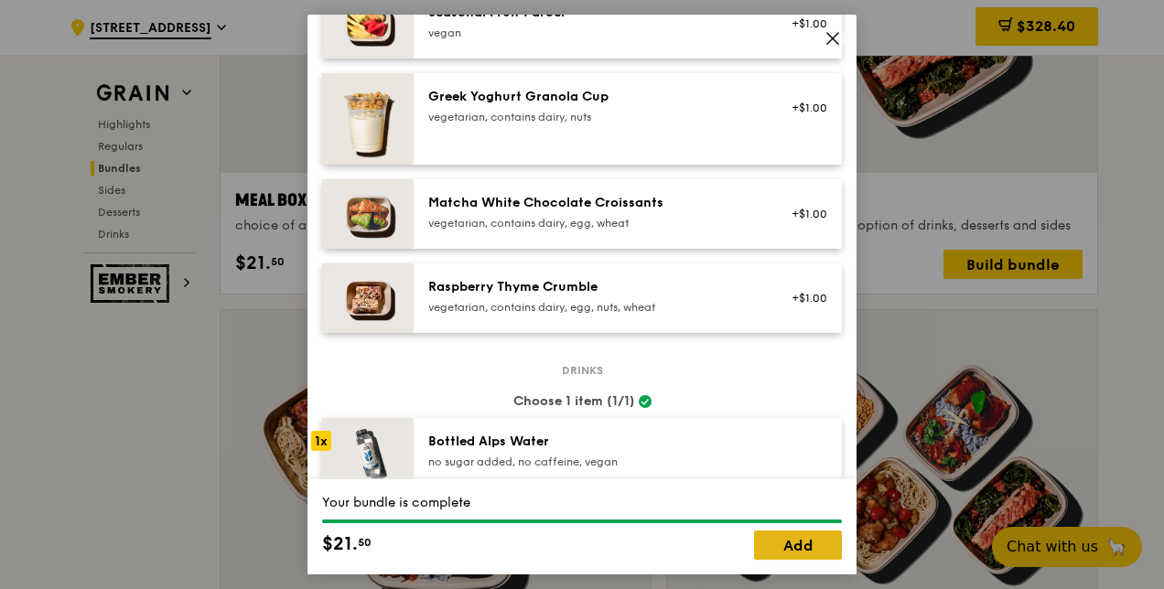
drag, startPoint x: 800, startPoint y: 557, endPoint x: 775, endPoint y: 540, distance: 30.2
click at [800, 555] on link "Add" at bounding box center [798, 545] width 88 height 29
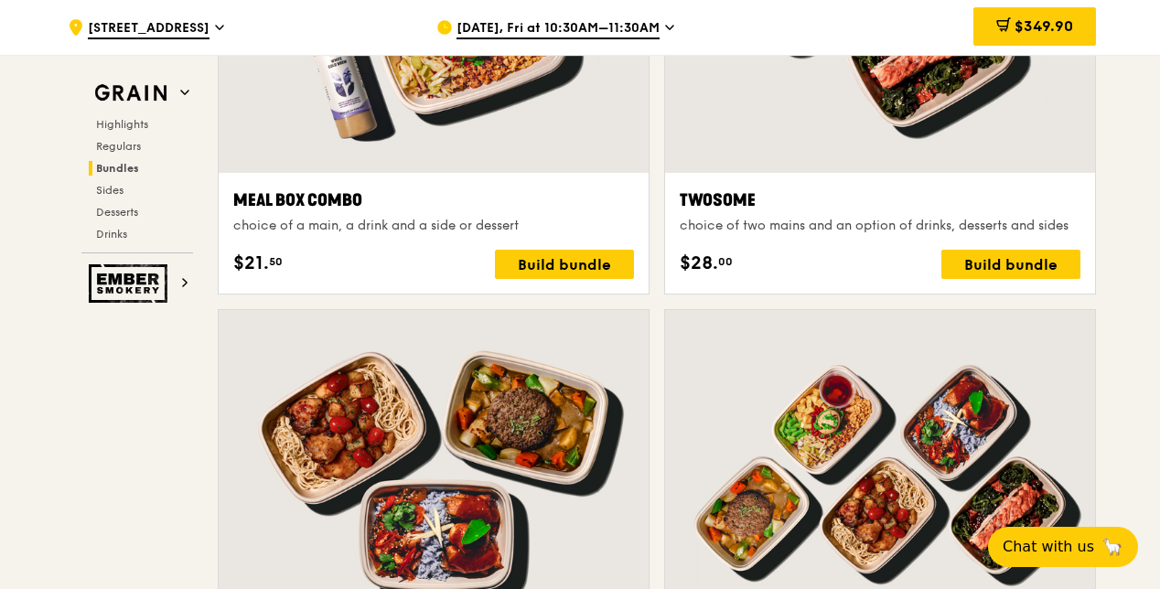
drag, startPoint x: 1028, startPoint y: 12, endPoint x: 1021, endPoint y: 159, distance: 147.5
click at [1029, 14] on div "$349.90" at bounding box center [1035, 26] width 123 height 38
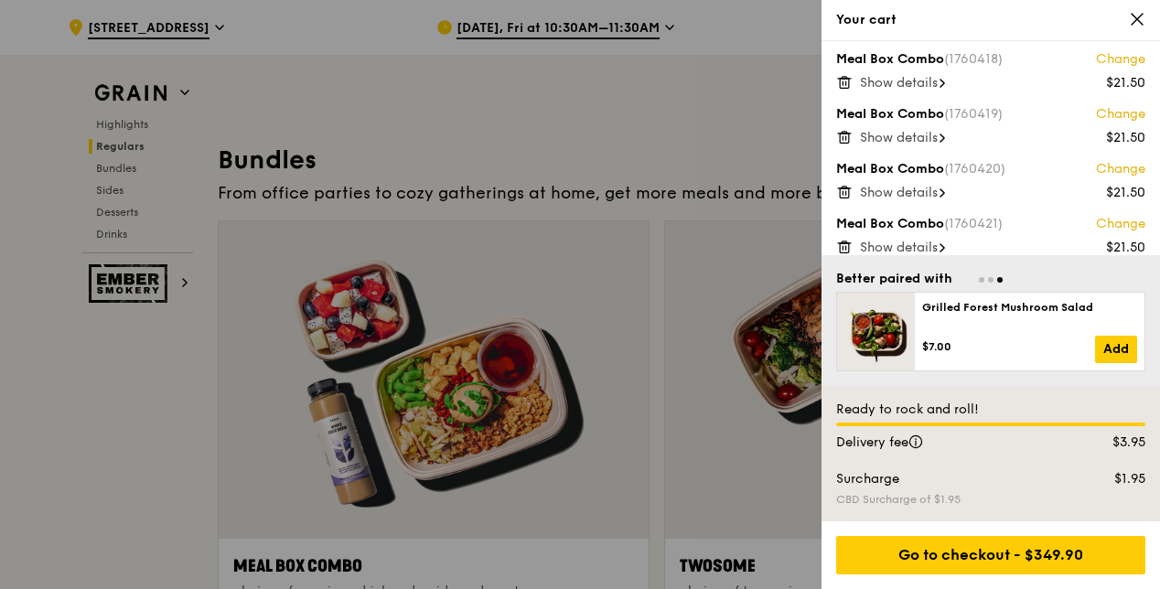
scroll to position [677, 0]
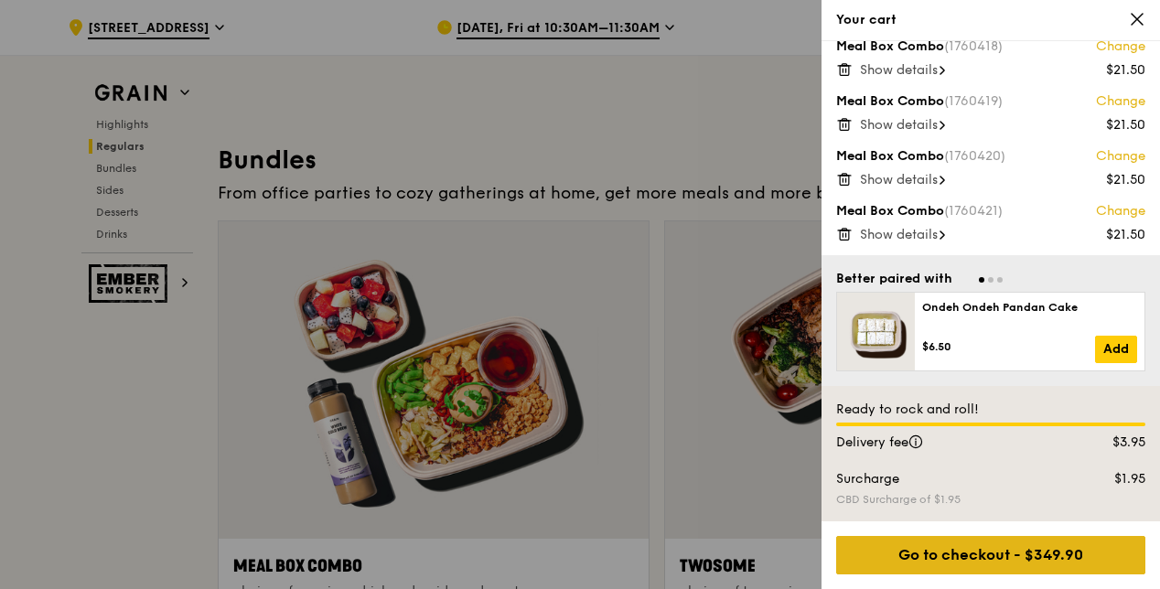
click at [932, 559] on div "Go to checkout - $349.90" at bounding box center [990, 555] width 309 height 38
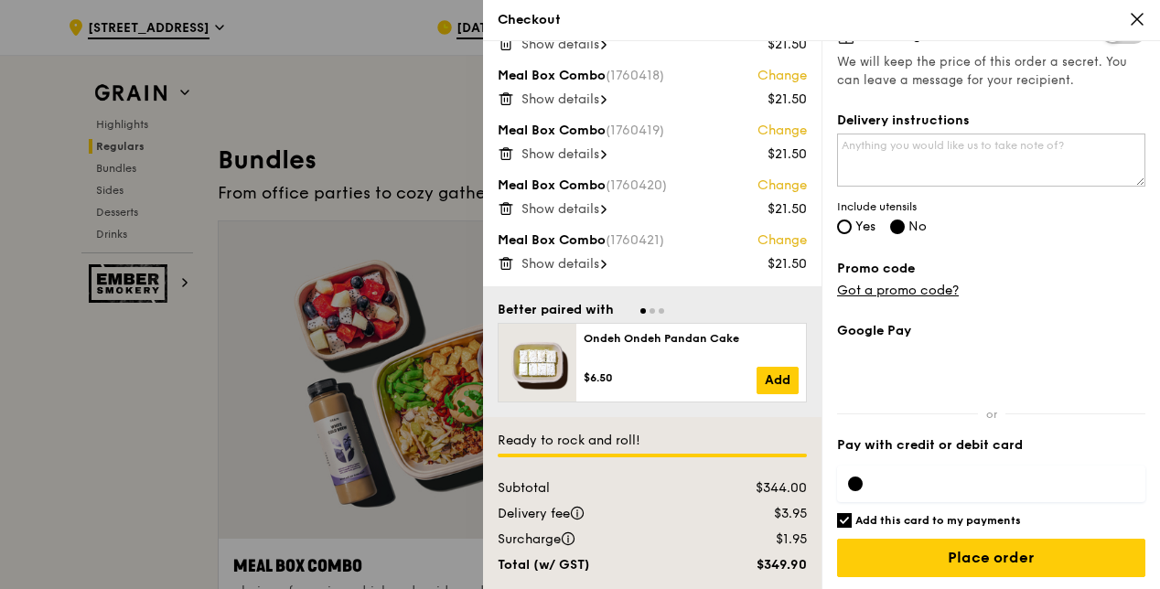
scroll to position [646, 0]
click at [834, 217] on div "Grain it forward Top up $10 to send a meal to someone in need. We work with our…" at bounding box center [991, 315] width 339 height 548
click at [852, 228] on label "Yes" at bounding box center [856, 229] width 38 height 16
click at [852, 228] on input "Yes" at bounding box center [844, 227] width 15 height 15
radio input "true"
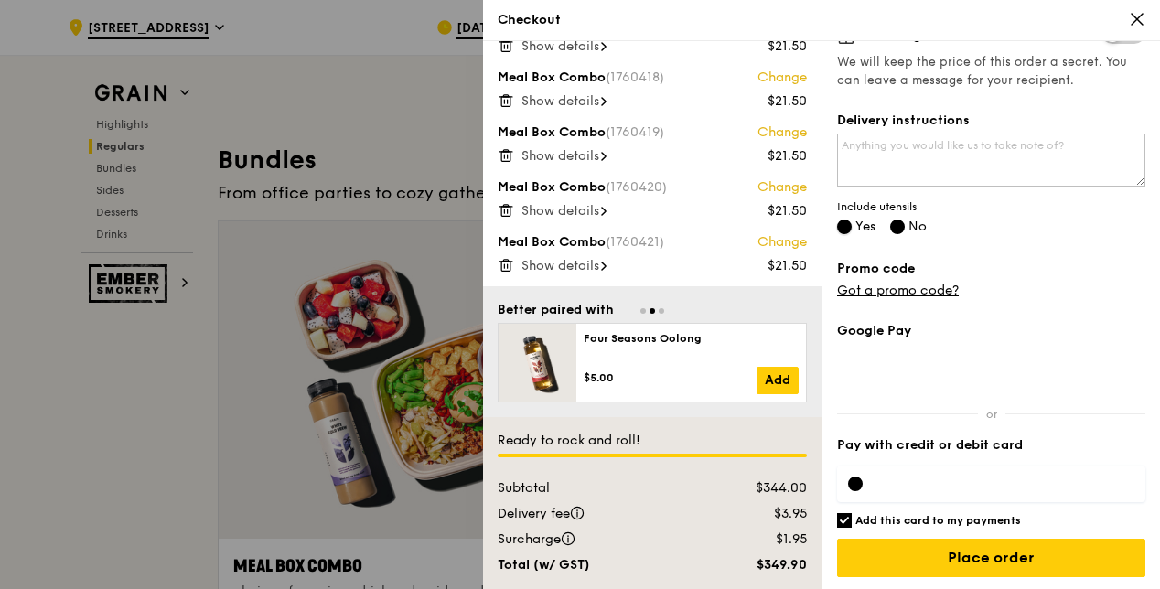
radio input "false"
click at [1024, 263] on label "Promo code" at bounding box center [991, 269] width 308 height 18
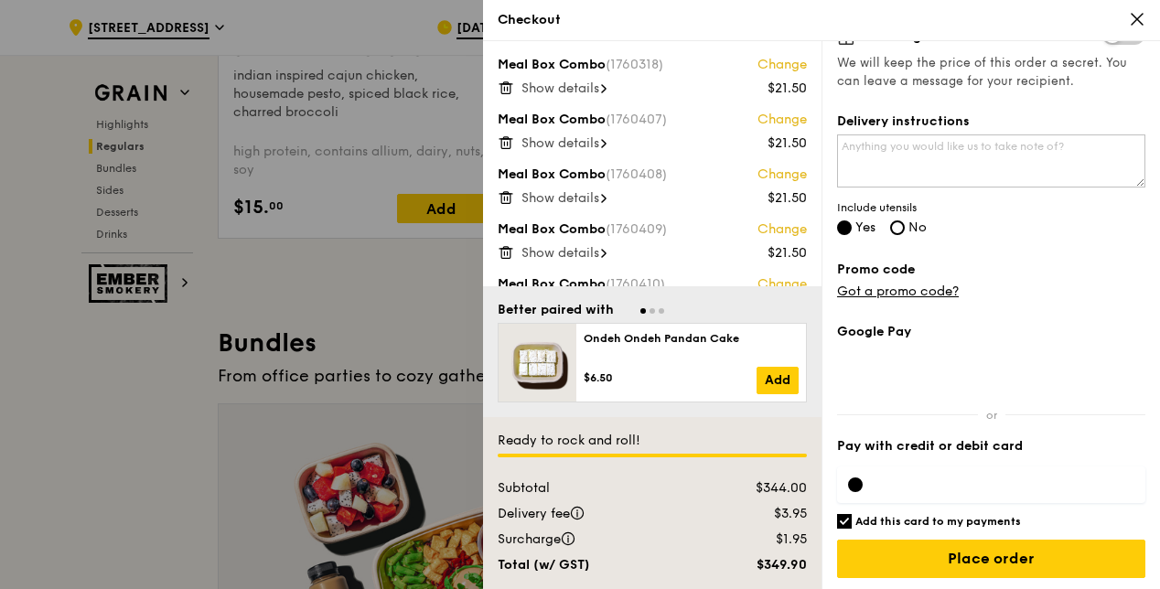
scroll to position [462, 0]
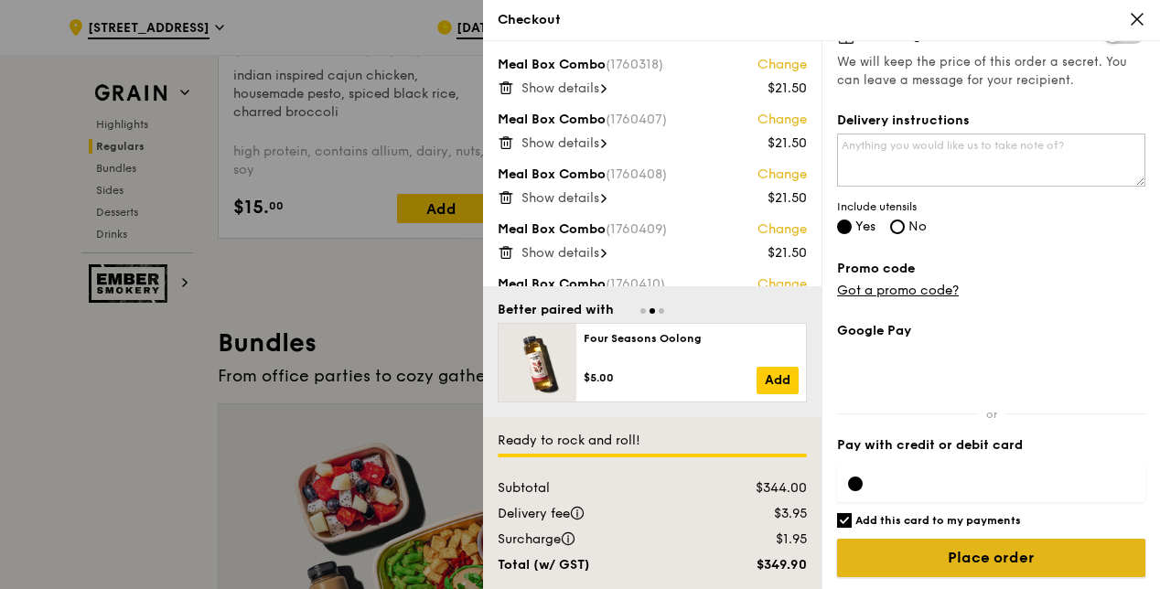
click at [963, 552] on input "Place order" at bounding box center [991, 558] width 308 height 38
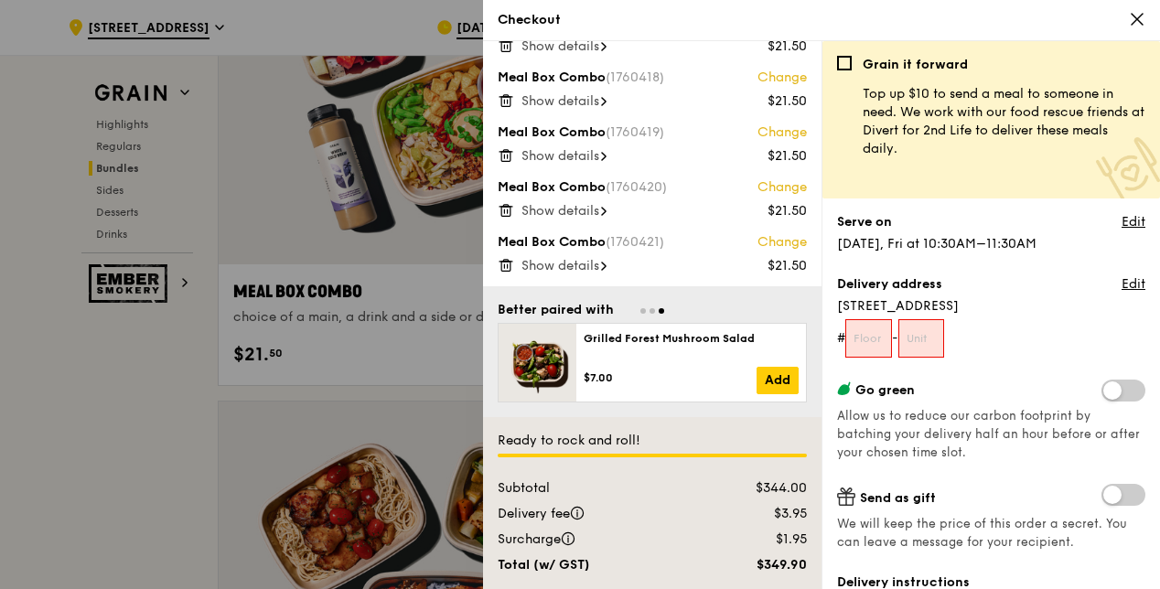
scroll to position [2928, 0]
